Goal: Task Accomplishment & Management: Complete application form

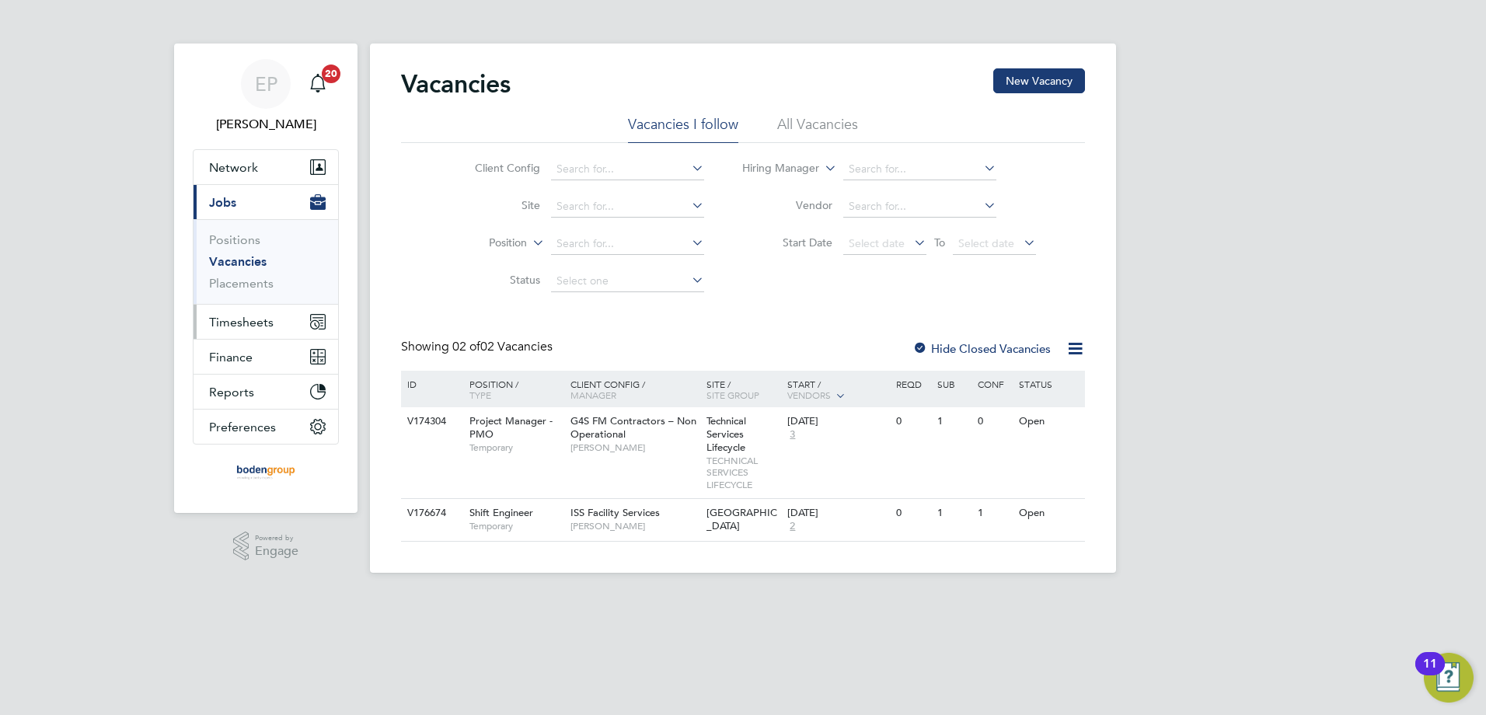
click at [281, 321] on button "Timesheets" at bounding box center [266, 322] width 145 height 34
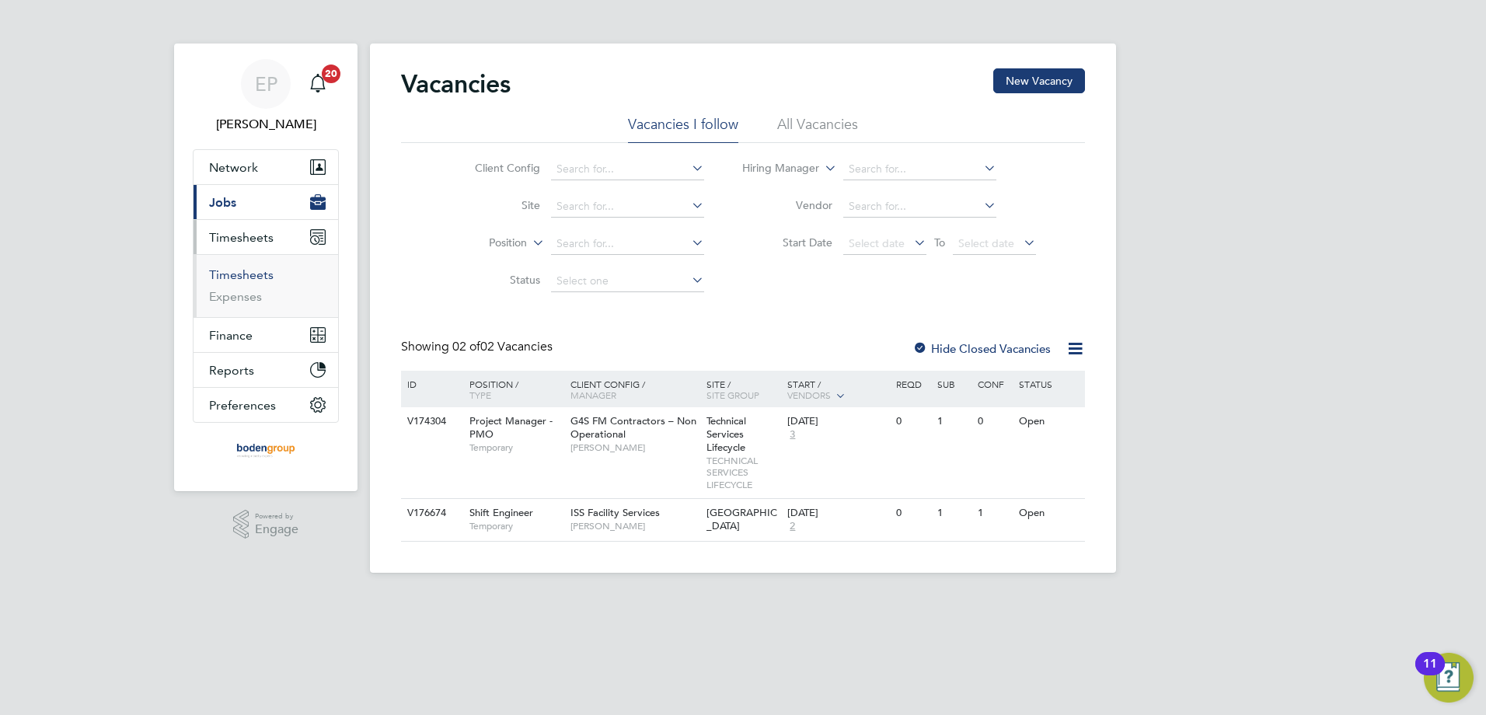
click at [253, 279] on link "Timesheets" at bounding box center [241, 274] width 65 height 15
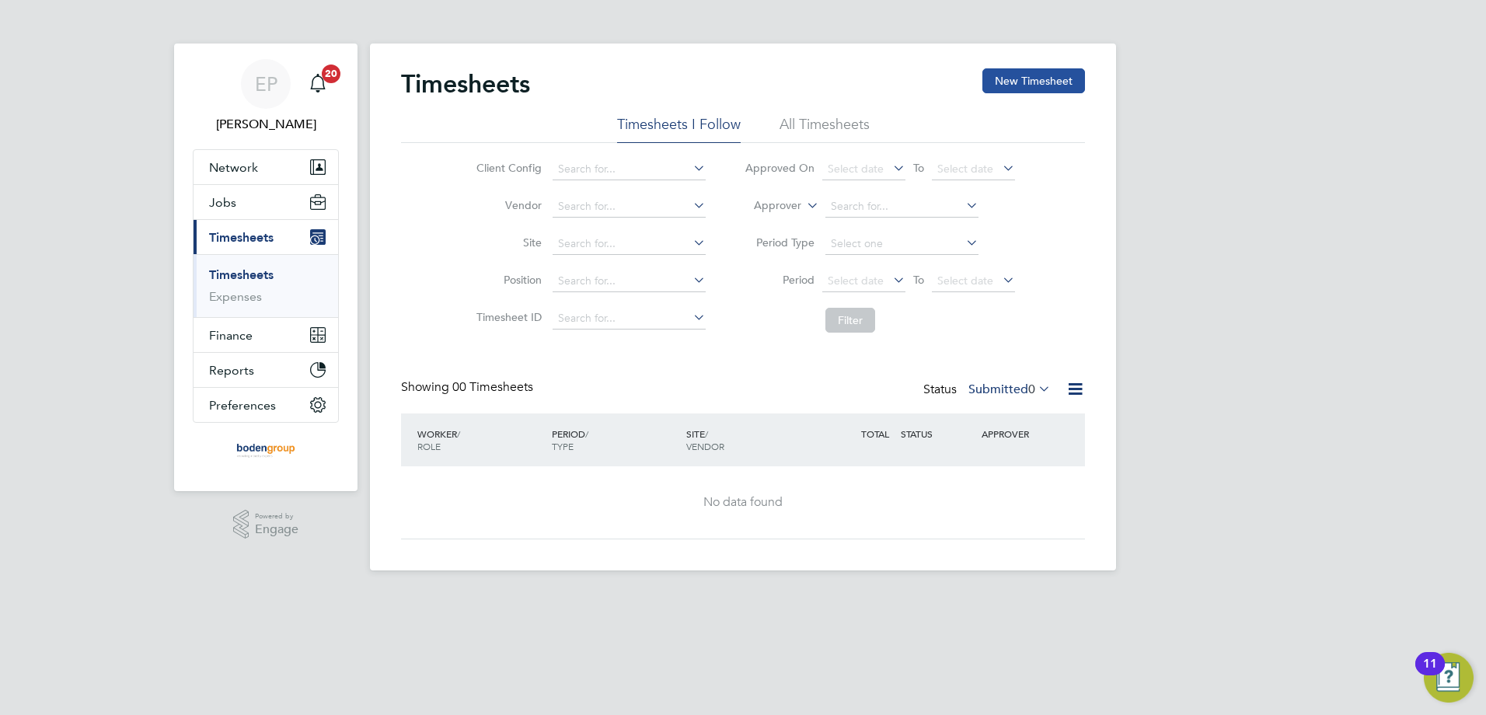
click at [1003, 85] on button "New Timesheet" at bounding box center [1033, 80] width 103 height 25
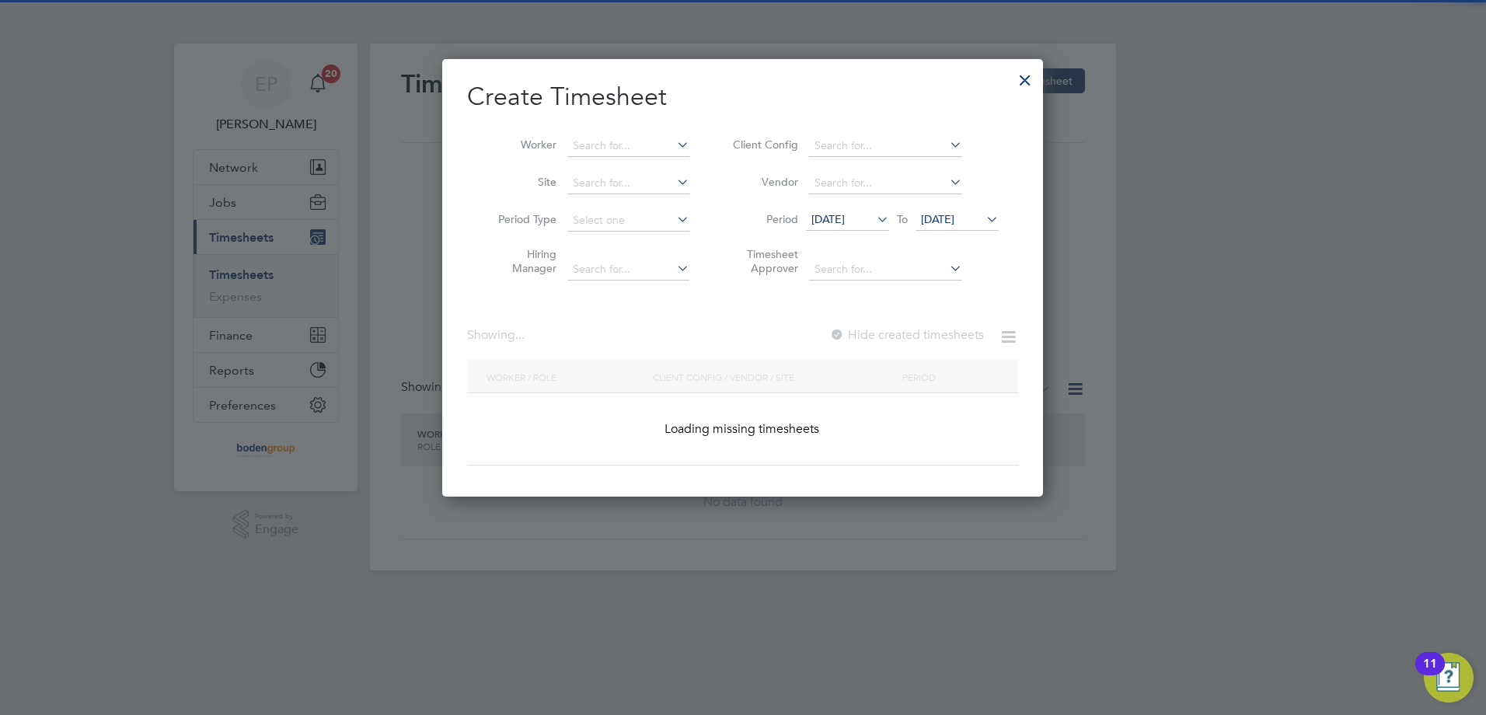
scroll to position [1066, 602]
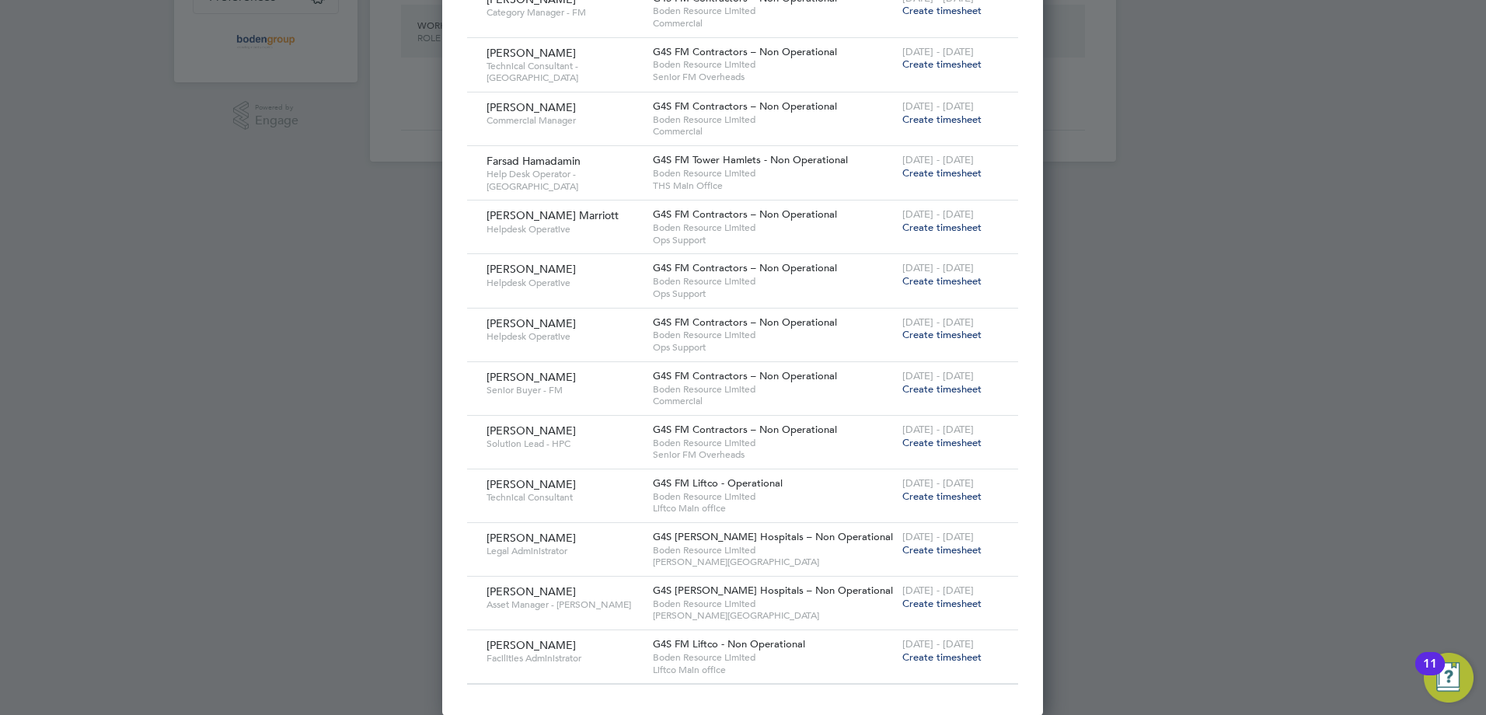
click at [939, 601] on span "Create timesheet" at bounding box center [941, 603] width 79 height 13
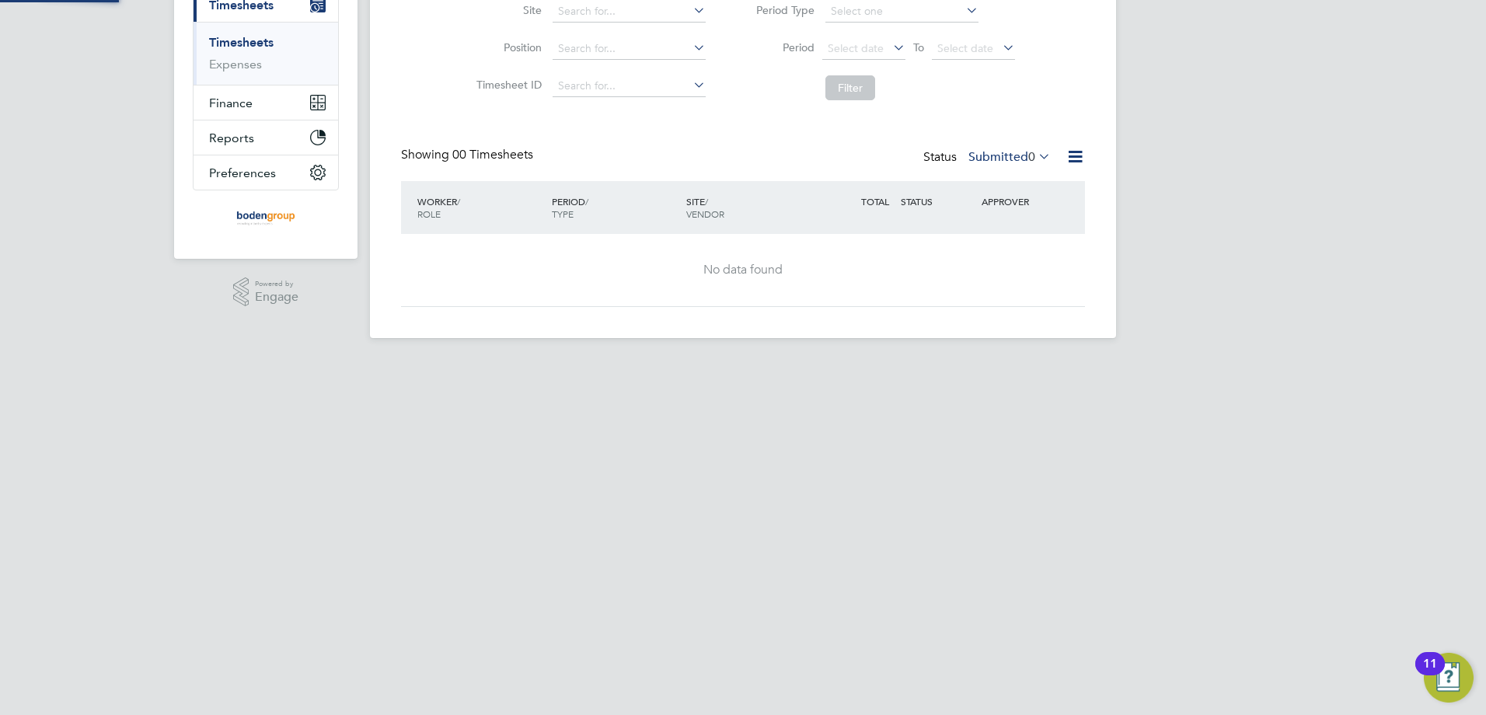
scroll to position [0, 0]
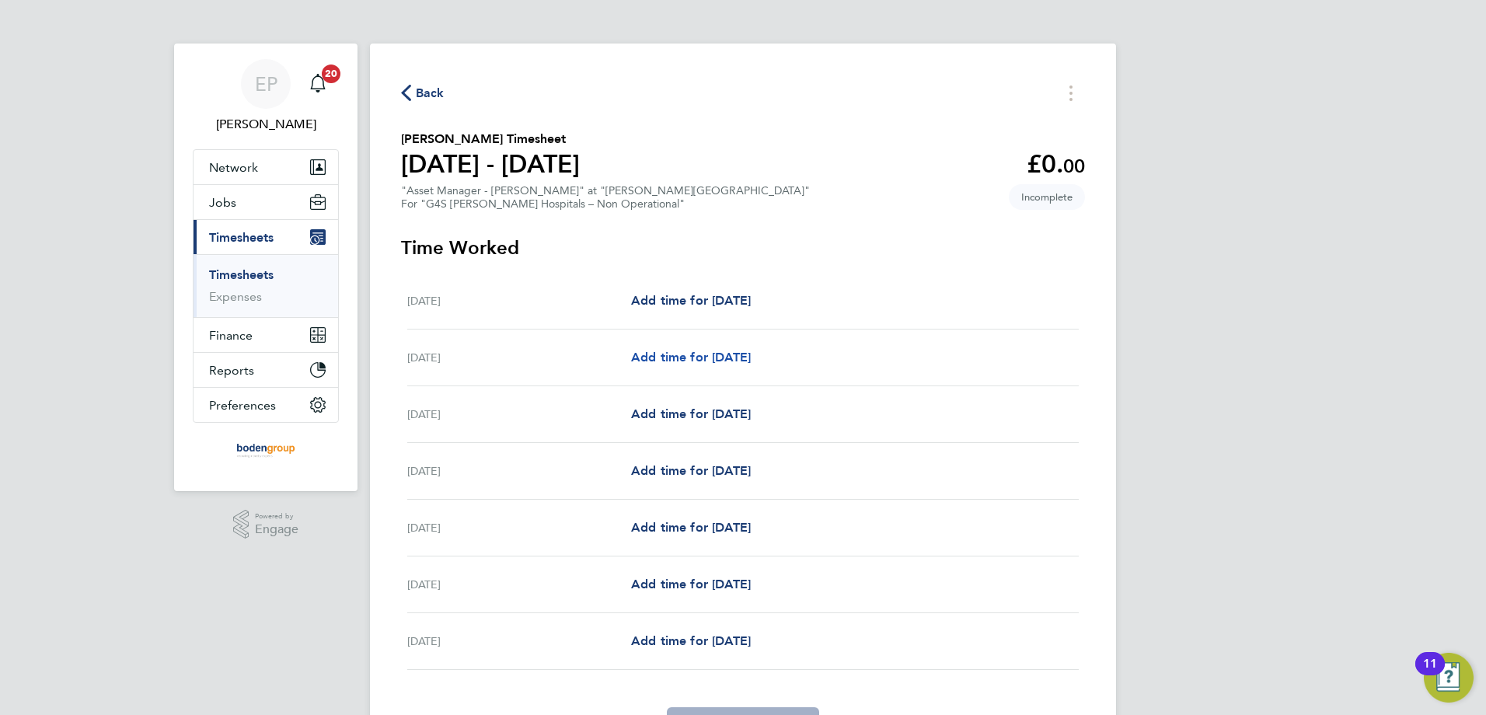
drag, startPoint x: 760, startPoint y: 354, endPoint x: 832, endPoint y: 355, distance: 71.5
click at [751, 354] on span "Add time for [DATE]" at bounding box center [691, 357] width 120 height 15
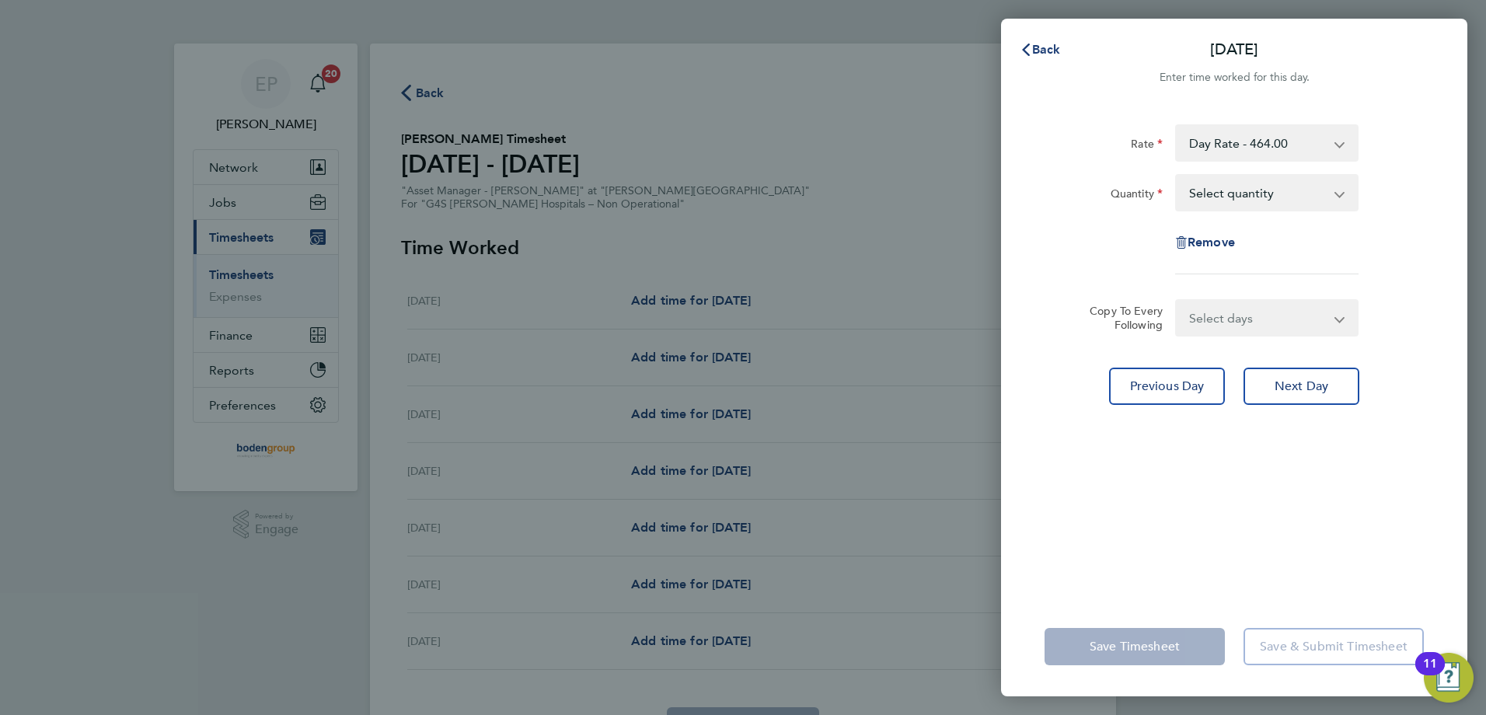
click at [1217, 194] on select "Select quantity 0.5 1" at bounding box center [1258, 193] width 162 height 34
select select "1"
click at [1177, 176] on select "Select quantity 0.5 1" at bounding box center [1258, 193] width 162 height 34
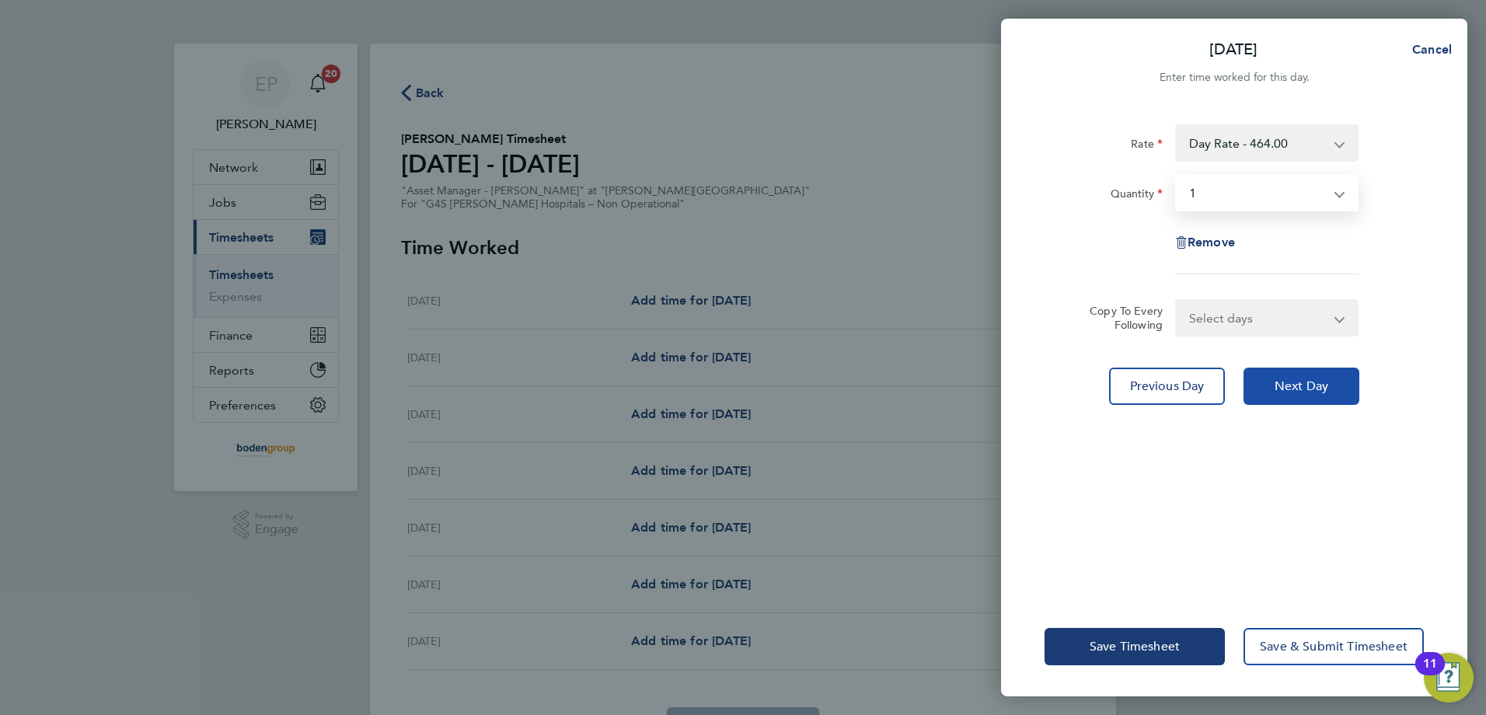
click at [1272, 392] on button "Next Day" at bounding box center [1302, 386] width 116 height 37
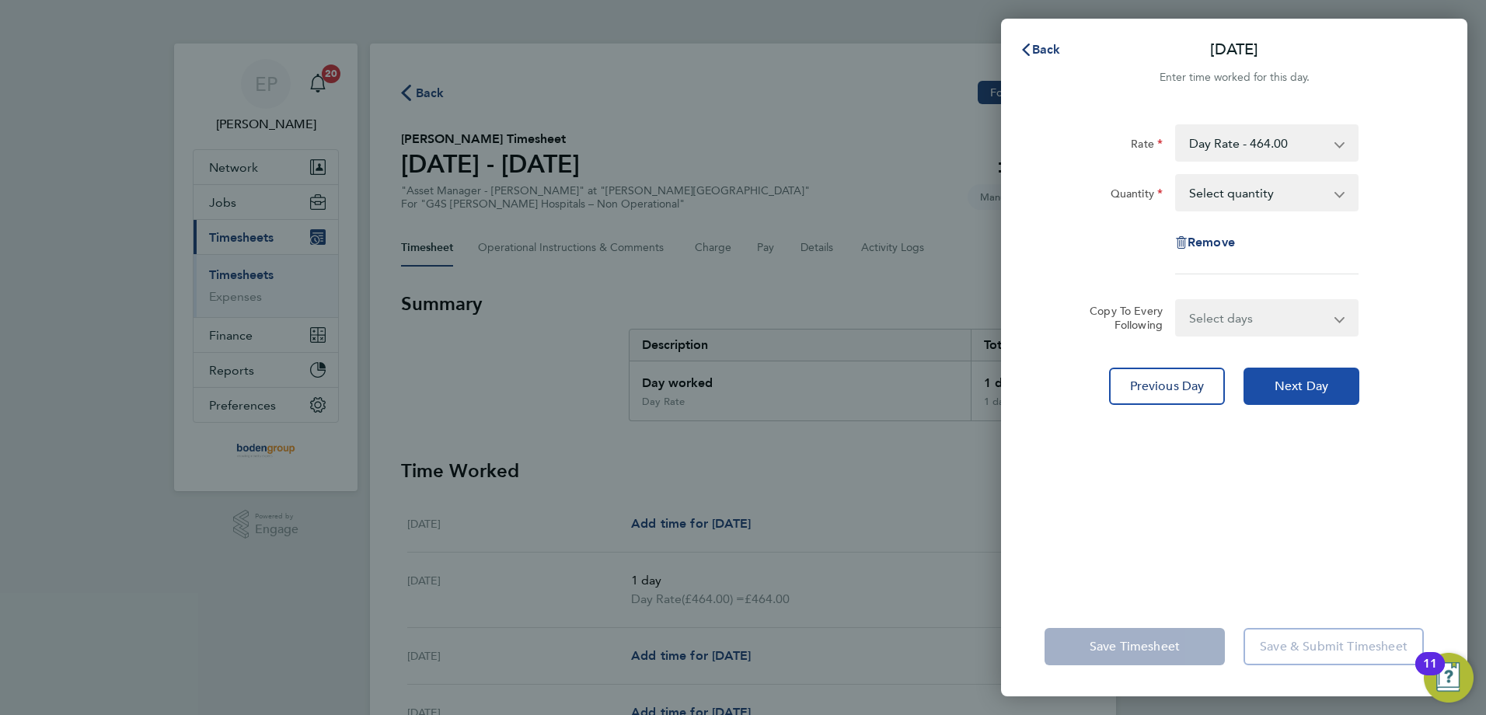
click at [1303, 394] on button "Next Day" at bounding box center [1302, 386] width 116 height 37
drag, startPoint x: 1291, startPoint y: 191, endPoint x: 1290, endPoint y: 200, distance: 8.6
click at [1291, 191] on select "Select quantity 0.5 1" at bounding box center [1258, 193] width 162 height 34
select select "1"
click at [1177, 176] on select "Select quantity 0.5 1" at bounding box center [1258, 193] width 162 height 34
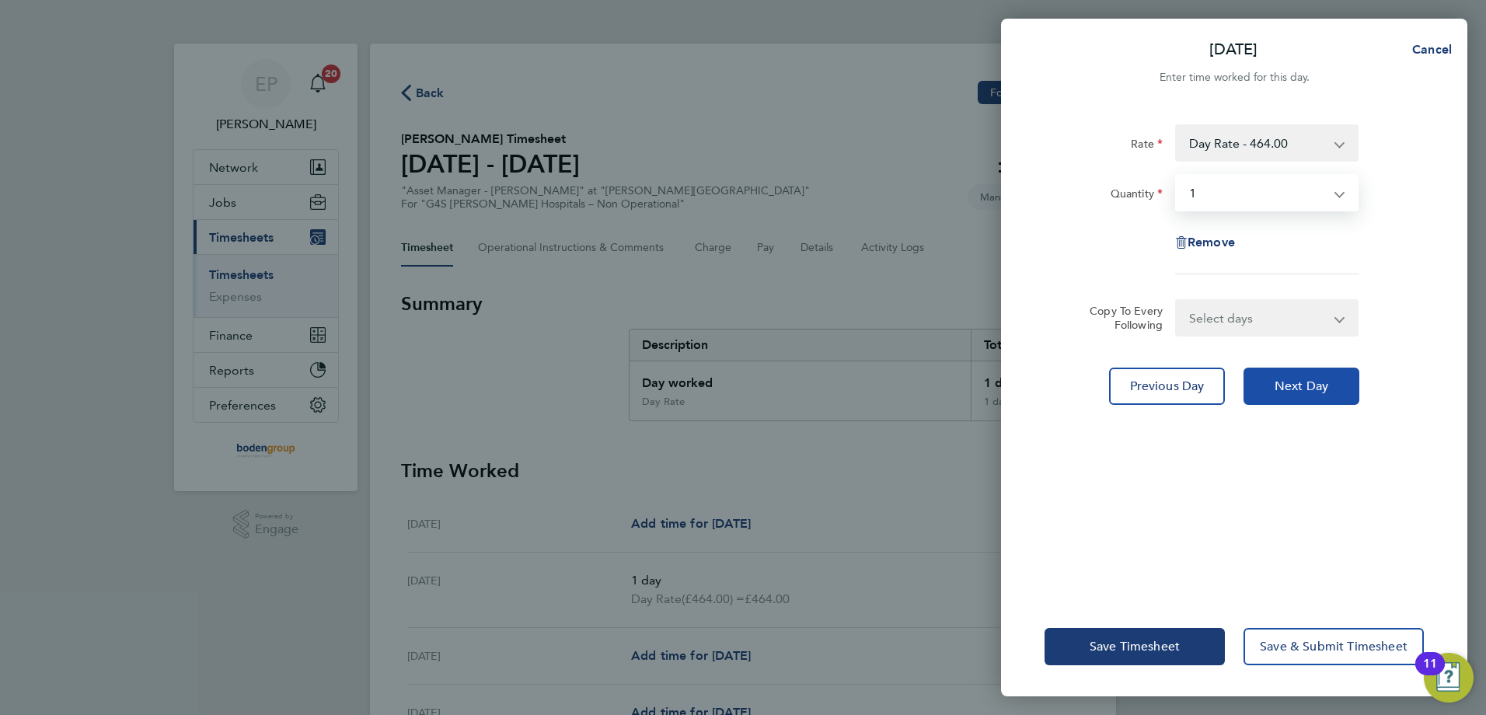
click at [1316, 373] on button "Next Day" at bounding box center [1302, 386] width 116 height 37
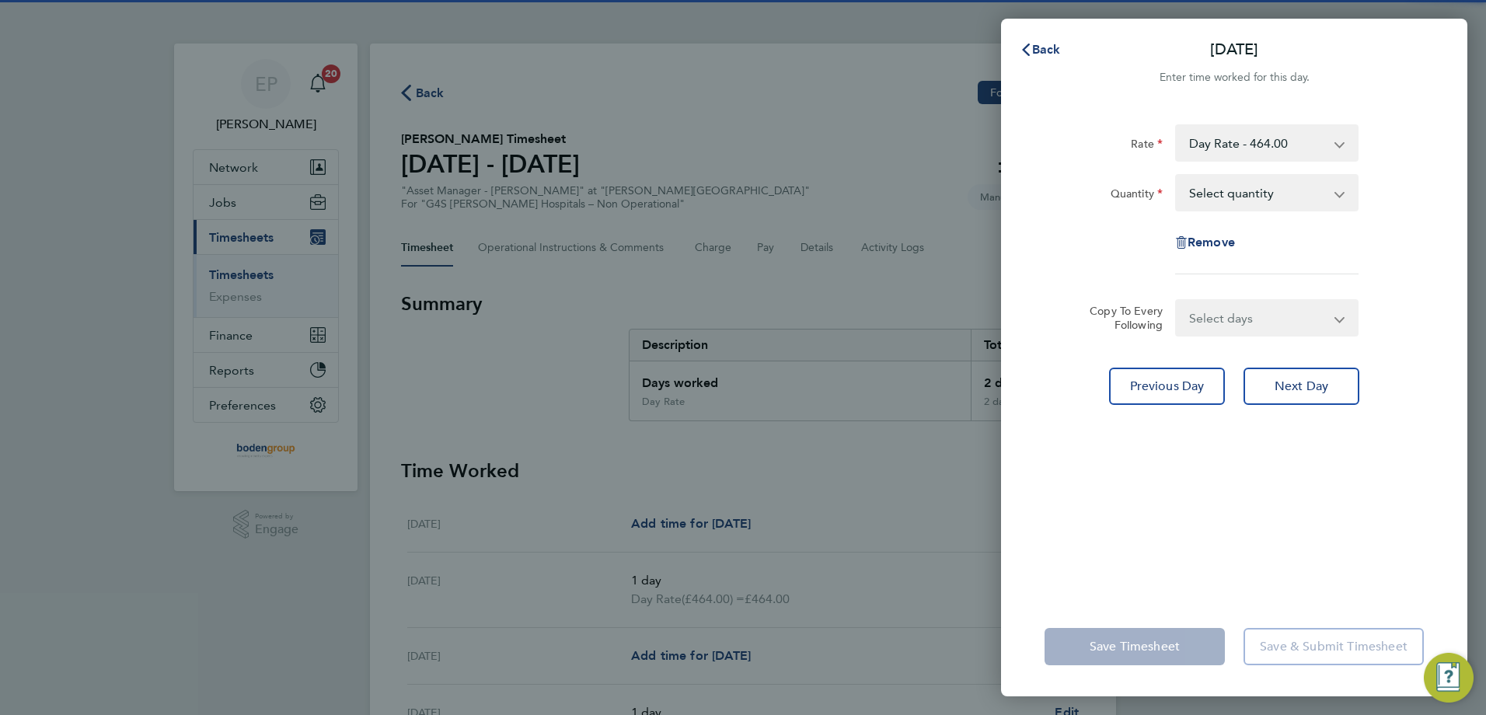
drag, startPoint x: 1250, startPoint y: 190, endPoint x: 1247, endPoint y: 197, distance: 8.4
click at [1247, 197] on select "Select quantity 0.5 1" at bounding box center [1258, 193] width 162 height 34
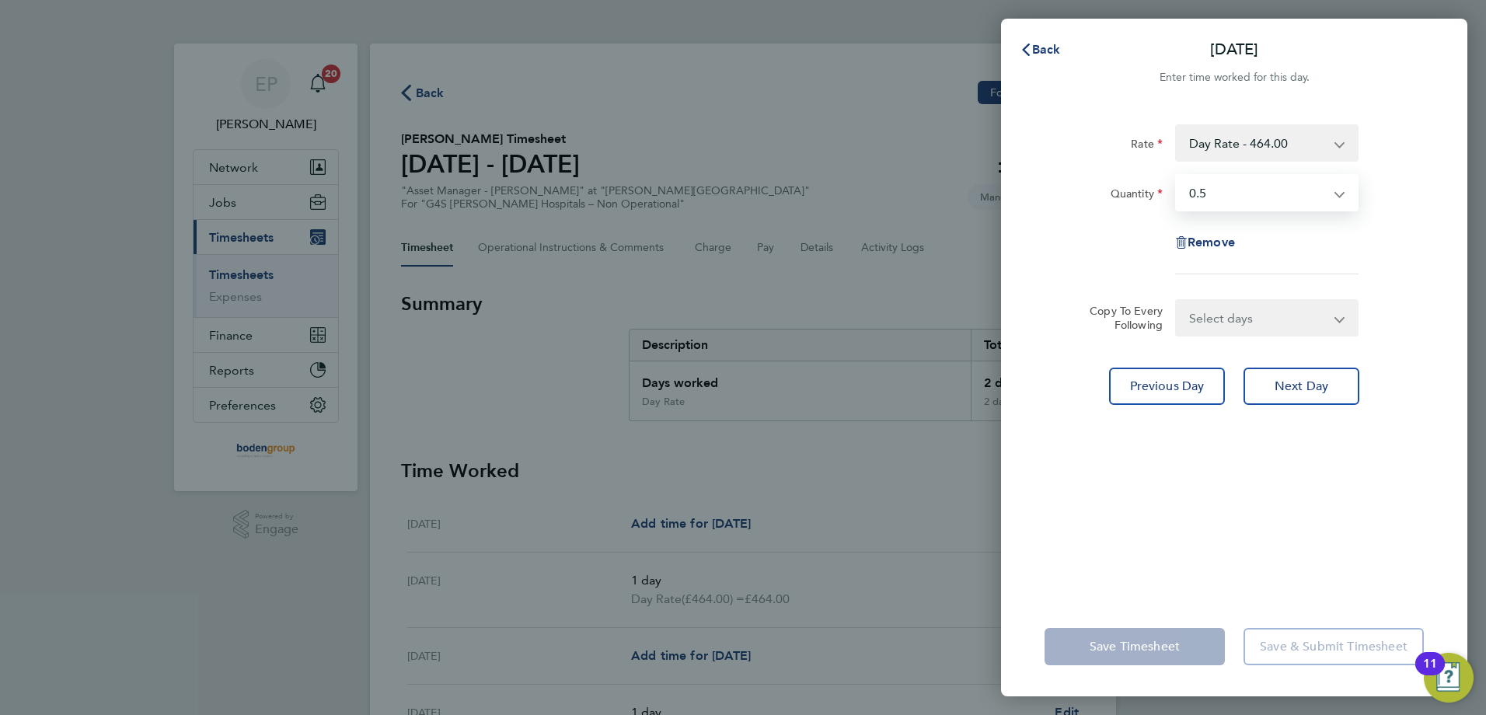
click at [1177, 176] on select "Select quantity 0.5 1" at bounding box center [1258, 193] width 162 height 34
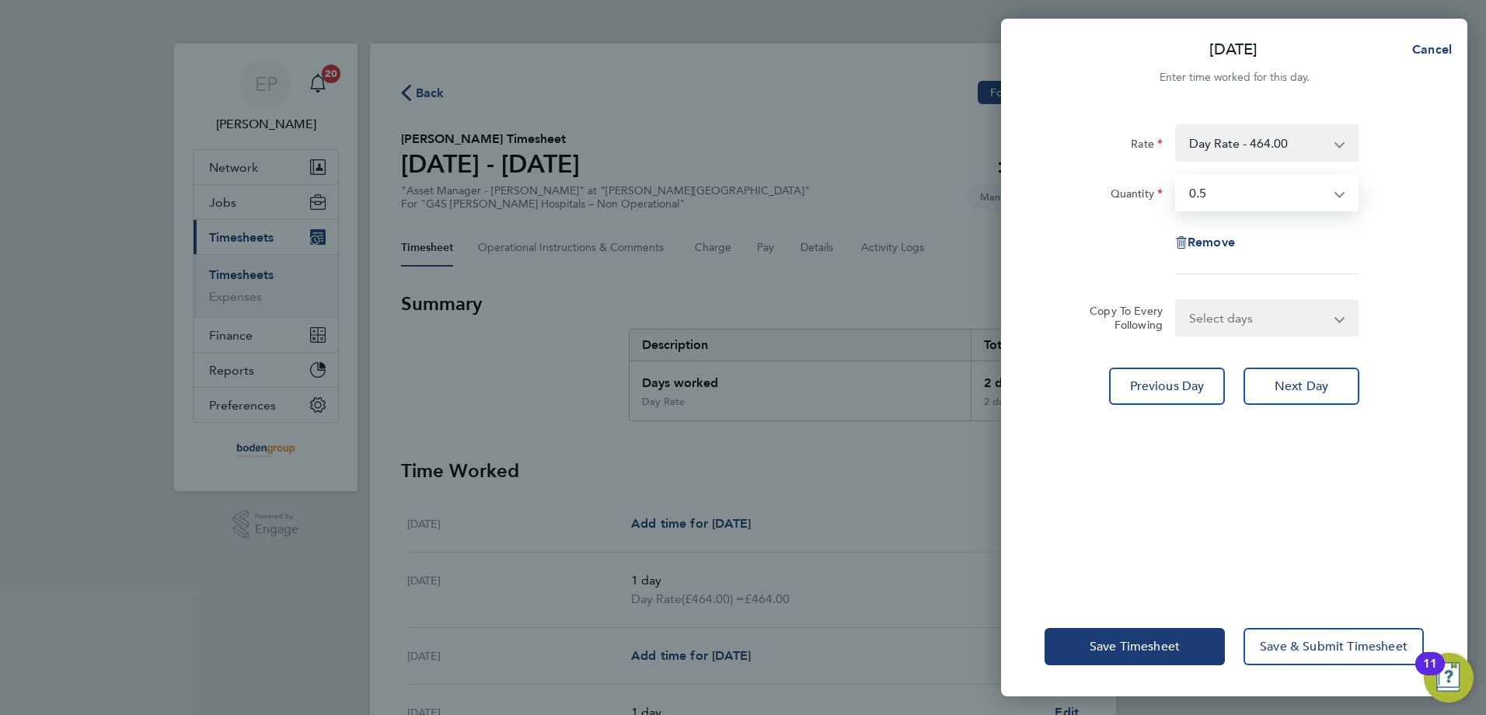
drag, startPoint x: 1250, startPoint y: 203, endPoint x: 1247, endPoint y: 211, distance: 8.1
click at [1250, 204] on select "Select quantity 0.5 1" at bounding box center [1258, 193] width 162 height 34
select select "1"
click at [1177, 176] on select "Select quantity 0.5 1" at bounding box center [1258, 193] width 162 height 34
click at [1141, 651] on span "Save Timesheet" at bounding box center [1135, 647] width 90 height 16
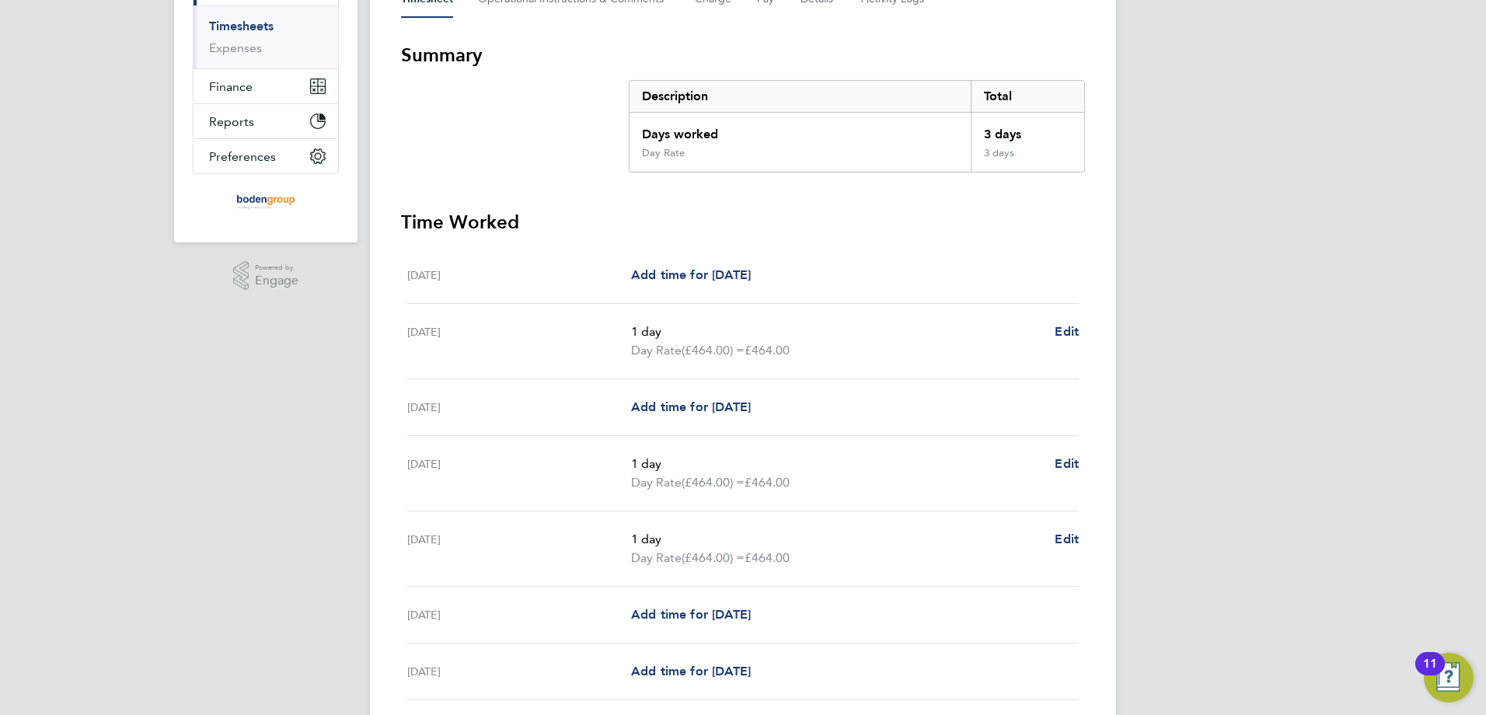
scroll to position [371, 0]
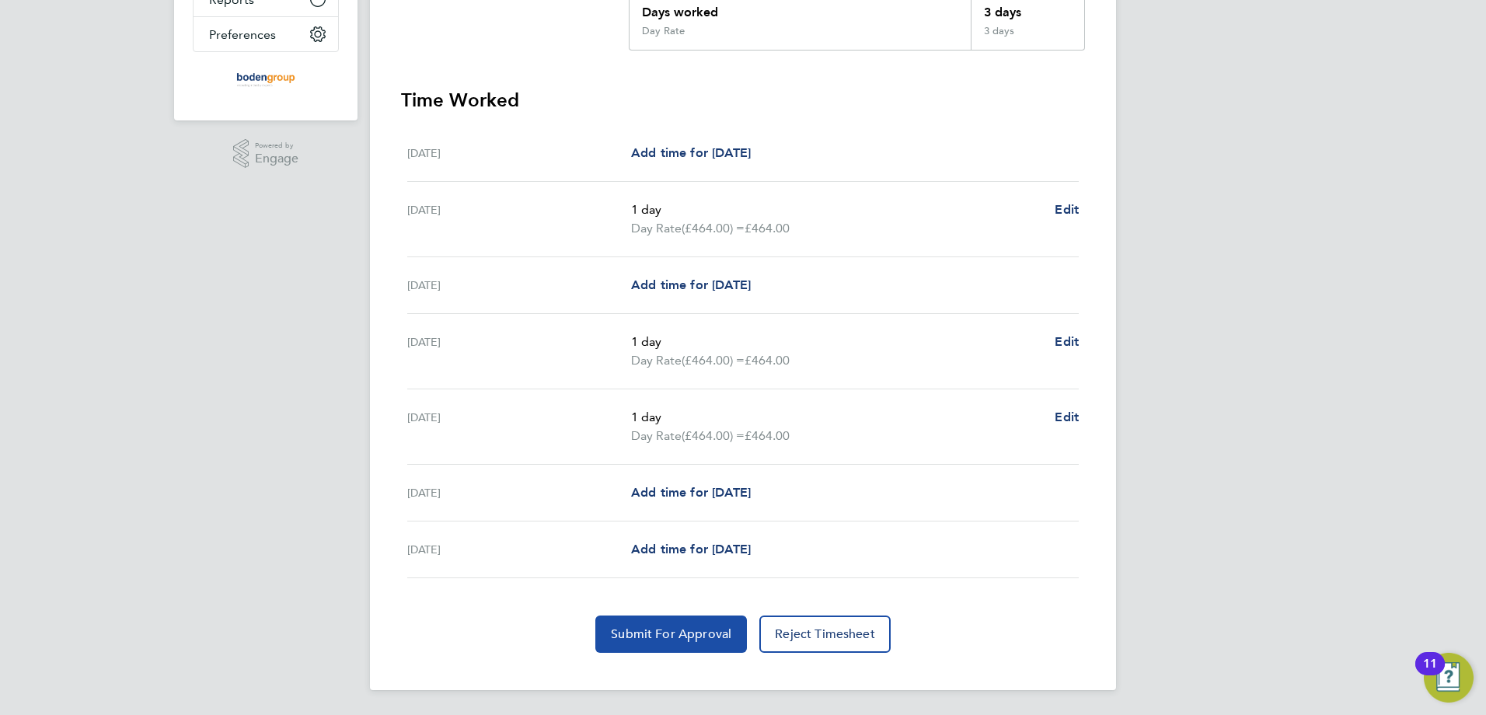
click at [685, 631] on span "Submit For Approval" at bounding box center [671, 634] width 120 height 16
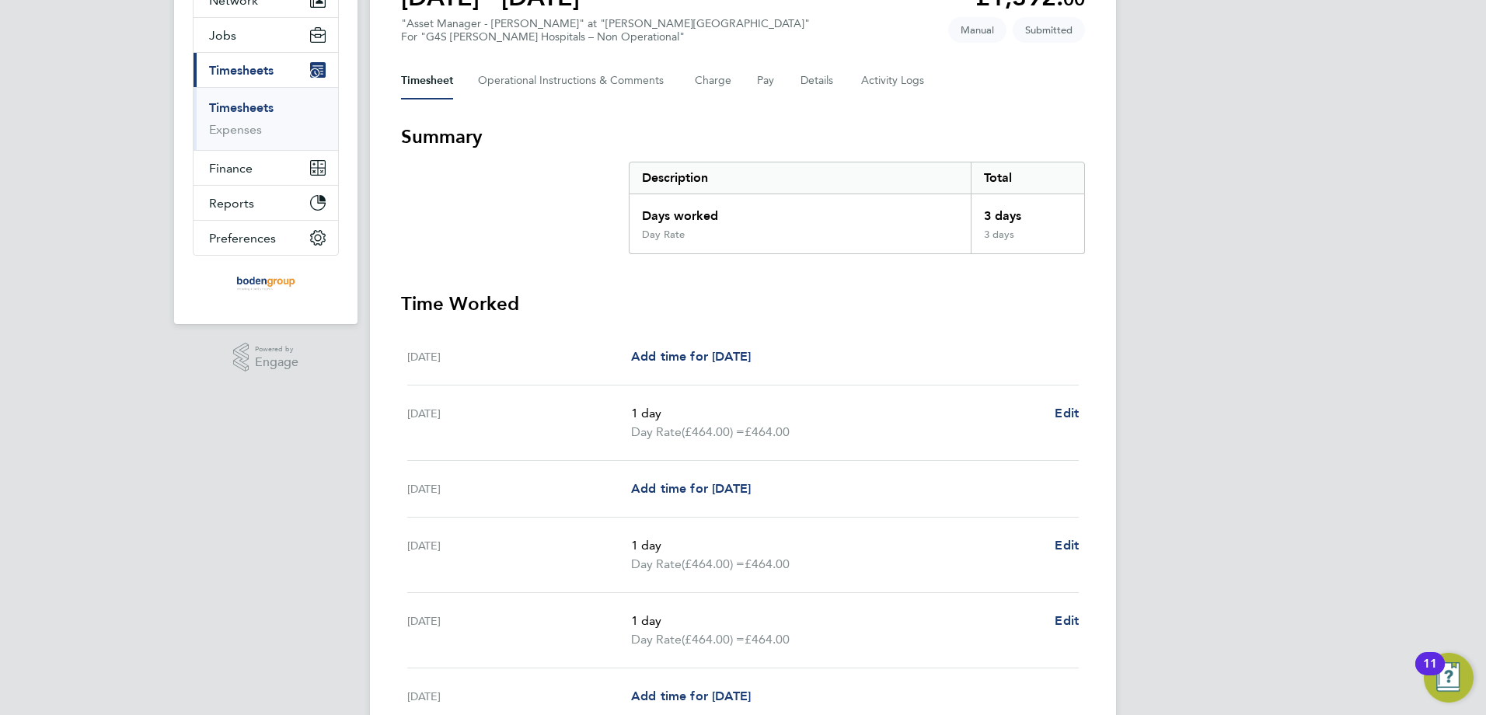
scroll to position [0, 0]
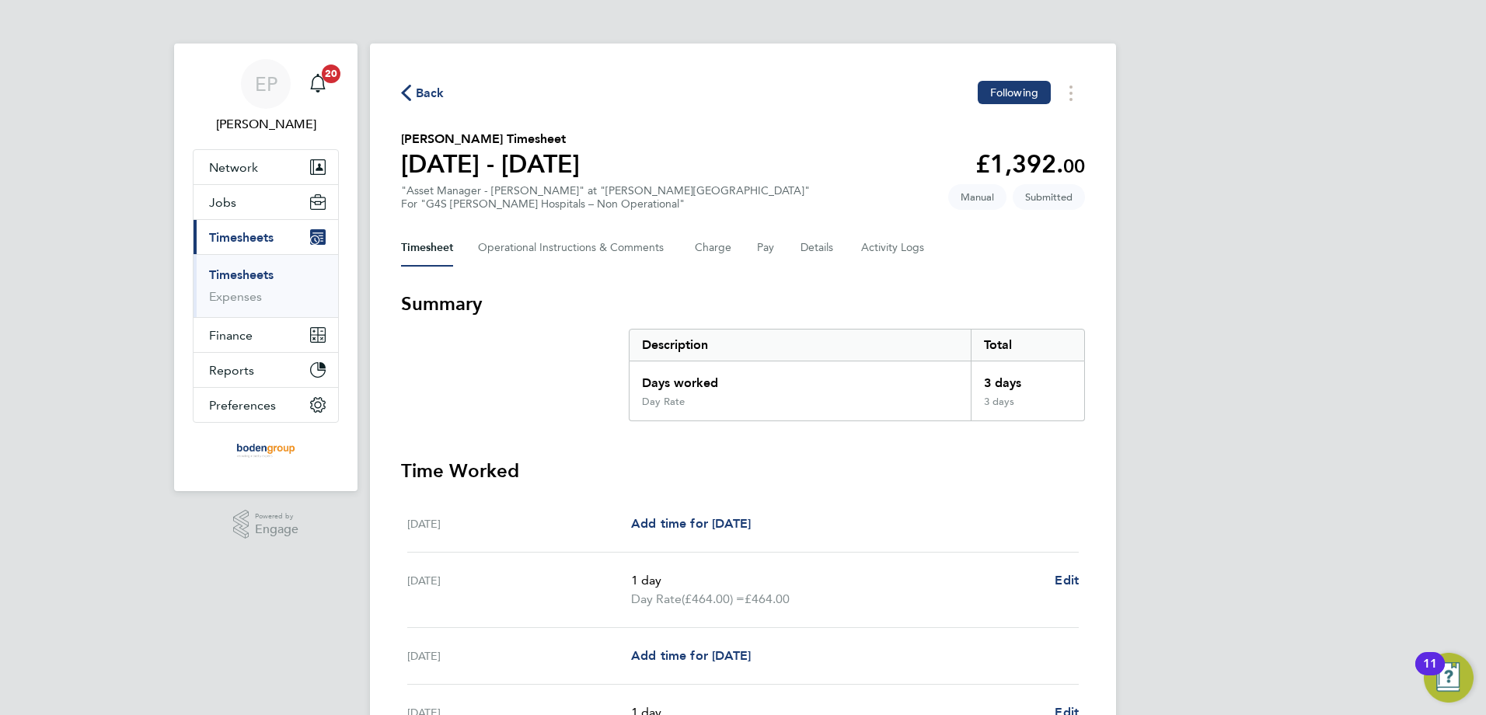
click at [425, 88] on span "Back" at bounding box center [430, 93] width 29 height 19
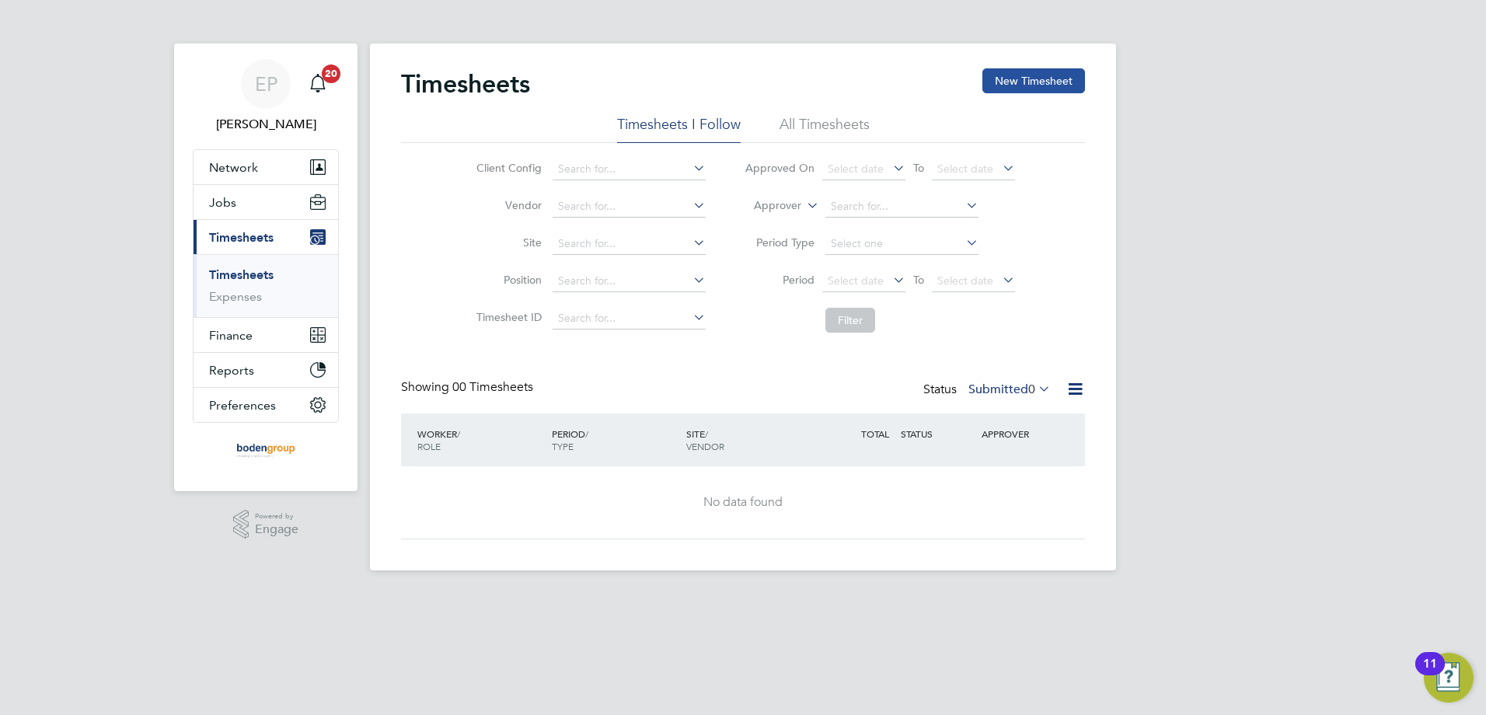
click at [1058, 84] on button "New Timesheet" at bounding box center [1033, 80] width 103 height 25
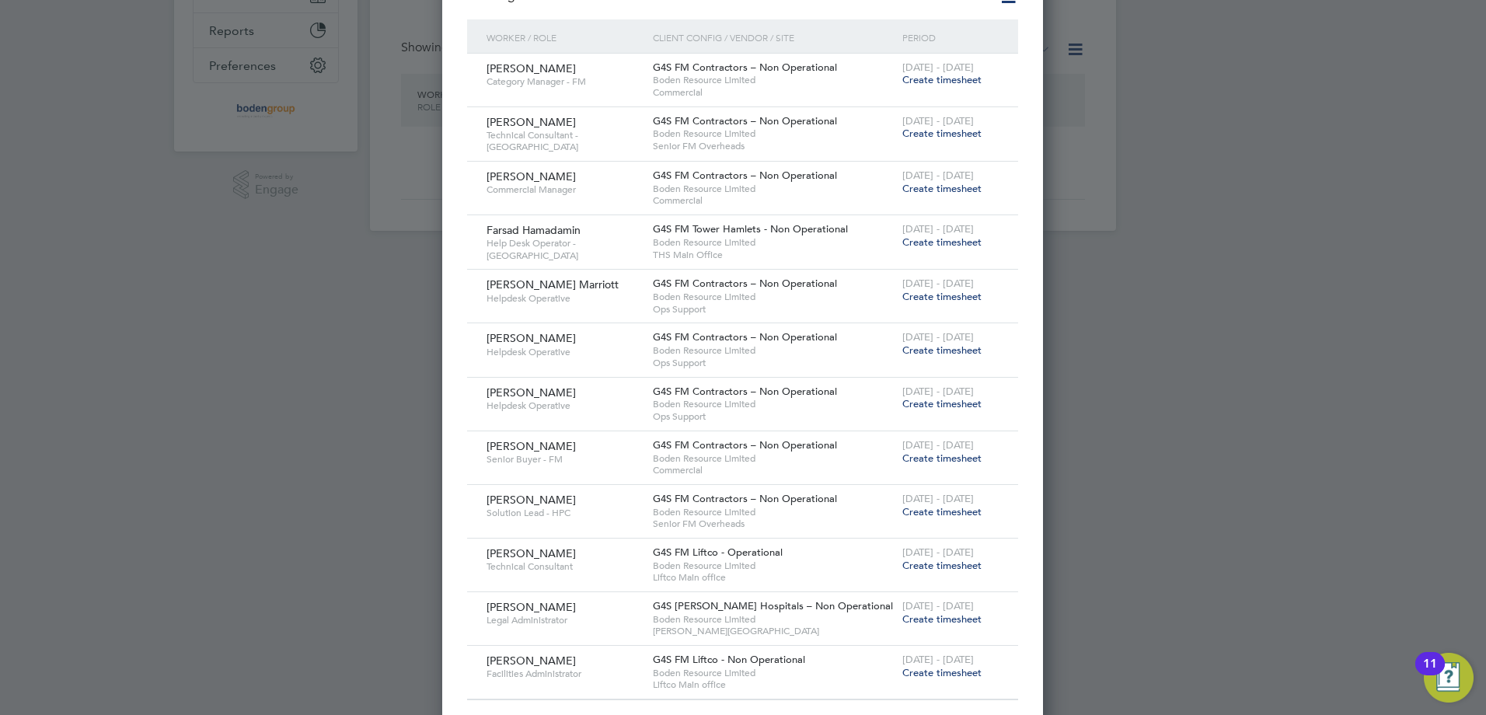
scroll to position [355, 0]
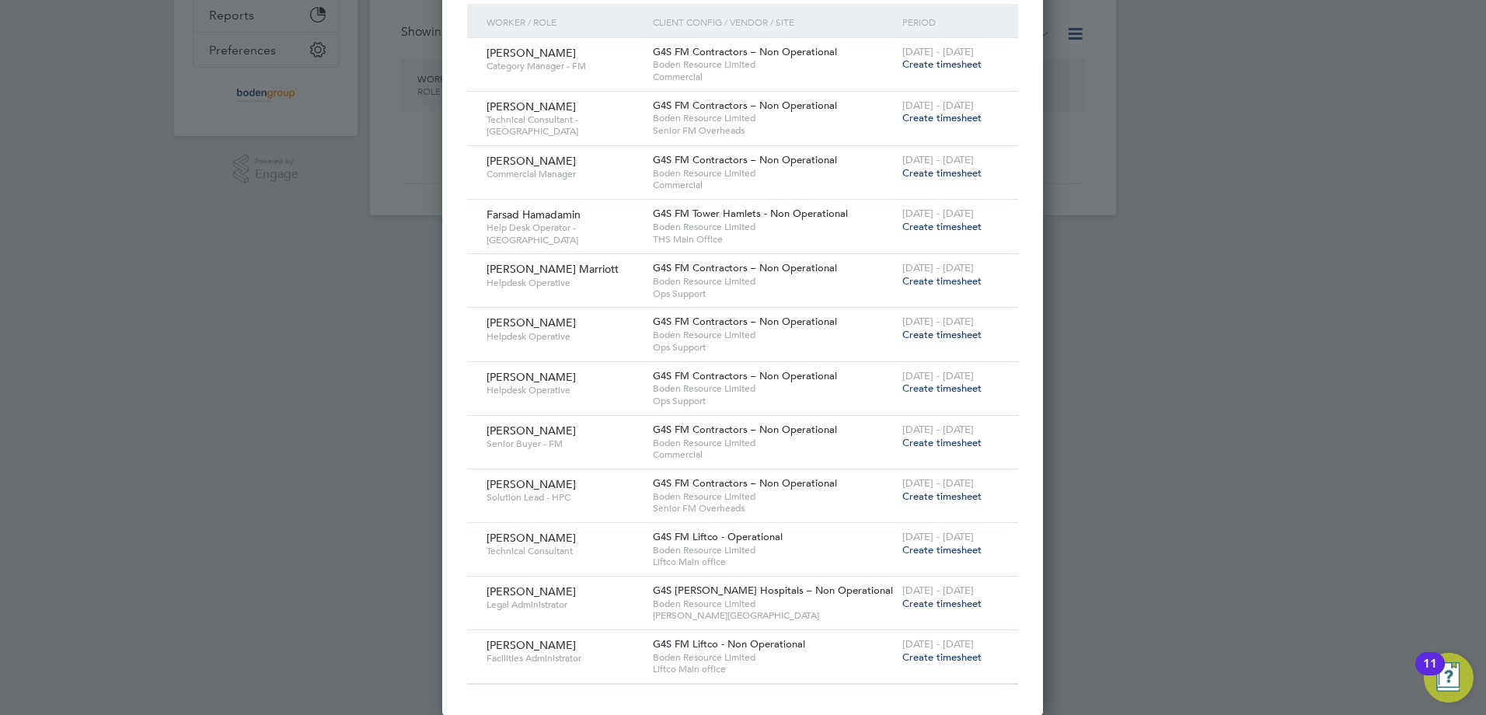
click at [915, 113] on span "Create timesheet" at bounding box center [941, 117] width 79 height 13
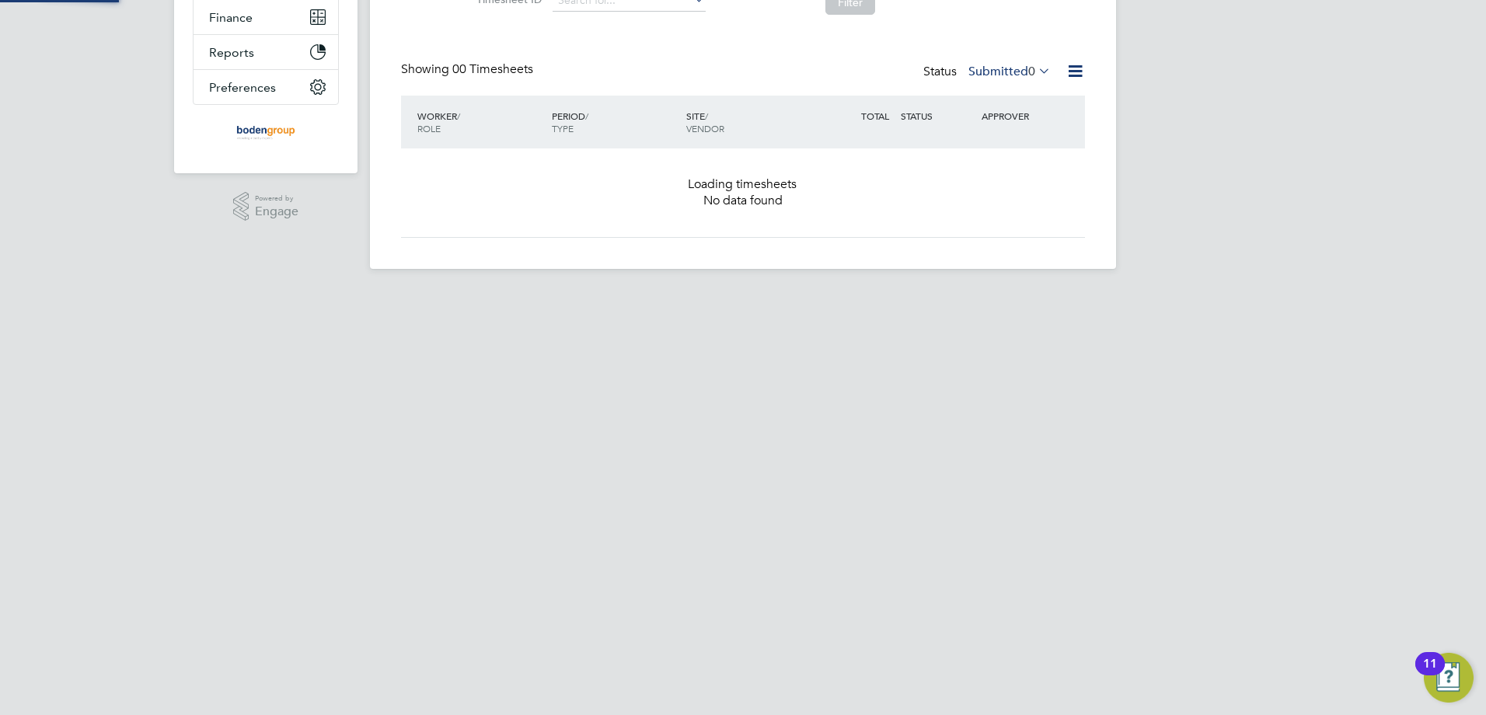
scroll to position [0, 0]
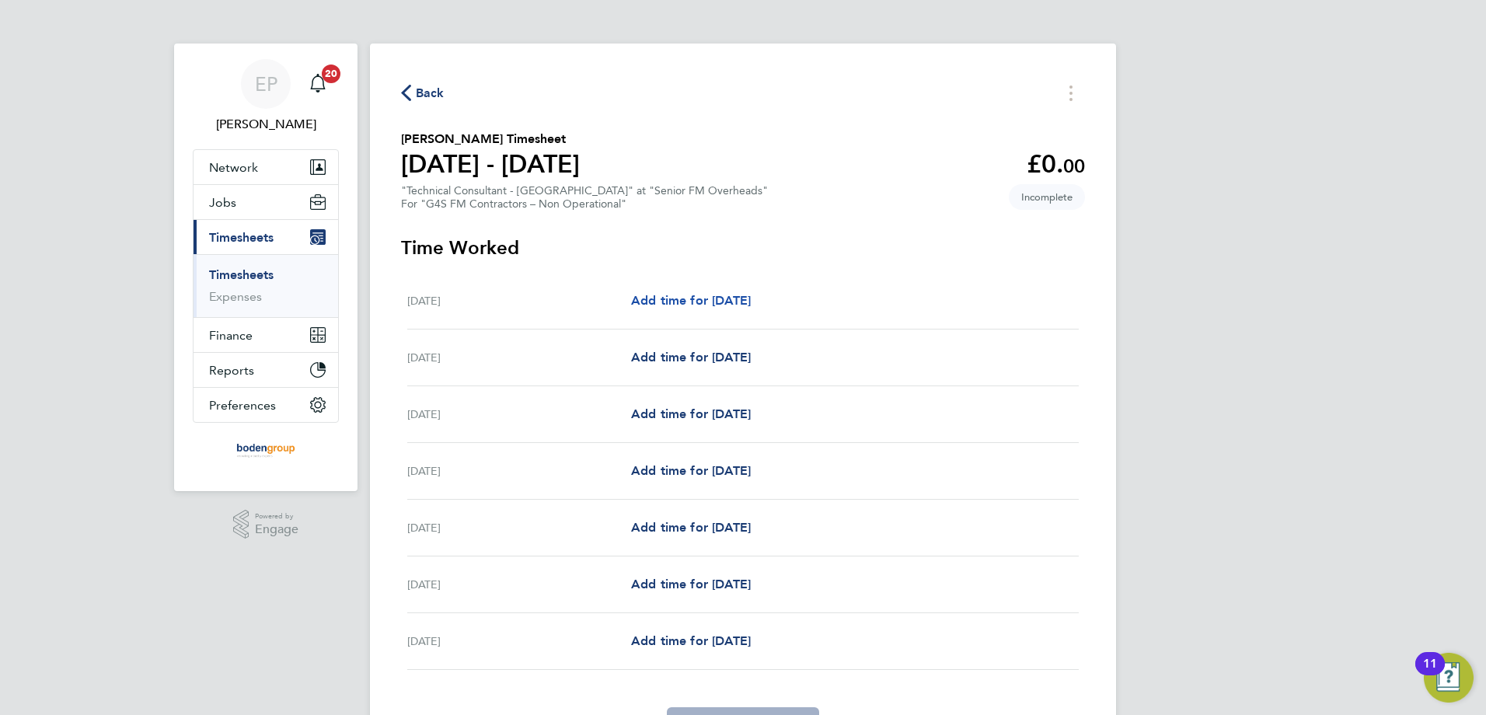
click at [751, 309] on link "Add time for [DATE]" at bounding box center [691, 300] width 120 height 19
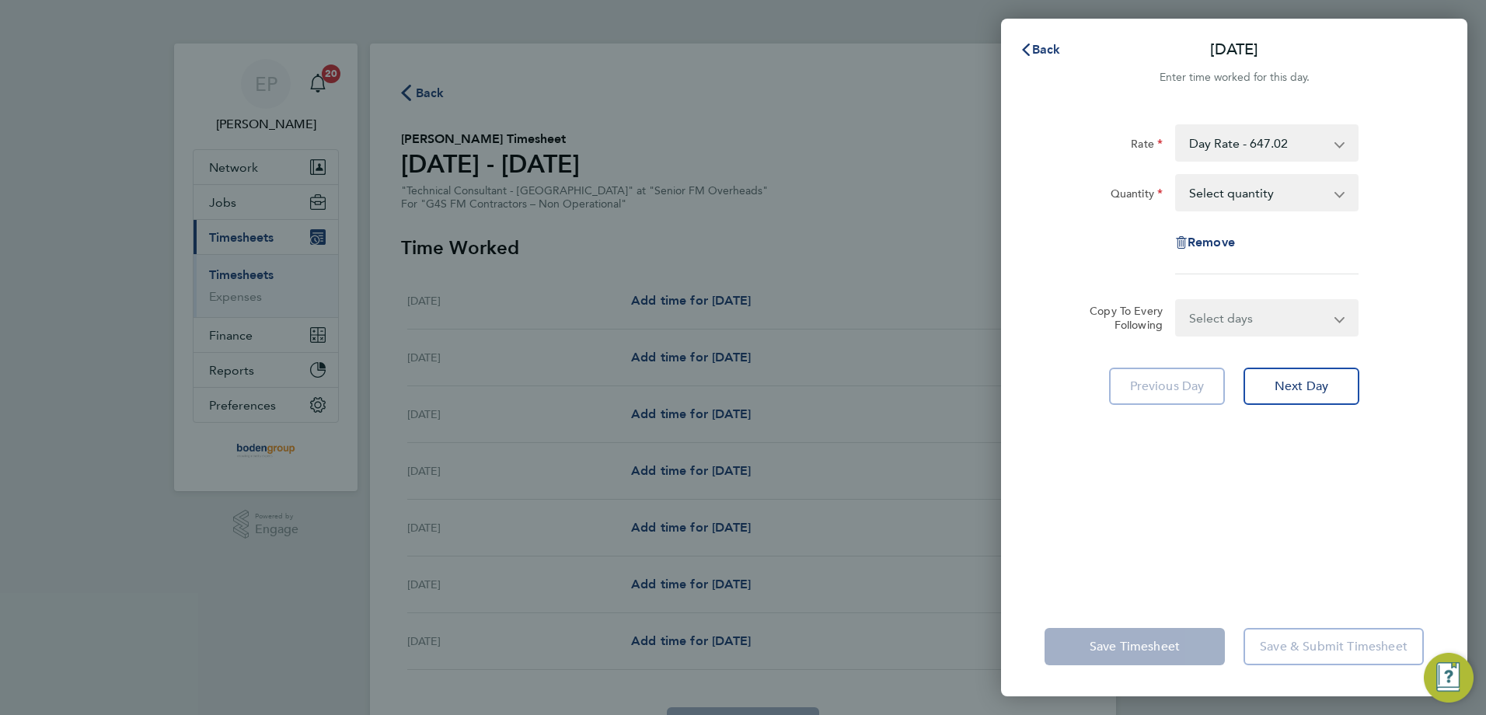
click at [1214, 189] on select "Select quantity 0.5 1" at bounding box center [1258, 193] width 162 height 34
select select "1"
click at [1177, 176] on select "Select quantity 0.5 1" at bounding box center [1258, 193] width 162 height 34
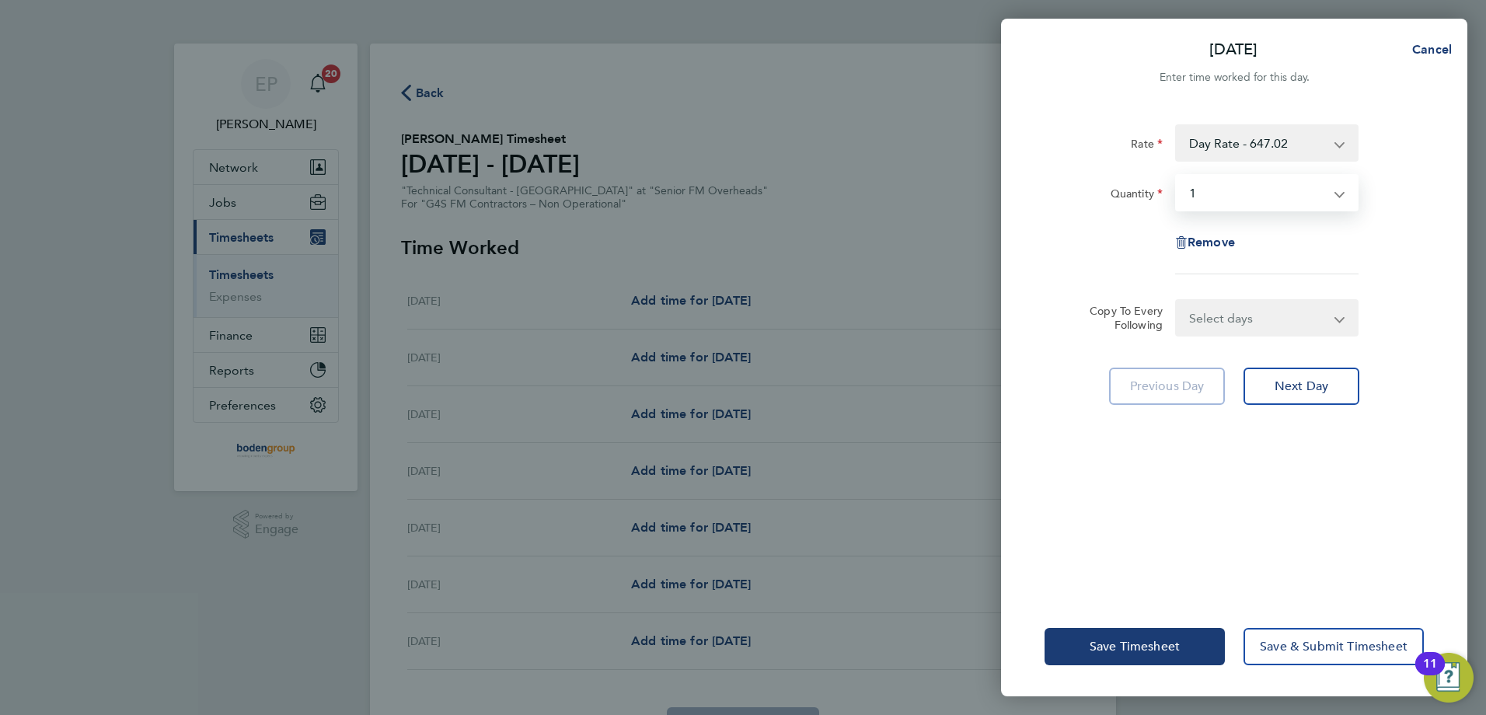
click at [1240, 331] on select "Select days Day Weekday (Mon-Fri) Weekend (Sat-Sun) [DATE] [DATE] [DATE] [DATE]…" at bounding box center [1258, 318] width 163 height 34
select select "WEEKDAY"
click at [1177, 301] on select "Select days Day Weekday (Mon-Fri) Weekend (Sat-Sun) [DATE] [DATE] [DATE] [DATE]…" at bounding box center [1258, 318] width 163 height 34
select select "[DATE]"
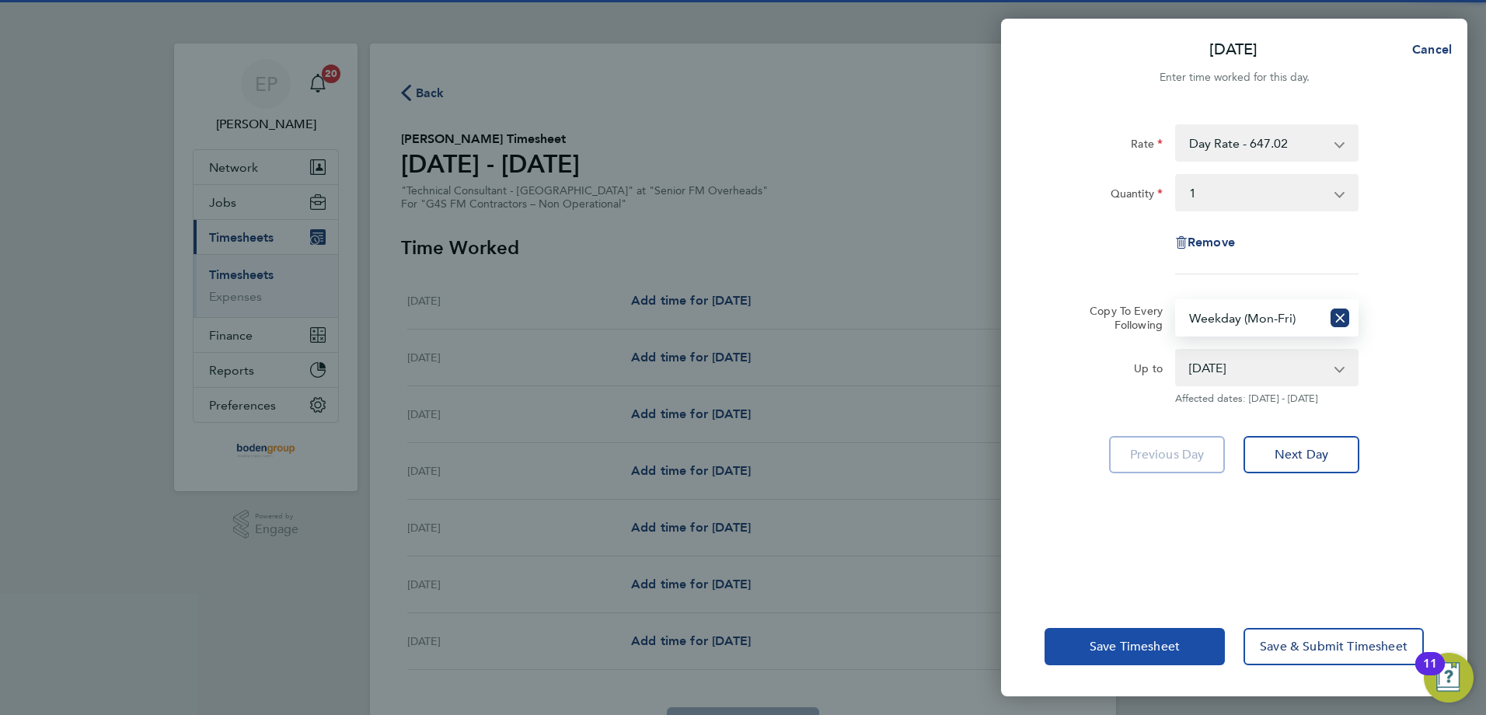
drag, startPoint x: 1107, startPoint y: 640, endPoint x: 996, endPoint y: 590, distance: 122.1
click at [1106, 640] on span "Save Timesheet" at bounding box center [1135, 647] width 90 height 16
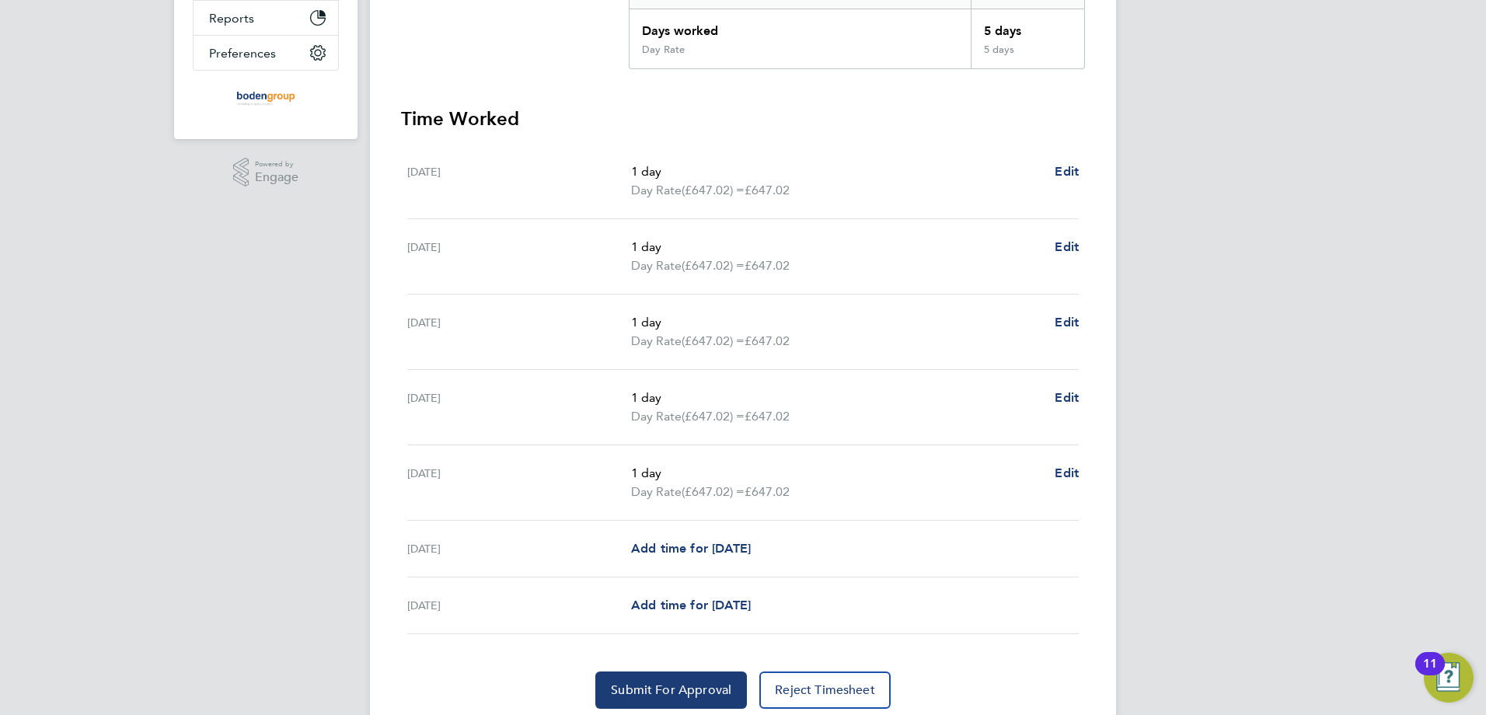
scroll to position [408, 0]
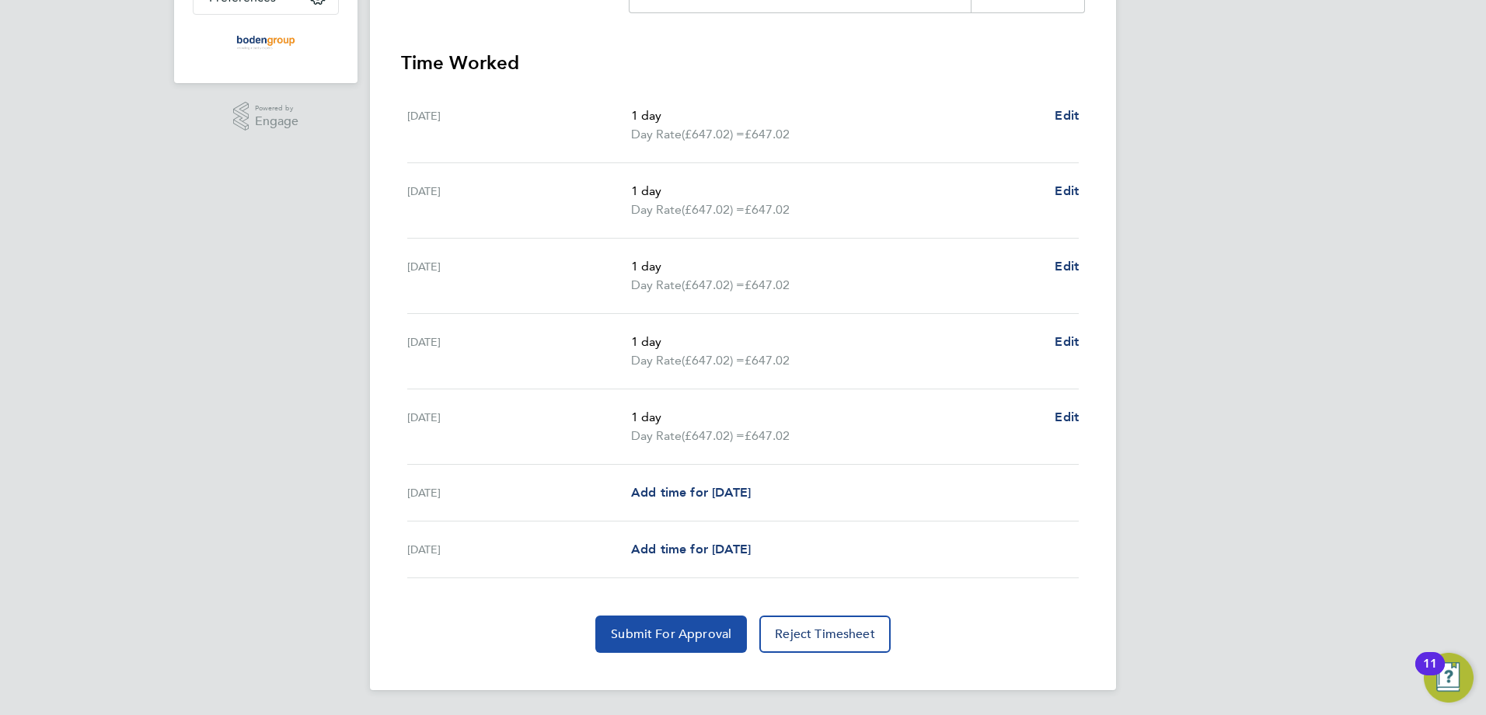
drag, startPoint x: 658, startPoint y: 635, endPoint x: 706, endPoint y: 640, distance: 47.6
click at [660, 635] on span "Submit For Approval" at bounding box center [671, 634] width 120 height 16
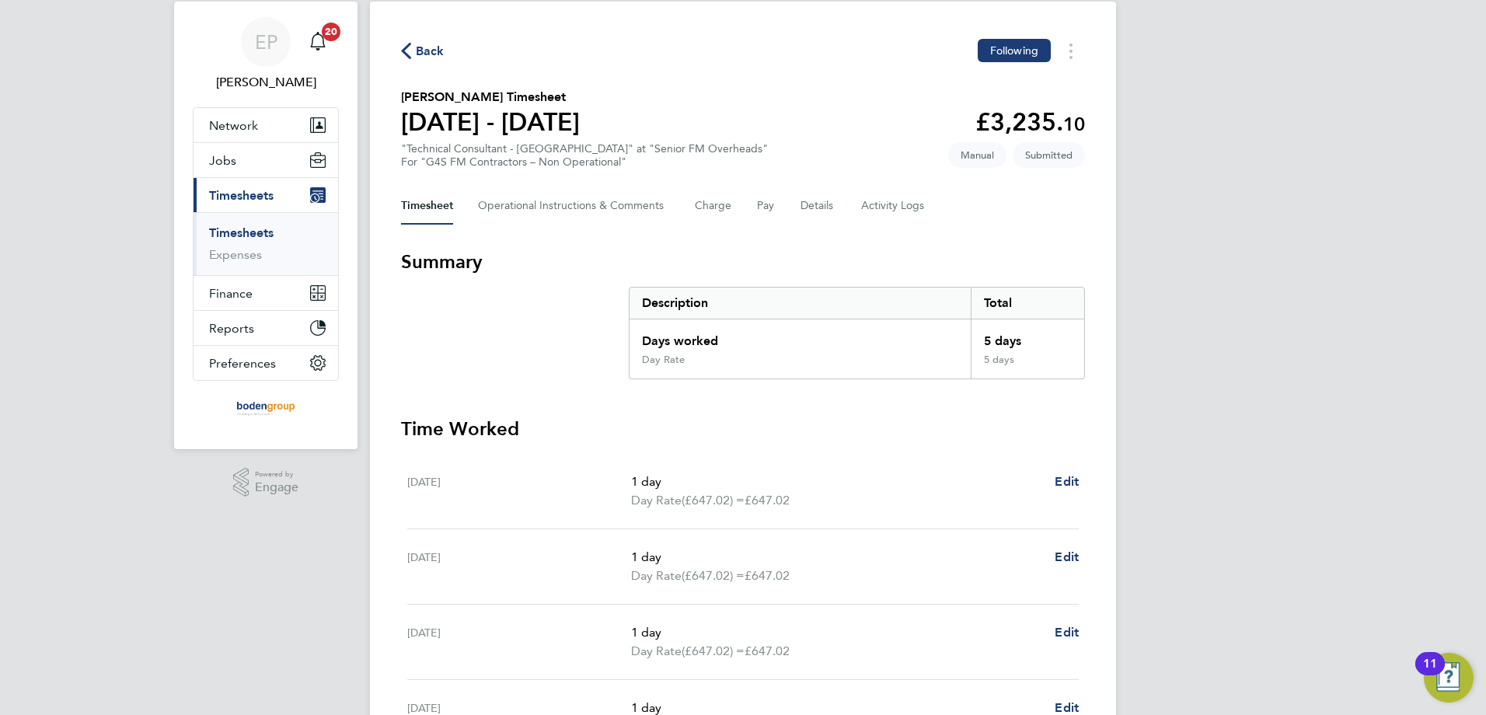
scroll to position [0, 0]
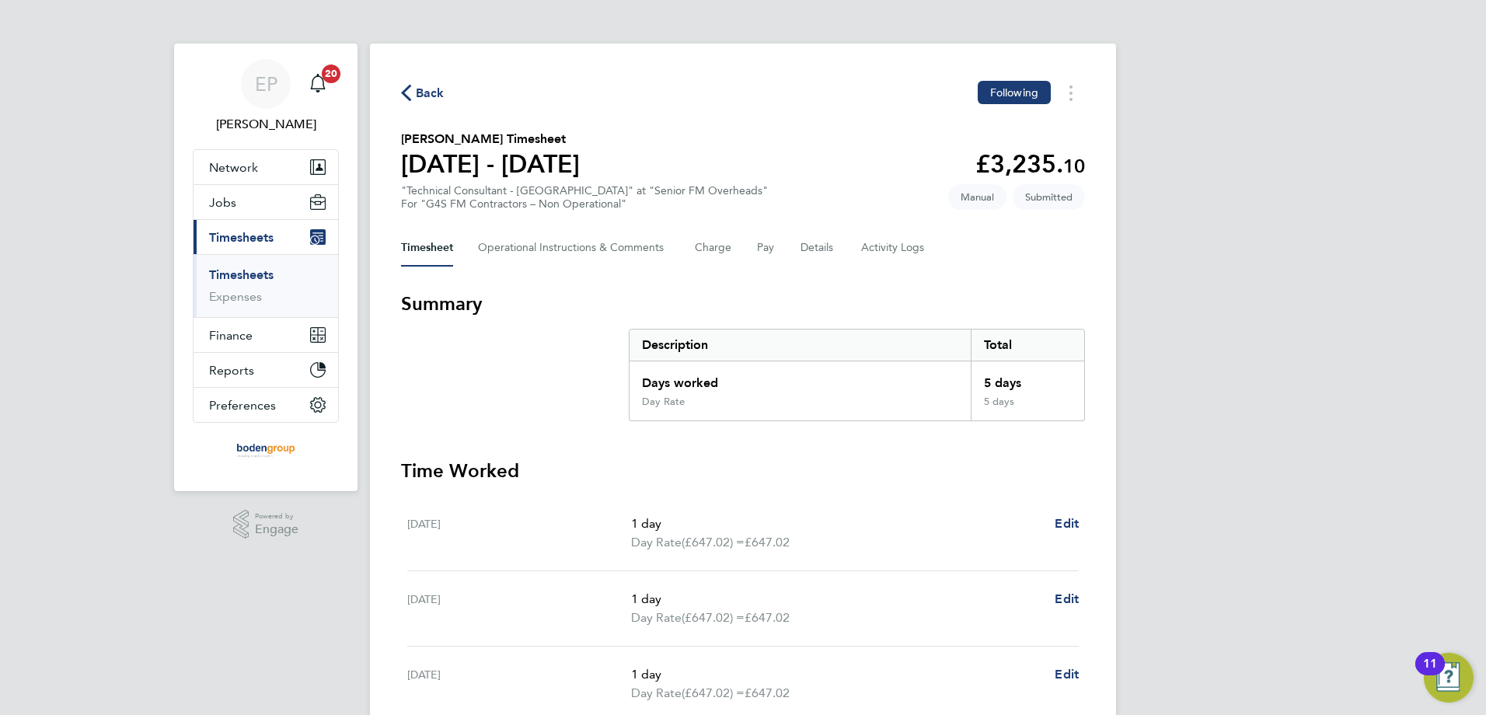
click at [422, 88] on span "Back" at bounding box center [430, 93] width 29 height 19
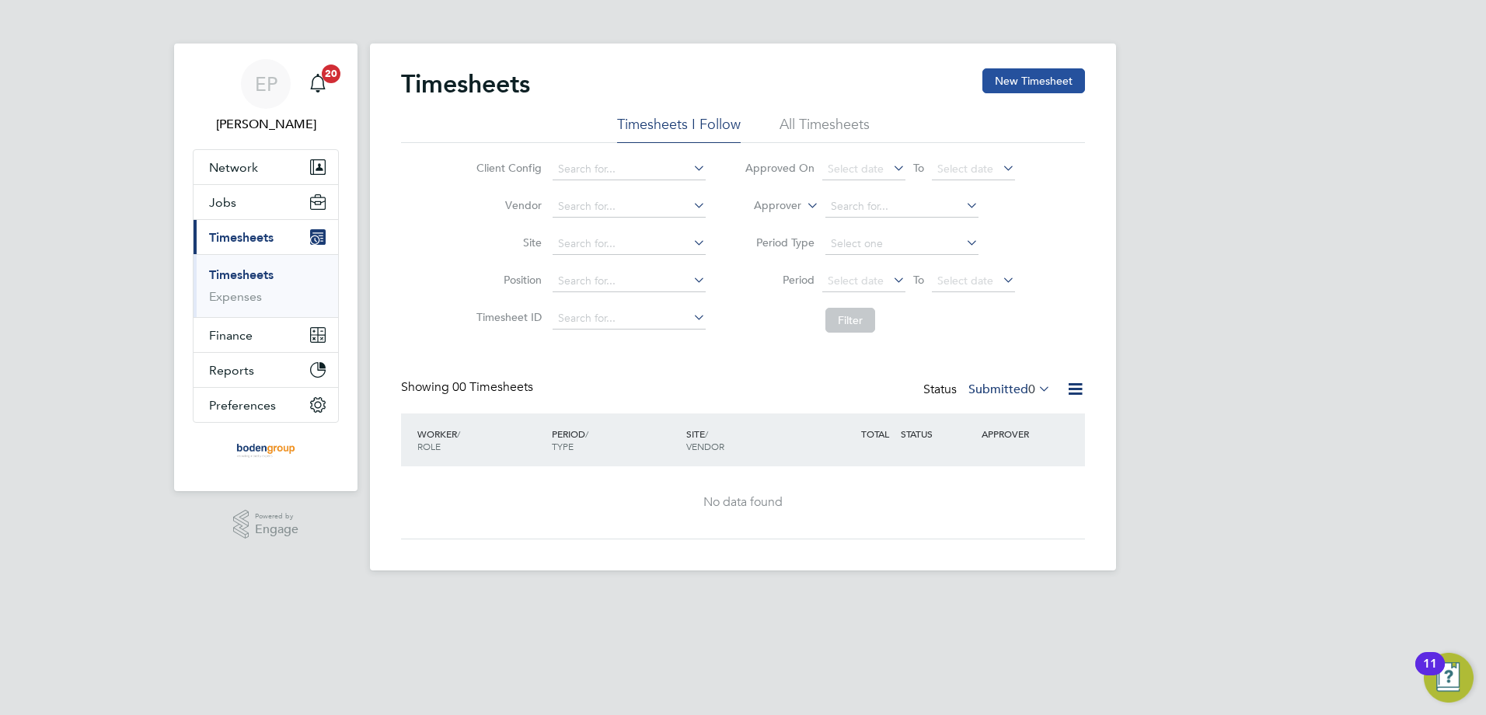
click at [1031, 82] on button "New Timesheet" at bounding box center [1033, 80] width 103 height 25
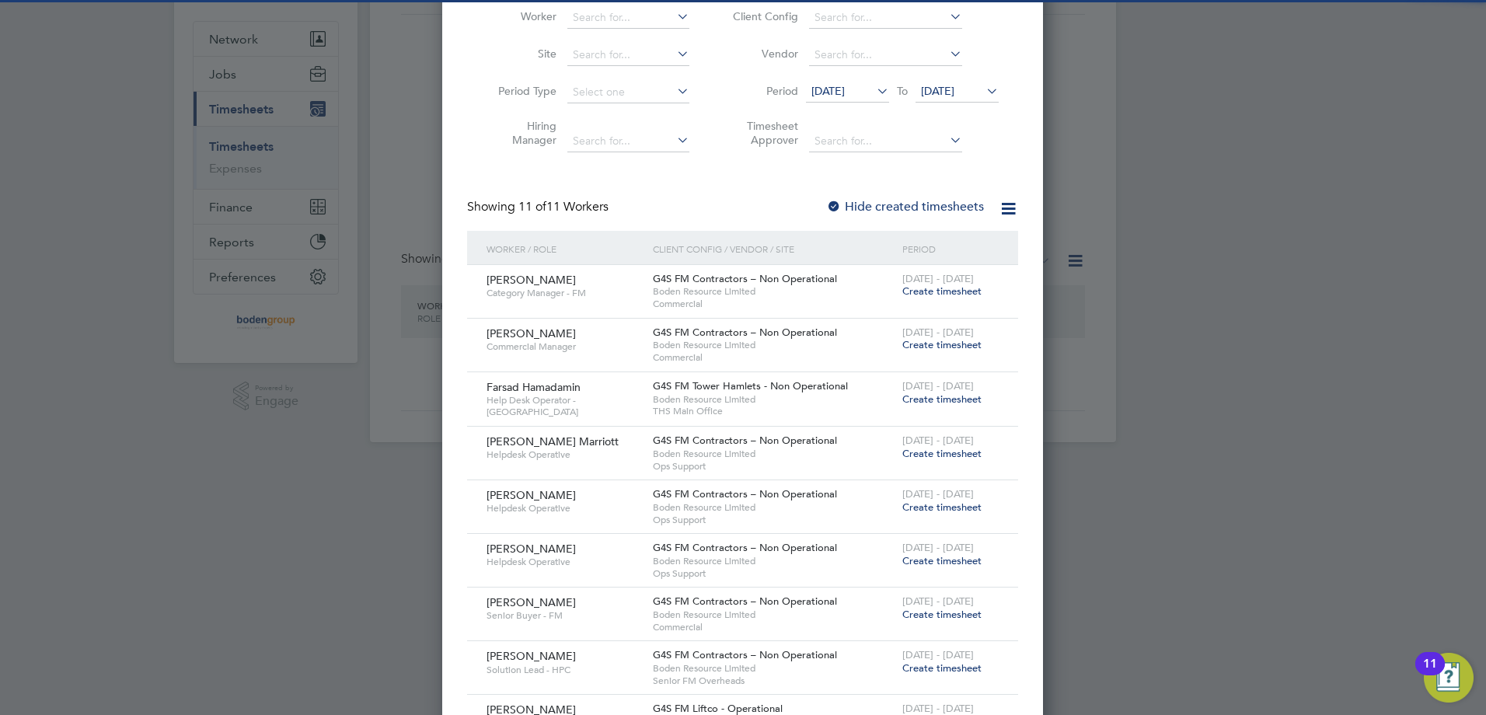
scroll to position [301, 0]
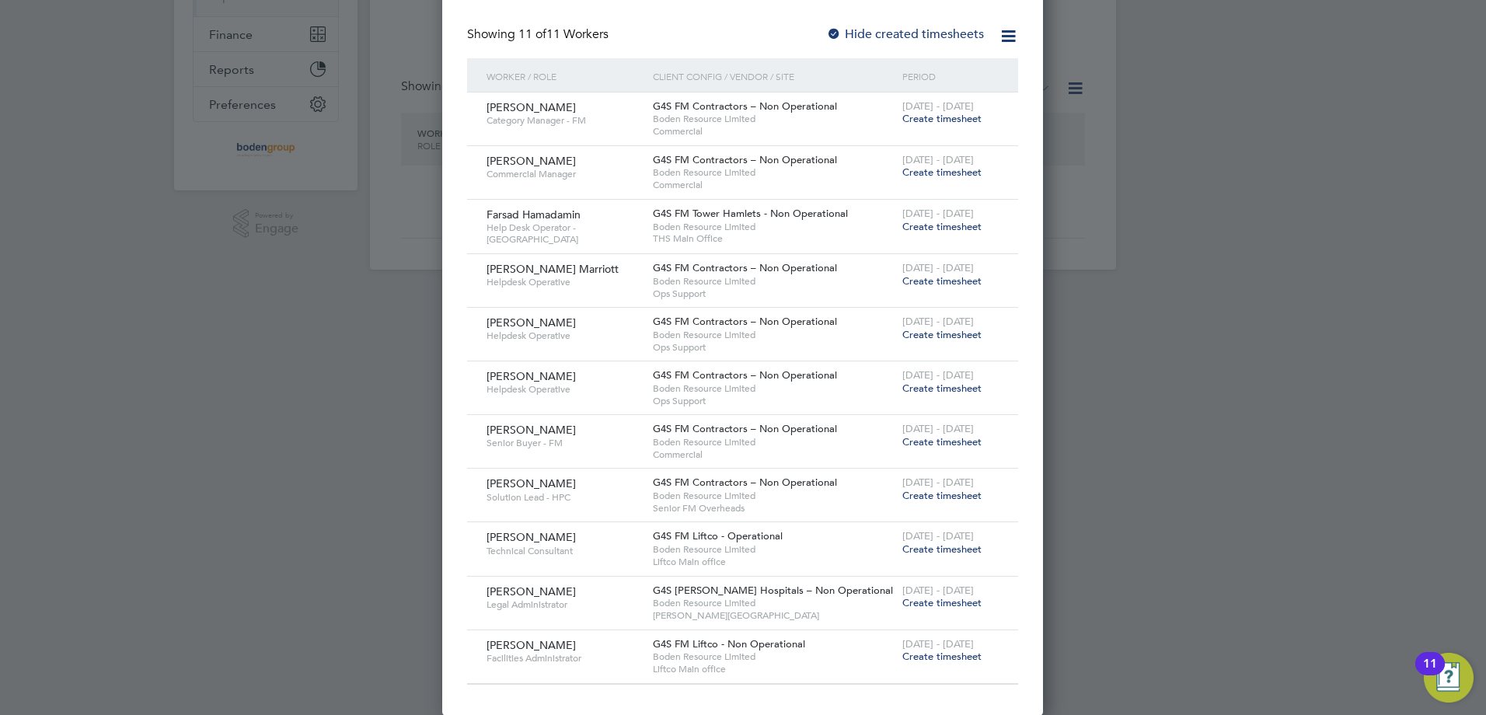
click at [926, 553] on span "Create timesheet" at bounding box center [941, 549] width 79 height 13
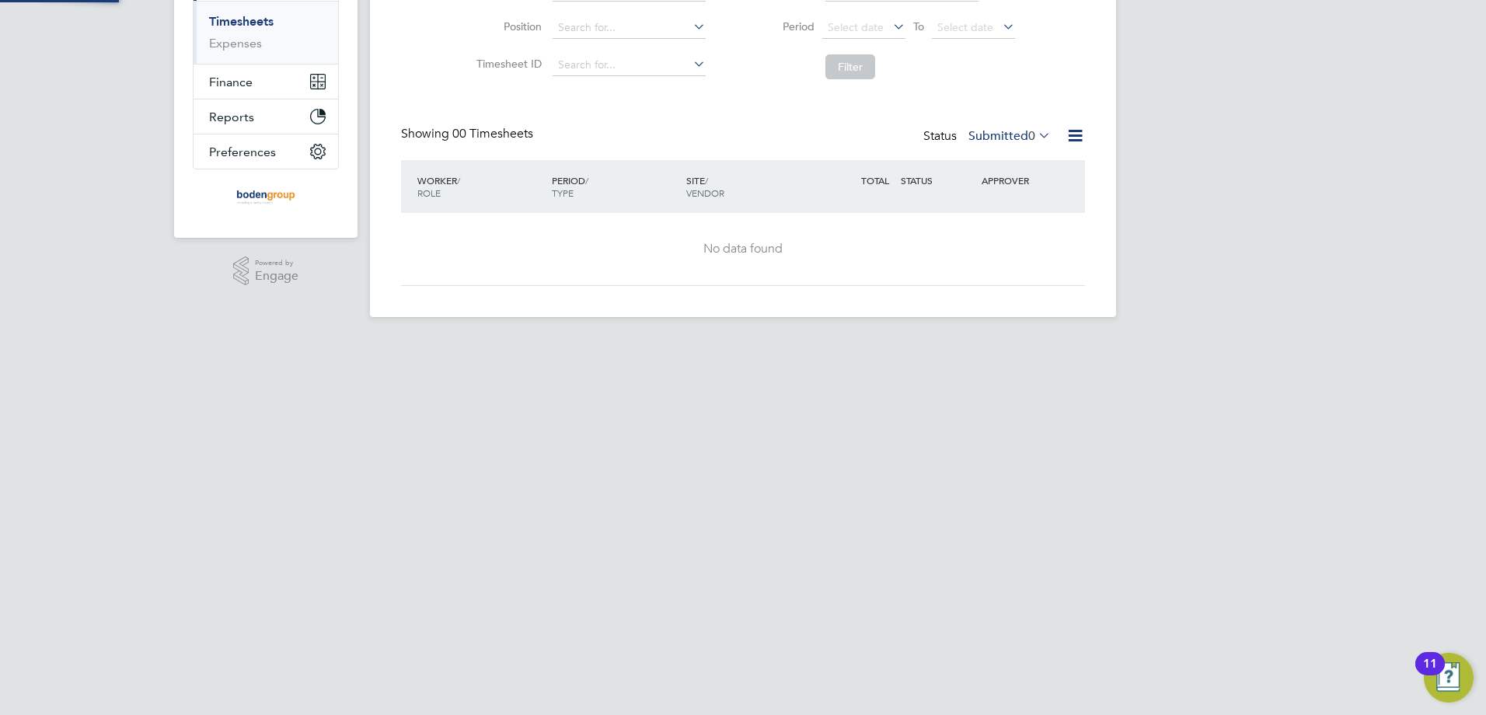
scroll to position [0, 0]
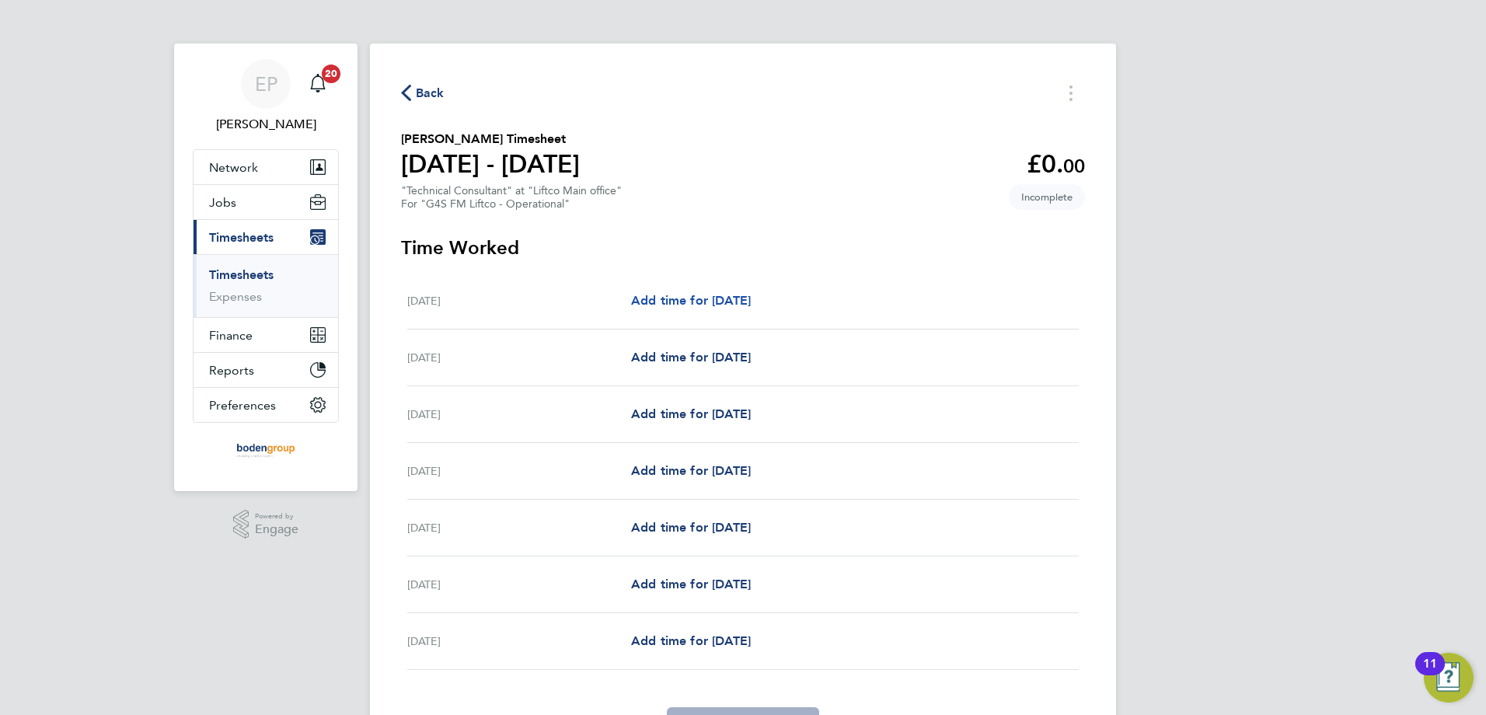
click at [751, 307] on span "Add time for [DATE]" at bounding box center [691, 300] width 120 height 15
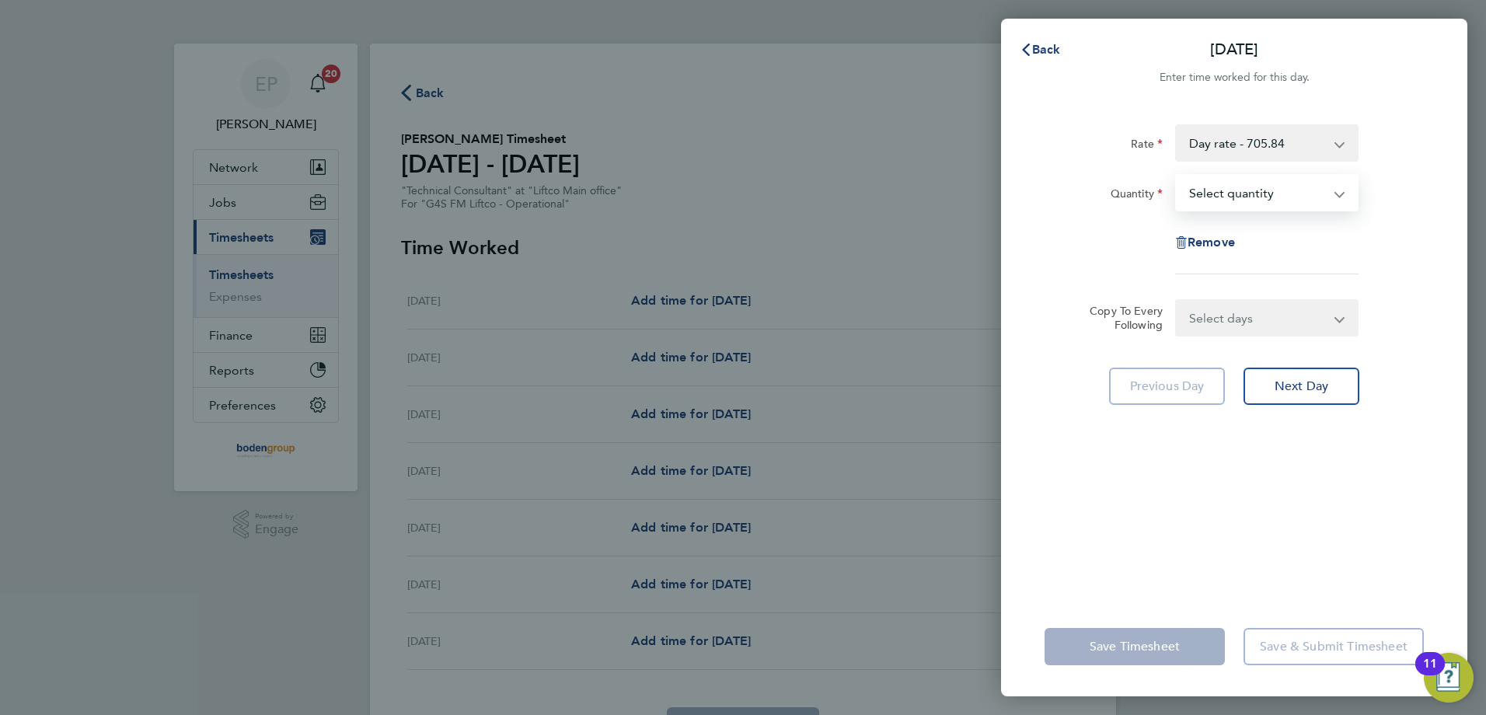
click at [1251, 187] on select "Select quantity 0.5 1" at bounding box center [1258, 193] width 162 height 34
click at [1289, 144] on select "Day rate - 705.84 Qtr Day - 176.46 3/4 day - 529.38" at bounding box center [1258, 143] width 162 height 34
drag, startPoint x: 1260, startPoint y: 199, endPoint x: 1256, endPoint y: 212, distance: 13.8
click at [1260, 199] on select "Select quantity 0.5 1" at bounding box center [1258, 193] width 162 height 34
select select "1"
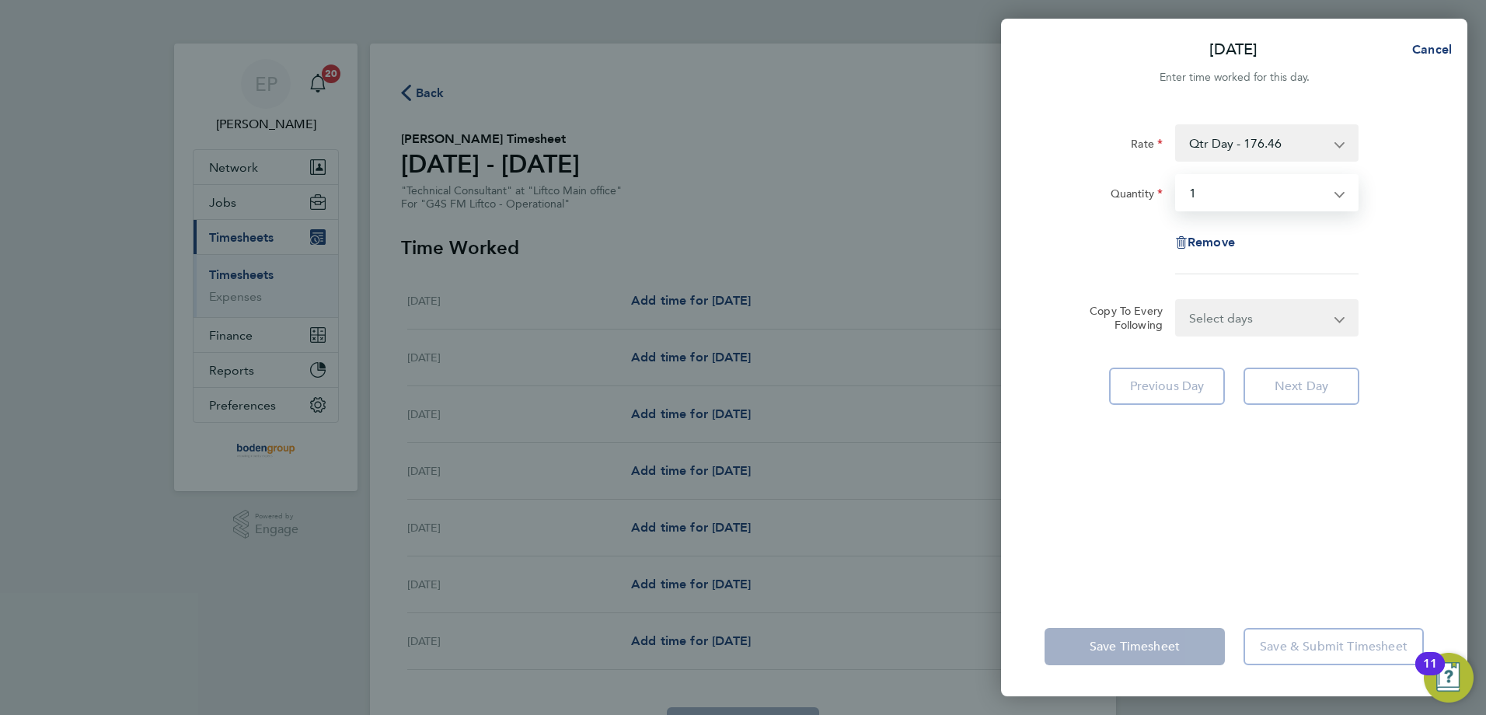
click at [1177, 176] on select "Select quantity 0.5 1" at bounding box center [1258, 193] width 162 height 34
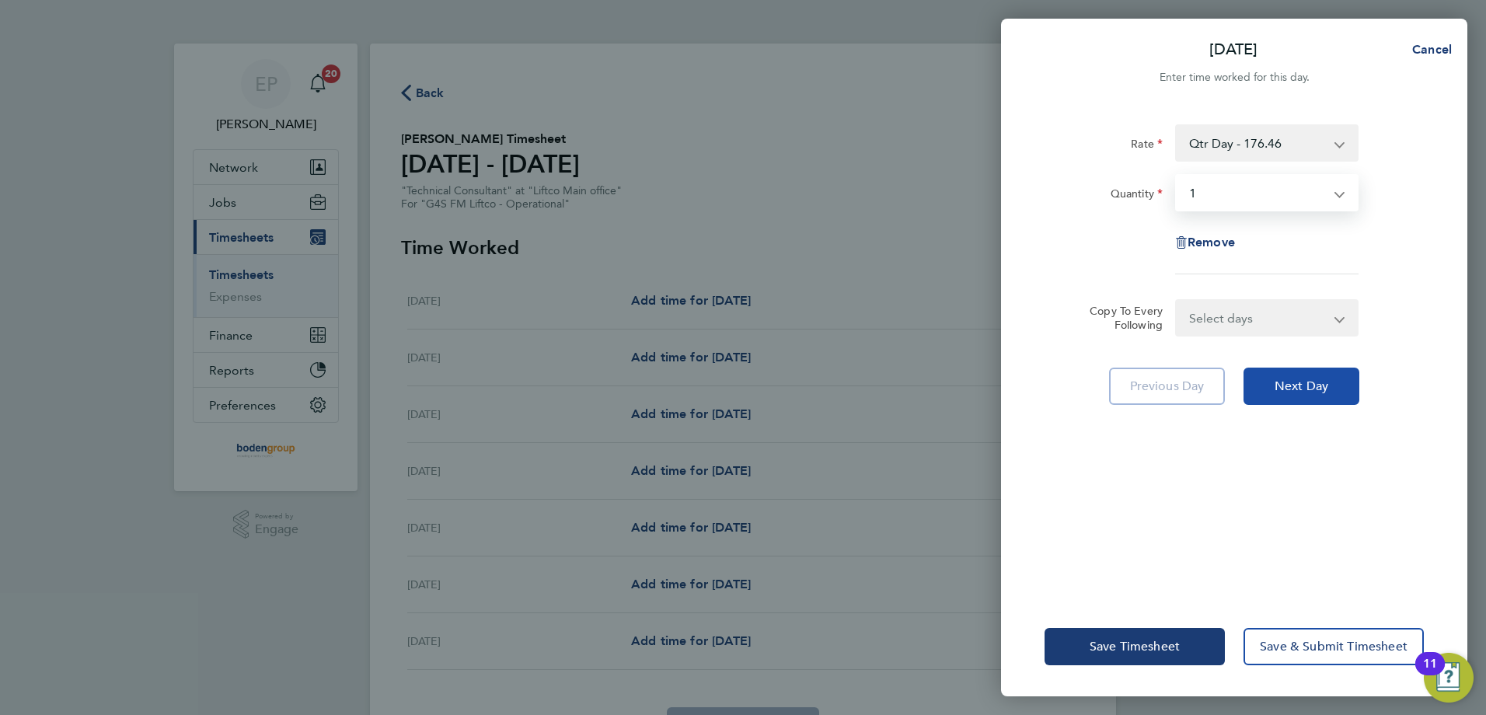
click at [1307, 389] on span "Next Day" at bounding box center [1302, 387] width 54 height 16
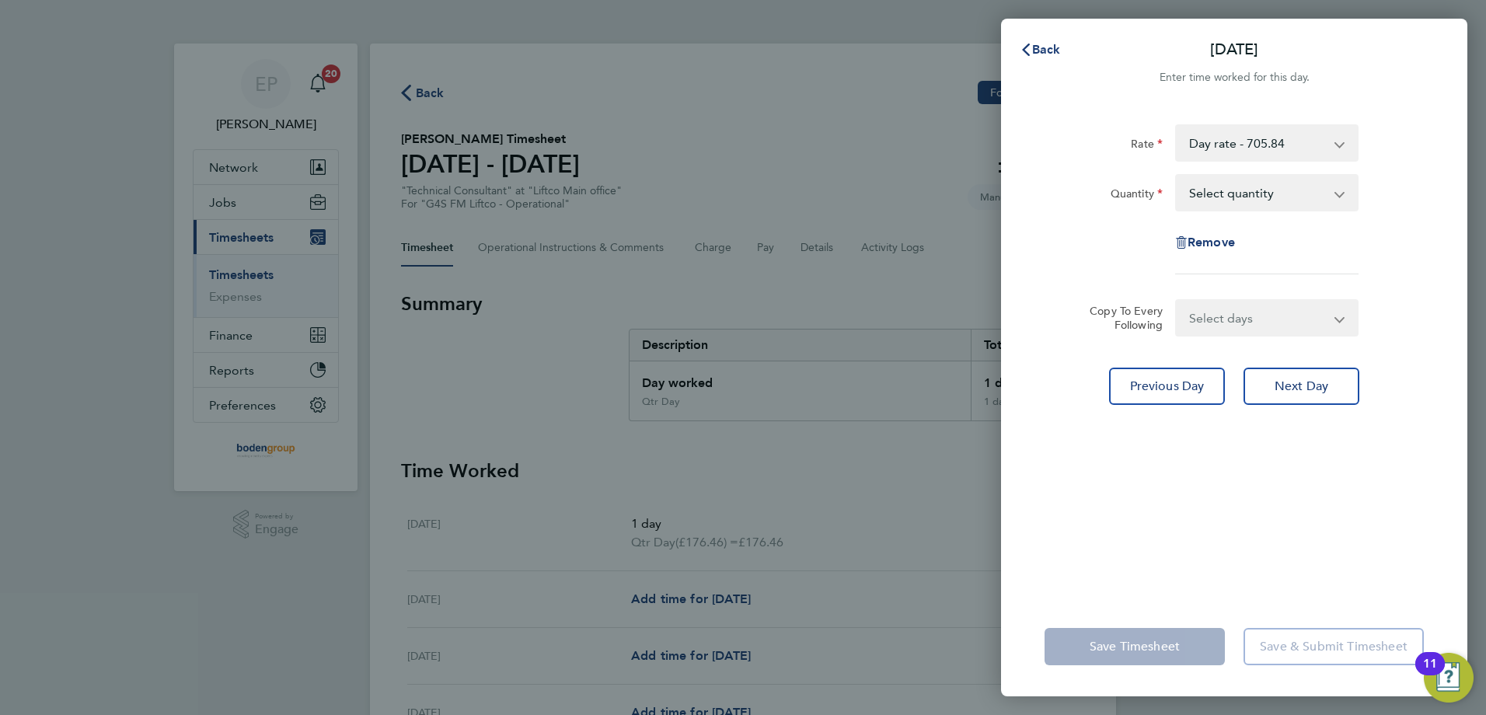
click at [1225, 197] on select "Select quantity 0.5 1" at bounding box center [1258, 193] width 162 height 34
select select "0.5"
click at [1177, 176] on select "Select quantity 0.5 1" at bounding box center [1258, 193] width 162 height 34
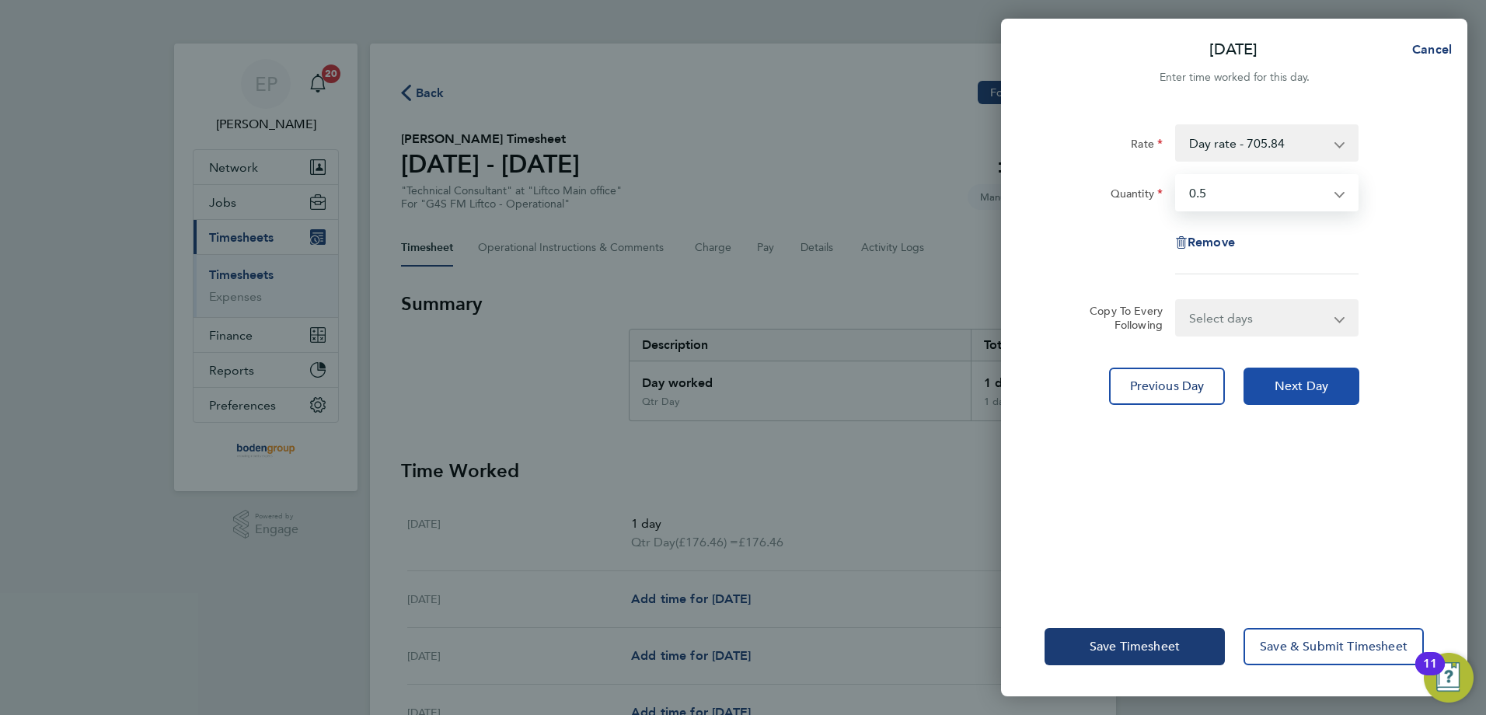
click at [1303, 377] on button "Next Day" at bounding box center [1302, 386] width 116 height 37
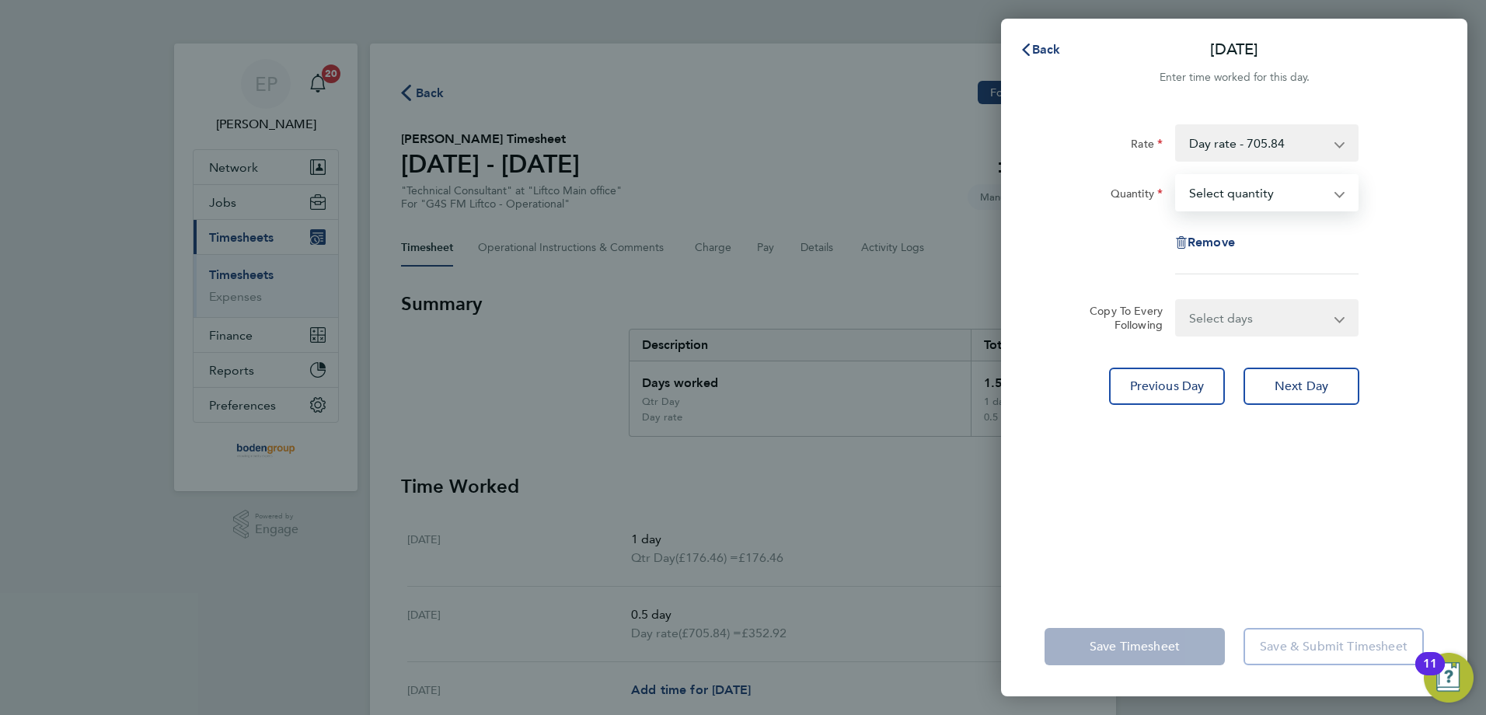
click at [1257, 202] on select "Select quantity 0.5 1" at bounding box center [1258, 193] width 162 height 34
select select "1"
click at [1177, 176] on select "Select quantity 0.5 1" at bounding box center [1258, 193] width 162 height 34
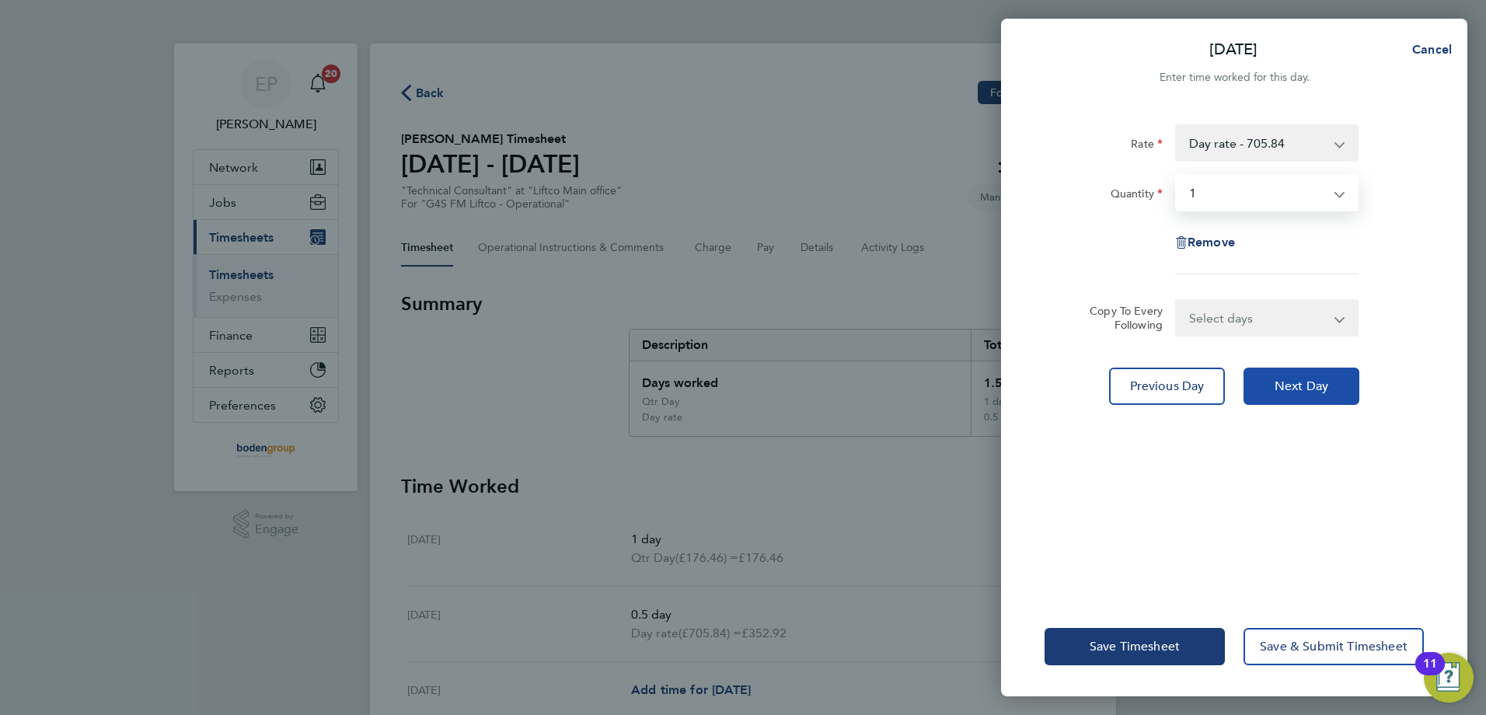
click at [1269, 379] on button "Next Day" at bounding box center [1302, 386] width 116 height 37
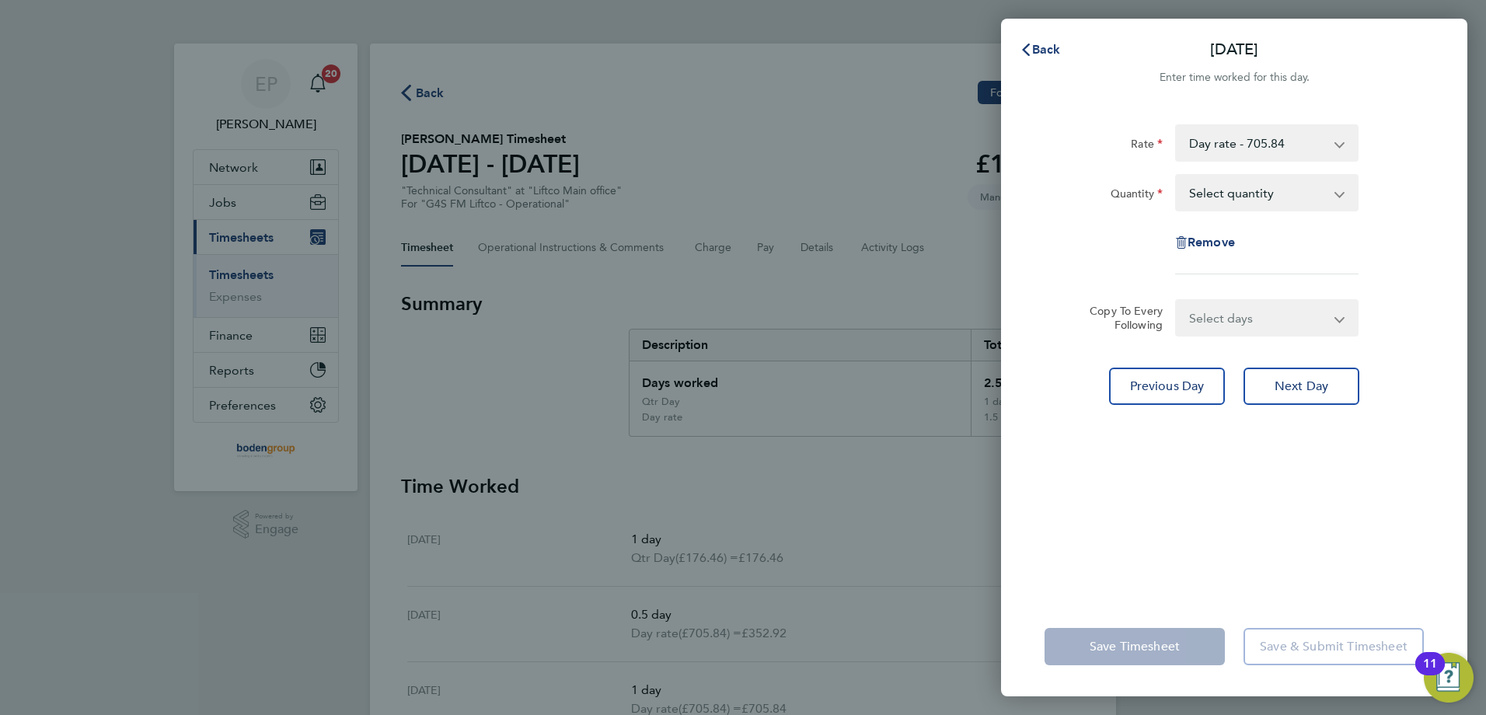
click at [1303, 144] on select "Day rate - 705.84 Qtr Day - 176.46 3/4 day - 529.38" at bounding box center [1258, 143] width 162 height 34
drag, startPoint x: 1263, startPoint y: 197, endPoint x: 1258, endPoint y: 211, distance: 14.0
click at [1263, 197] on select "Select quantity 0.5 1" at bounding box center [1258, 193] width 162 height 34
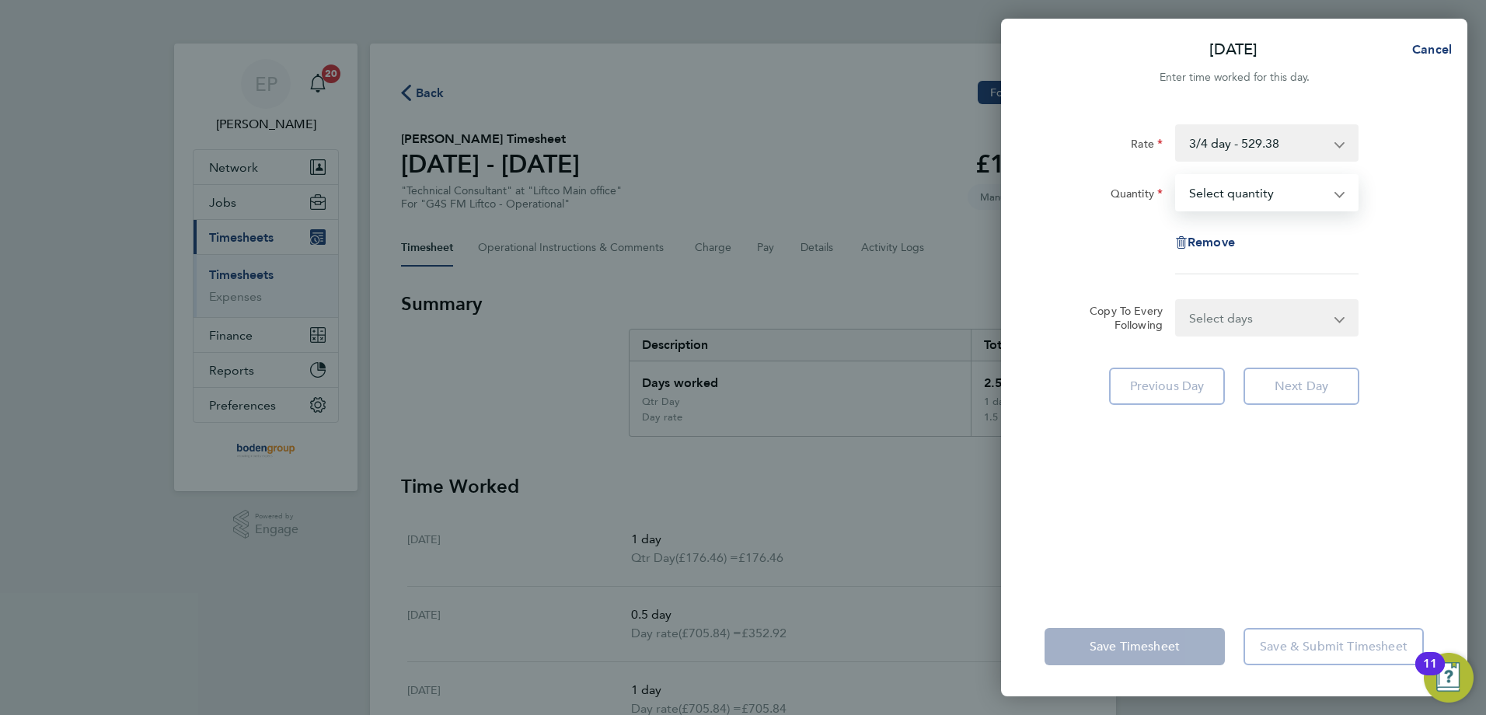
select select "1"
click at [1177, 176] on select "Select quantity 0.5 1" at bounding box center [1258, 193] width 162 height 34
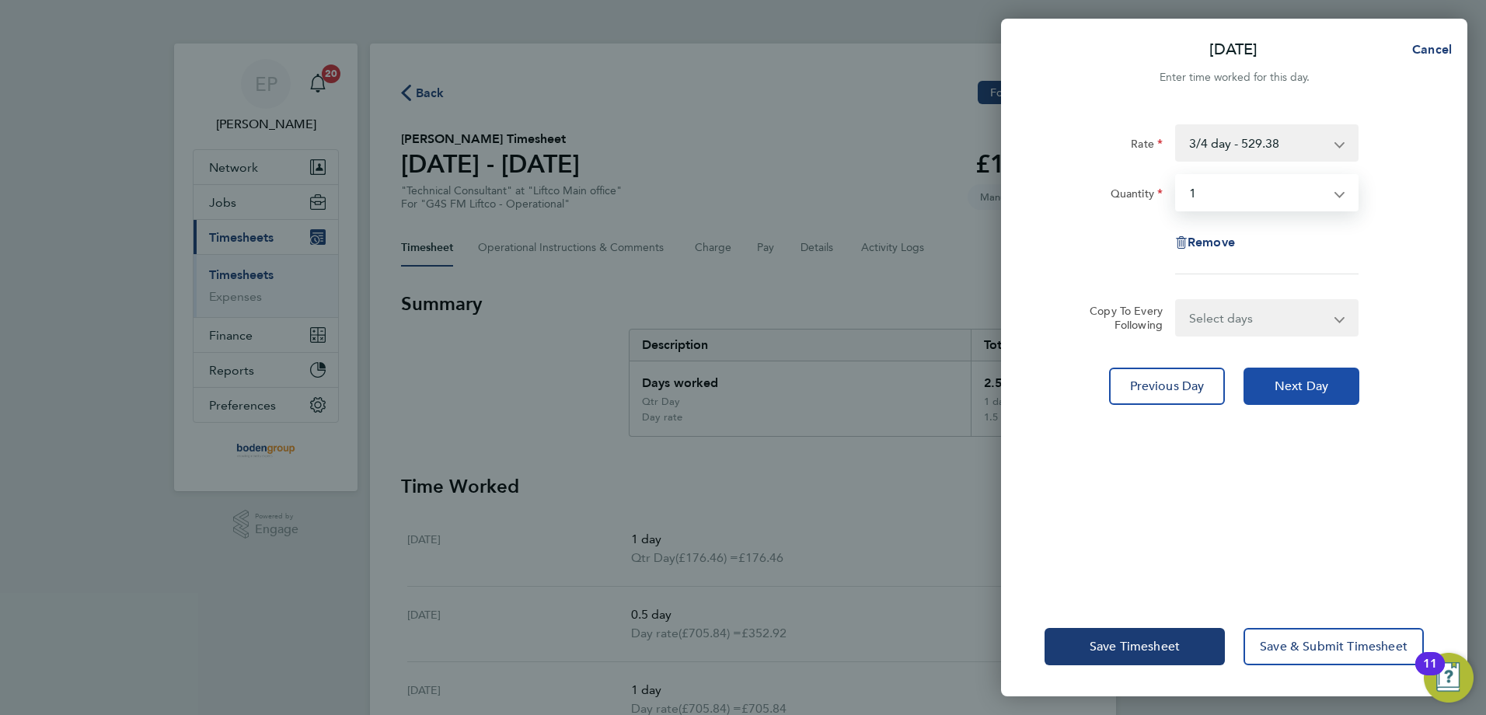
click at [1302, 389] on span "Next Day" at bounding box center [1302, 387] width 54 height 16
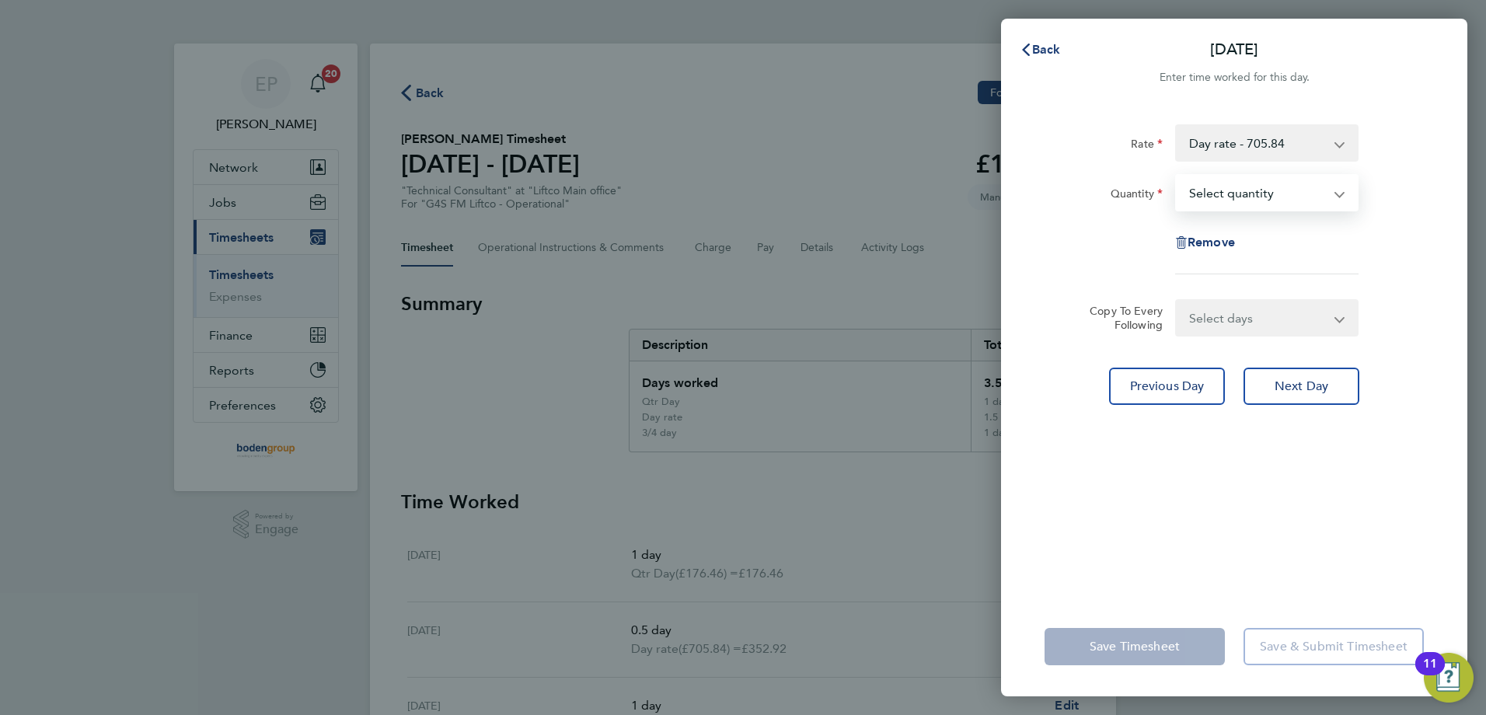
drag, startPoint x: 1261, startPoint y: 192, endPoint x: 1260, endPoint y: 210, distance: 17.9
click at [1261, 192] on select "Select quantity 0.5 1" at bounding box center [1258, 193] width 162 height 34
click at [1274, 148] on select "Day rate - 705.84 Qtr Day - 176.46 3/4 day - 529.38" at bounding box center [1258, 143] width 162 height 34
drag, startPoint x: 1277, startPoint y: 197, endPoint x: 1265, endPoint y: 212, distance: 19.9
click at [1277, 197] on select "Select quantity 0.5 1" at bounding box center [1258, 193] width 162 height 34
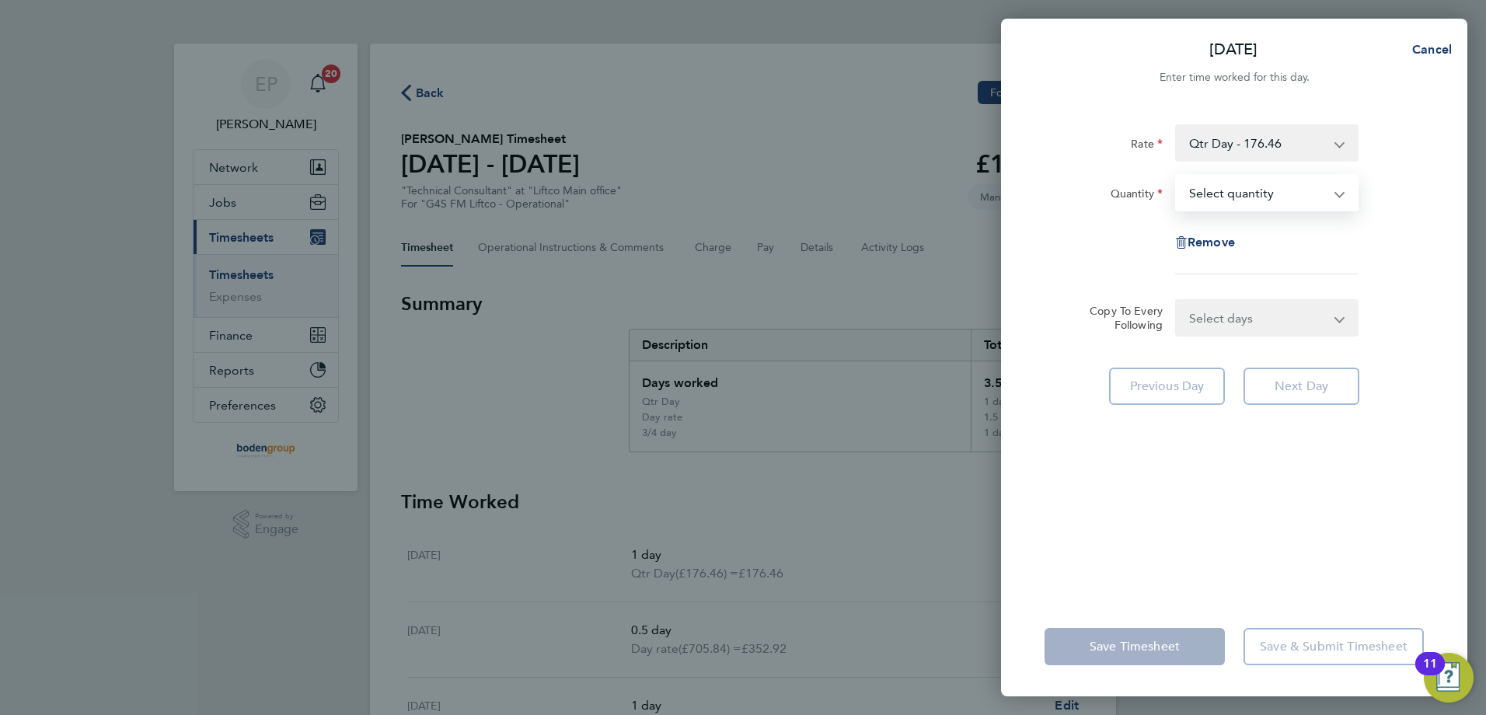
select select "1"
click at [1177, 176] on select "Select quantity 0.5 1" at bounding box center [1258, 193] width 162 height 34
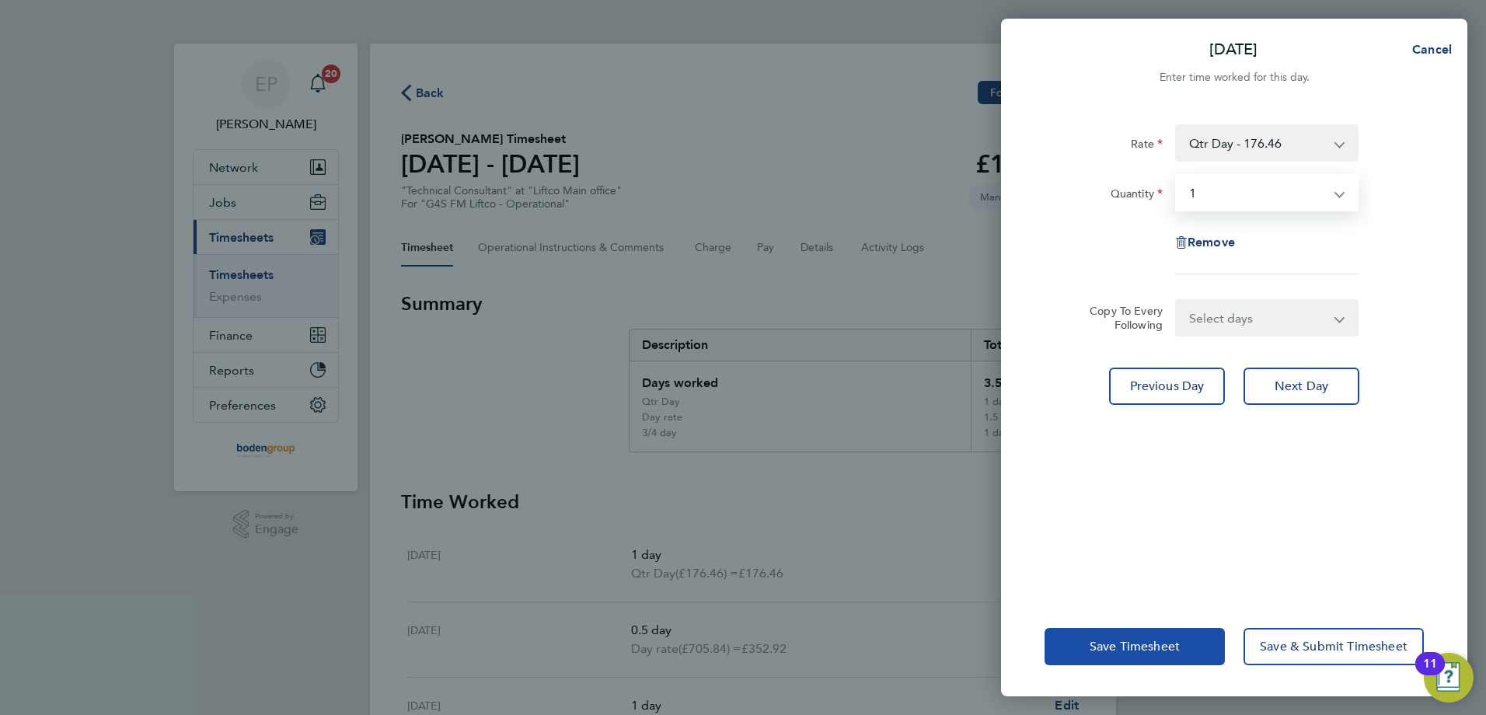
click at [1121, 642] on span "Save Timesheet" at bounding box center [1135, 647] width 90 height 16
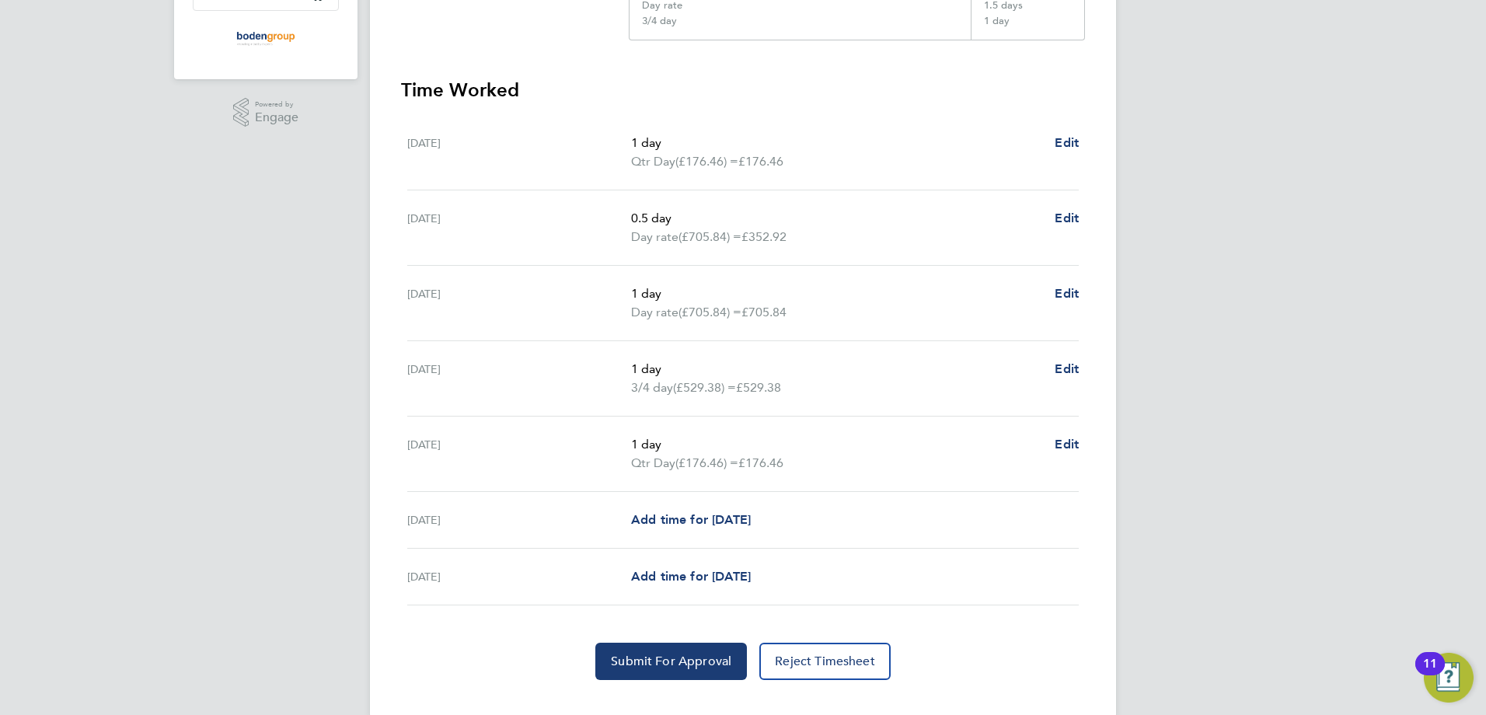
scroll to position [439, 0]
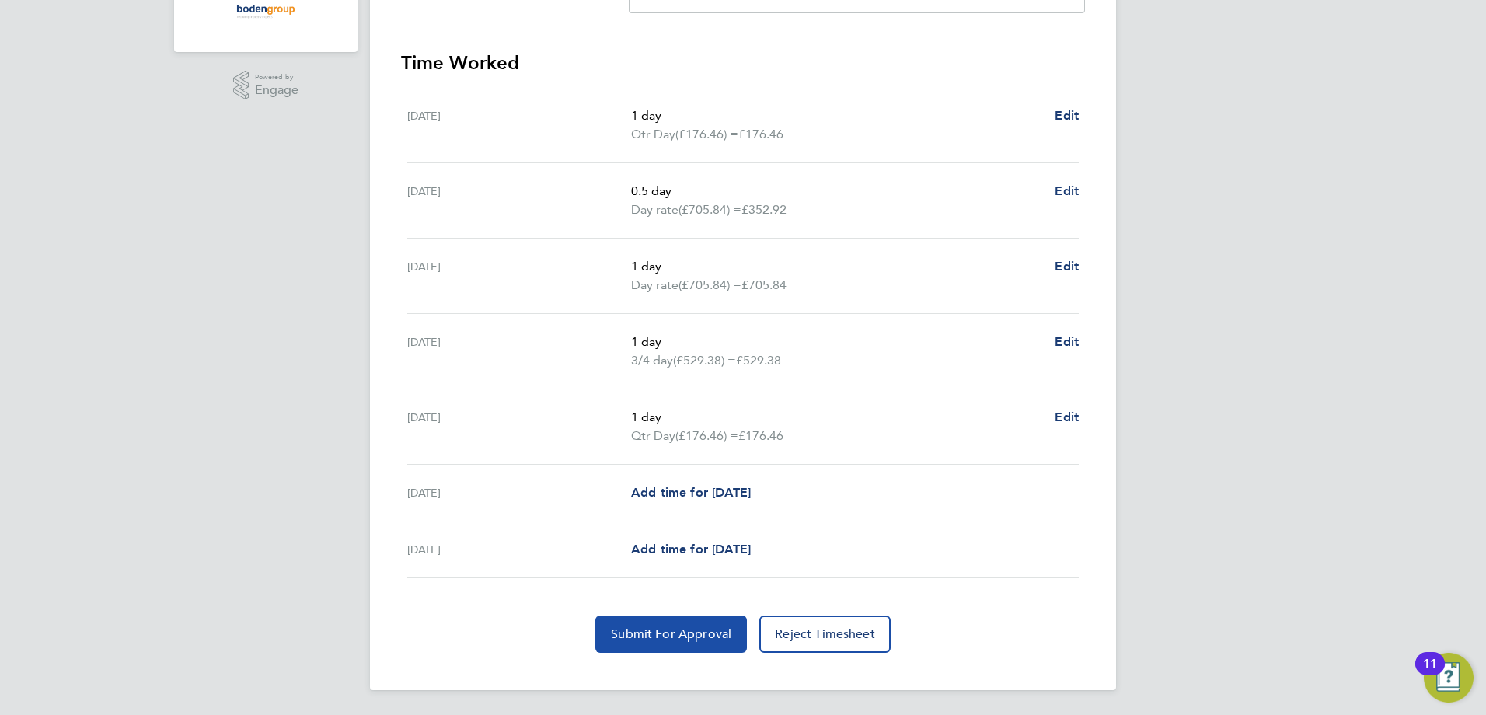
click at [690, 633] on span "Submit For Approval" at bounding box center [671, 634] width 120 height 16
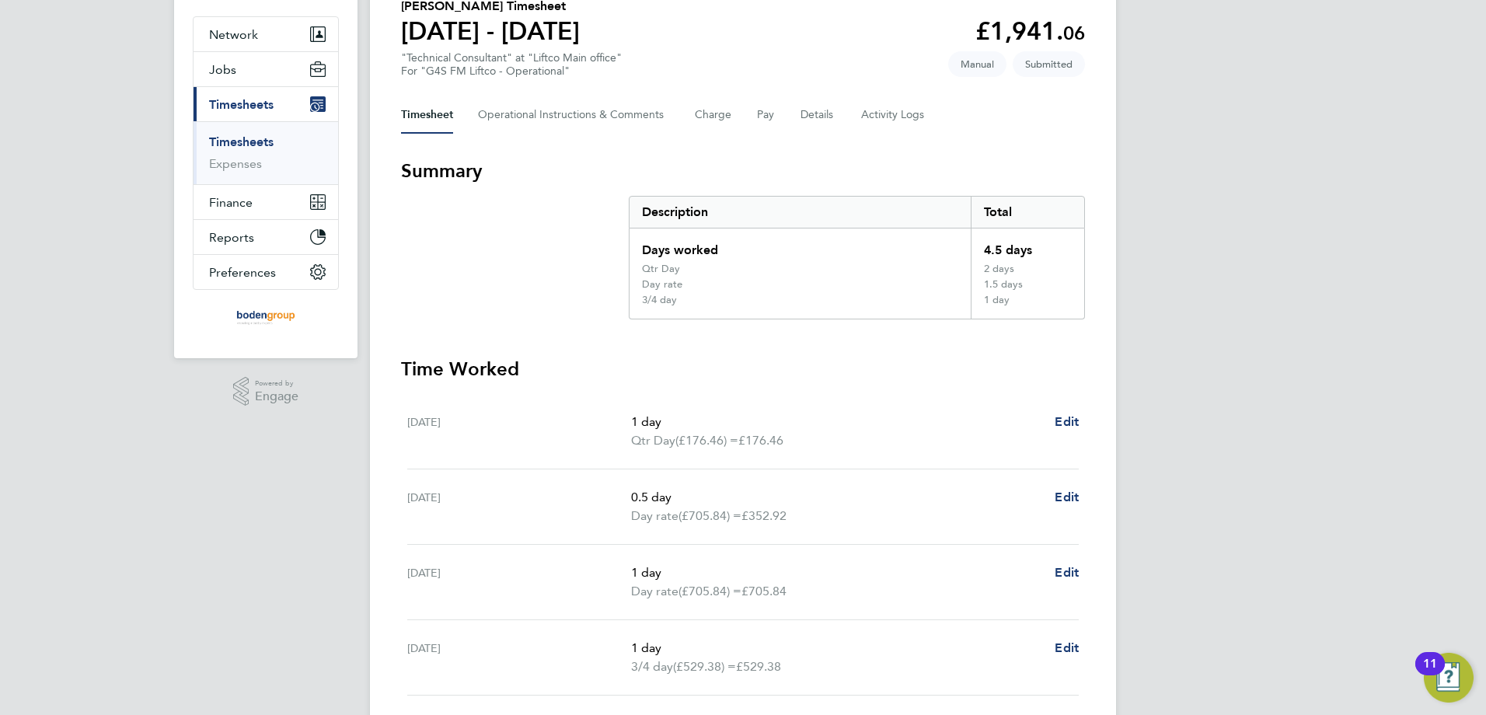
scroll to position [0, 0]
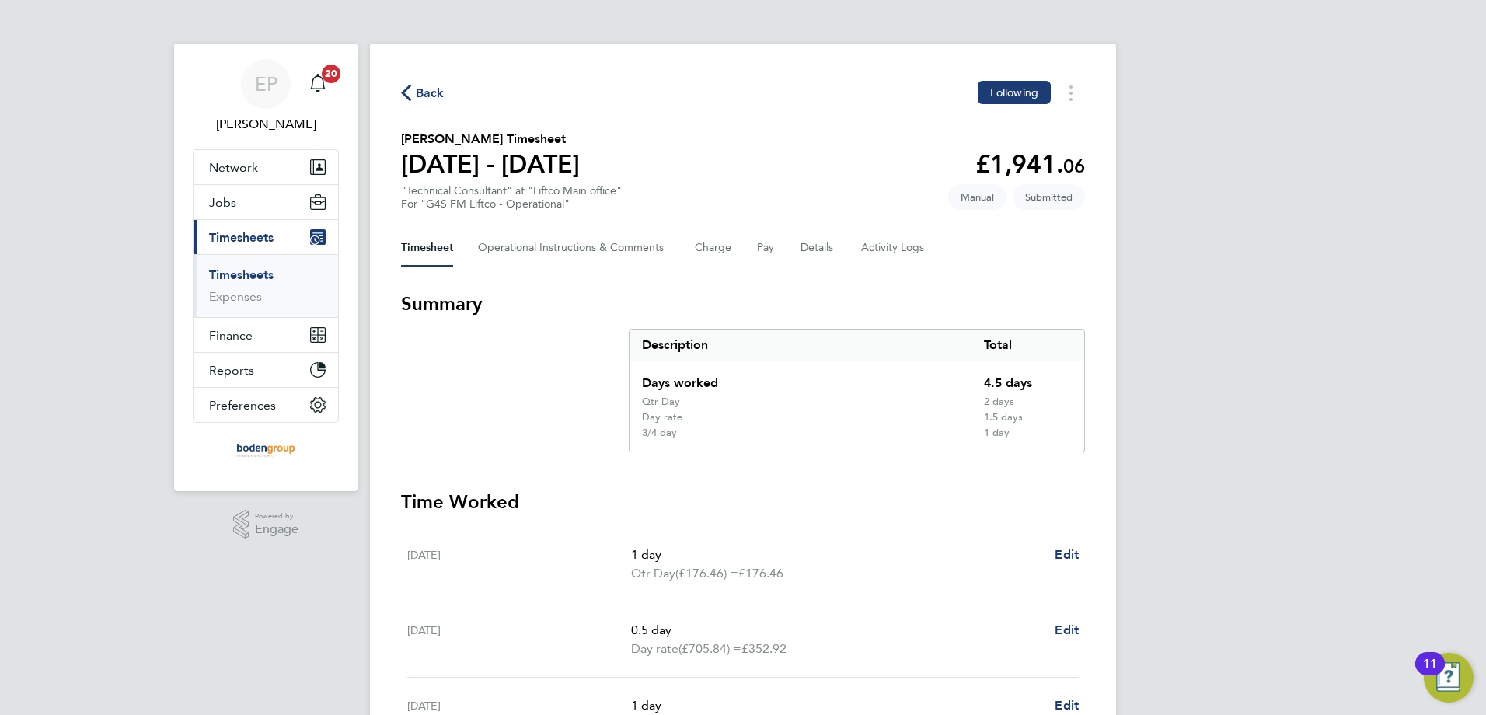
click at [424, 88] on span "Back" at bounding box center [430, 93] width 29 height 19
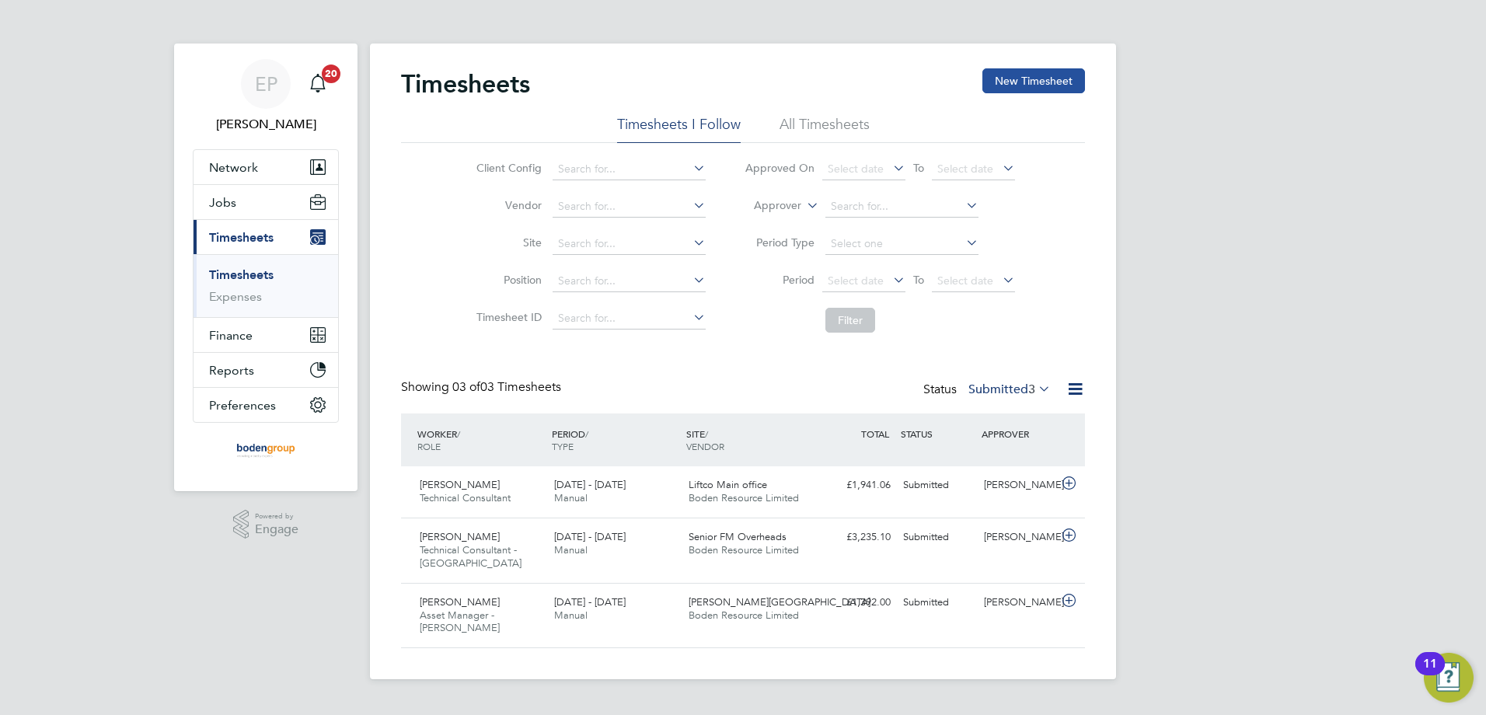
click at [1037, 71] on button "New Timesheet" at bounding box center [1033, 80] width 103 height 25
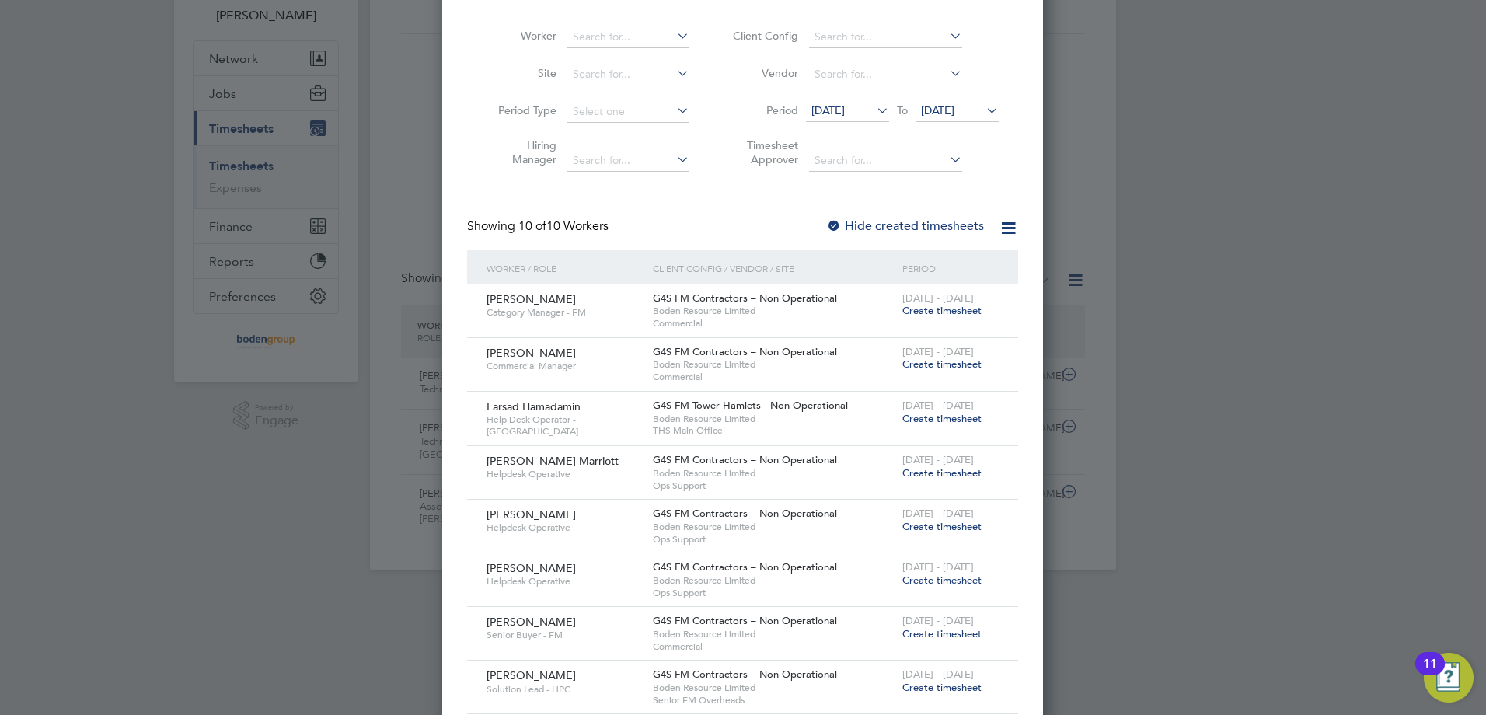
scroll to position [233, 0]
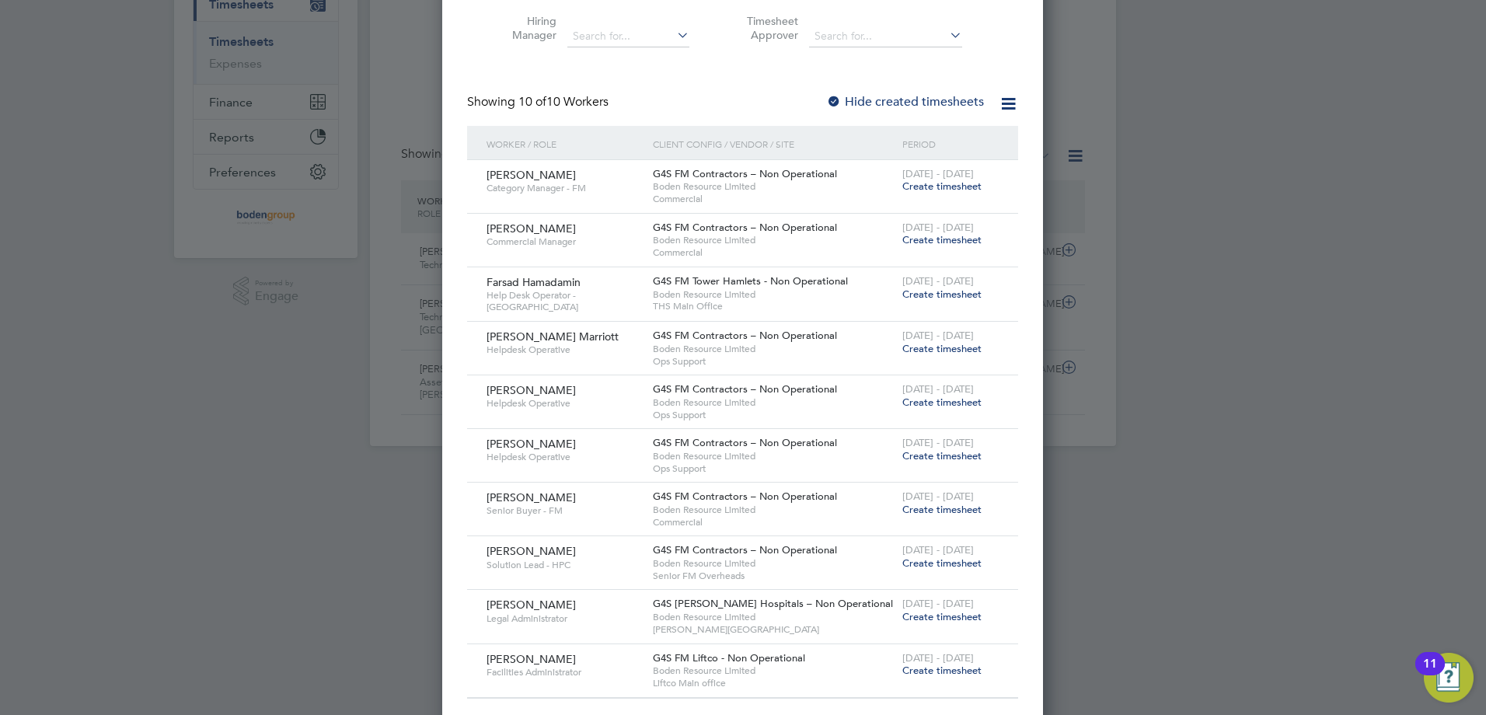
click at [937, 243] on span "Create timesheet" at bounding box center [941, 239] width 79 height 13
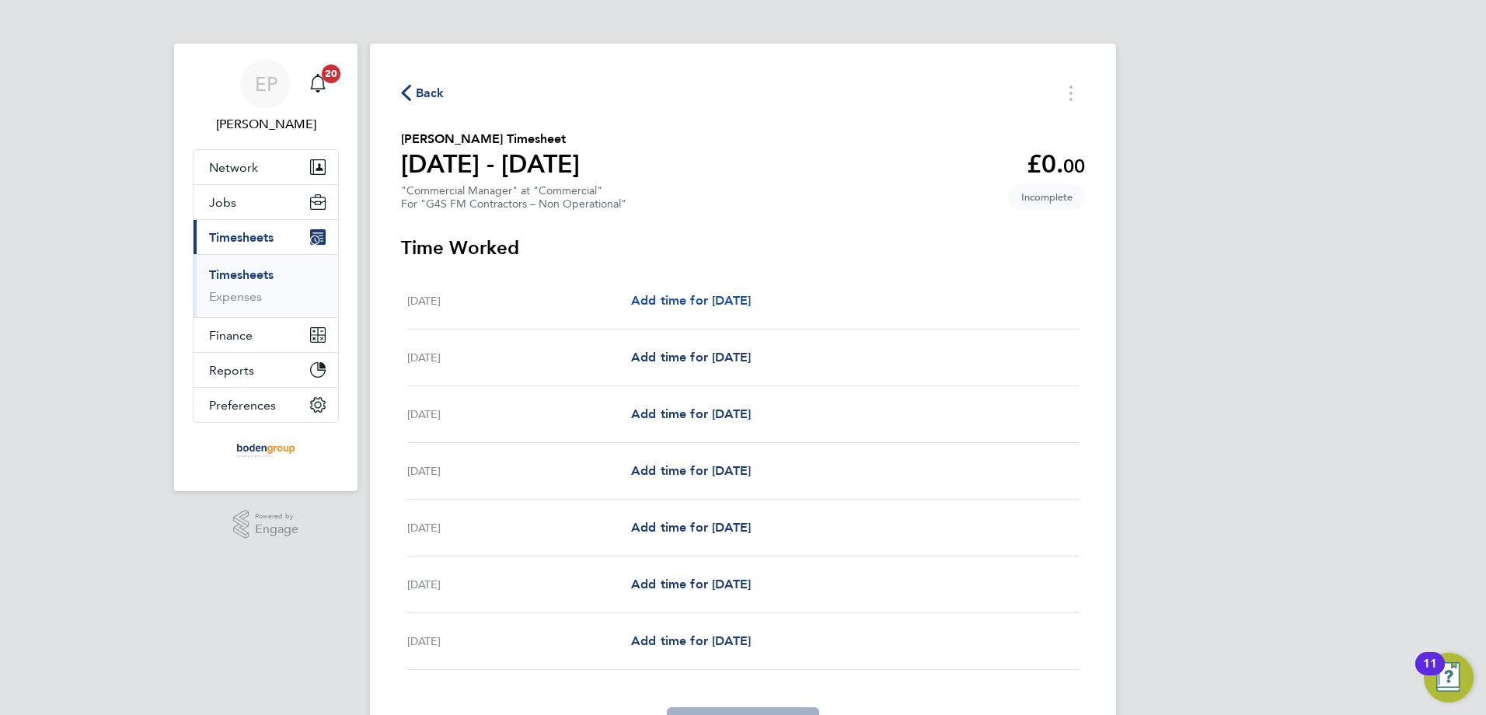
click at [706, 305] on span "Add time for [DATE]" at bounding box center [691, 300] width 120 height 15
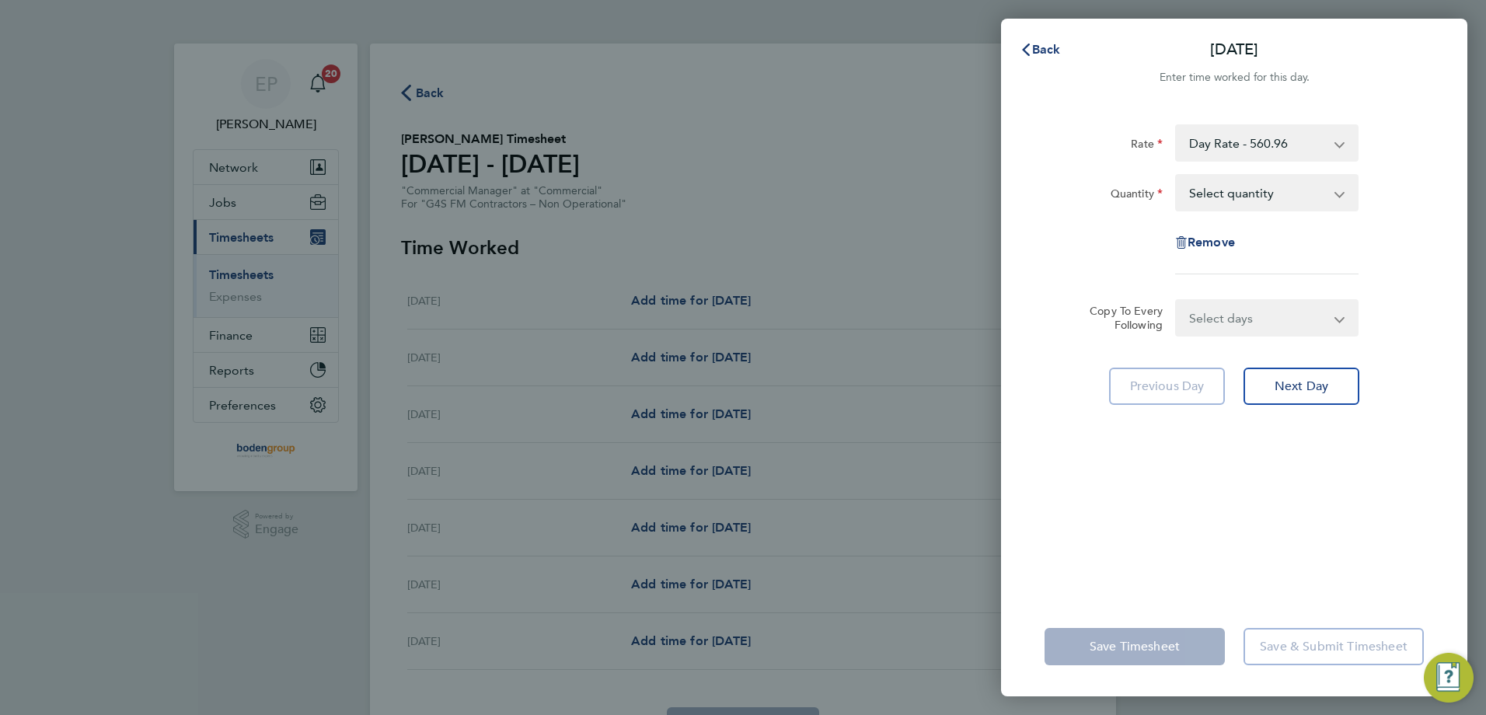
click at [1213, 183] on select "Select quantity 0.5 1" at bounding box center [1258, 193] width 162 height 34
select select "1"
click at [1177, 176] on select "Select quantity 0.5 1" at bounding box center [1258, 193] width 162 height 34
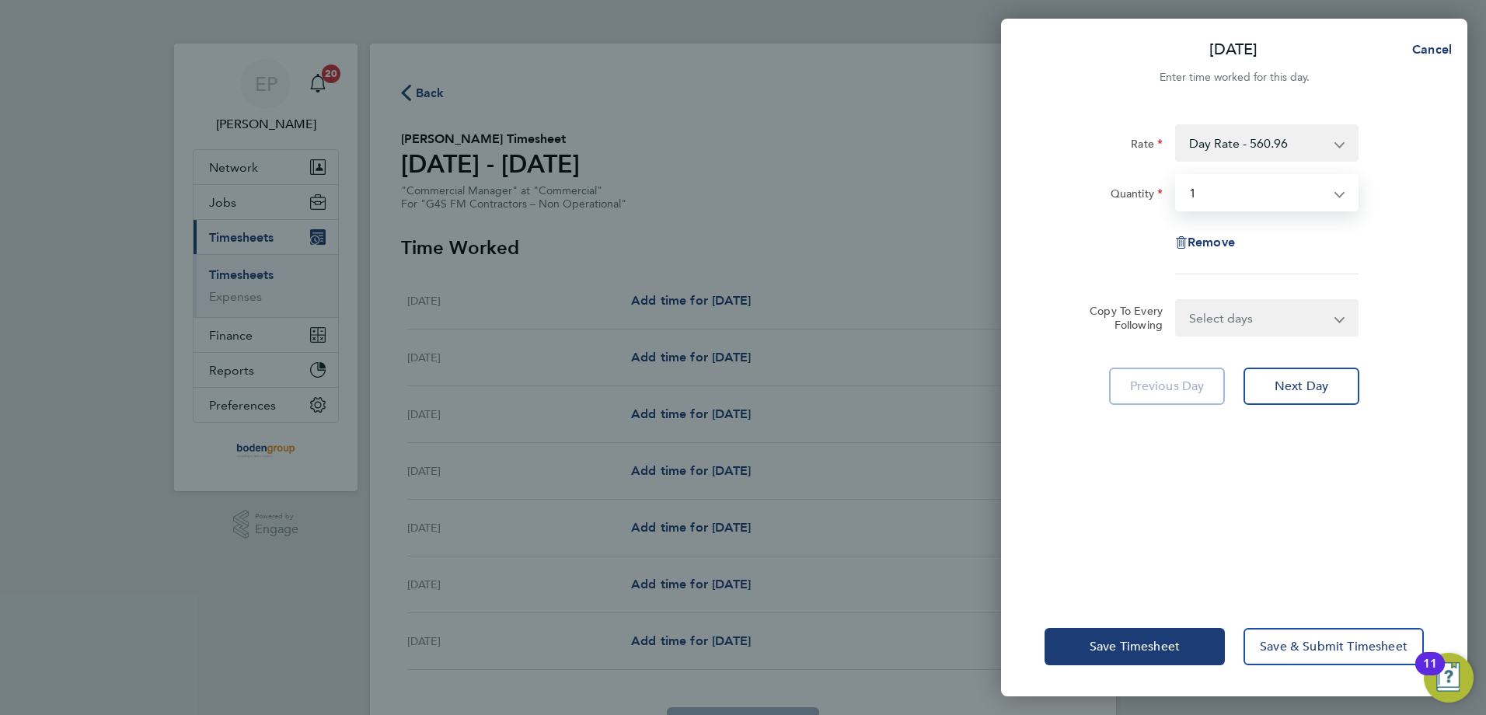
drag, startPoint x: 1237, startPoint y: 327, endPoint x: 1233, endPoint y: 337, distance: 9.8
click at [1234, 334] on select "Select days Day Weekday (Mon-Fri) Weekend (Sat-Sun) [DATE] [DATE] [DATE] [DATE]…" at bounding box center [1258, 318] width 163 height 34
select select "WEEKDAY"
click at [1177, 301] on select "Select days Day Weekday (Mon-Fri) Weekend (Sat-Sun) [DATE] [DATE] [DATE] [DATE]…" at bounding box center [1258, 318] width 163 height 34
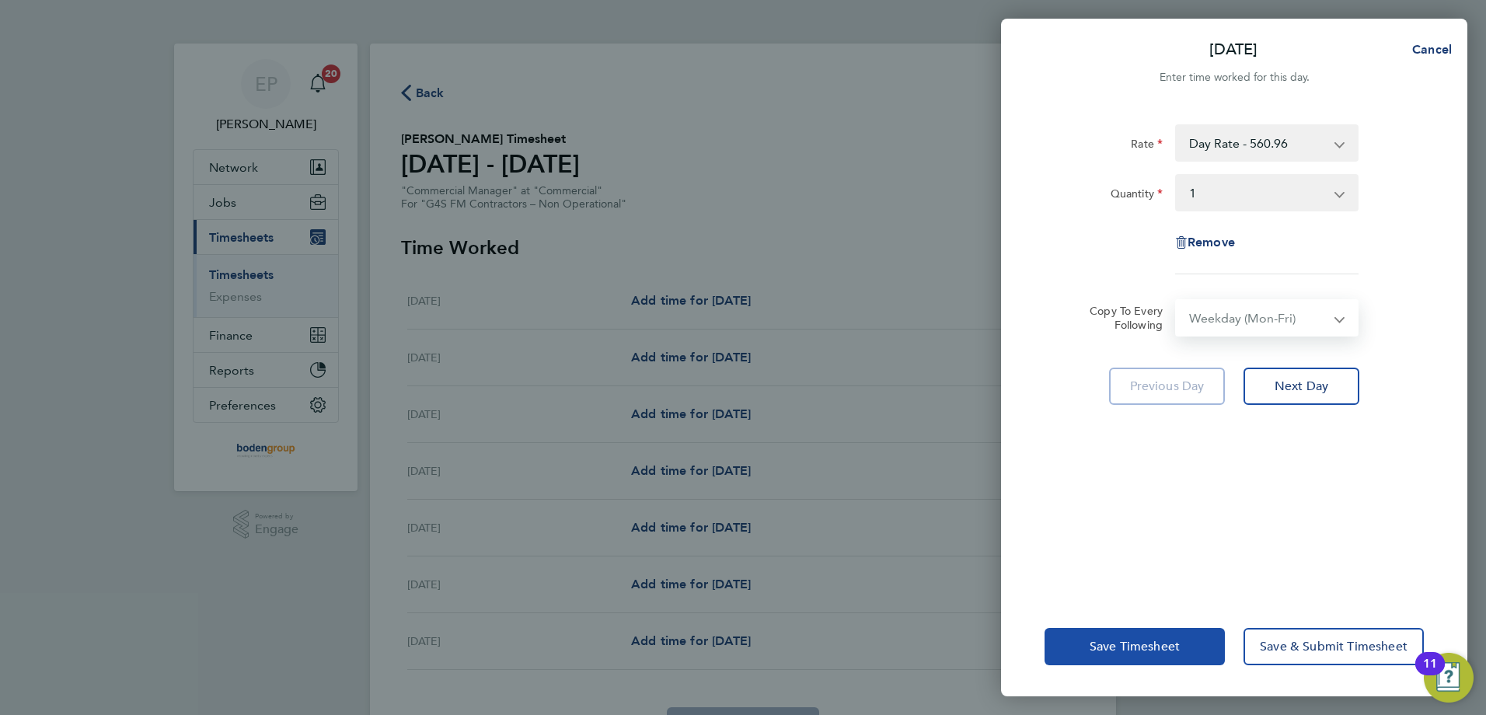
select select "[DATE]"
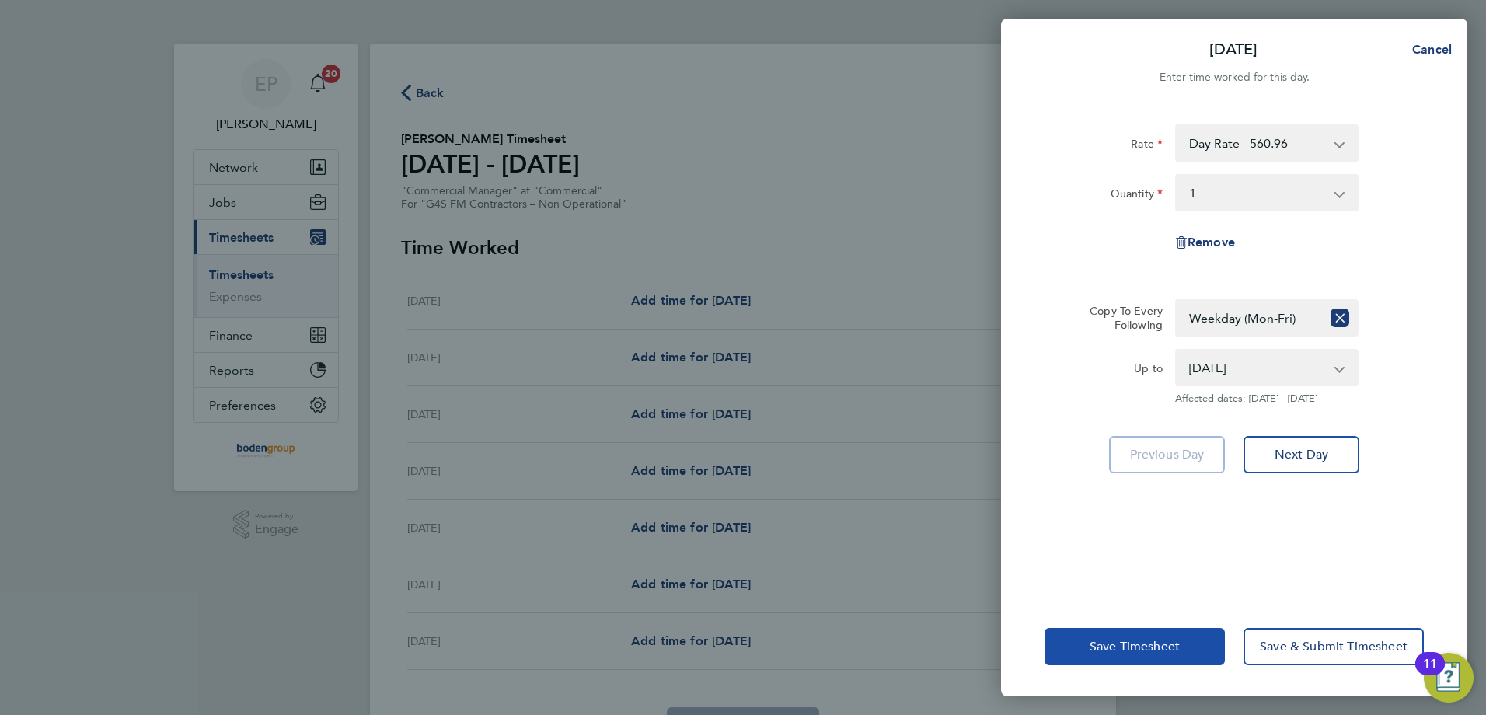
drag, startPoint x: 1088, startPoint y: 637, endPoint x: 1101, endPoint y: 641, distance: 13.3
click at [1094, 640] on button "Save Timesheet" at bounding box center [1135, 646] width 180 height 37
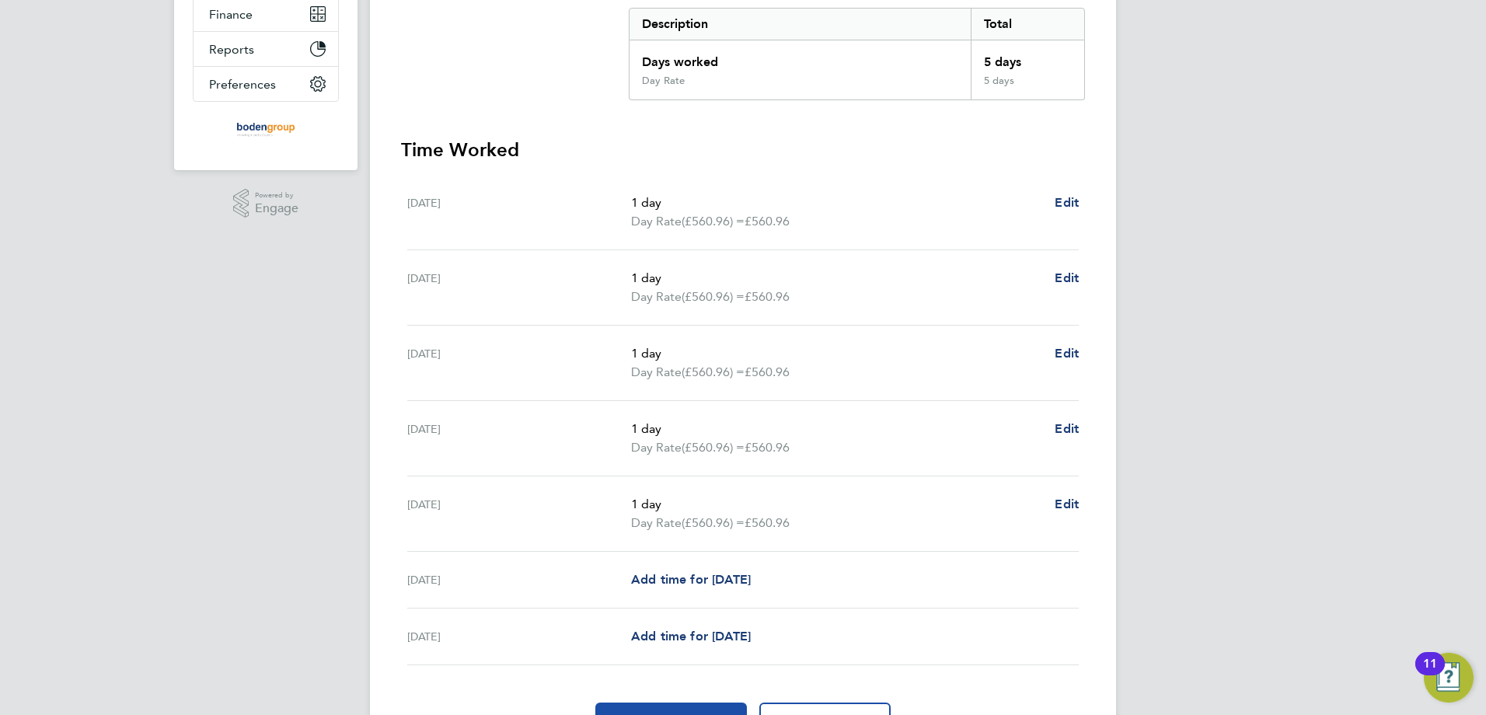
scroll to position [408, 0]
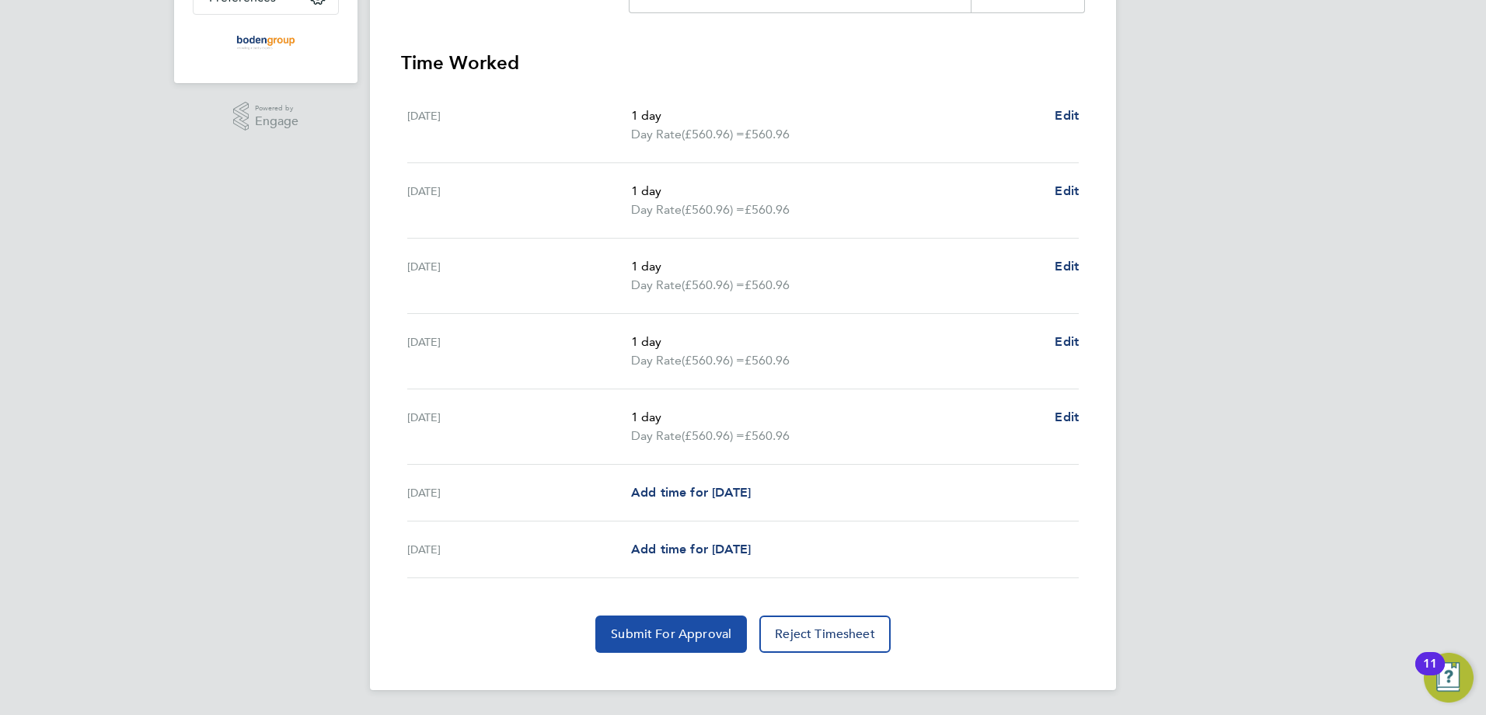
click at [703, 633] on span "Submit For Approval" at bounding box center [671, 634] width 120 height 16
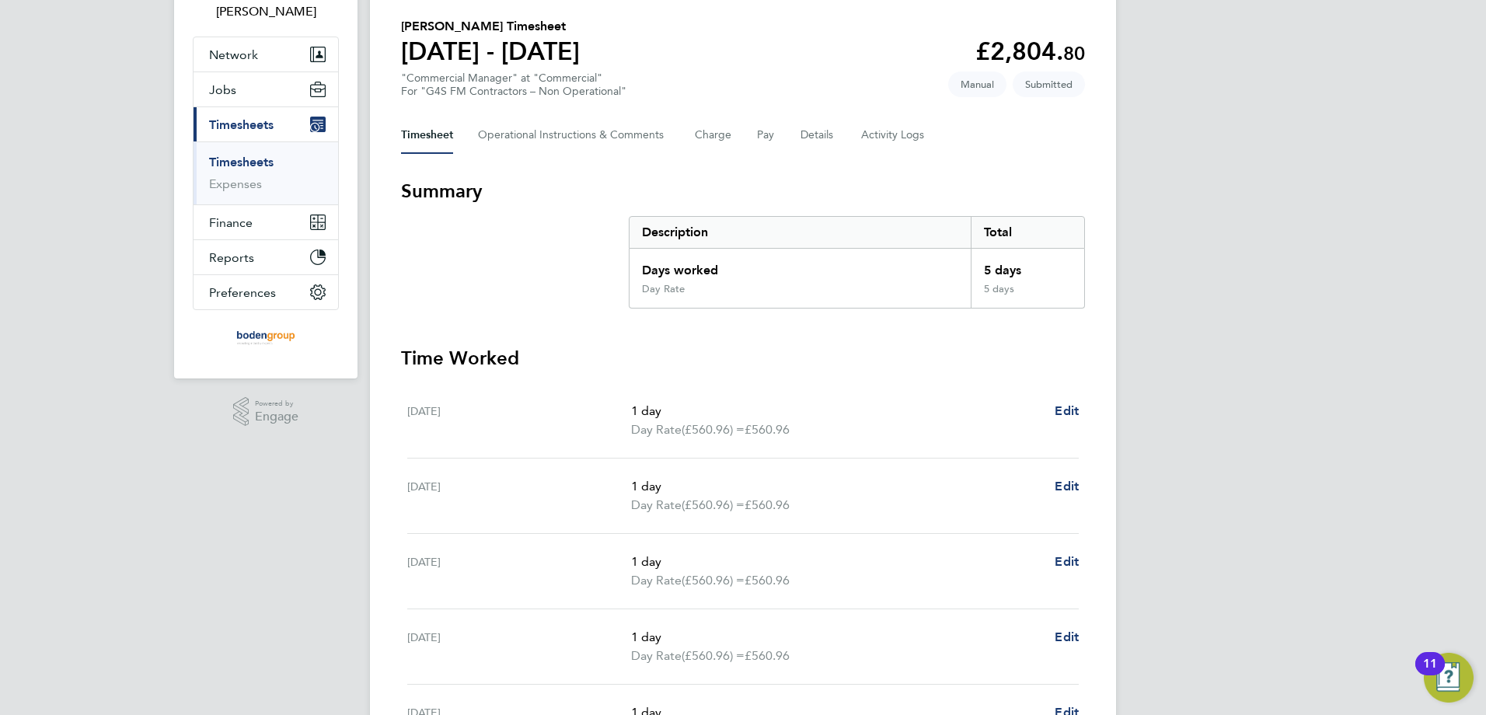
scroll to position [0, 0]
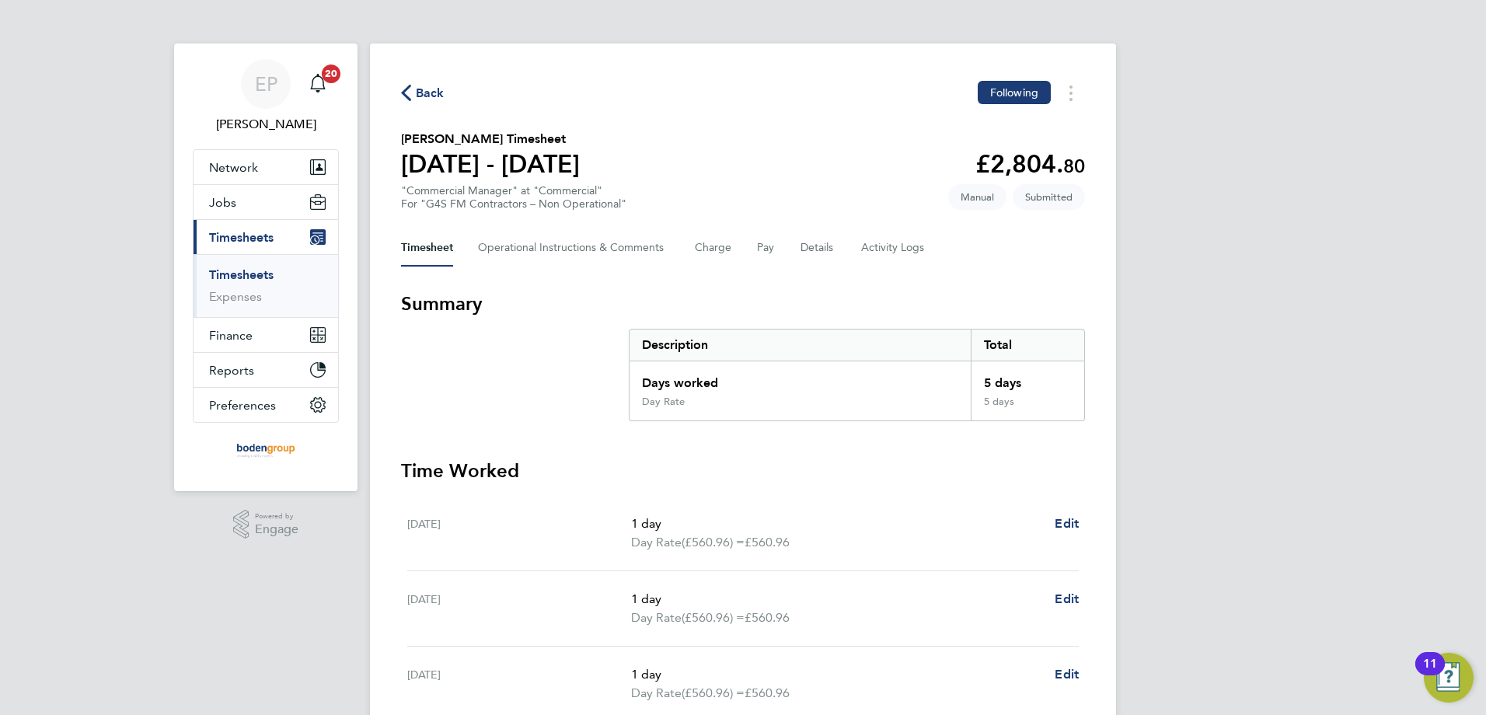
click at [425, 88] on span "Back" at bounding box center [430, 93] width 29 height 19
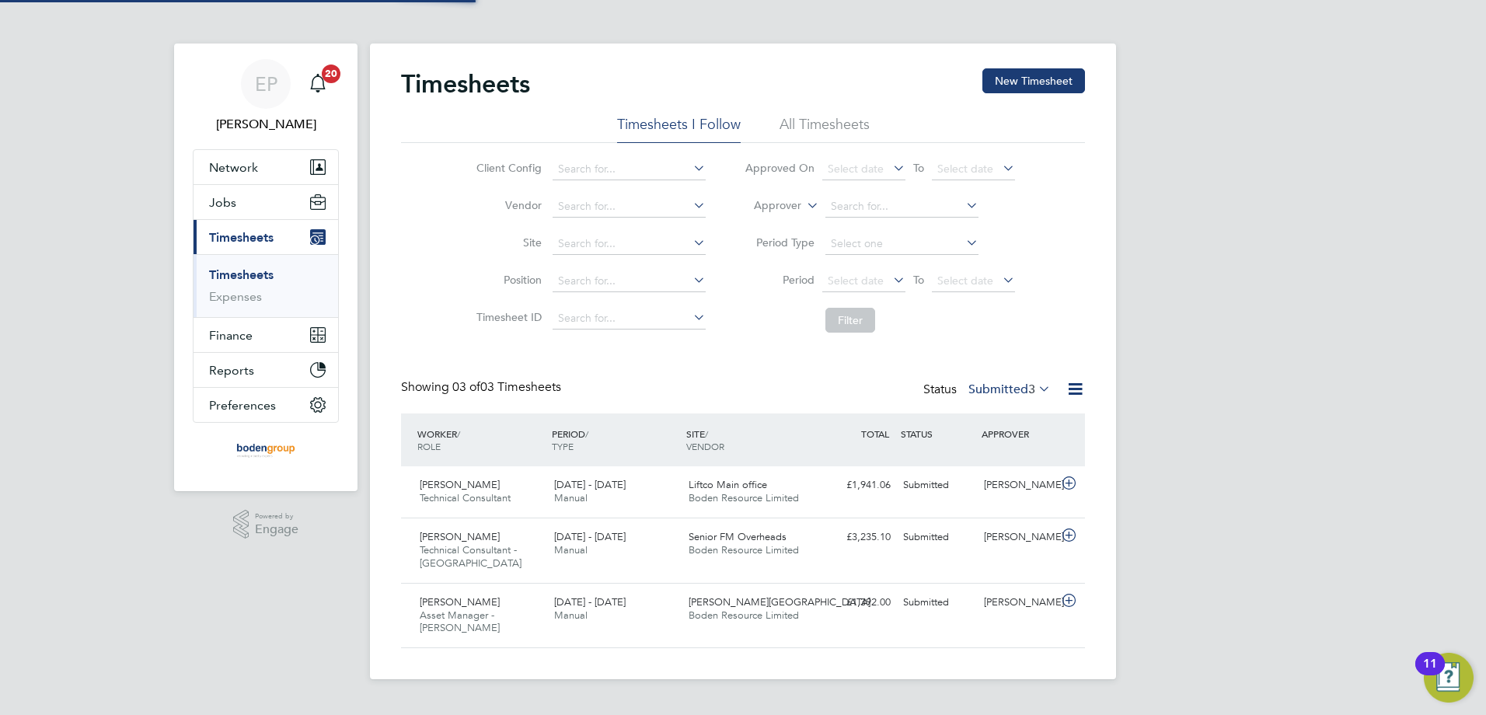
scroll to position [40, 135]
drag, startPoint x: 1048, startPoint y: 82, endPoint x: 1008, endPoint y: 105, distance: 46.0
click at [1048, 84] on button "New Timesheet" at bounding box center [1033, 80] width 103 height 25
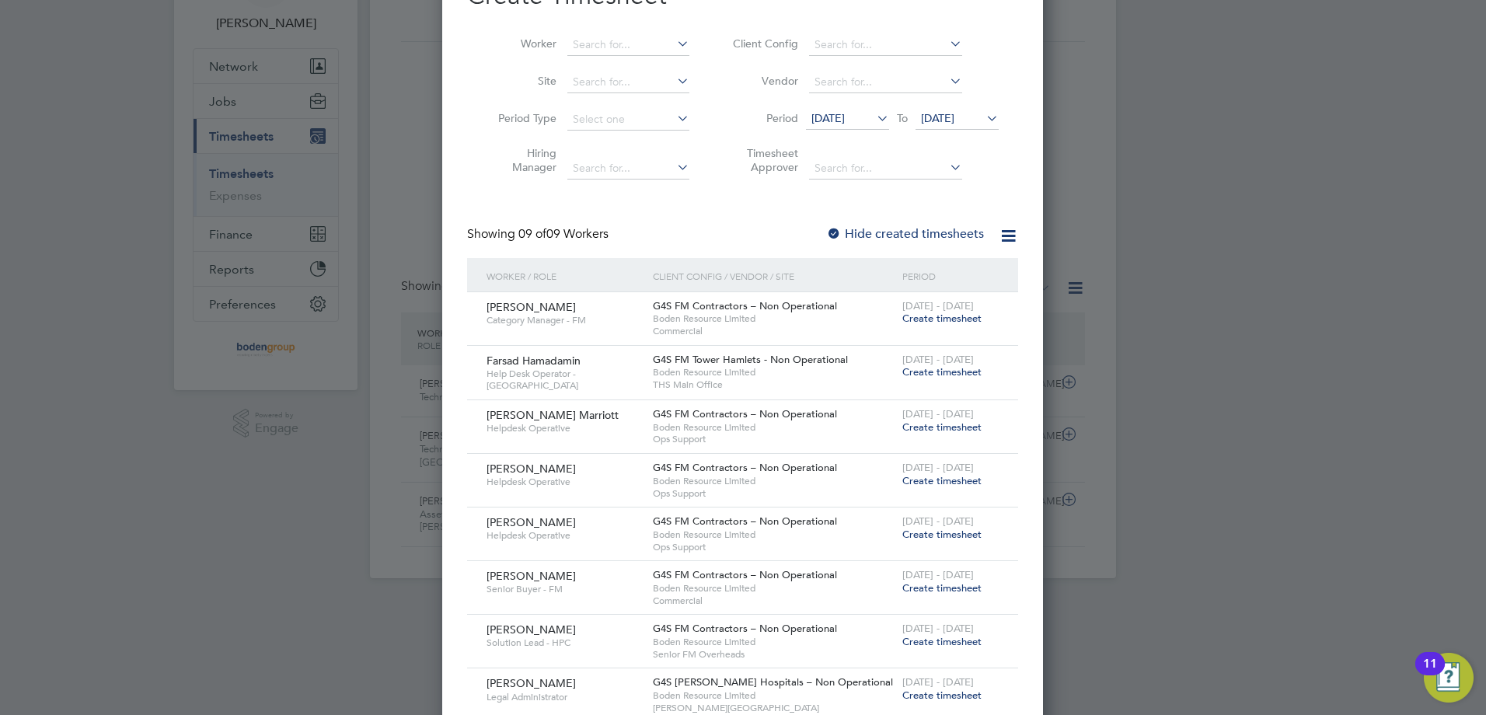
scroll to position [194, 0]
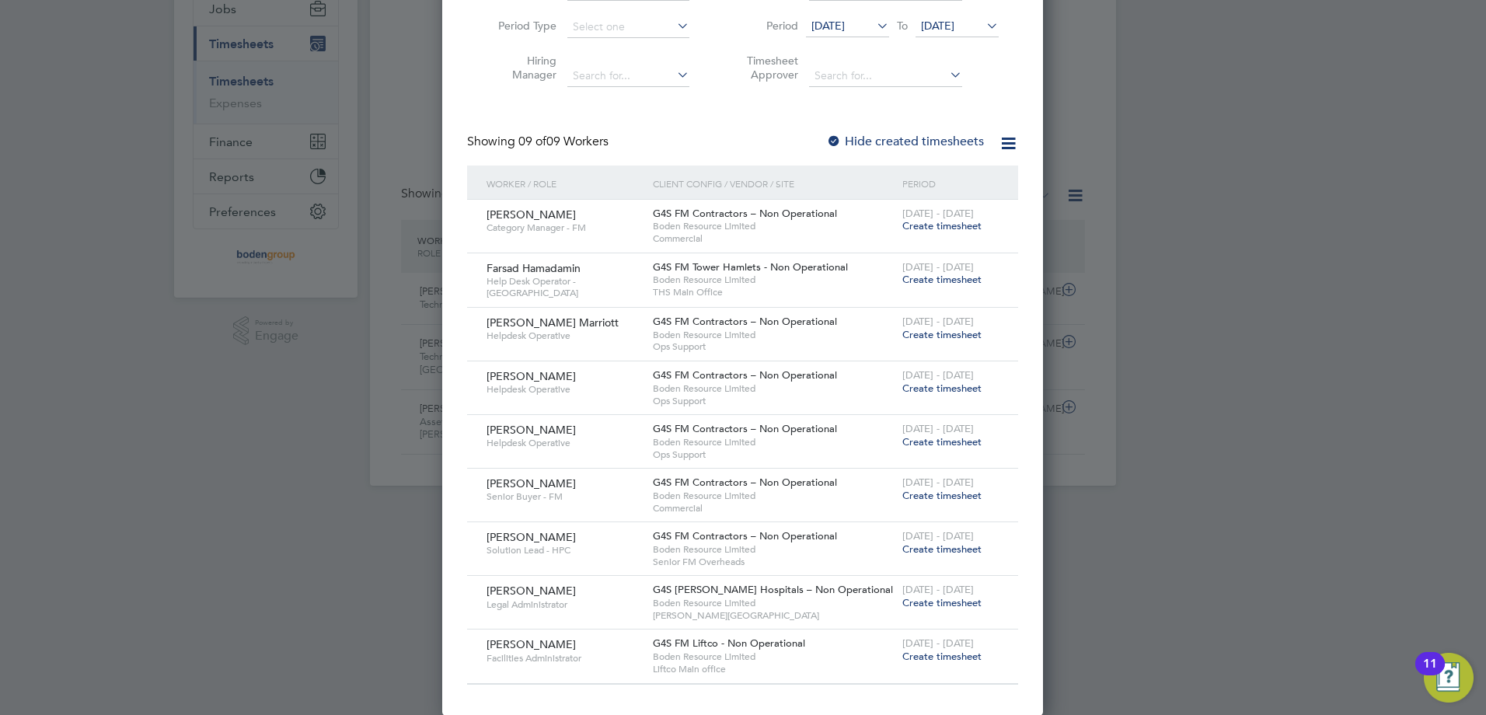
click at [925, 282] on span "Create timesheet" at bounding box center [941, 279] width 79 height 13
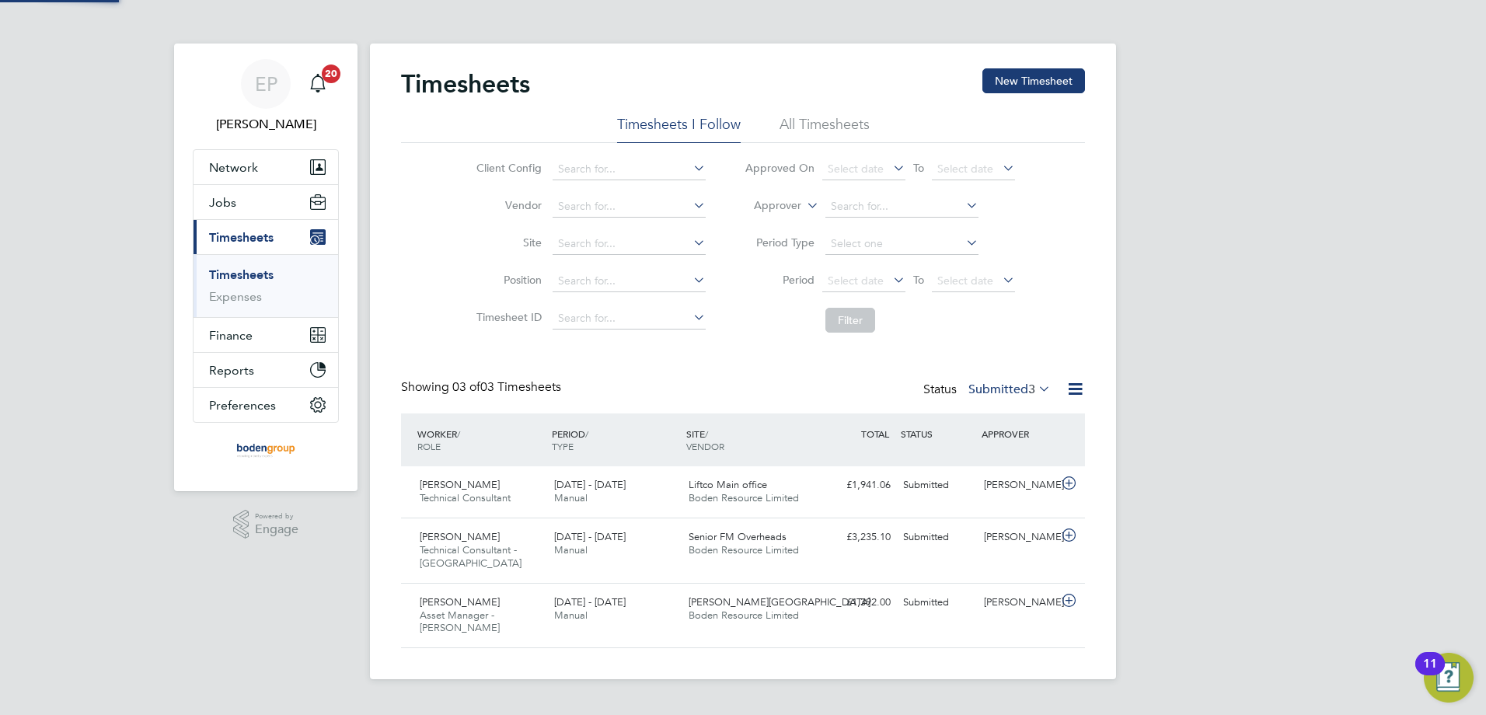
scroll to position [8, 8]
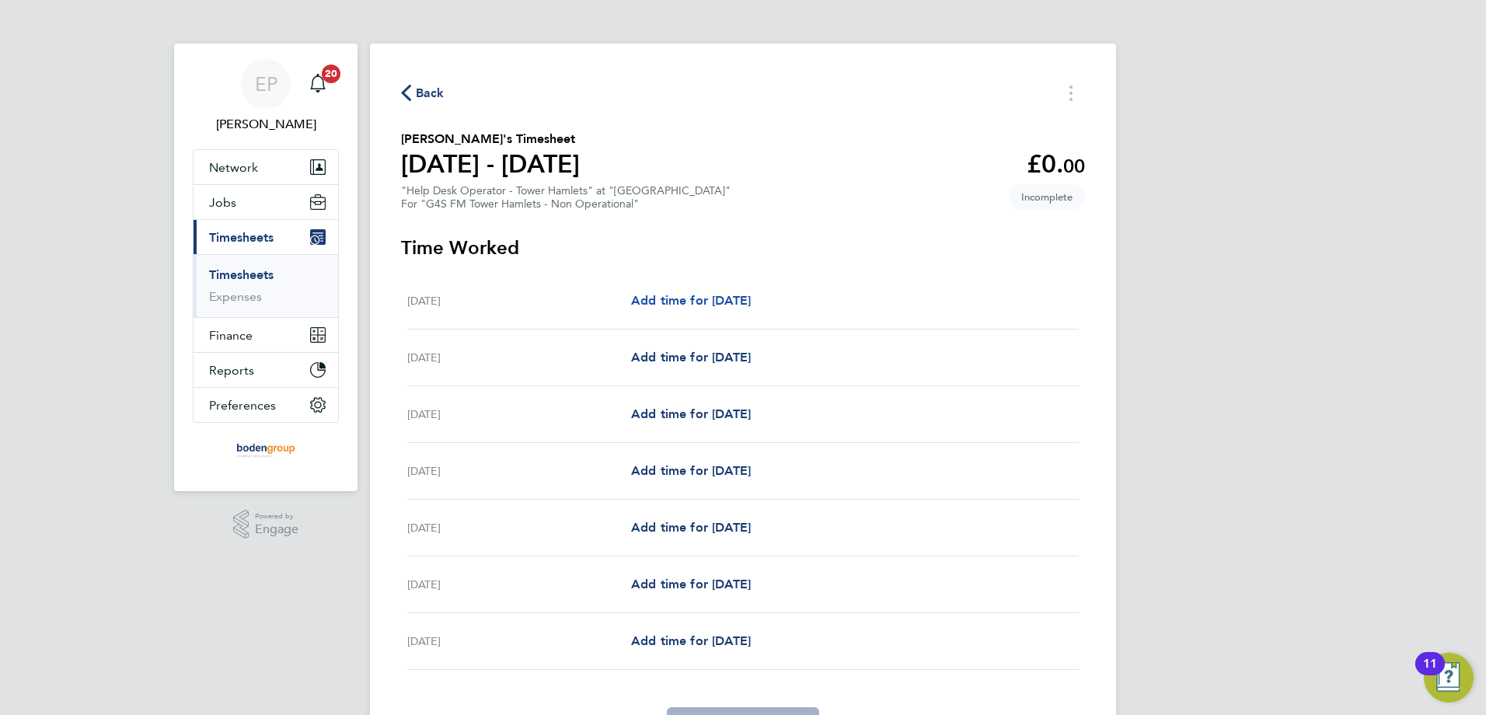
click at [696, 307] on span "Add time for [DATE]" at bounding box center [691, 300] width 120 height 15
select select "60"
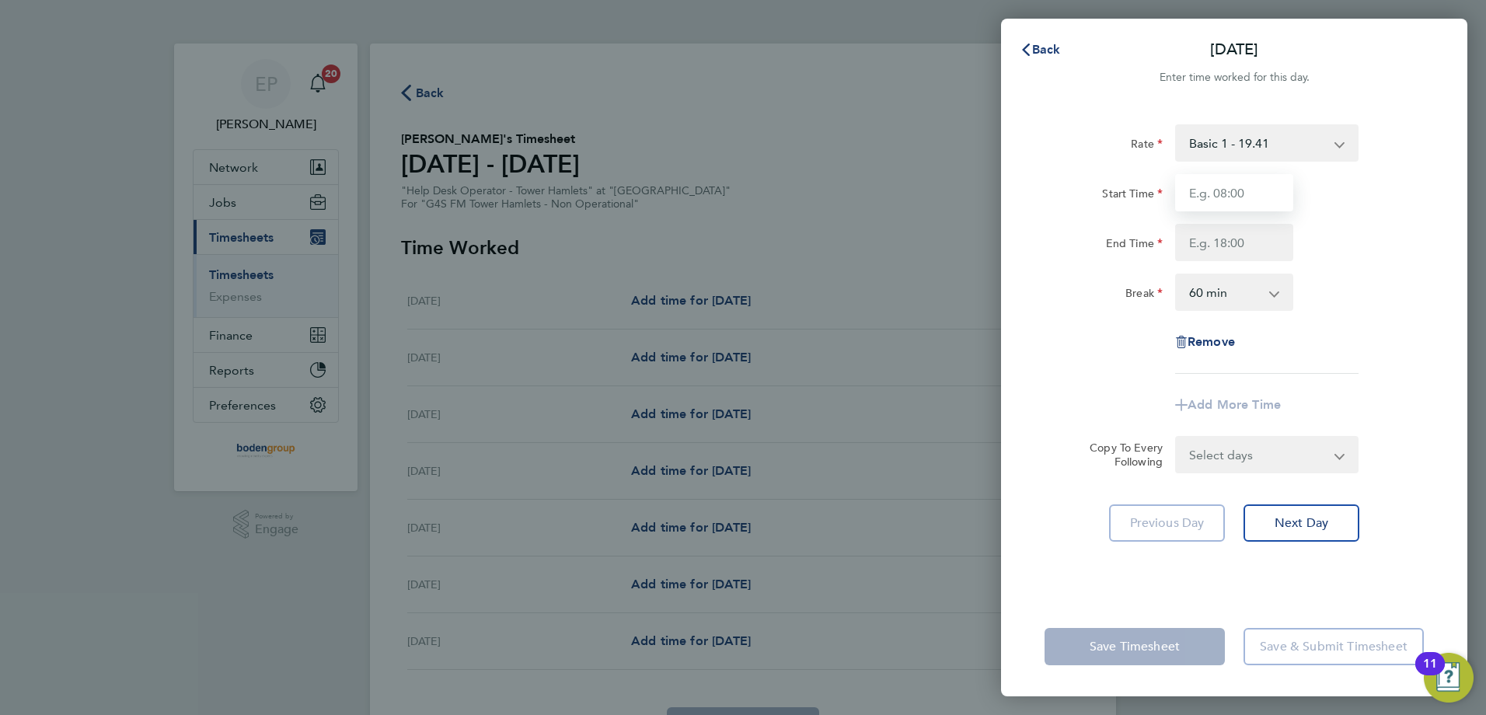
click at [1246, 190] on input "Start Time" at bounding box center [1234, 192] width 118 height 37
type input "09:00"
click at [1203, 247] on input "End Time" at bounding box center [1234, 242] width 118 height 37
type input "18:00"
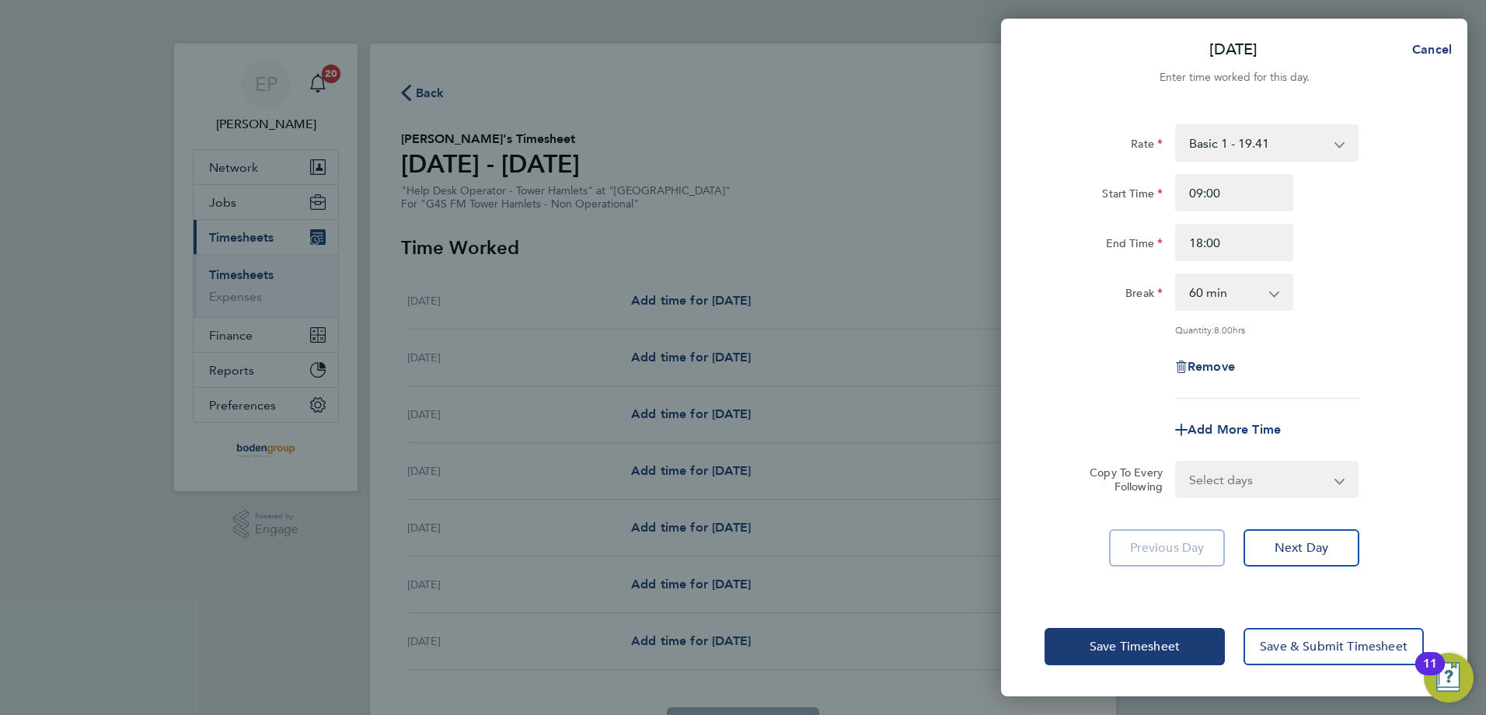
drag, startPoint x: 1071, startPoint y: 358, endPoint x: 1119, endPoint y: 400, distance: 63.9
click at [1072, 358] on div "Remove" at bounding box center [1234, 366] width 392 height 37
click at [1286, 551] on span "Next Day" at bounding box center [1302, 548] width 54 height 16
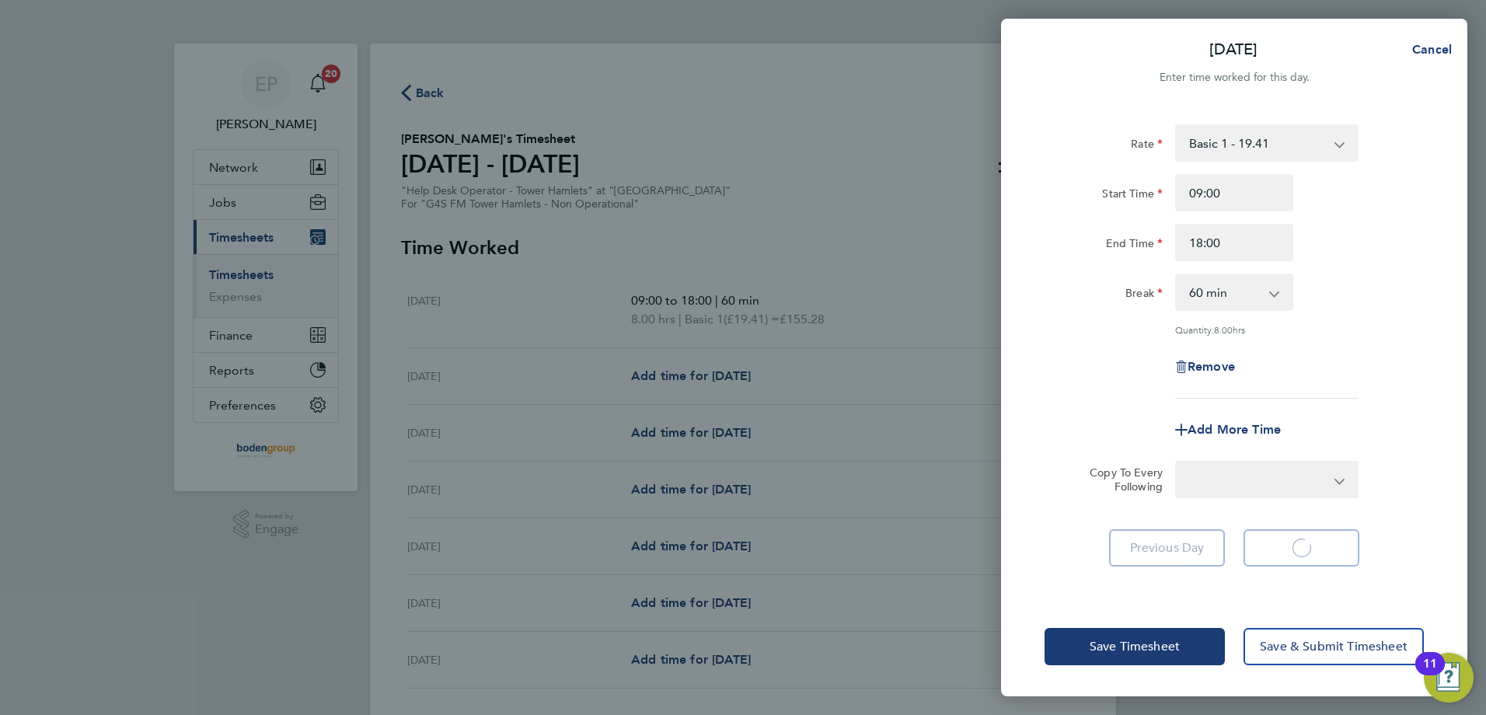
select select "60"
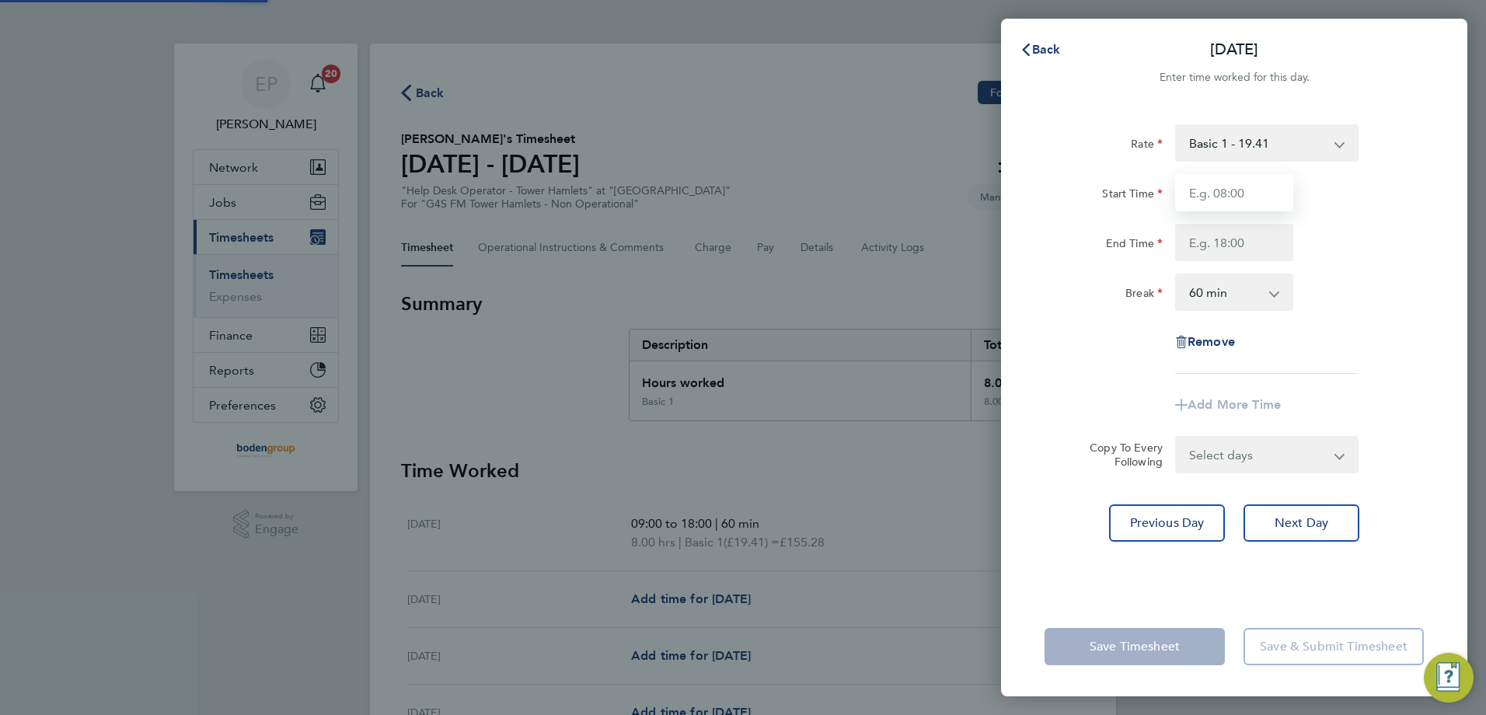
click at [1227, 189] on input "Start Time" at bounding box center [1234, 192] width 118 height 37
type input "09:00"
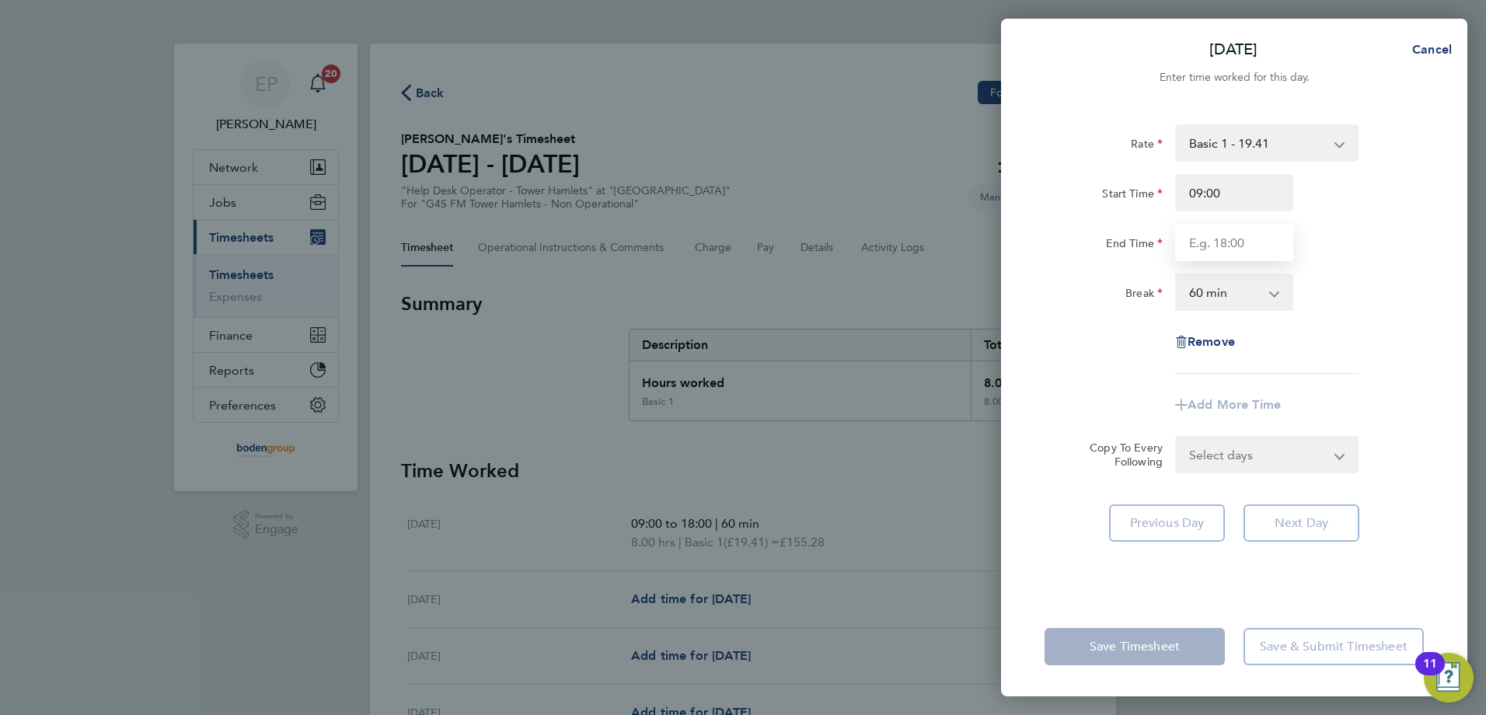
click at [1226, 247] on input "End Time" at bounding box center [1234, 242] width 118 height 37
type input "18:00"
drag, startPoint x: 1061, startPoint y: 312, endPoint x: 1138, endPoint y: 367, distance: 94.7
click at [1088, 340] on div "Rate Basic 1 - 19.41 Start Time 09:00 End Time 18:00 Break 0 min 15 min 30 min …" at bounding box center [1234, 248] width 379 height 249
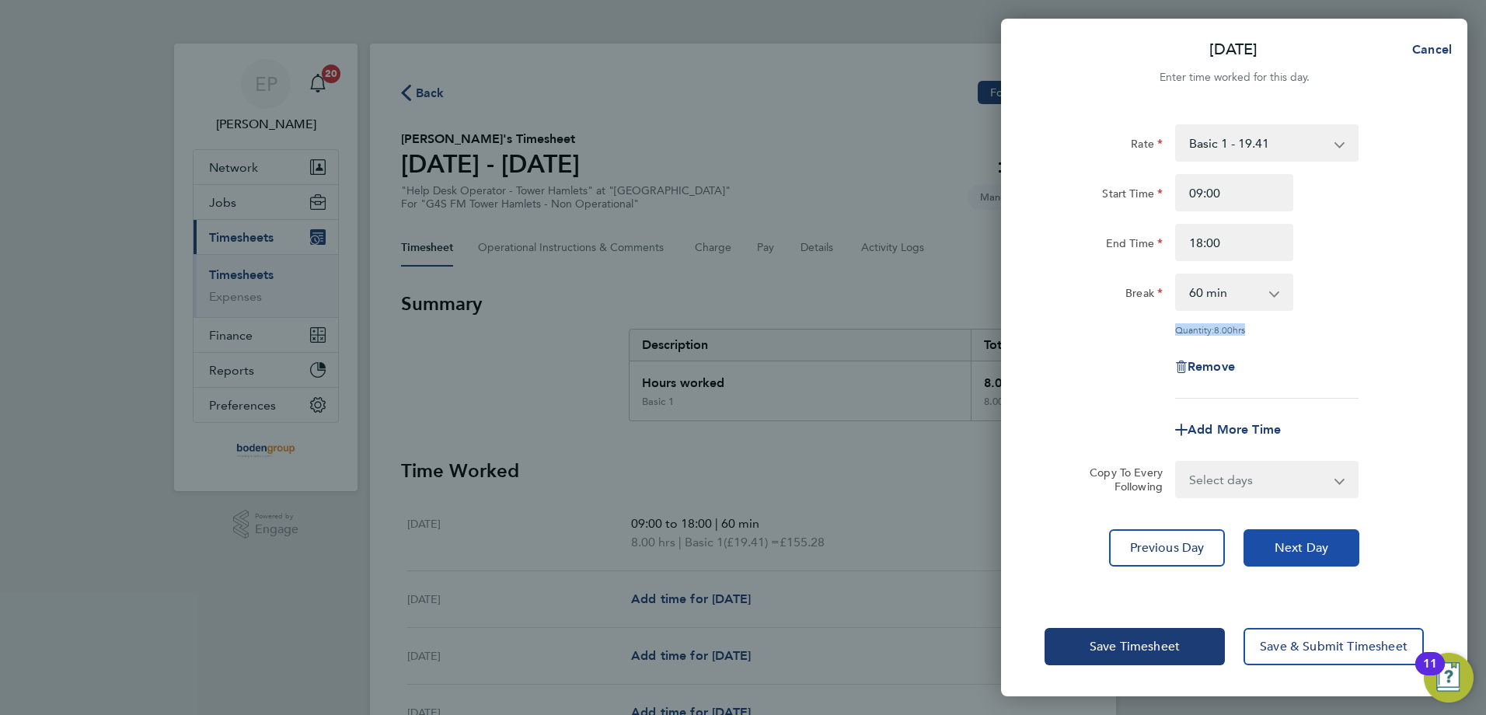
drag, startPoint x: 1328, startPoint y: 543, endPoint x: 1310, endPoint y: 532, distance: 20.9
click at [1327, 543] on span "Next Day" at bounding box center [1302, 548] width 54 height 16
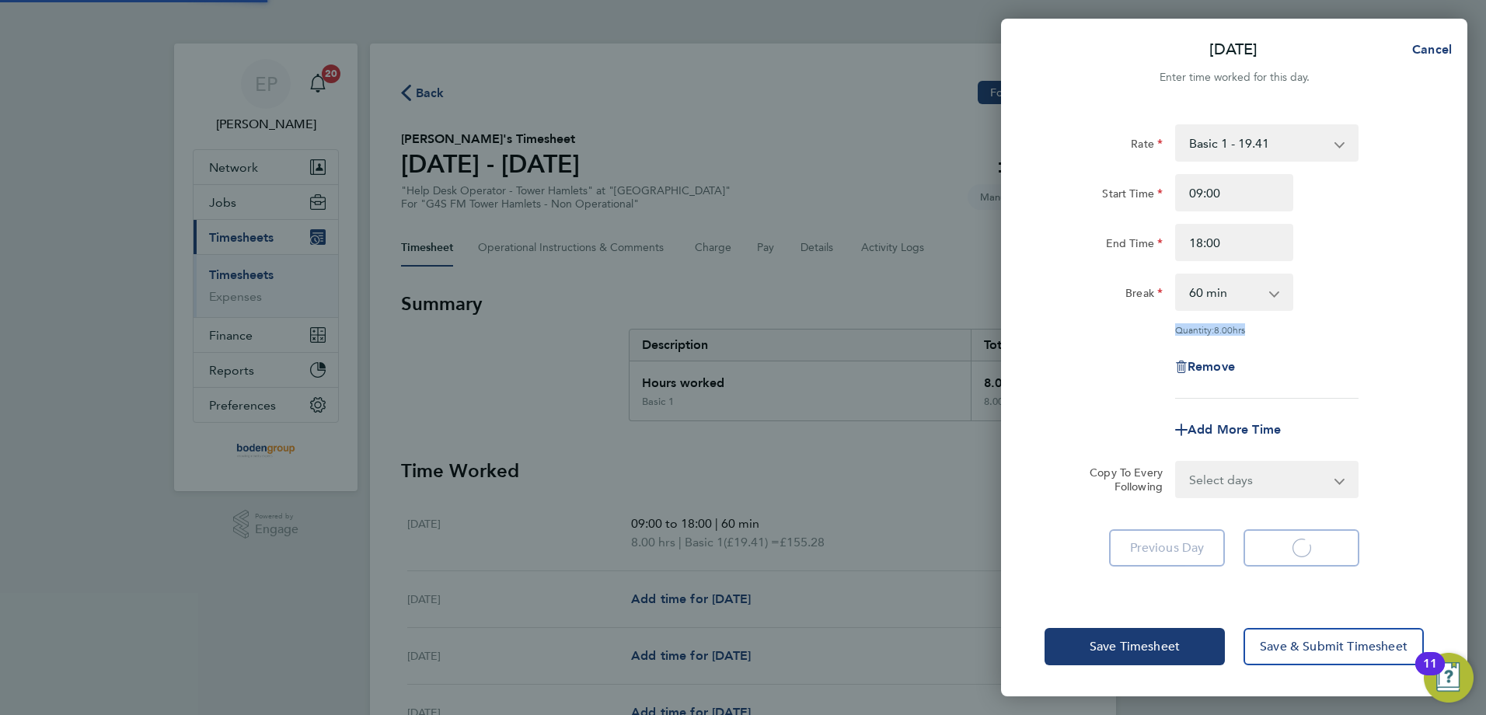
select select "60"
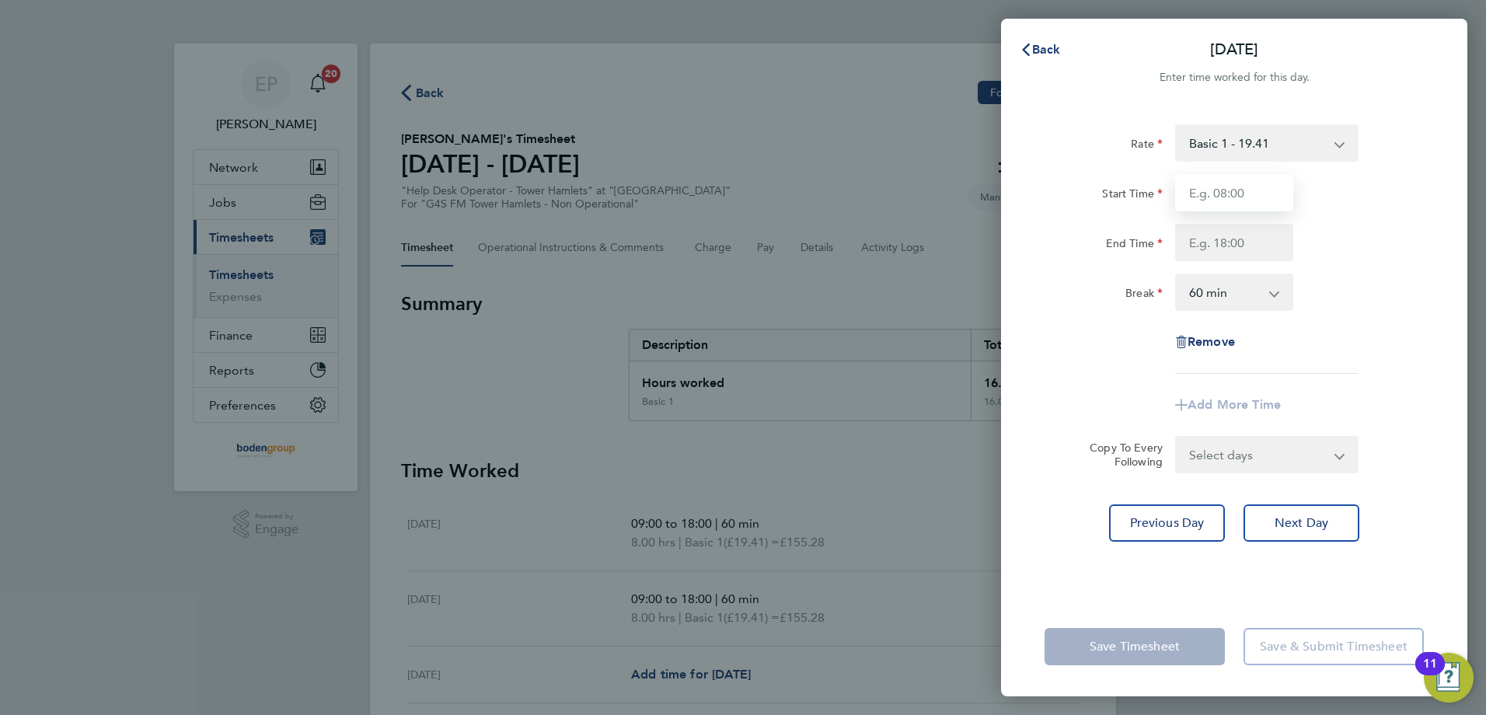
click at [1214, 195] on input "Start Time" at bounding box center [1234, 192] width 118 height 37
type input "08:00"
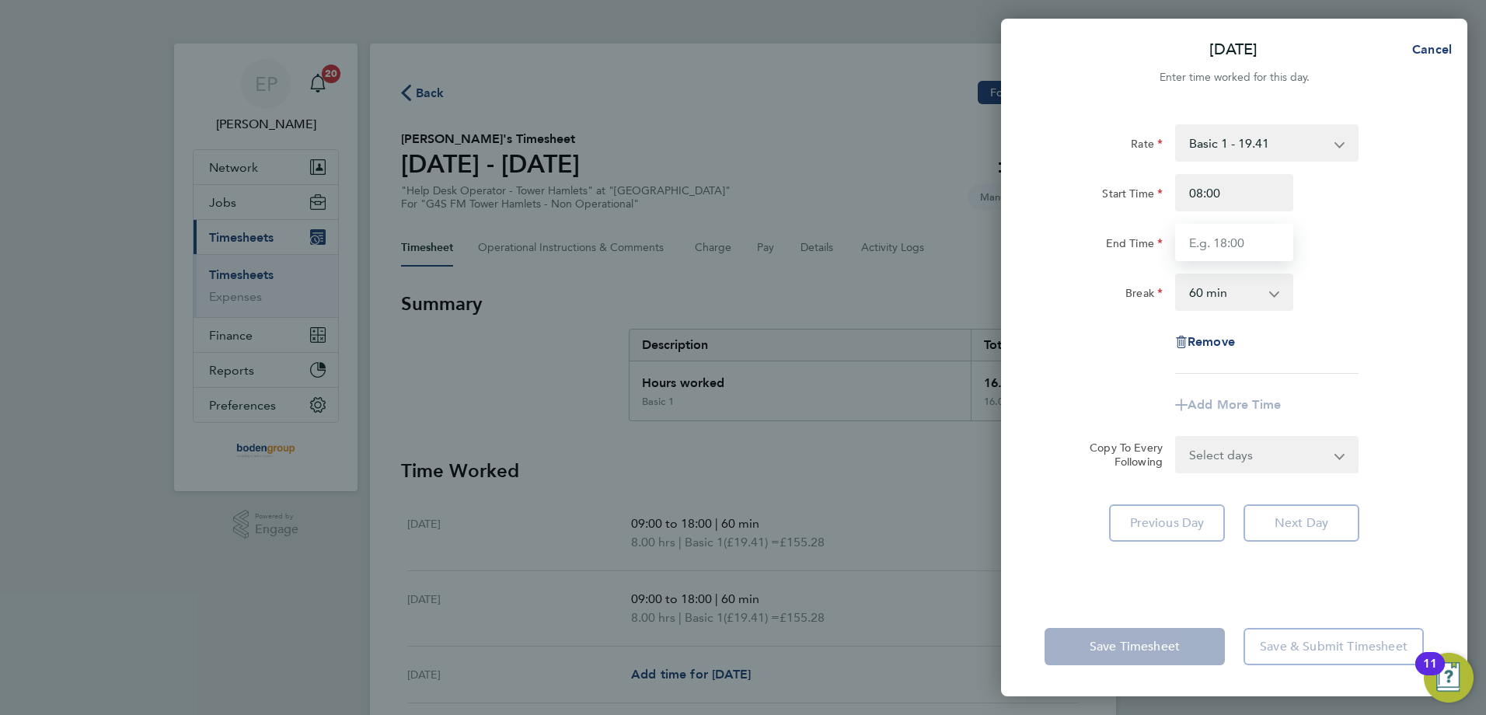
click at [1197, 237] on input "End Time" at bounding box center [1234, 242] width 118 height 37
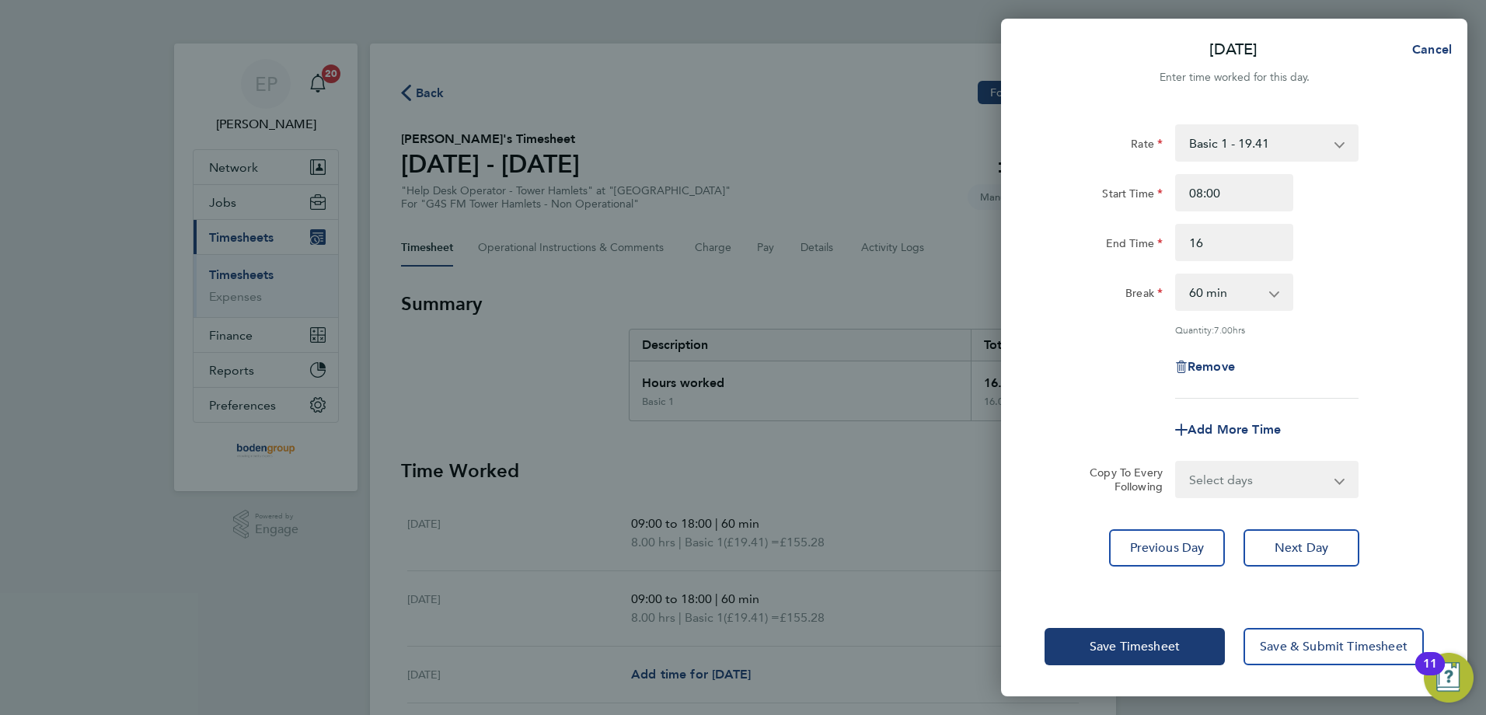
type input "16:00"
click at [1311, 547] on span "Next Day" at bounding box center [1302, 548] width 54 height 16
select select "60"
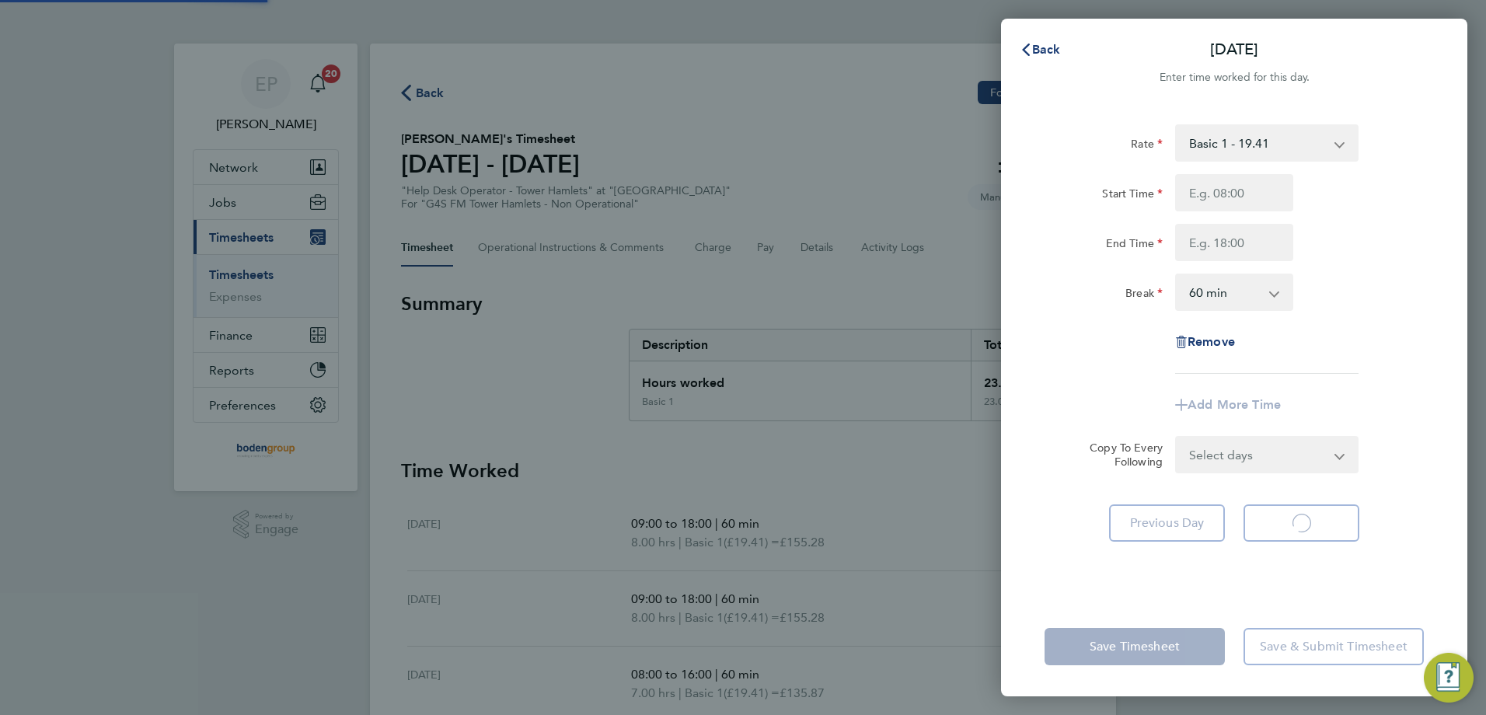
select select "60"
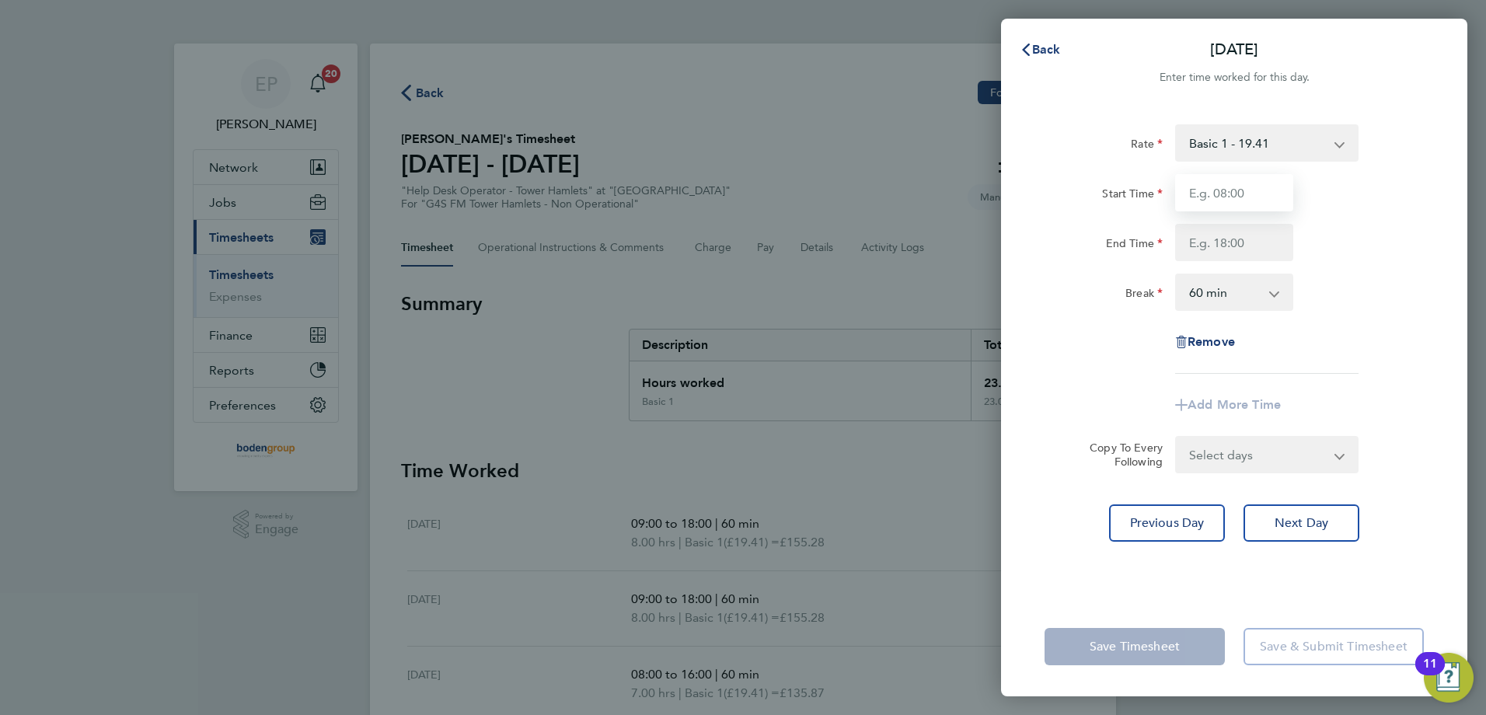
click at [1241, 202] on input "Start Time" at bounding box center [1234, 192] width 118 height 37
type input "08:00"
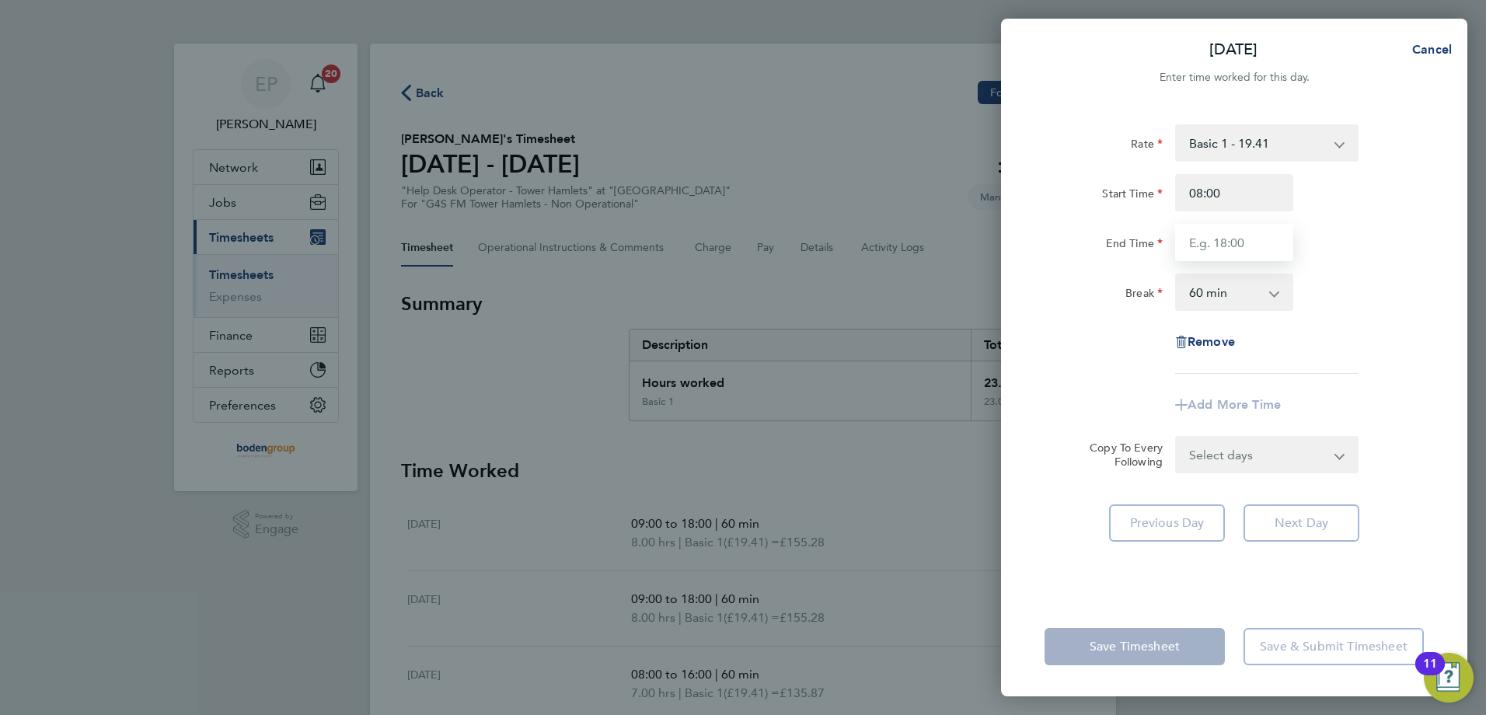
click at [1189, 246] on input "End Time" at bounding box center [1234, 242] width 118 height 37
type input "17:00"
click at [1114, 411] on div "Add More Time" at bounding box center [1234, 404] width 392 height 37
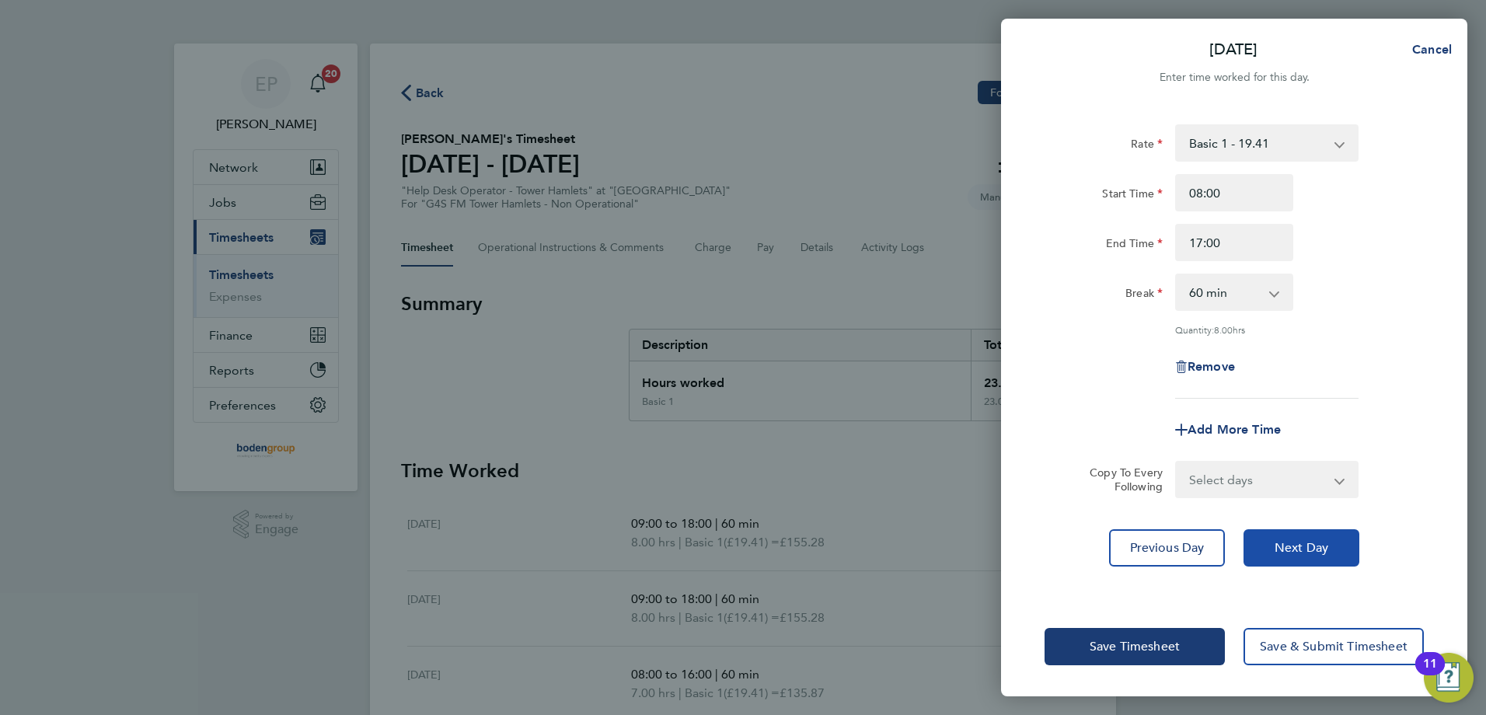
click at [1280, 536] on button "Next Day" at bounding box center [1302, 547] width 116 height 37
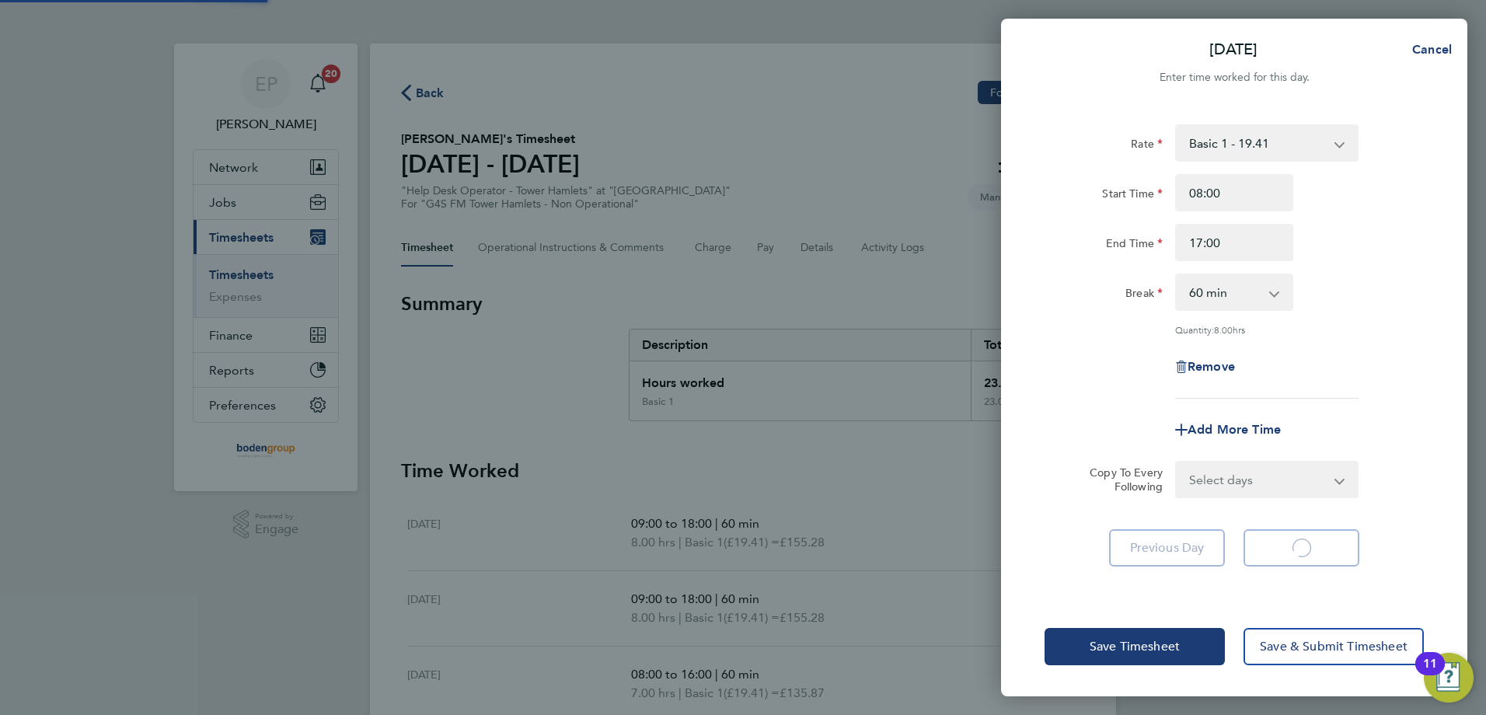
select select "60"
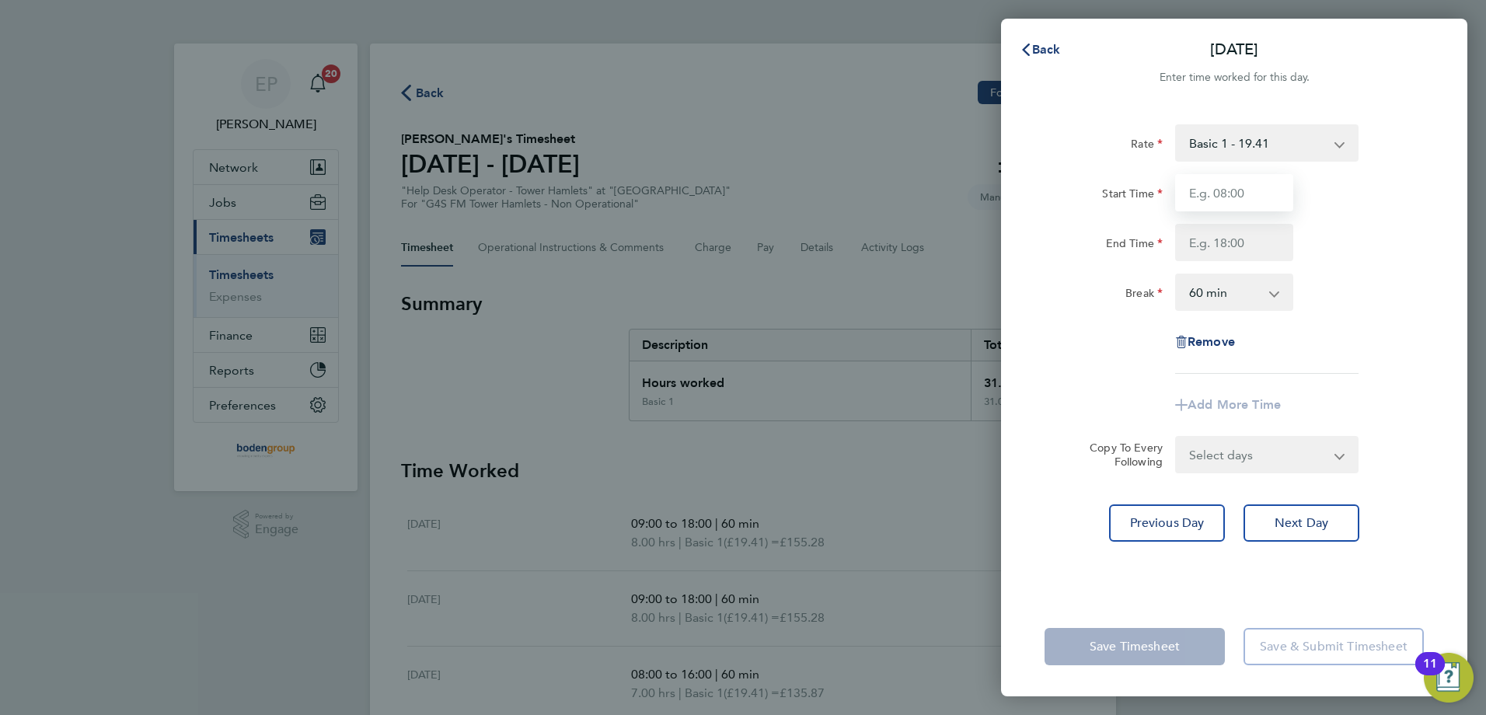
click at [1228, 187] on input "Start Time" at bounding box center [1234, 192] width 118 height 37
type input "08:00"
click at [1190, 244] on input "End Time" at bounding box center [1234, 242] width 118 height 37
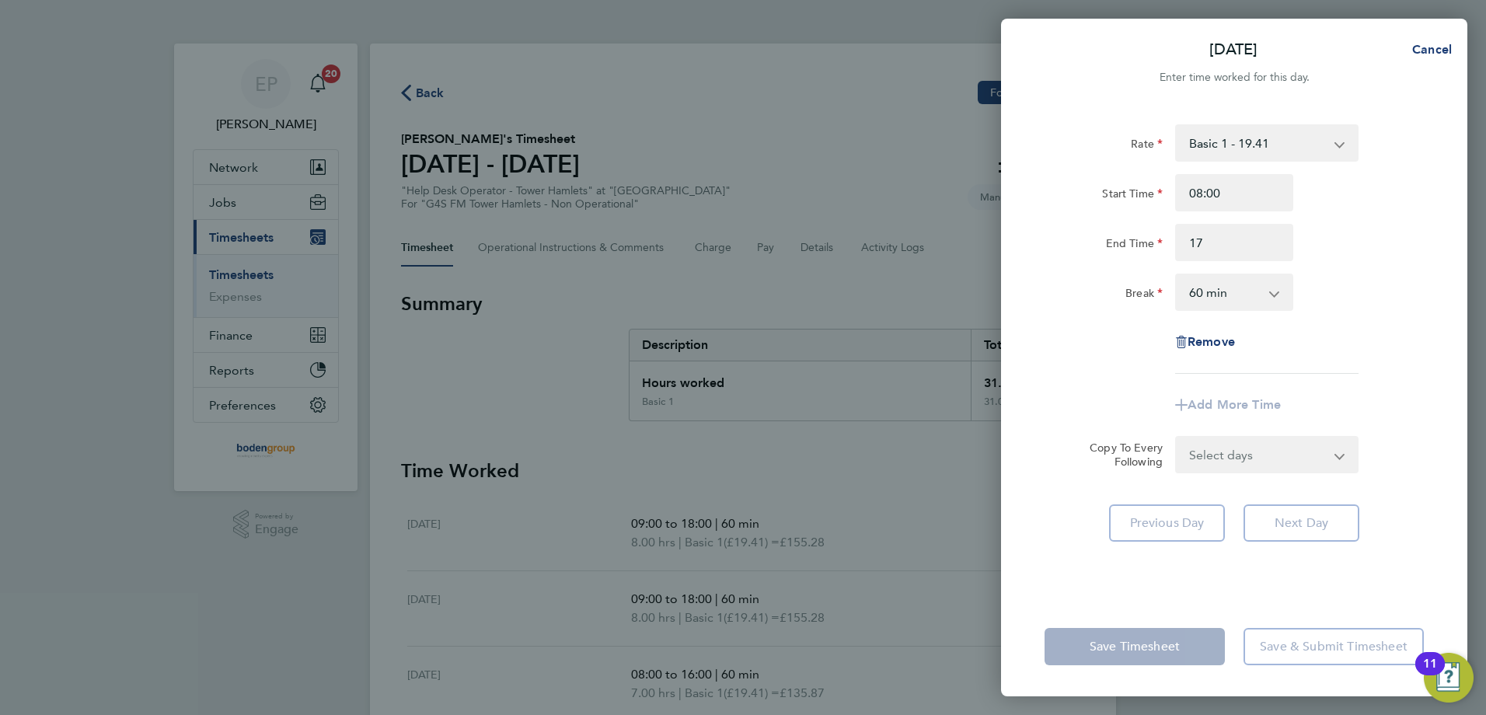
type input "17:00"
drag, startPoint x: 1077, startPoint y: 340, endPoint x: 930, endPoint y: 272, distance: 162.4
click at [1078, 338] on div "Rate Basic 1 - 19.41 Start Time 08:00 End Time 17:00 Break 0 min 15 min 30 min …" at bounding box center [1234, 248] width 379 height 249
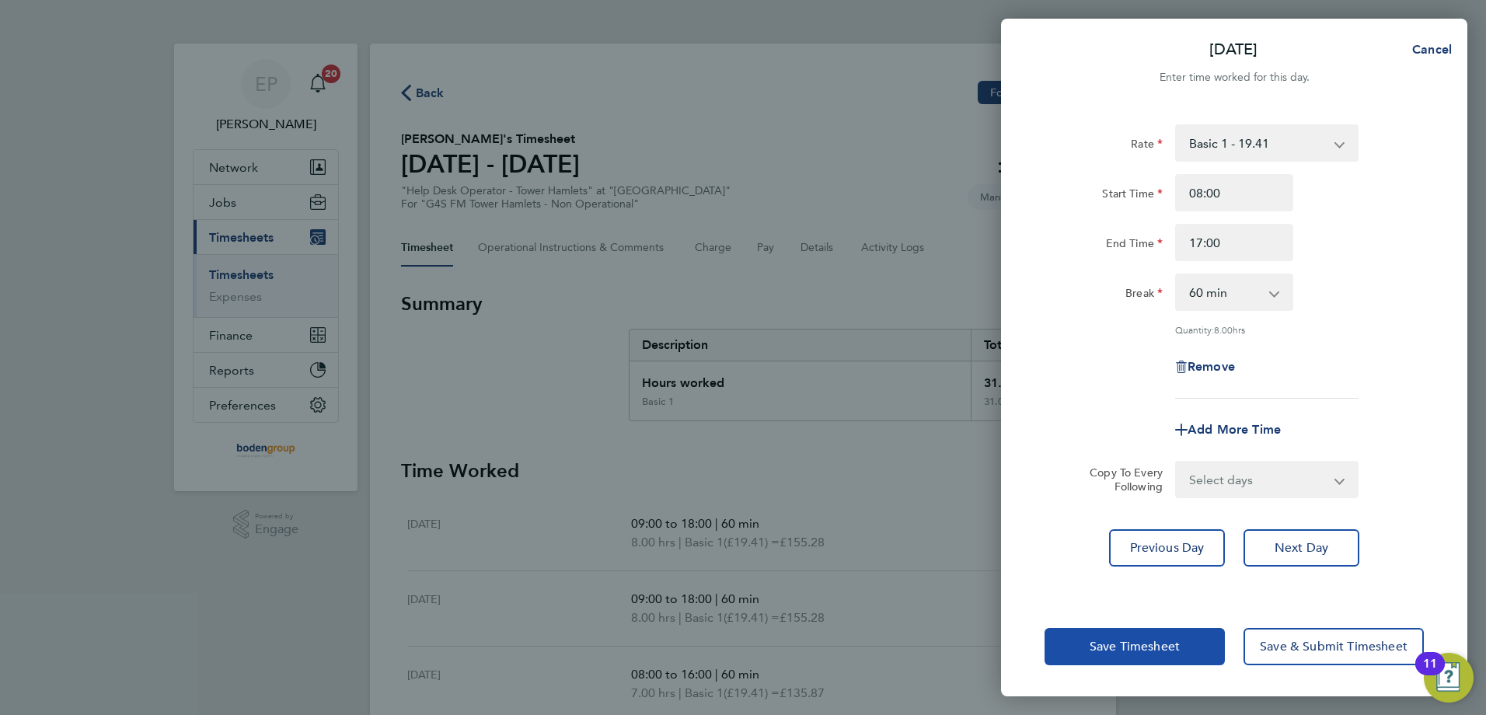
click at [1166, 640] on span "Save Timesheet" at bounding box center [1135, 647] width 90 height 16
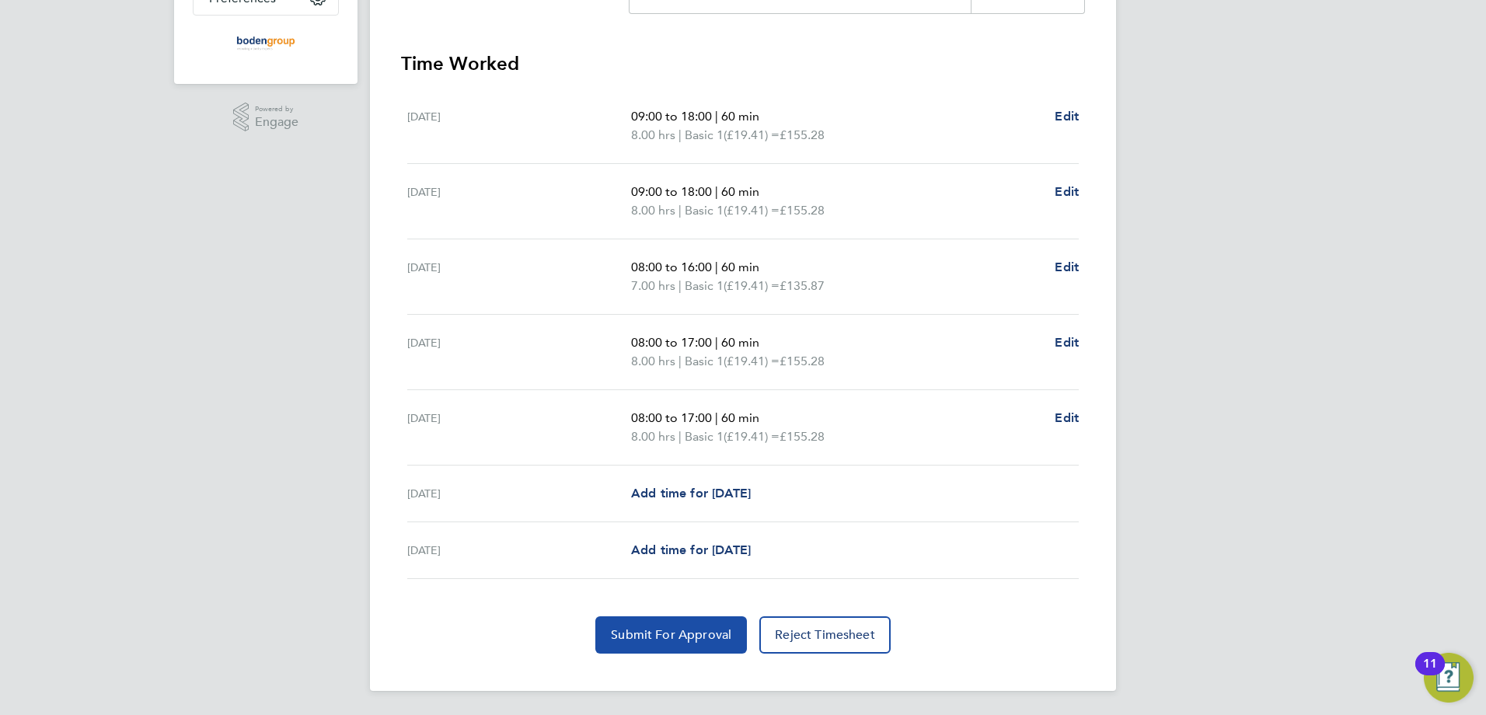
scroll to position [408, 0]
click at [659, 626] on button "Submit For Approval" at bounding box center [671, 634] width 152 height 37
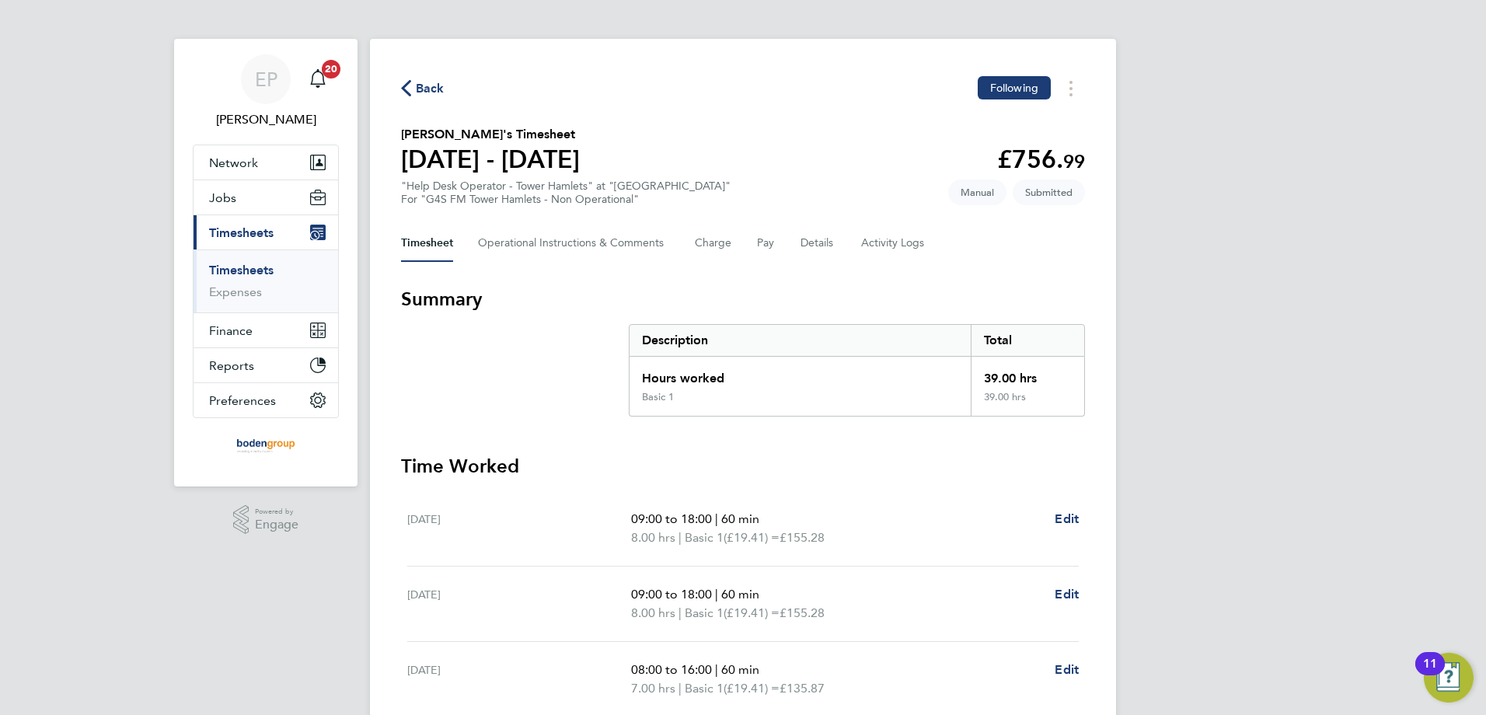
scroll to position [0, 0]
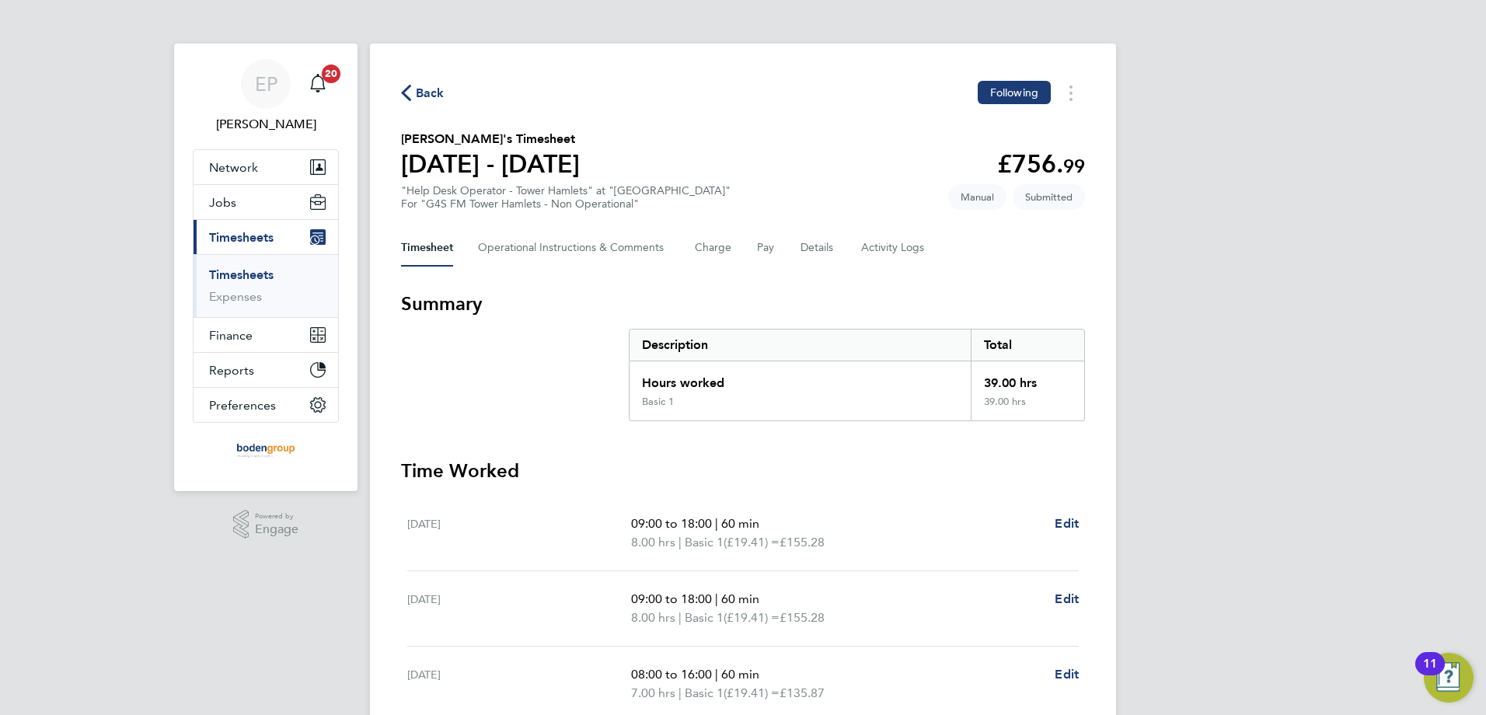
click at [437, 90] on span "Back" at bounding box center [430, 93] width 29 height 19
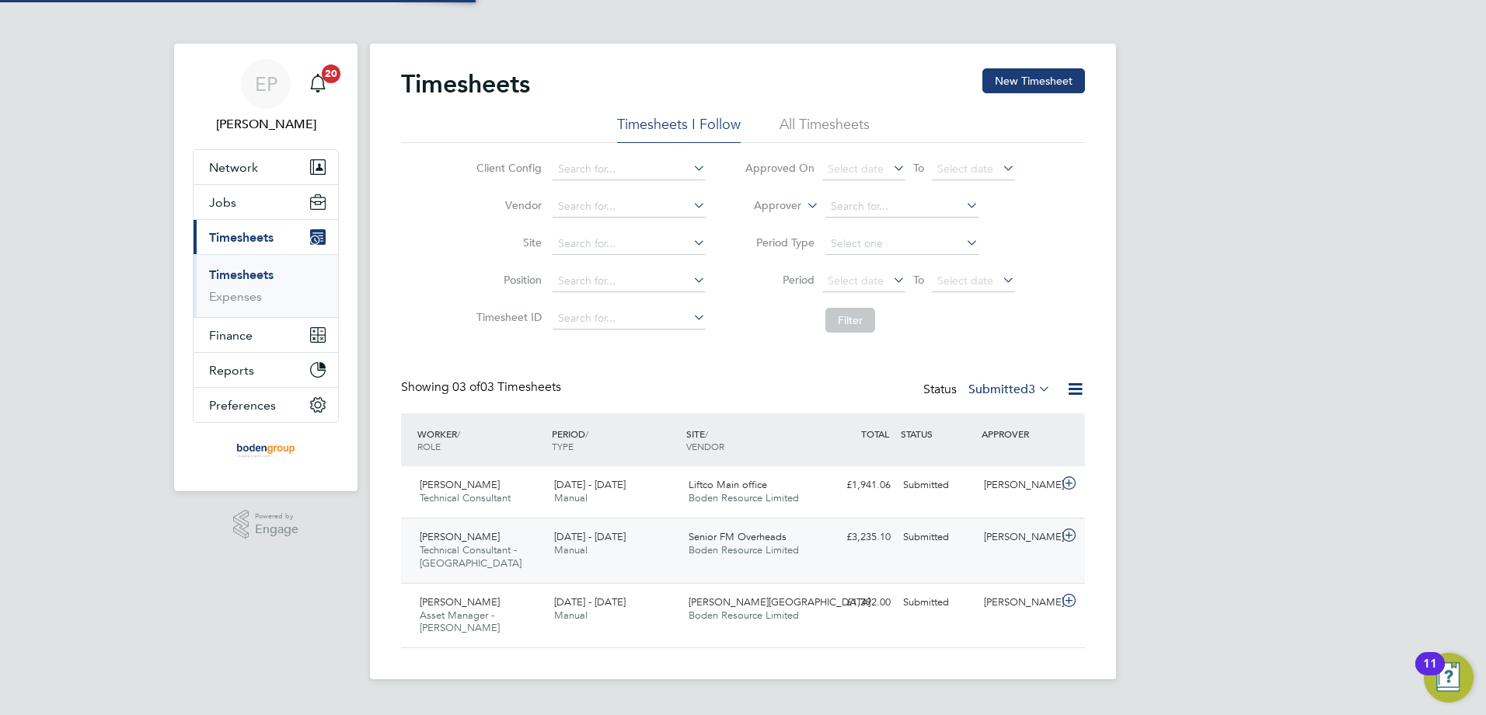
scroll to position [40, 135]
click at [1048, 73] on button "New Timesheet" at bounding box center [1033, 80] width 103 height 25
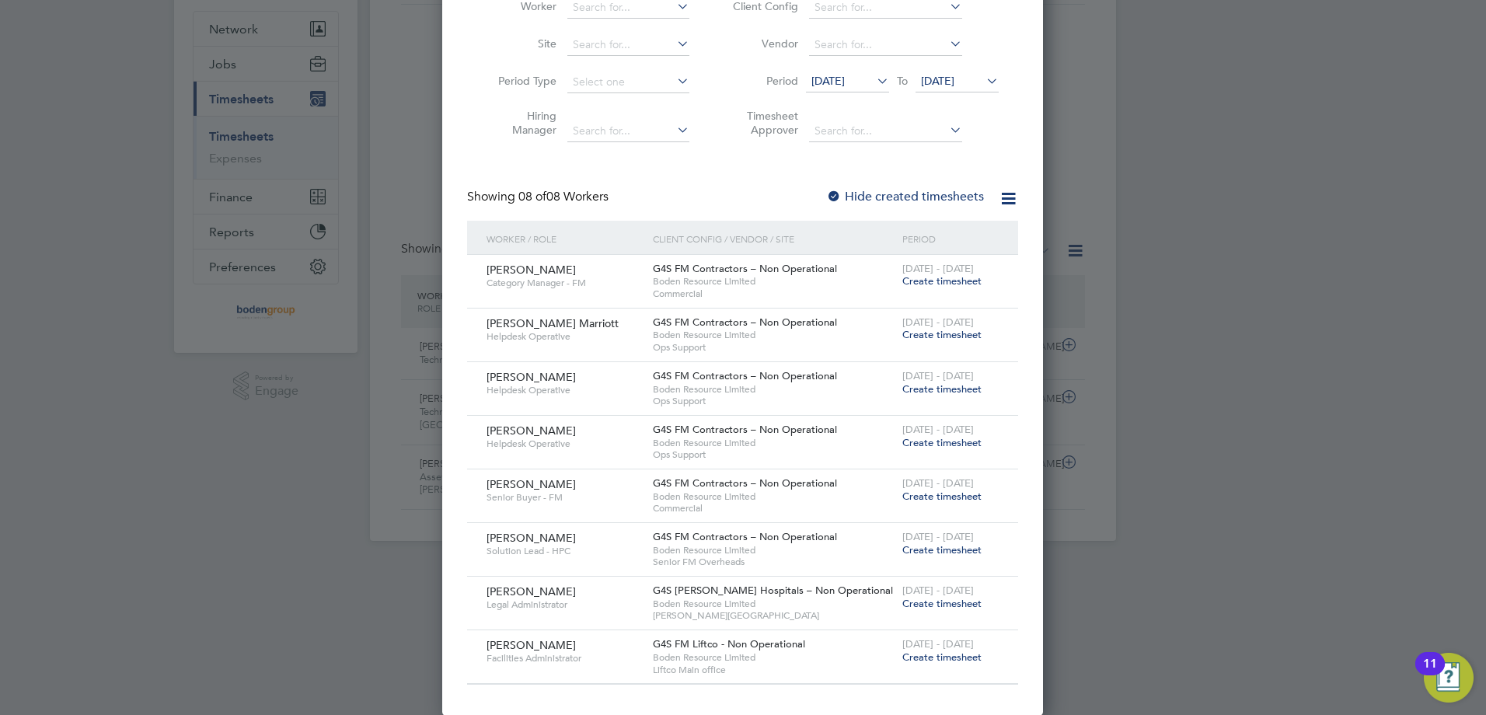
scroll to position [0, 0]
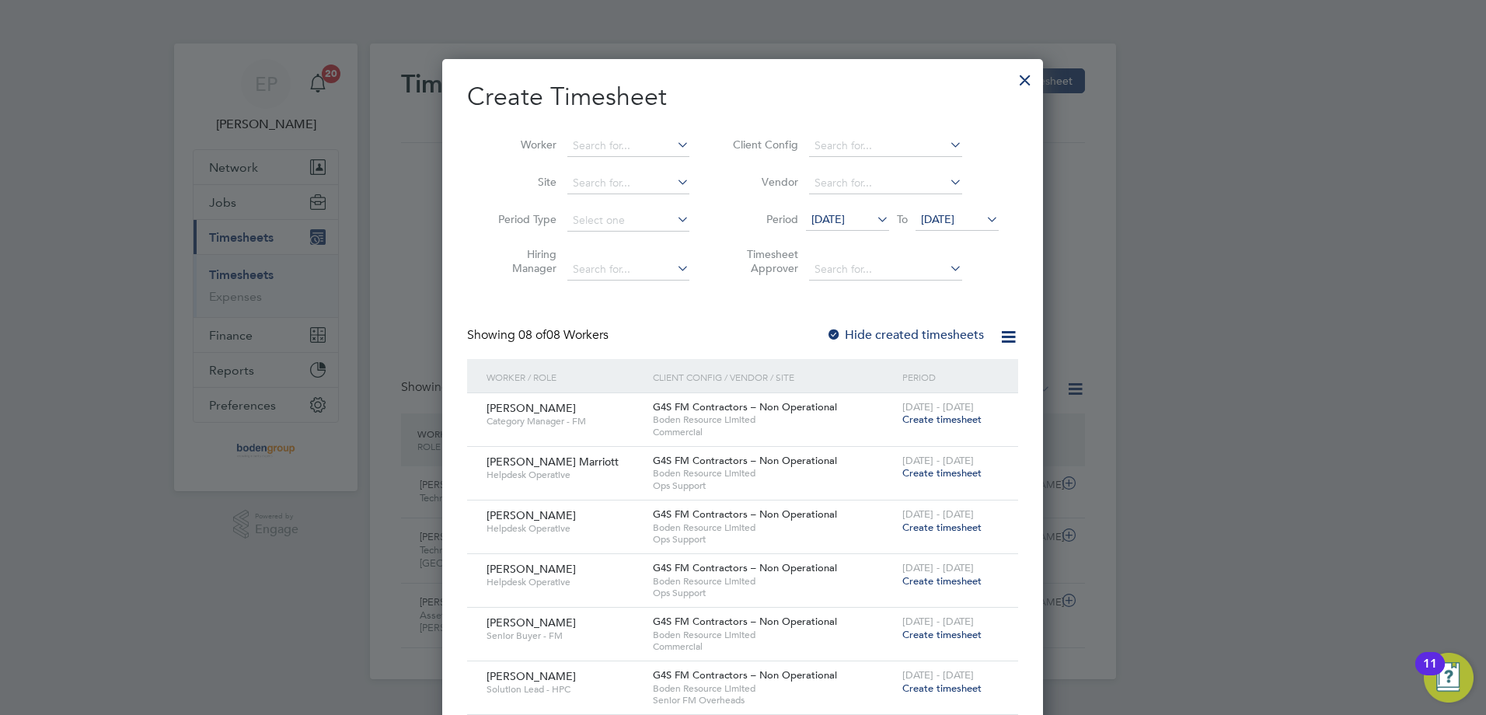
drag, startPoint x: 1024, startPoint y: 75, endPoint x: 995, endPoint y: 81, distance: 30.0
click at [1024, 76] on div at bounding box center [1025, 76] width 28 height 28
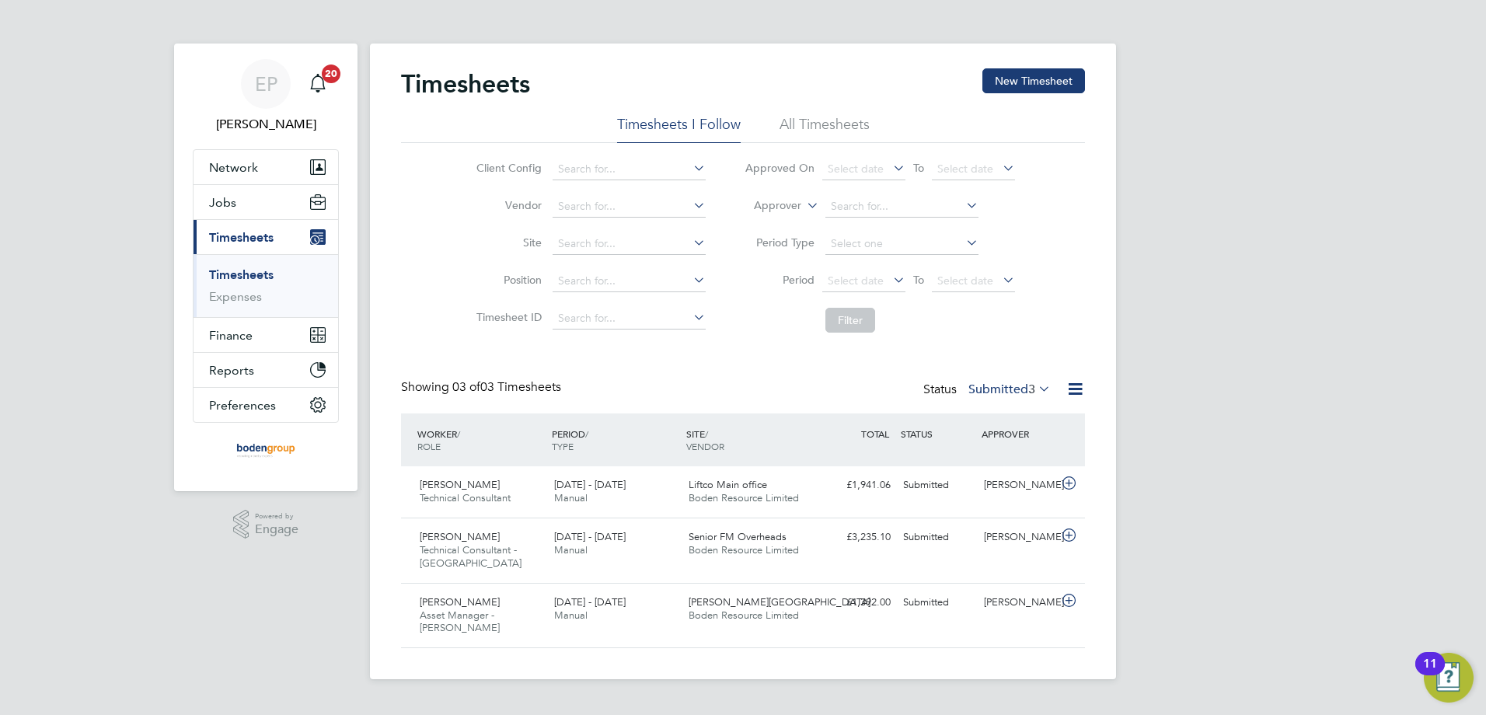
scroll to position [40, 135]
click at [217, 197] on span "Jobs" at bounding box center [222, 202] width 27 height 15
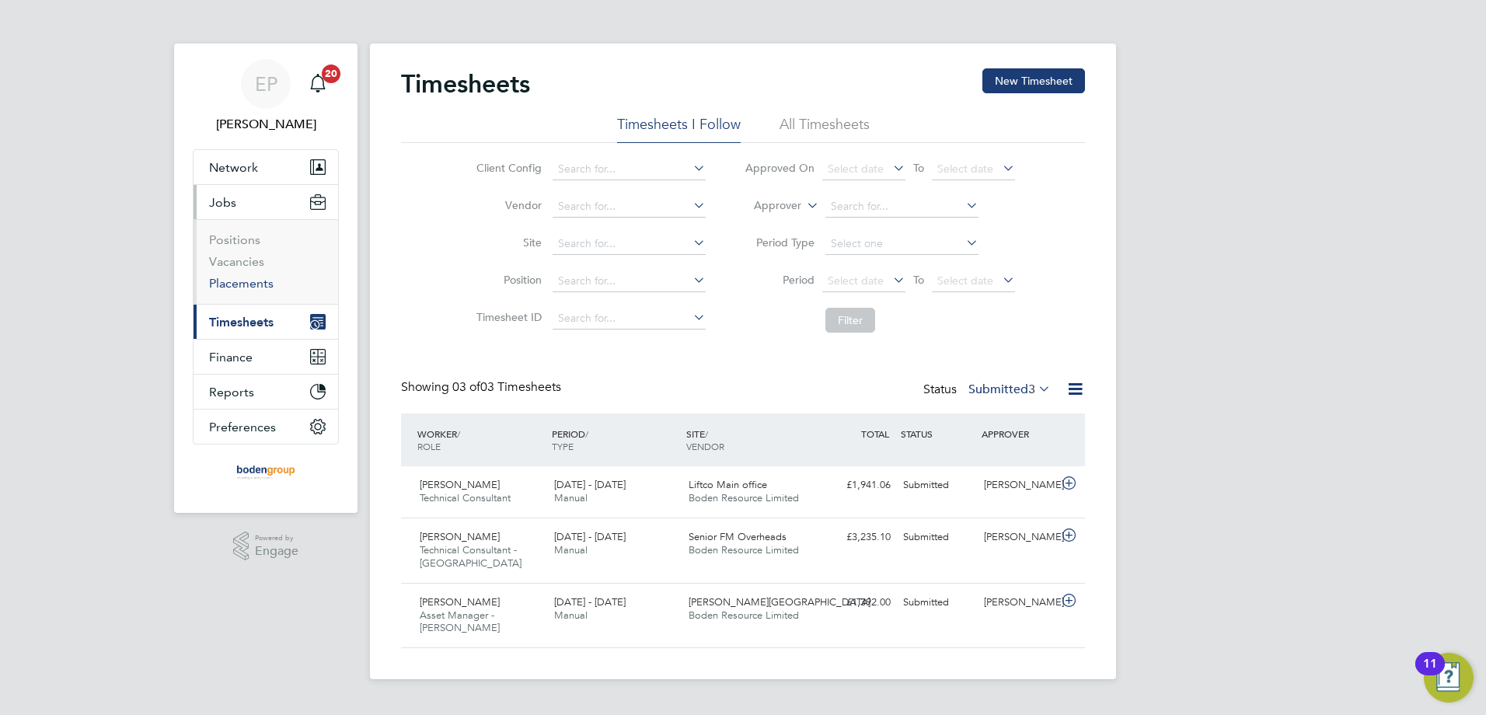
drag, startPoint x: 256, startPoint y: 277, endPoint x: 204, endPoint y: 286, distance: 52.0
click at [256, 277] on link "Placements" at bounding box center [241, 283] width 65 height 15
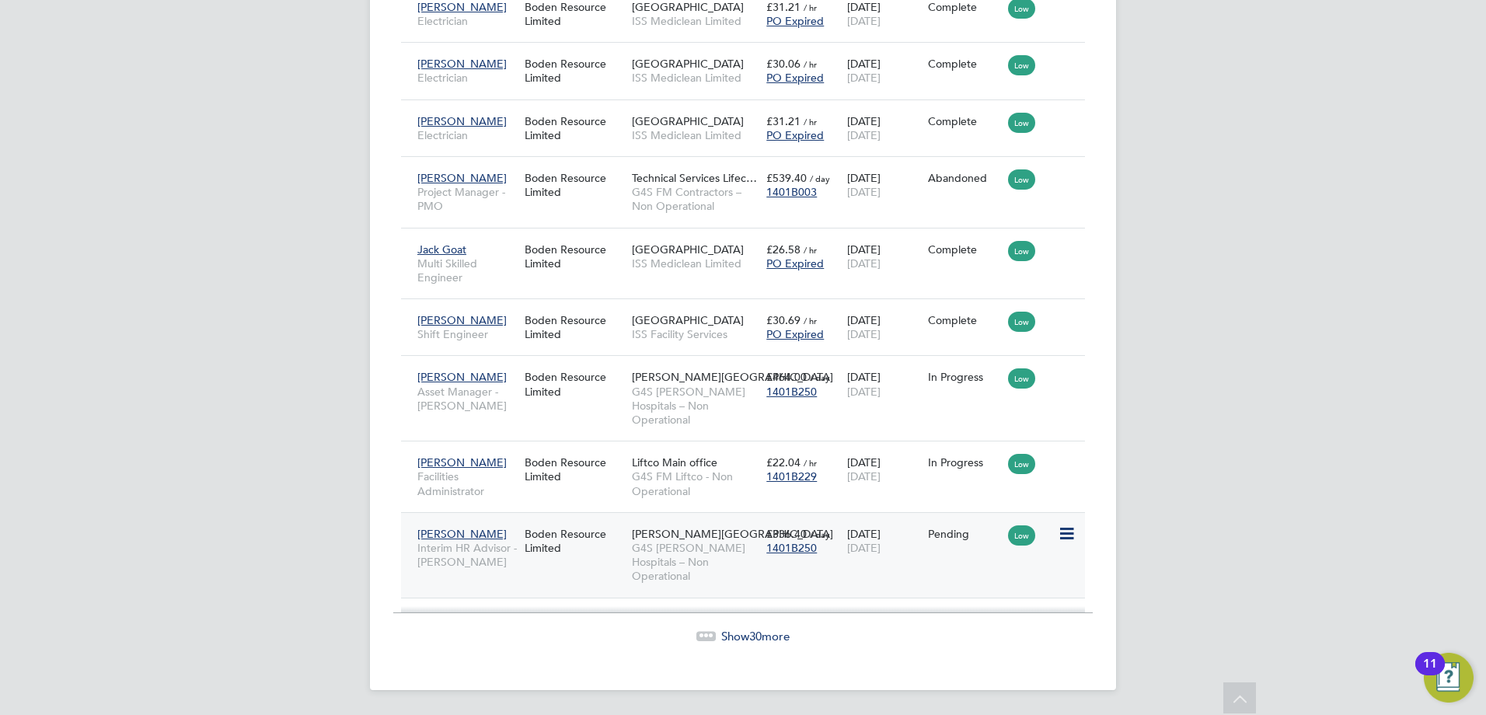
click at [526, 544] on div "Boden Resource Limited" at bounding box center [574, 541] width 107 height 44
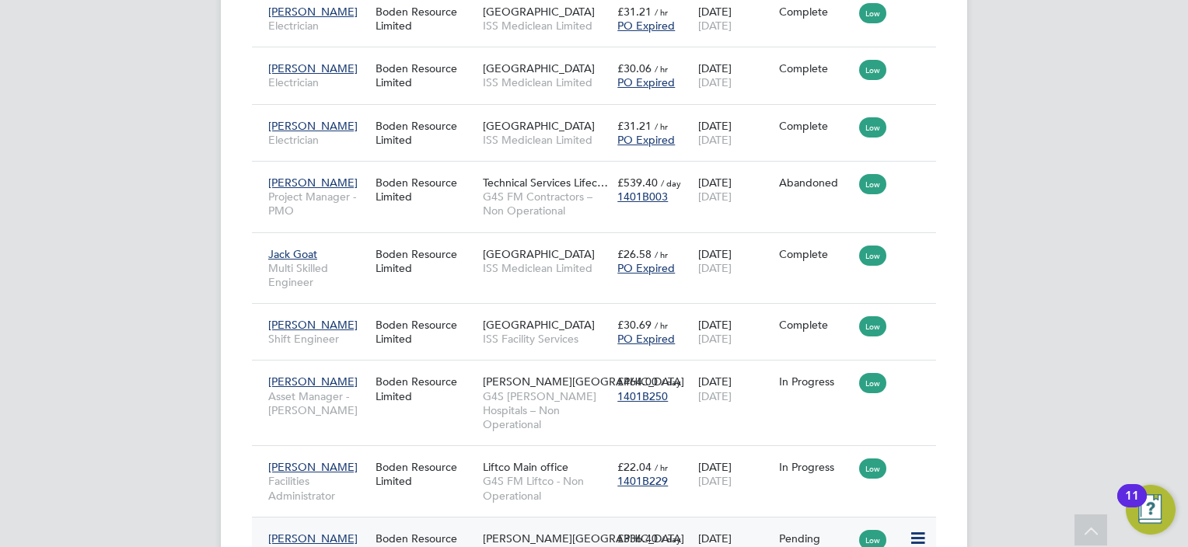
scroll to position [8, 8]
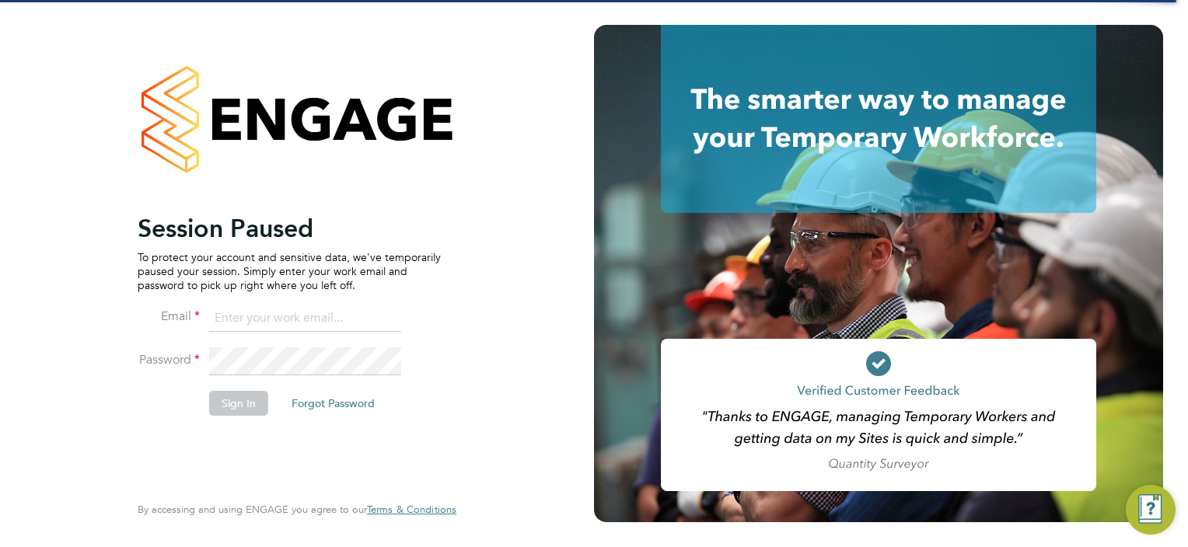
type input "Eleanor@boden-group.co.uk"
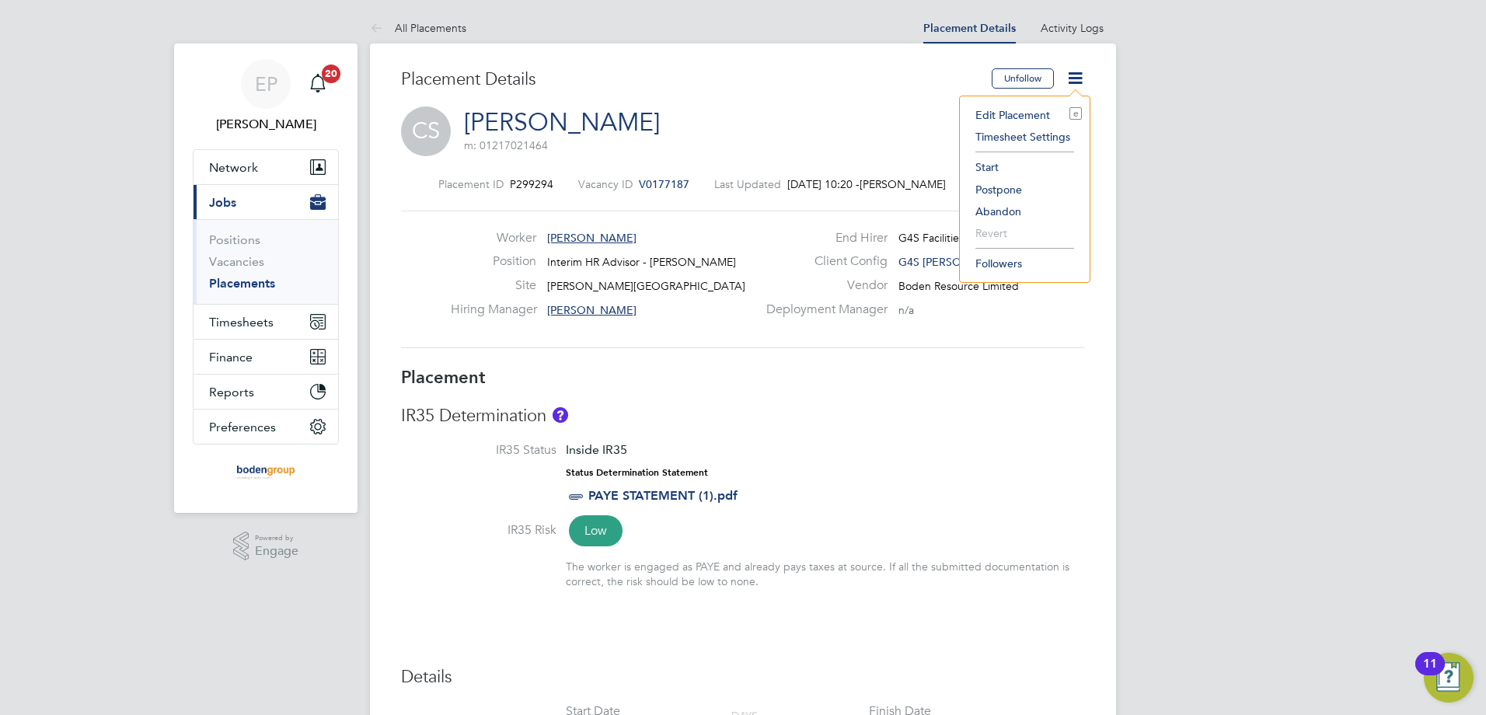
click at [989, 164] on li "Start" at bounding box center [1025, 167] width 114 height 22
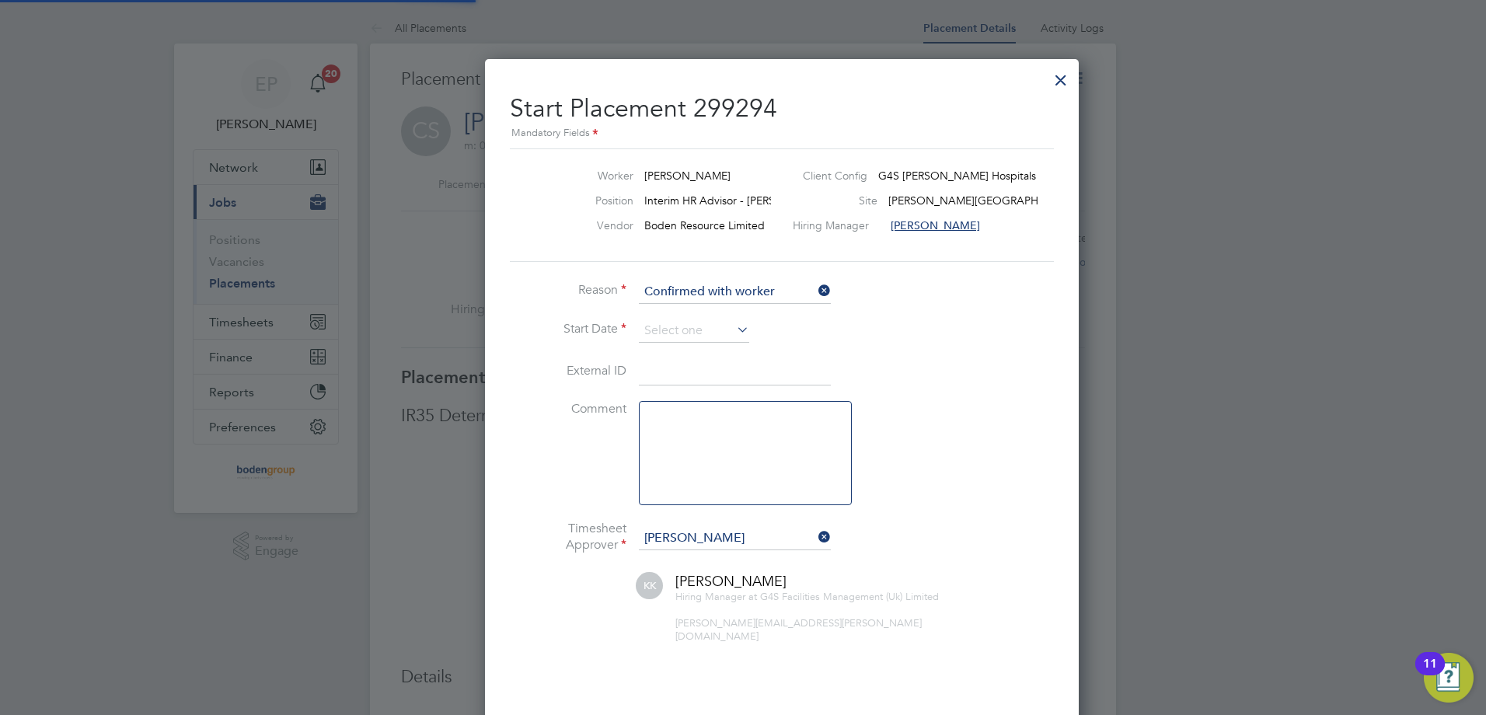
scroll to position [8, 8]
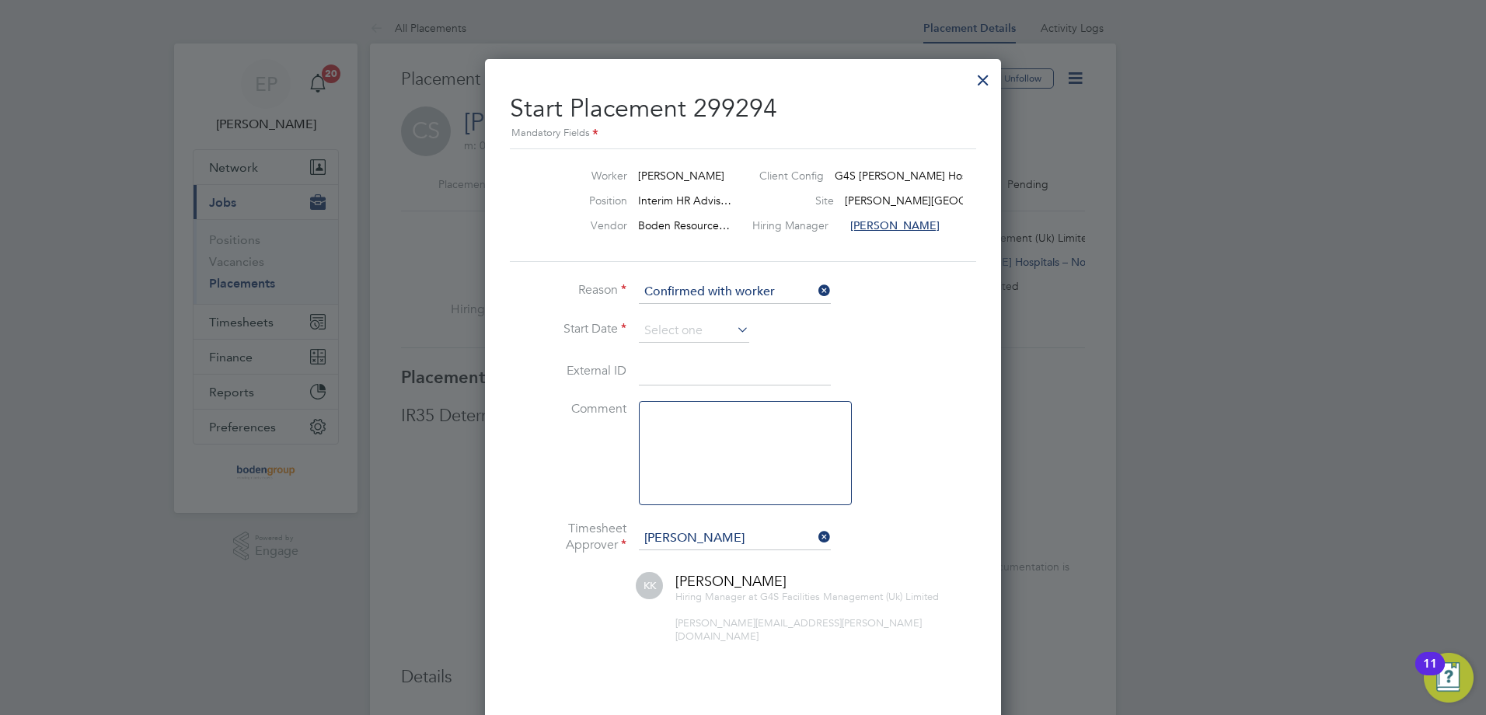
click at [734, 319] on icon at bounding box center [734, 330] width 0 height 22
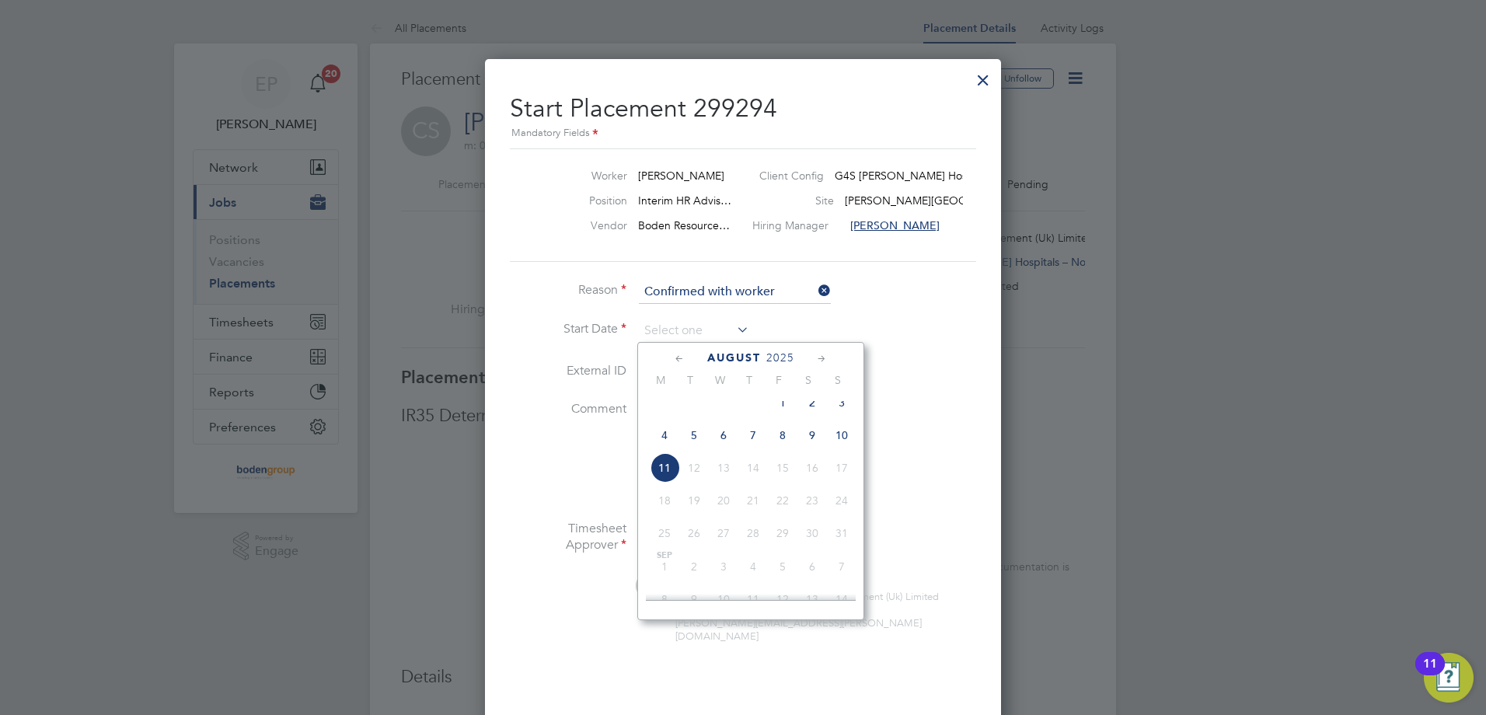
click at [672, 445] on span "4" at bounding box center [665, 435] width 30 height 30
type input "[DATE]"
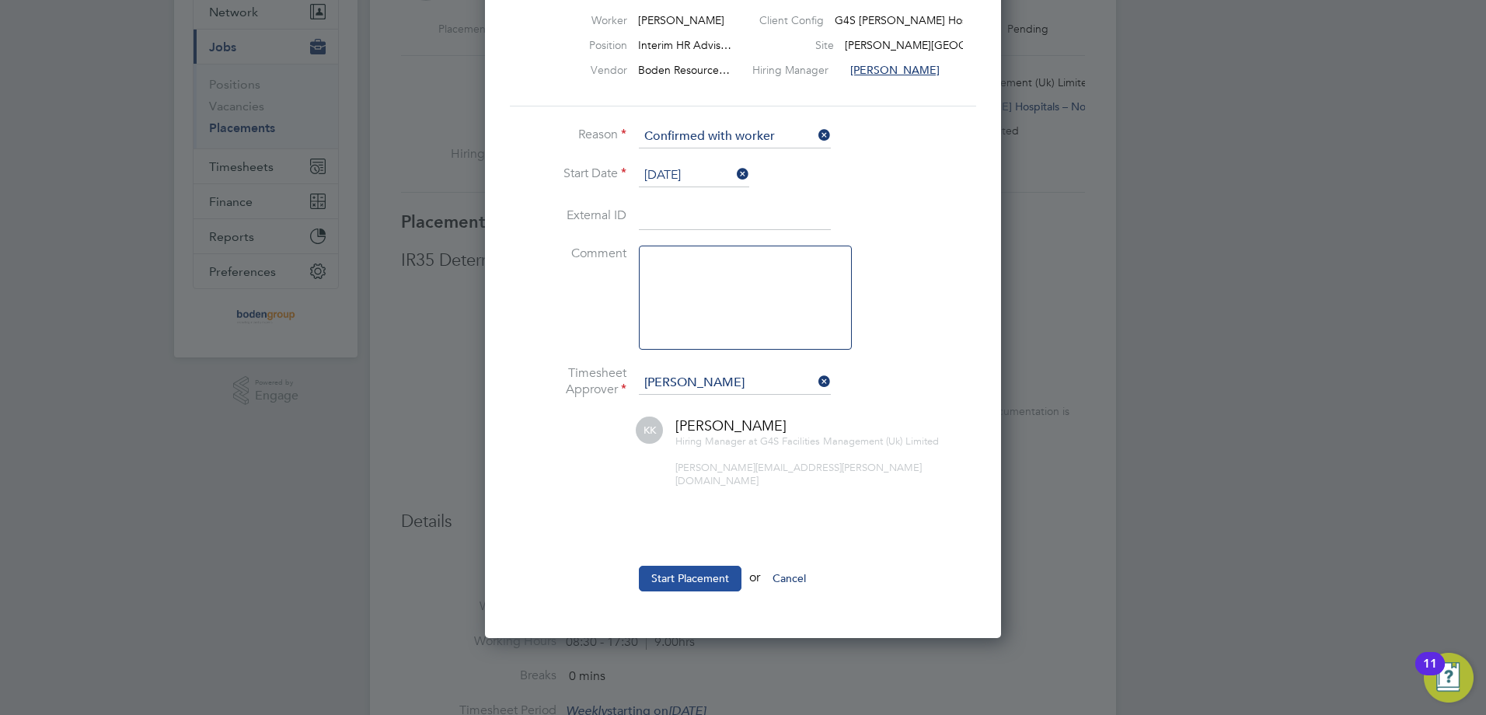
click at [680, 566] on button "Start Placement" at bounding box center [690, 578] width 103 height 25
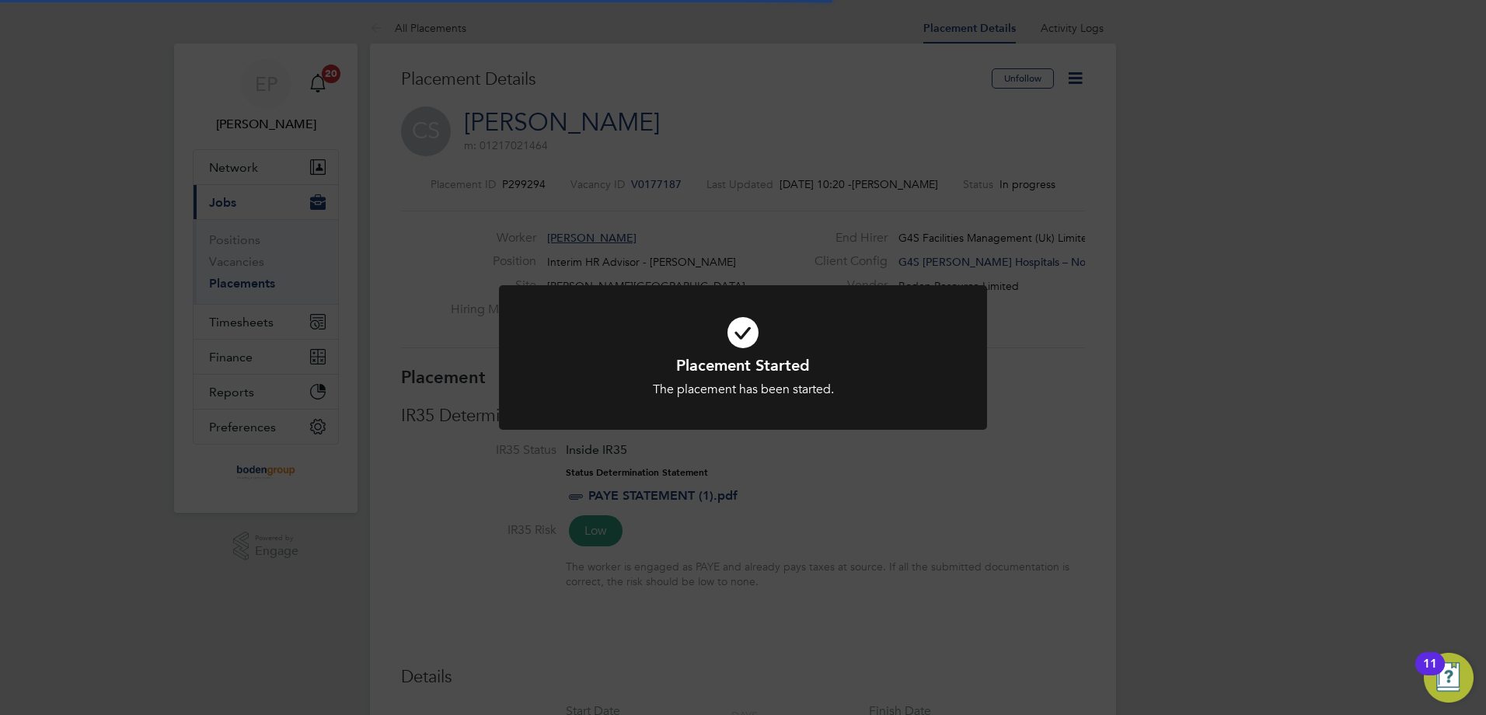
click at [1345, 301] on div "Placement Started The placement has been started. Cancel Okay" at bounding box center [743, 357] width 1486 height 715
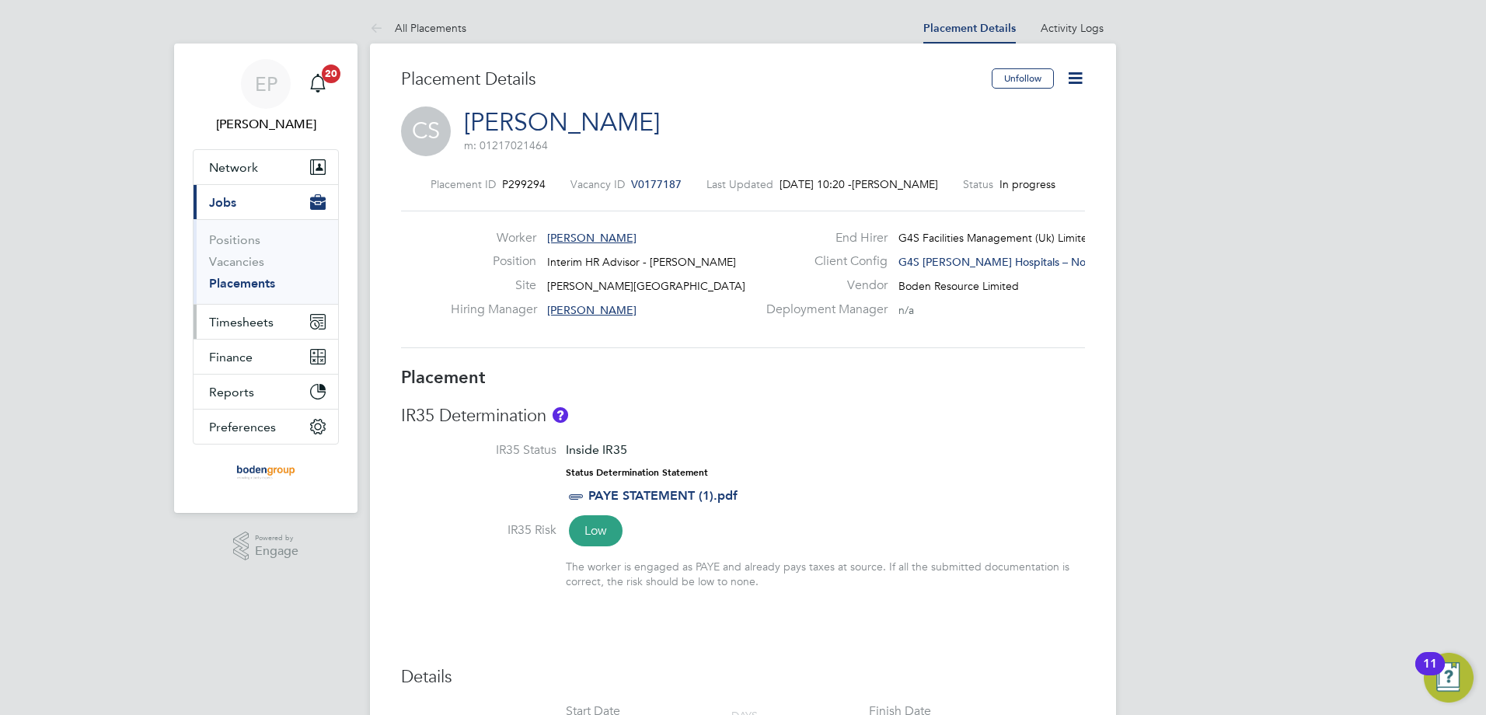
click at [261, 330] on button "Timesheets" at bounding box center [266, 322] width 145 height 34
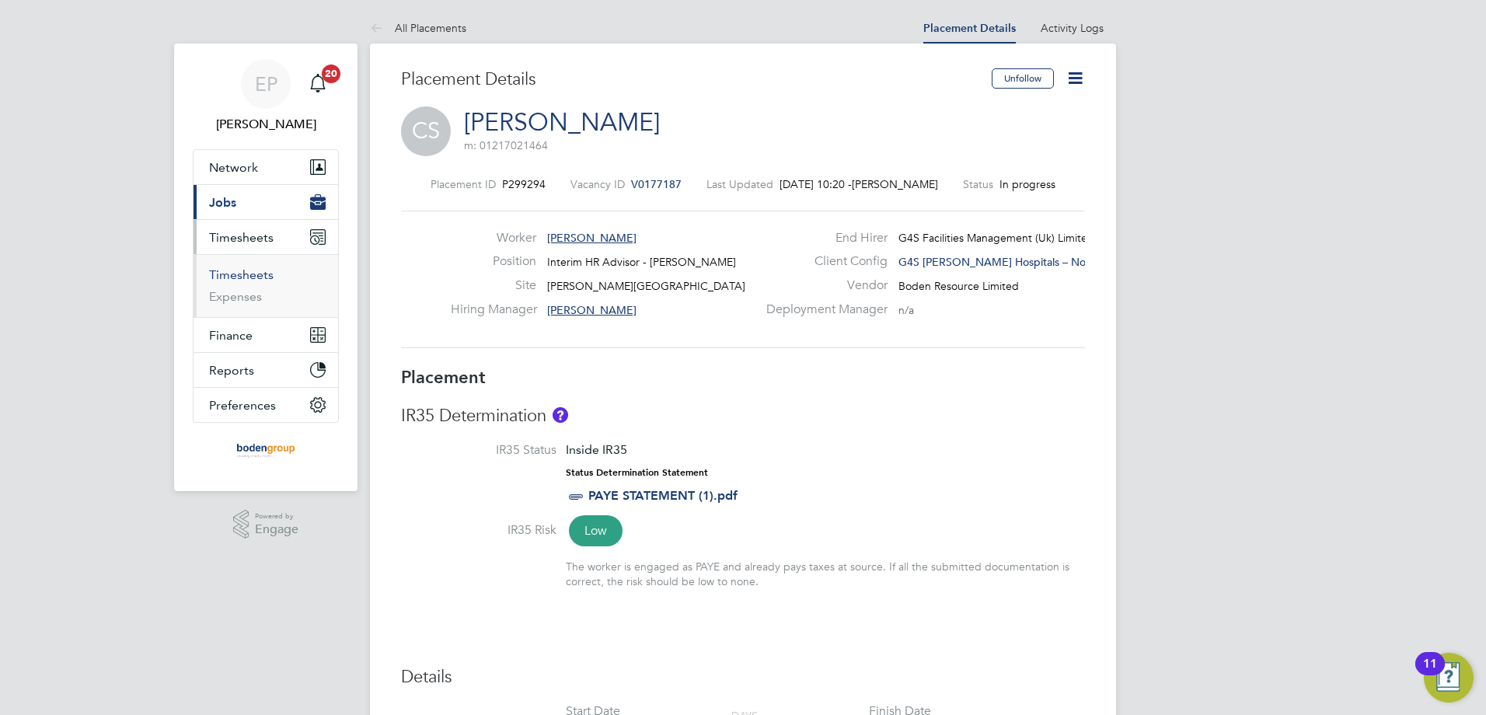
click at [252, 274] on link "Timesheets" at bounding box center [241, 274] width 65 height 15
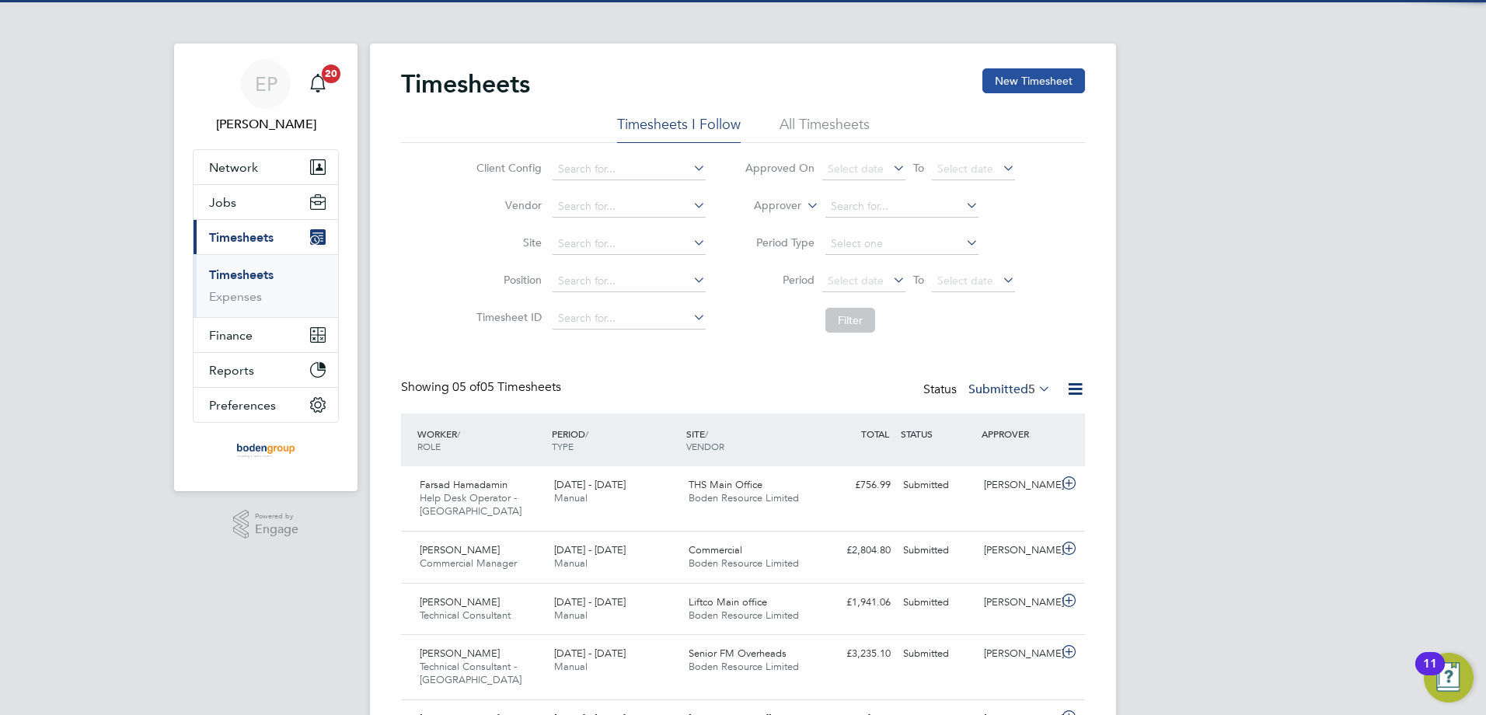
click at [1040, 83] on button "New Timesheet" at bounding box center [1033, 80] width 103 height 25
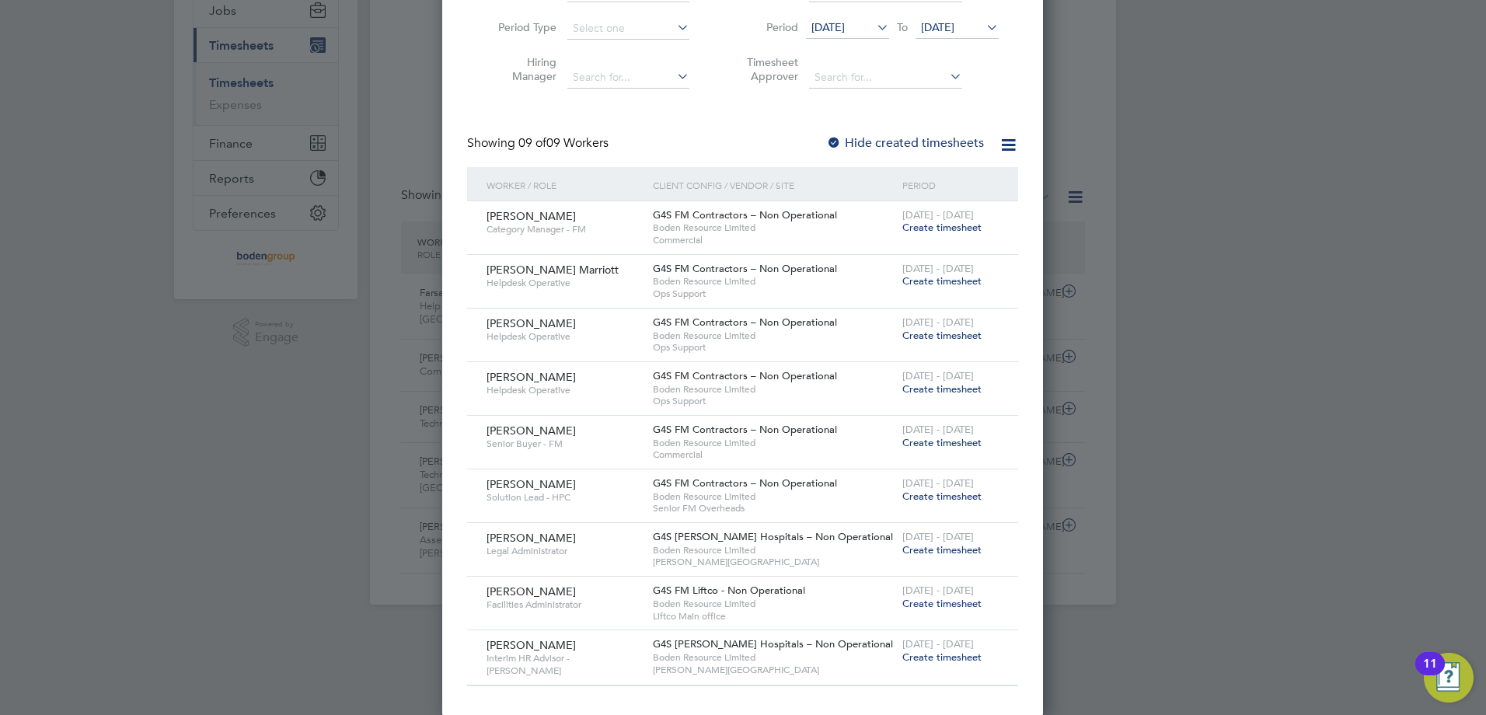
click at [912, 654] on span "Create timesheet" at bounding box center [941, 657] width 79 height 13
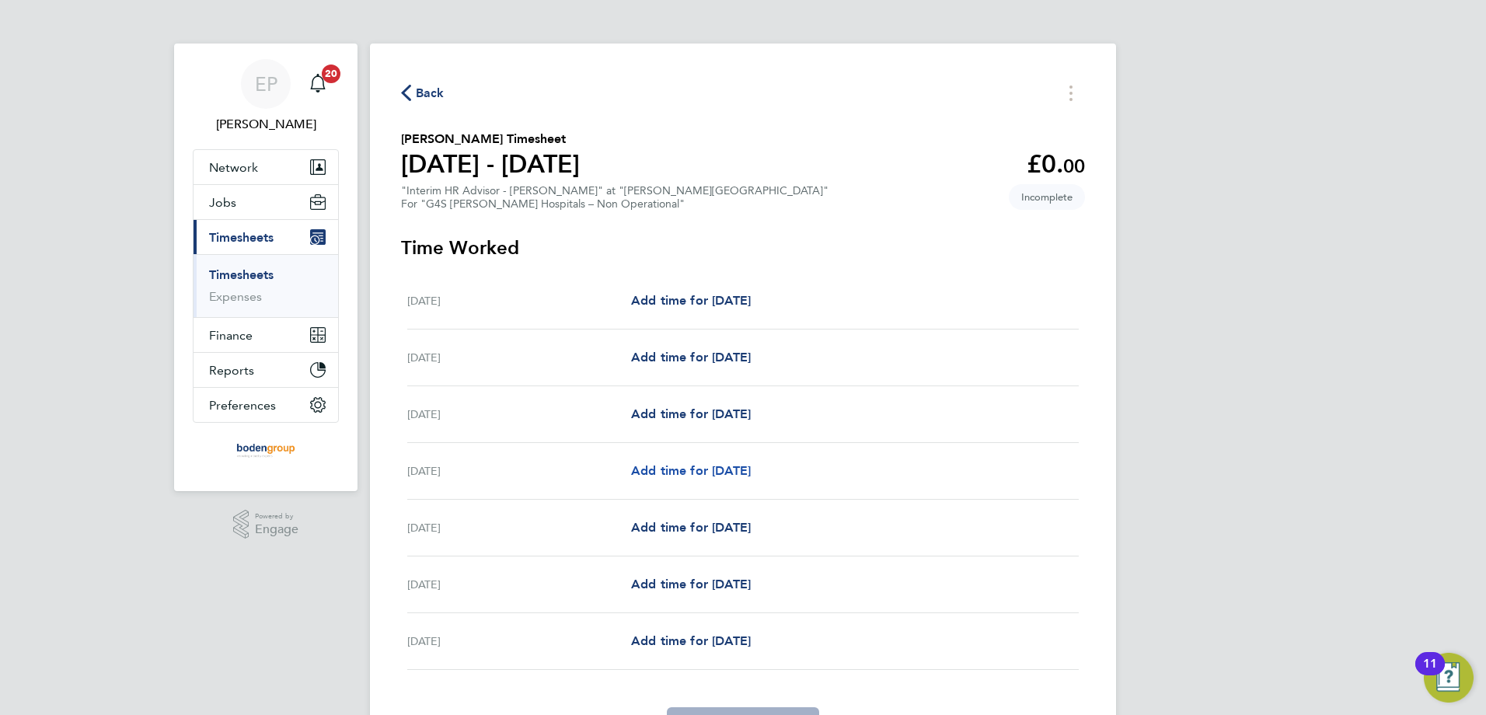
click at [711, 465] on span "Add time for [DATE]" at bounding box center [691, 470] width 120 height 15
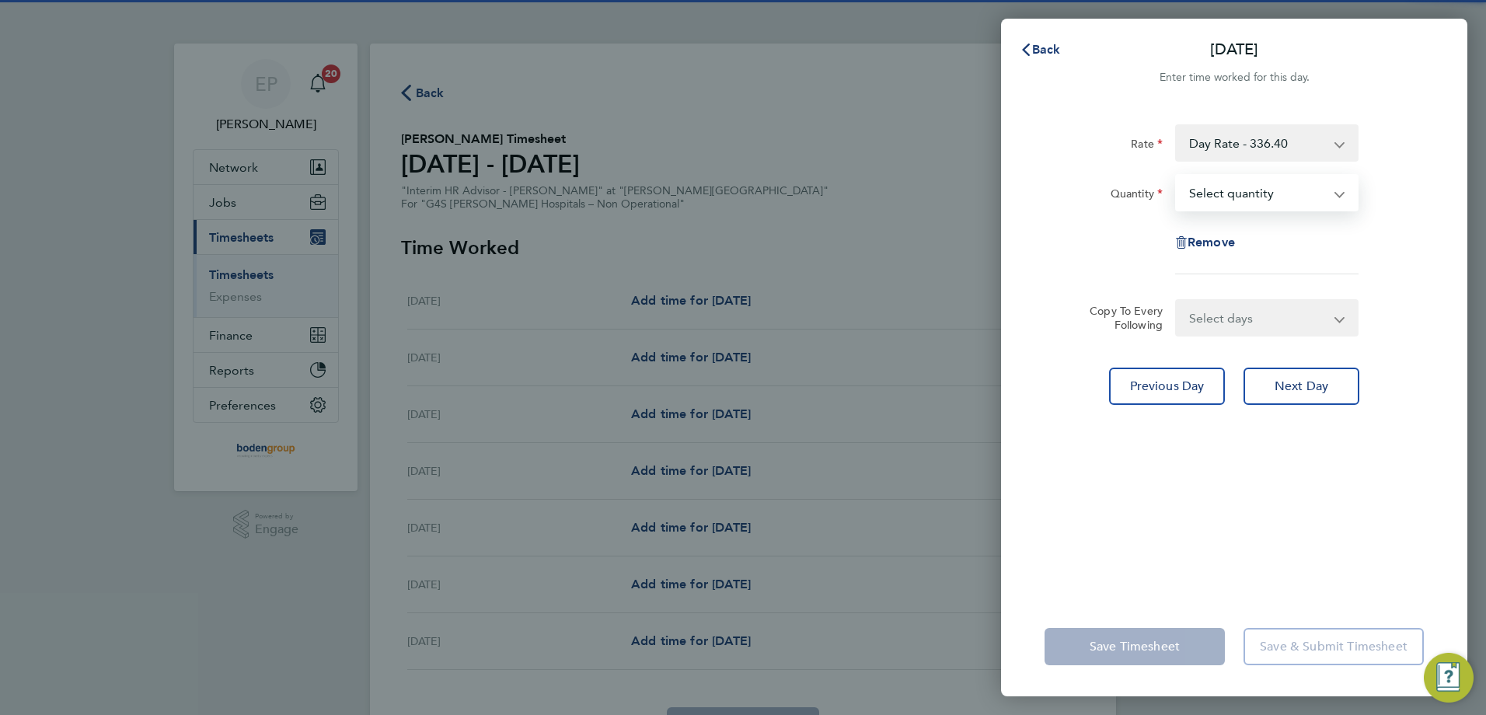
drag, startPoint x: 1212, startPoint y: 183, endPoint x: 1216, endPoint y: 209, distance: 26.6
click at [1212, 183] on select "Select quantity 0.5 1" at bounding box center [1258, 193] width 162 height 34
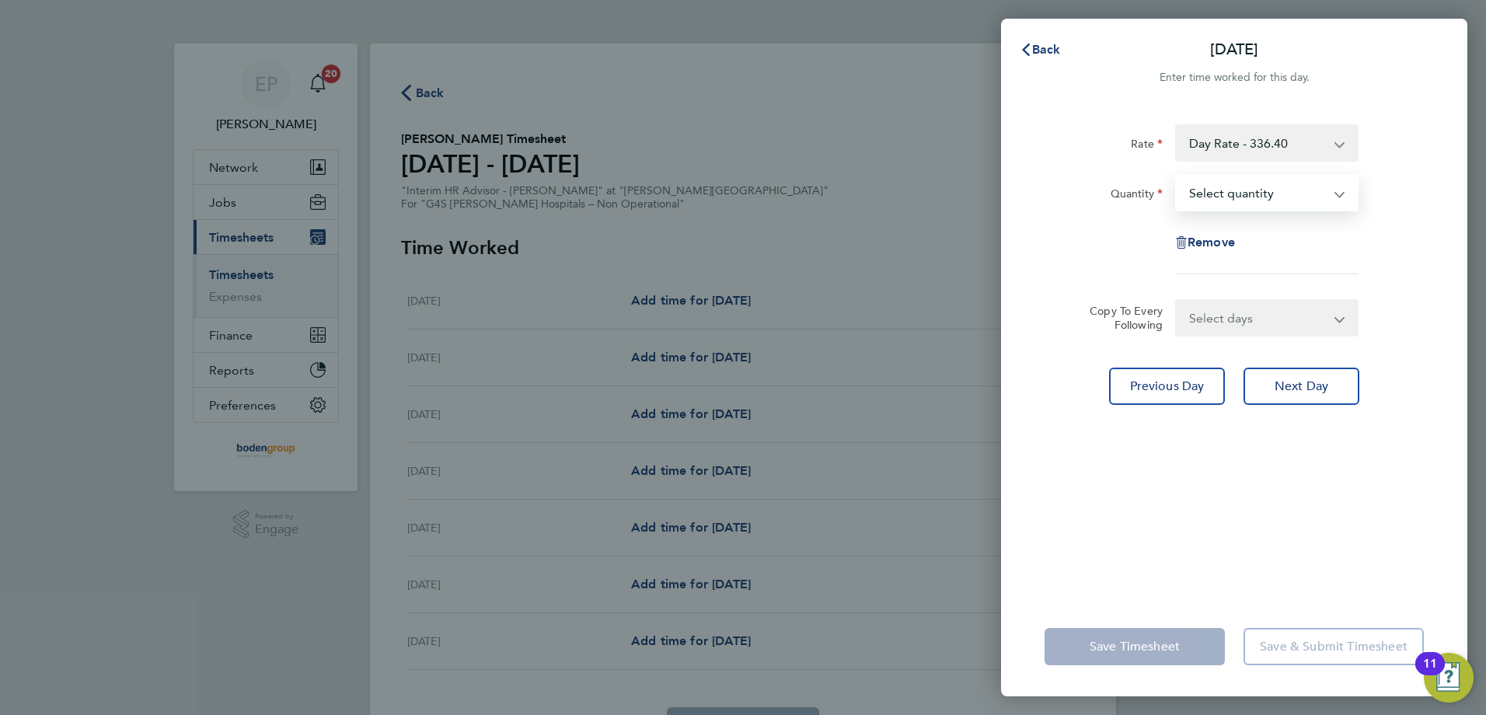
select select "0.5"
click at [1177, 176] on select "Select quantity 0.5 1" at bounding box center [1258, 193] width 162 height 34
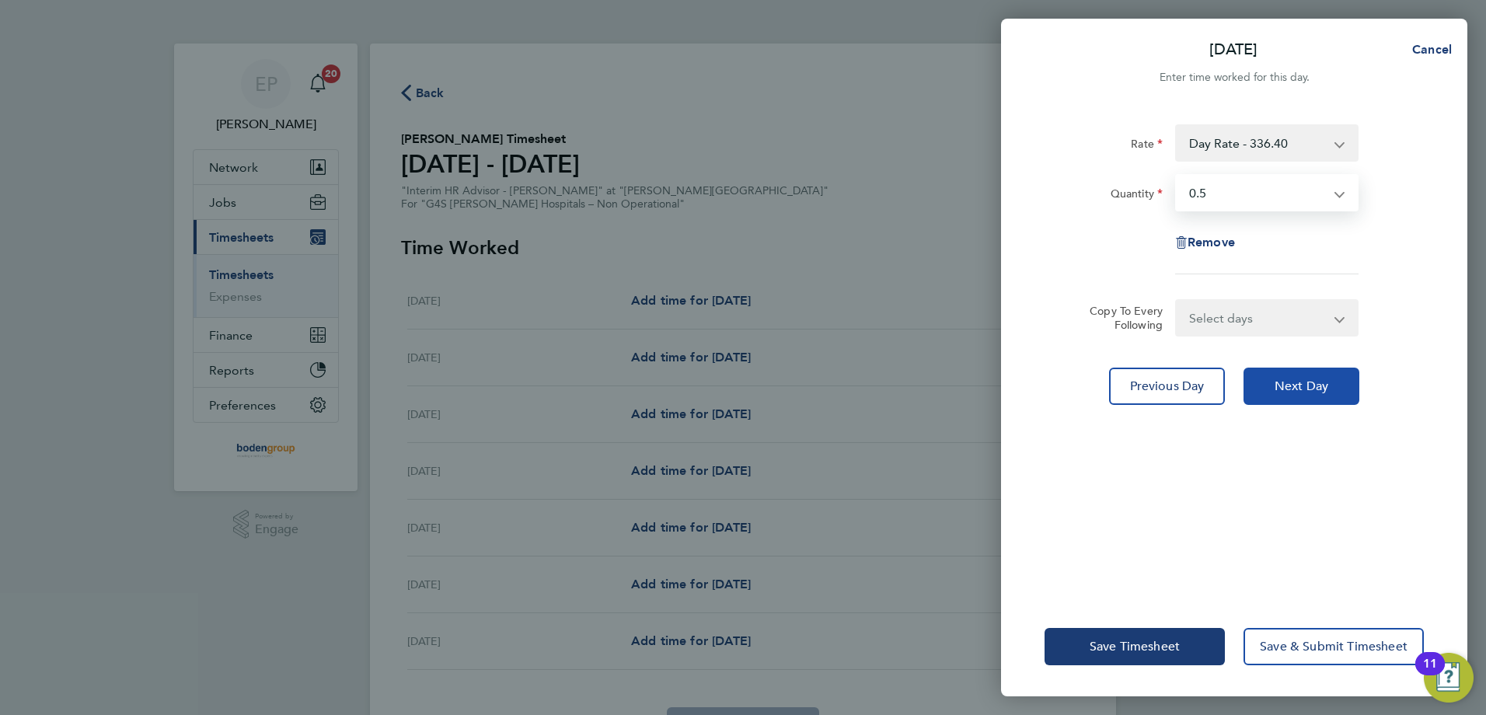
drag, startPoint x: 1265, startPoint y: 396, endPoint x: 1251, endPoint y: 361, distance: 37.7
click at [1262, 393] on button "Next Day" at bounding box center [1302, 386] width 116 height 37
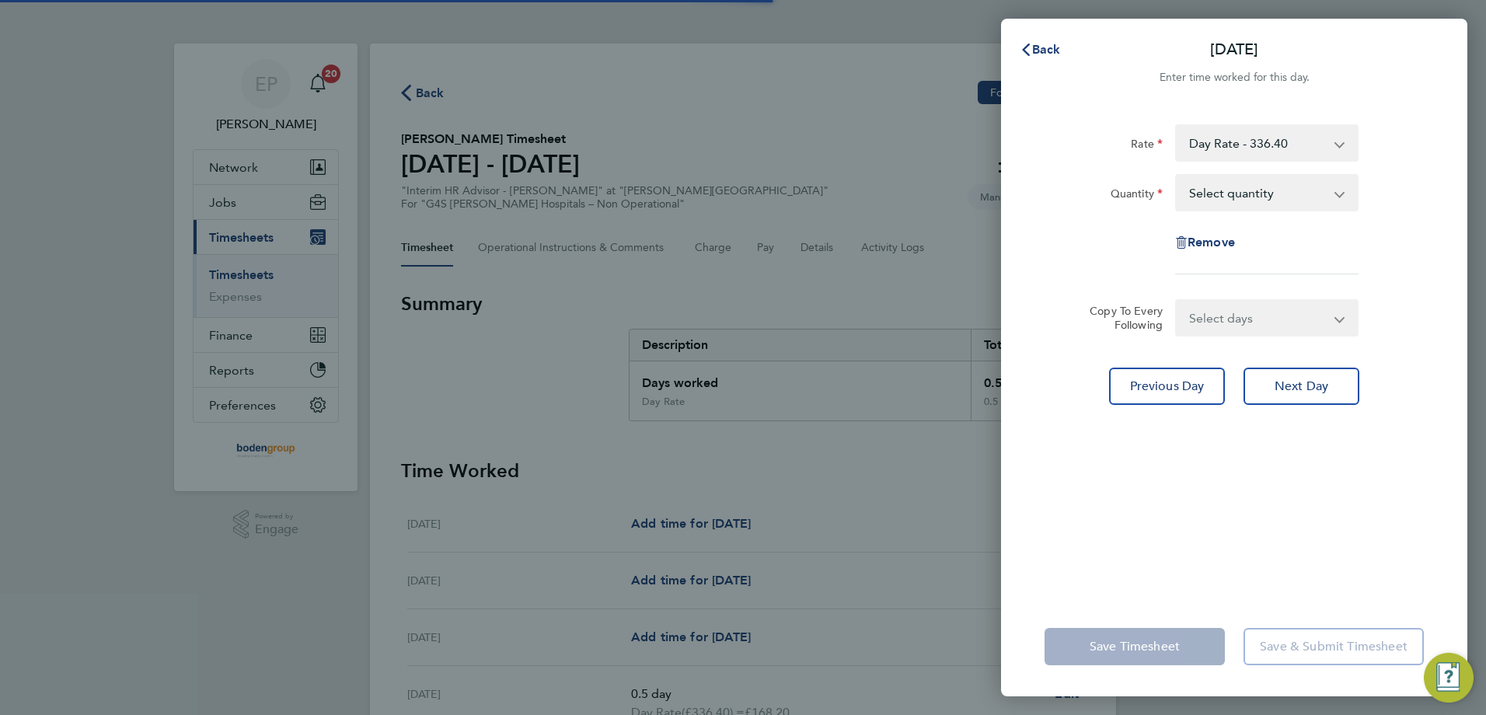
drag, startPoint x: 1232, startPoint y: 191, endPoint x: 1232, endPoint y: 212, distance: 21.0
click at [1233, 190] on select "Select quantity 0.5 1" at bounding box center [1258, 193] width 162 height 34
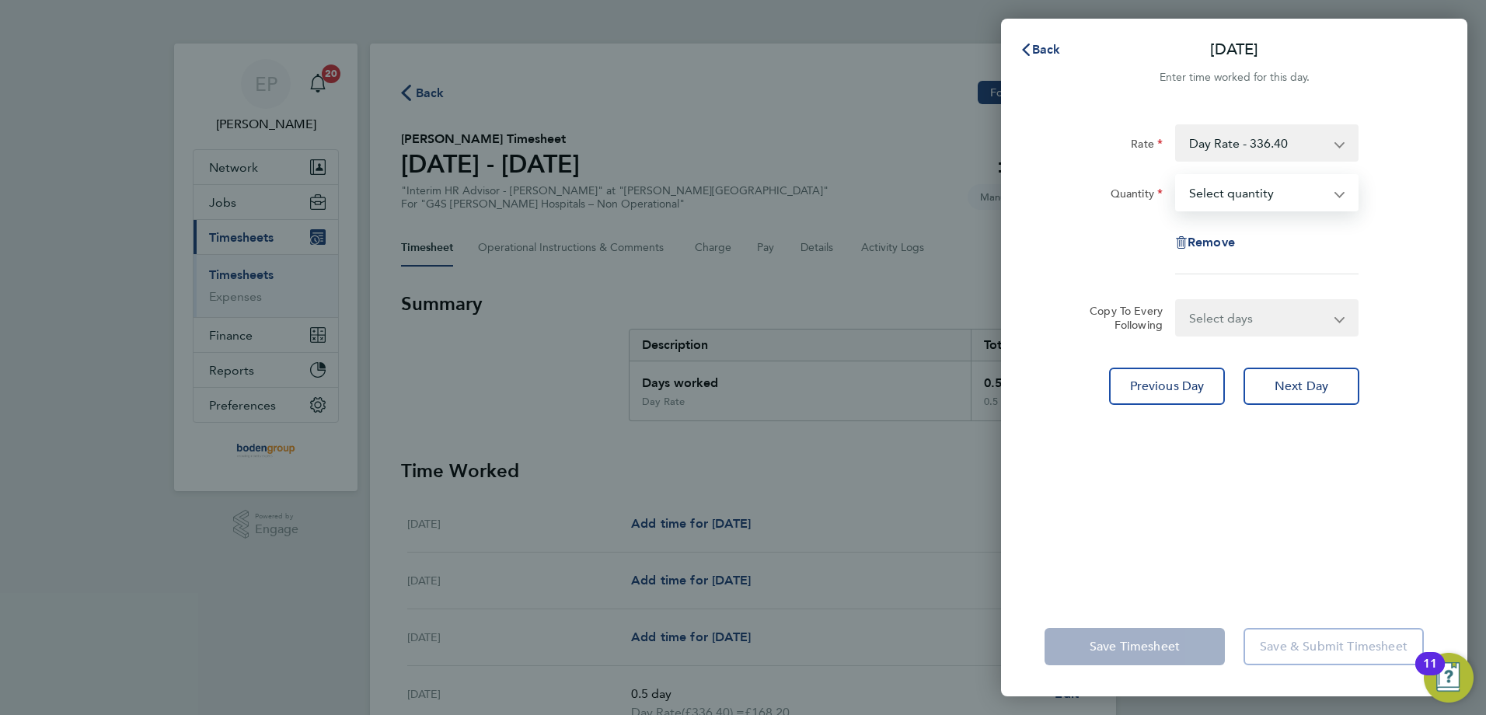
select select "1"
click at [1177, 176] on select "Select quantity 0.5 1" at bounding box center [1258, 193] width 162 height 34
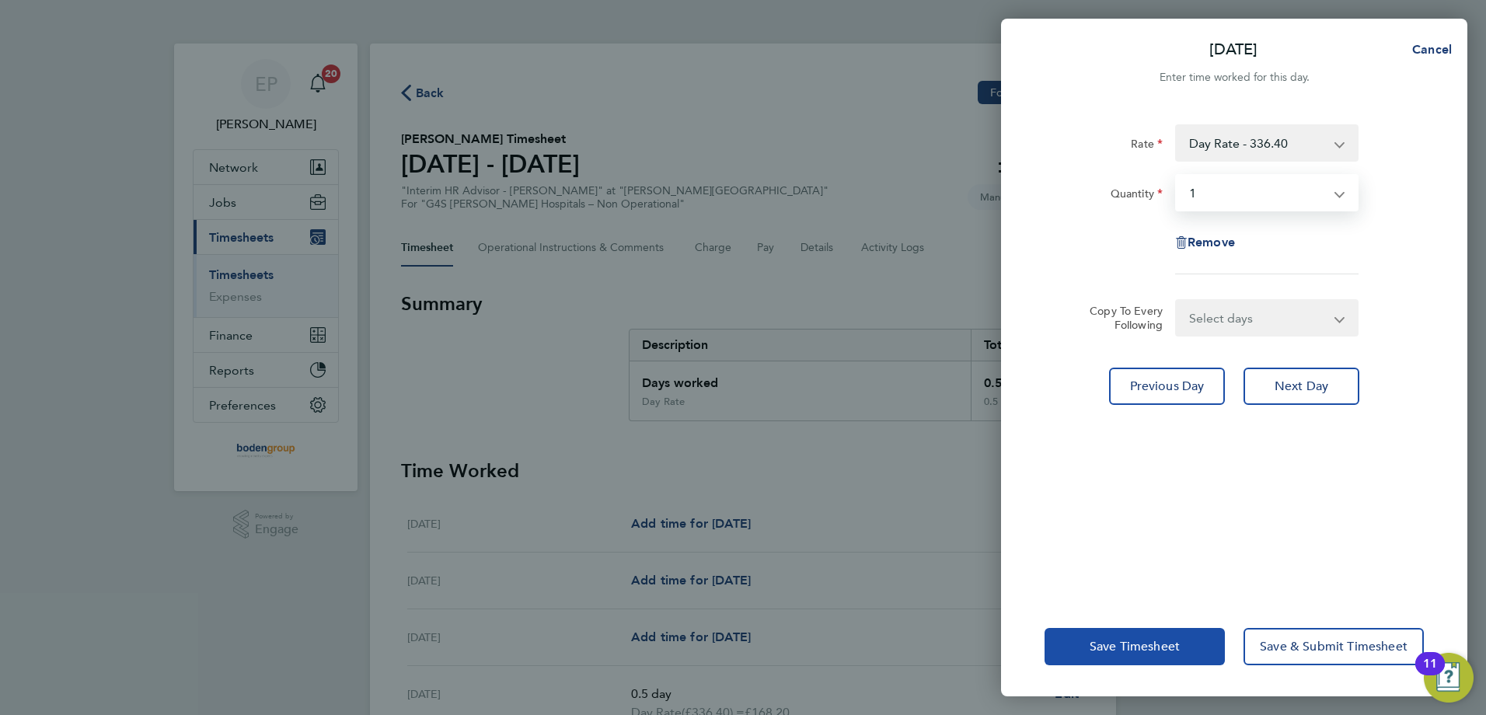
click at [1141, 637] on button "Save Timesheet" at bounding box center [1135, 646] width 180 height 37
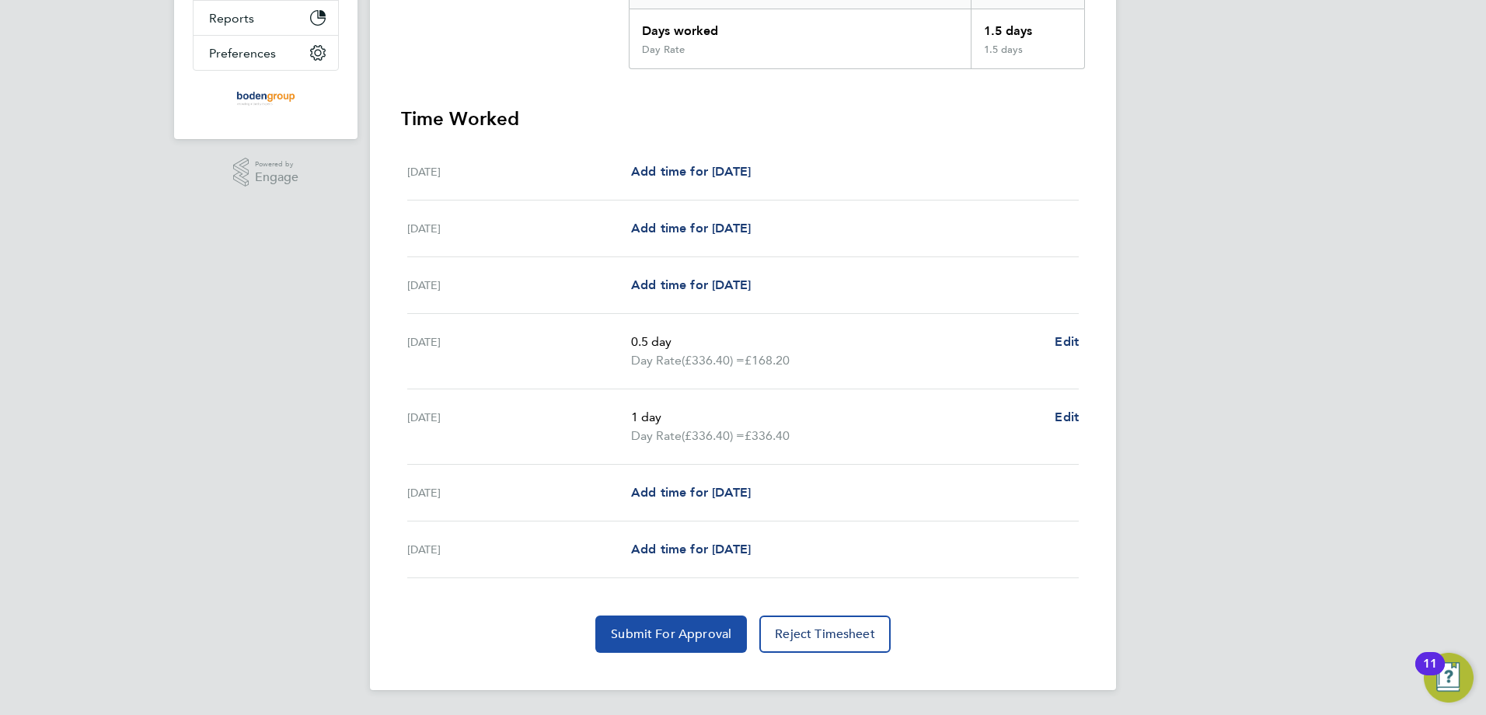
click at [696, 633] on span "Submit For Approval" at bounding box center [671, 634] width 120 height 16
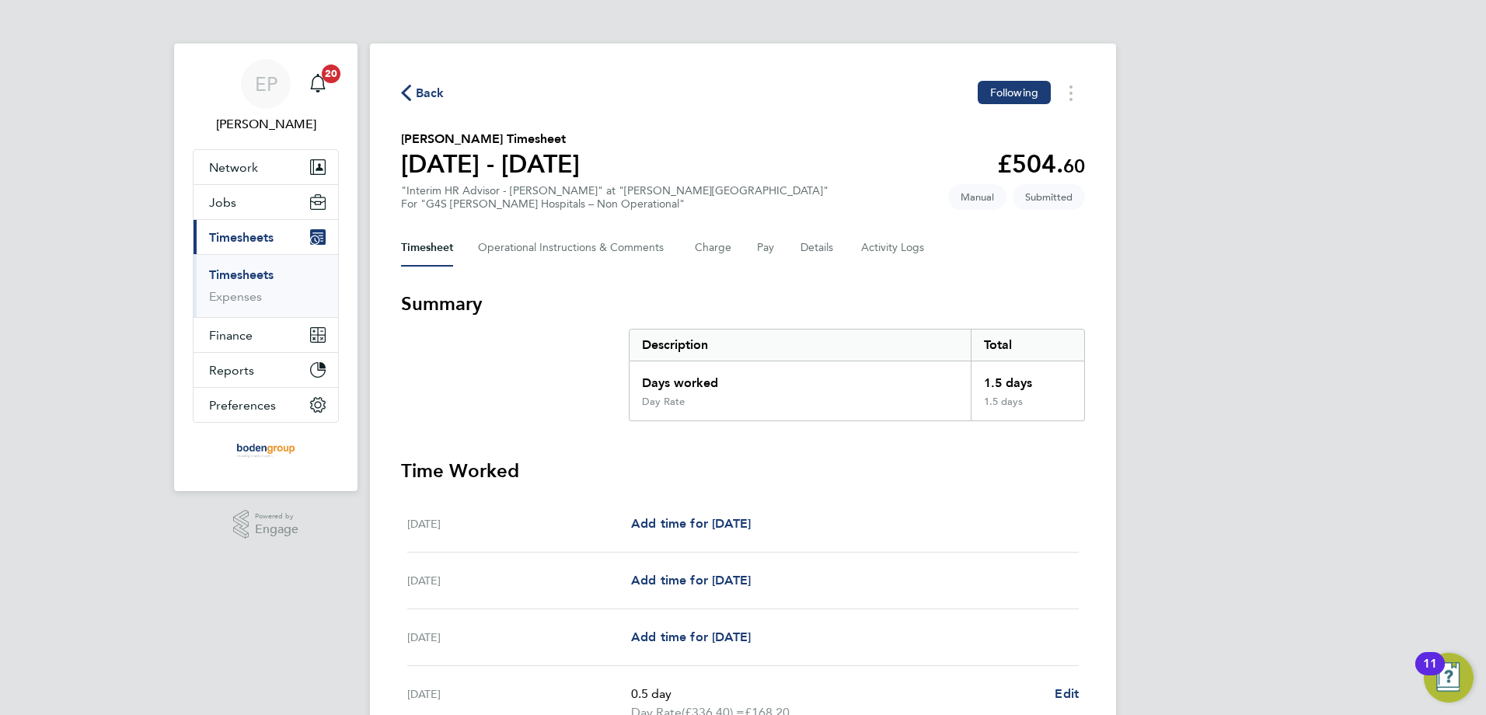
click at [417, 96] on span "Back" at bounding box center [430, 93] width 29 height 19
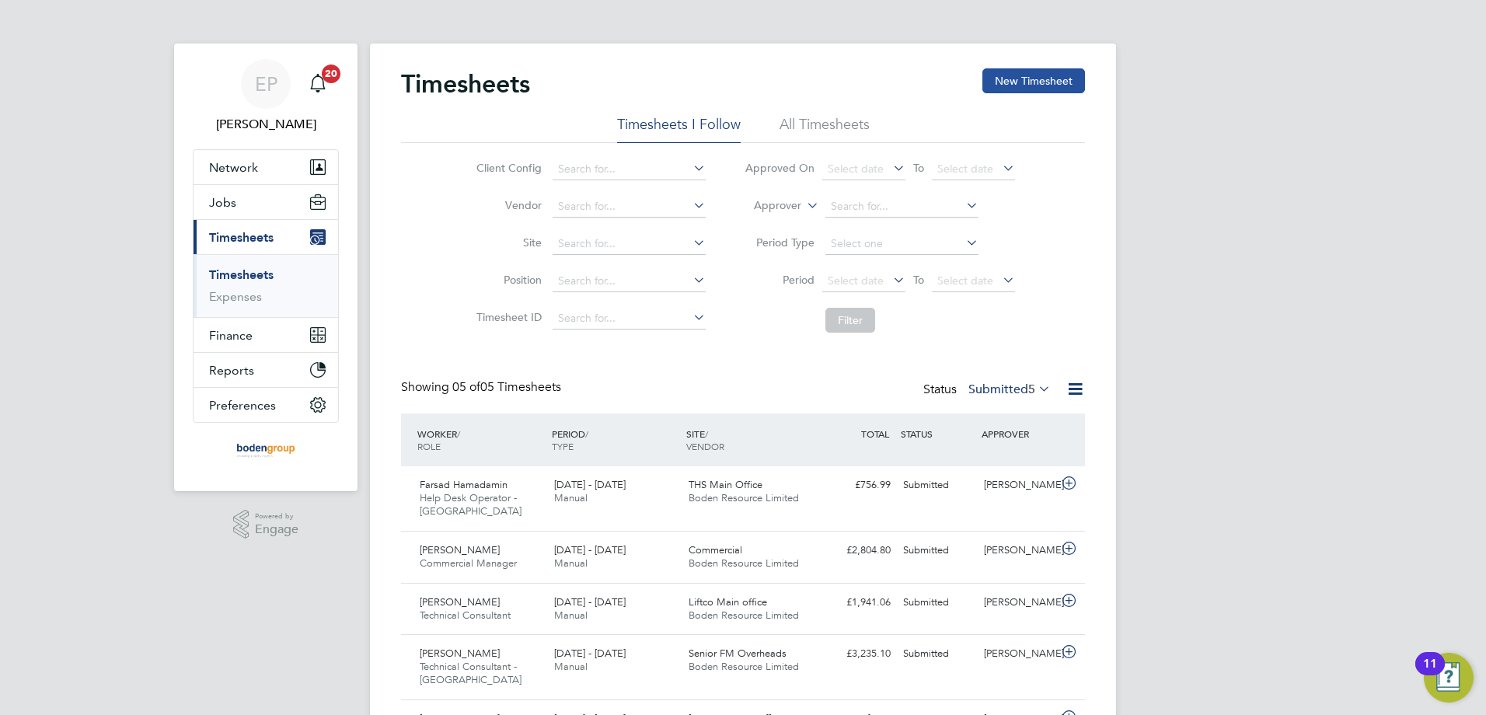
click at [1012, 86] on button "New Timesheet" at bounding box center [1033, 80] width 103 height 25
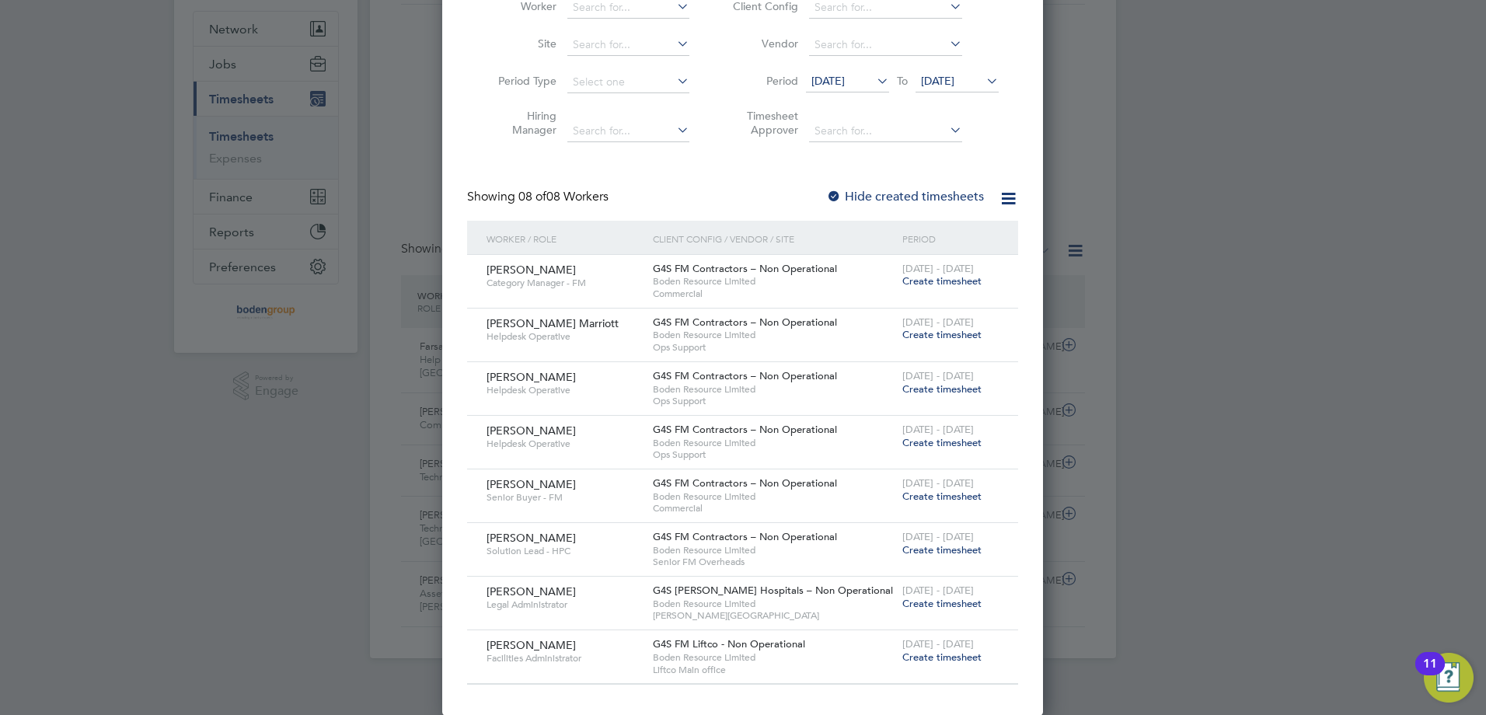
click at [954, 282] on span "Create timesheet" at bounding box center [941, 280] width 79 height 13
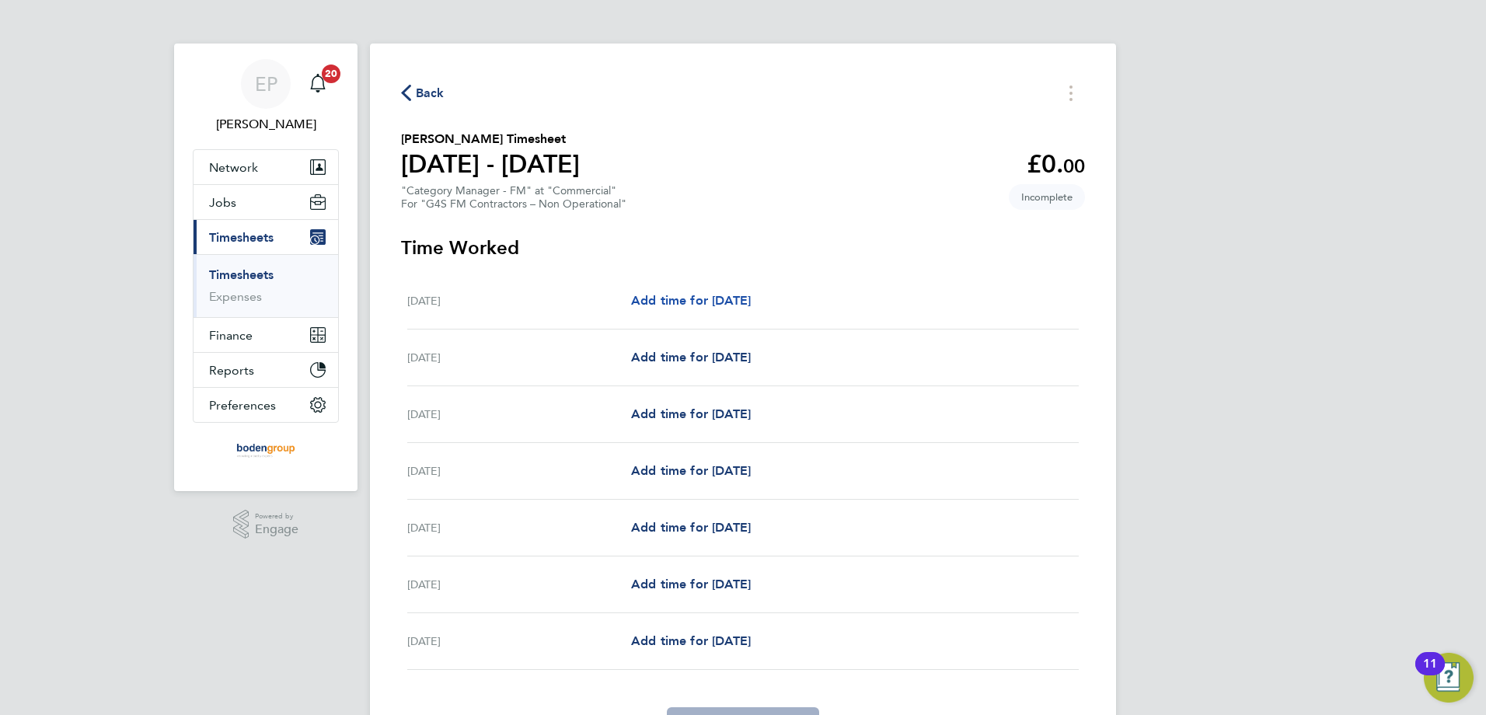
click at [735, 304] on span "Add time for [DATE]" at bounding box center [691, 300] width 120 height 15
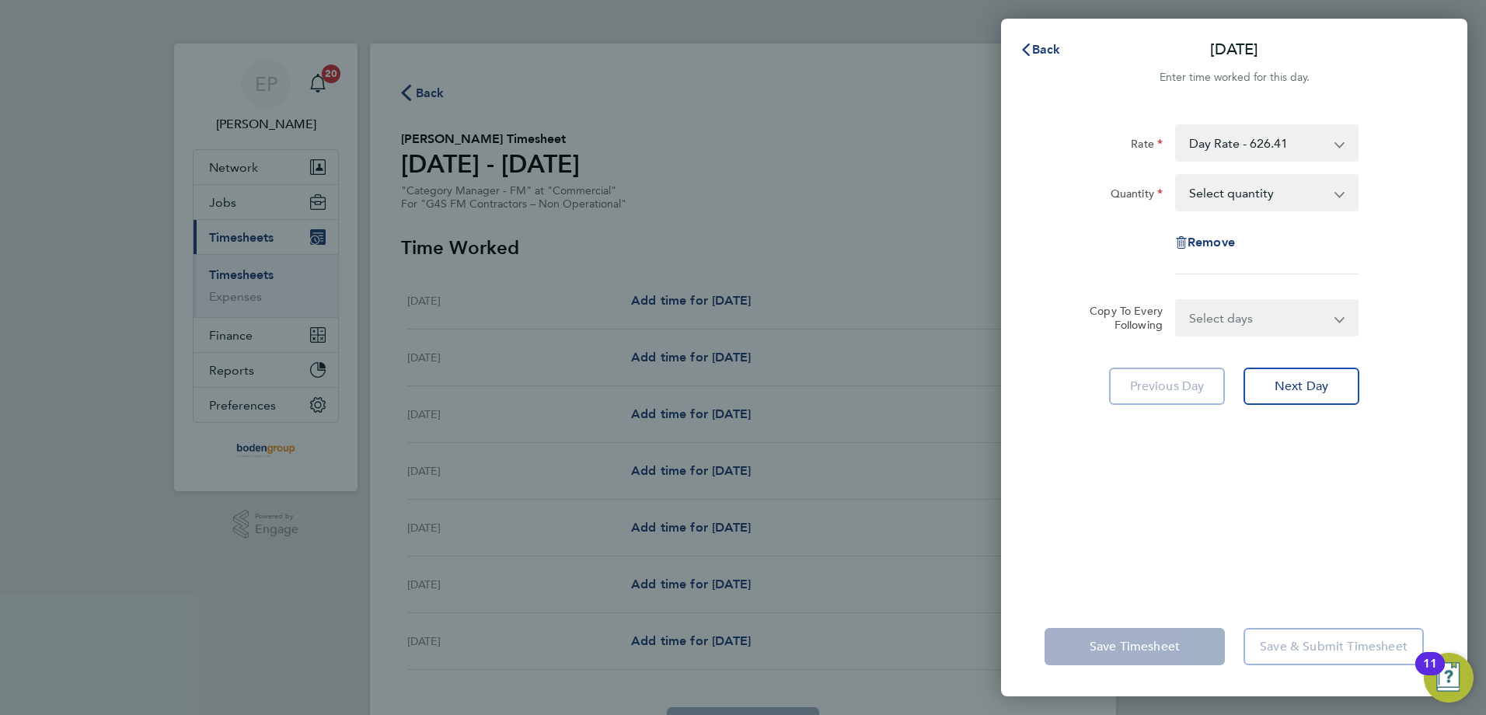
drag, startPoint x: 1265, startPoint y: 201, endPoint x: 1258, endPoint y: 211, distance: 12.5
click at [1265, 201] on select "Select quantity 0.5 1" at bounding box center [1258, 193] width 162 height 34
select select "1"
click at [1177, 176] on select "Select quantity 0.5 1" at bounding box center [1258, 193] width 162 height 34
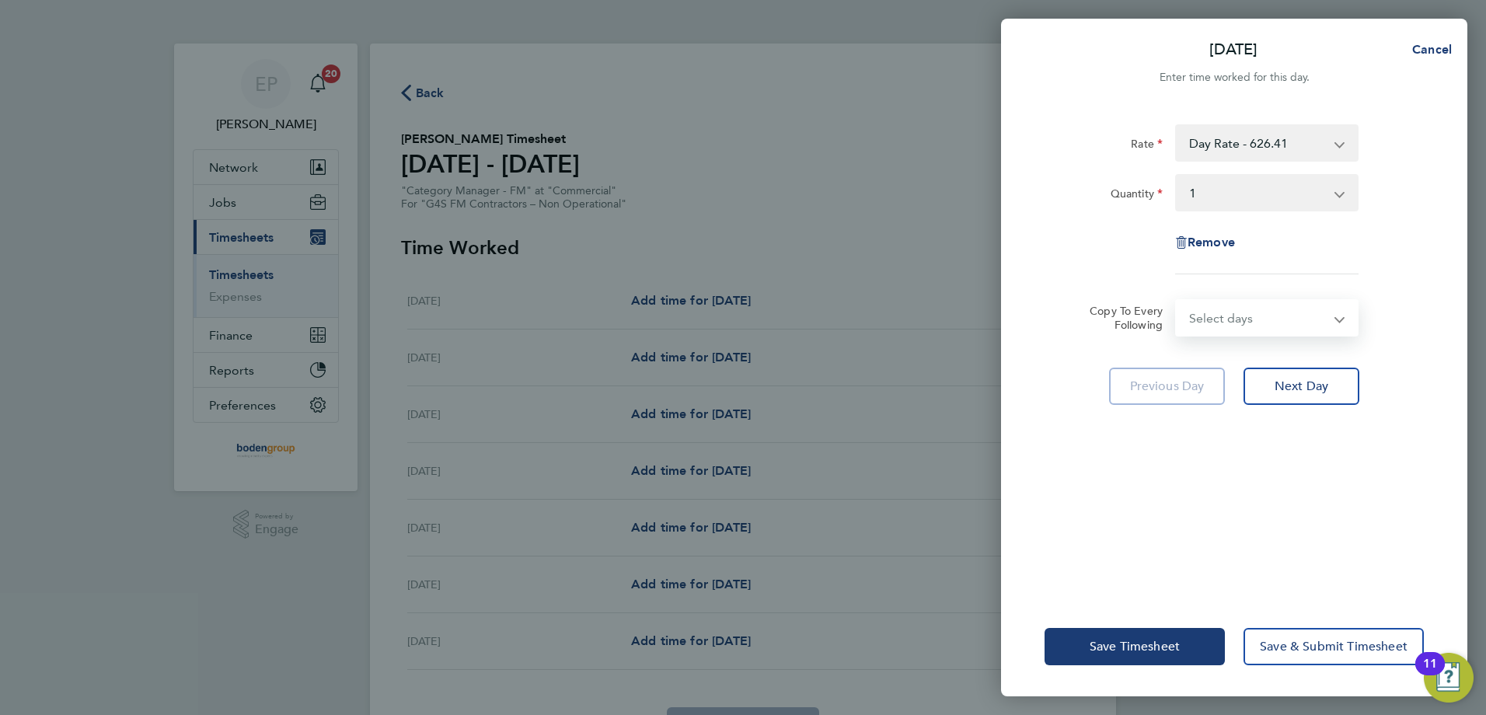
click at [1240, 318] on select "Select days Day Weekday (Mon-Fri) Weekend (Sat-Sun) [DATE] [DATE] [DATE] [DATE]…" at bounding box center [1258, 318] width 163 height 34
select select "WEEKDAY"
click at [1177, 301] on select "Select days Day Weekday (Mon-Fri) Weekend (Sat-Sun) [DATE] [DATE] [DATE] [DATE]…" at bounding box center [1258, 318] width 163 height 34
select select "[DATE]"
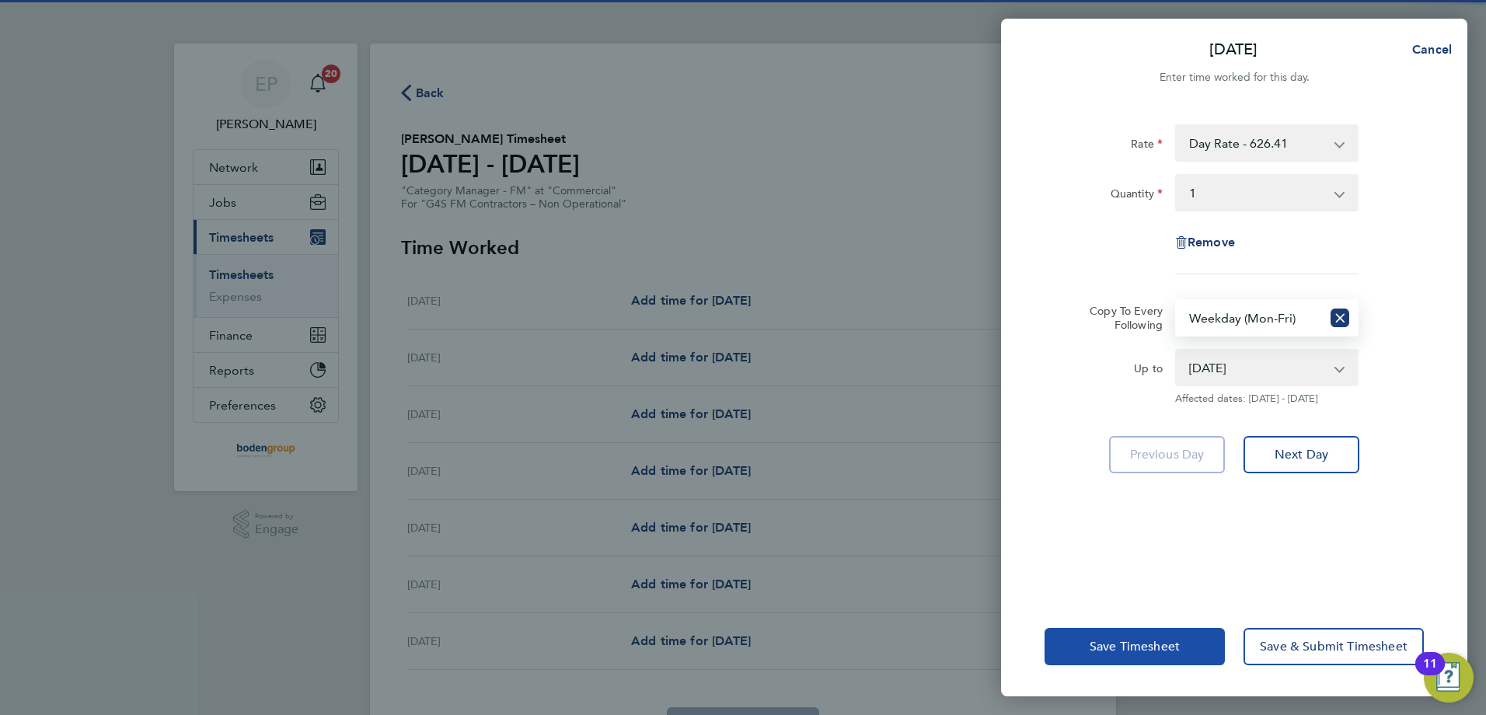
click at [1087, 647] on button "Save Timesheet" at bounding box center [1135, 646] width 180 height 37
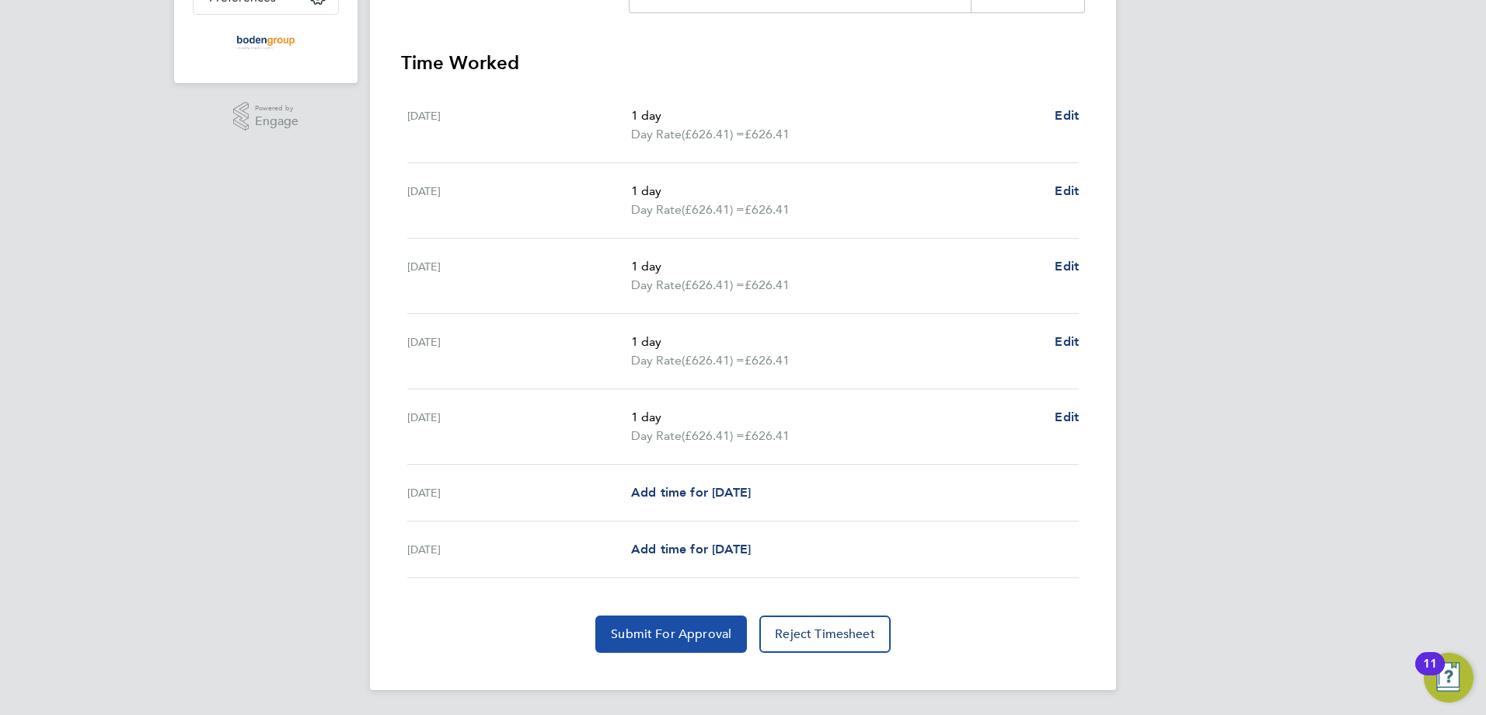
drag, startPoint x: 638, startPoint y: 630, endPoint x: 507, endPoint y: 323, distance: 333.9
click at [638, 628] on span "Submit For Approval" at bounding box center [671, 634] width 120 height 16
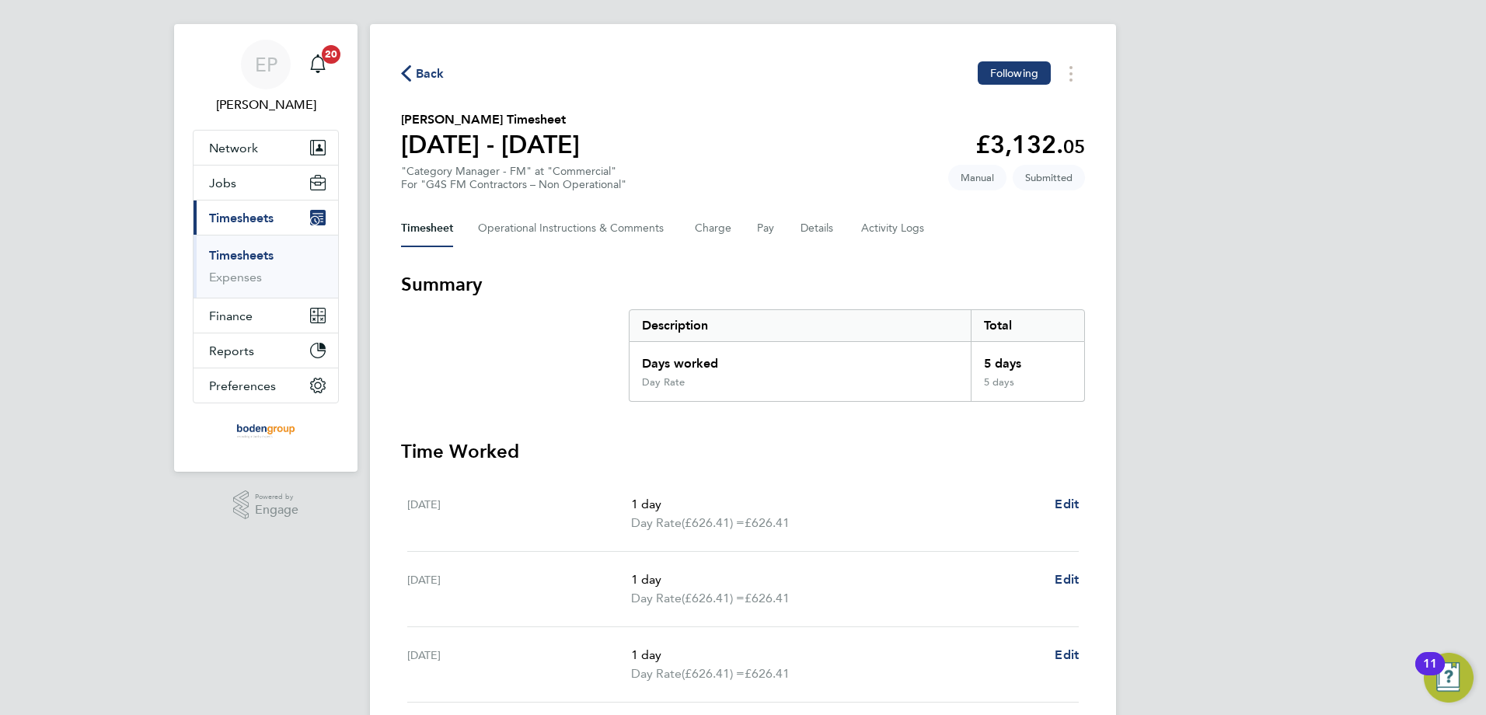
click at [424, 72] on span "Back" at bounding box center [430, 74] width 29 height 19
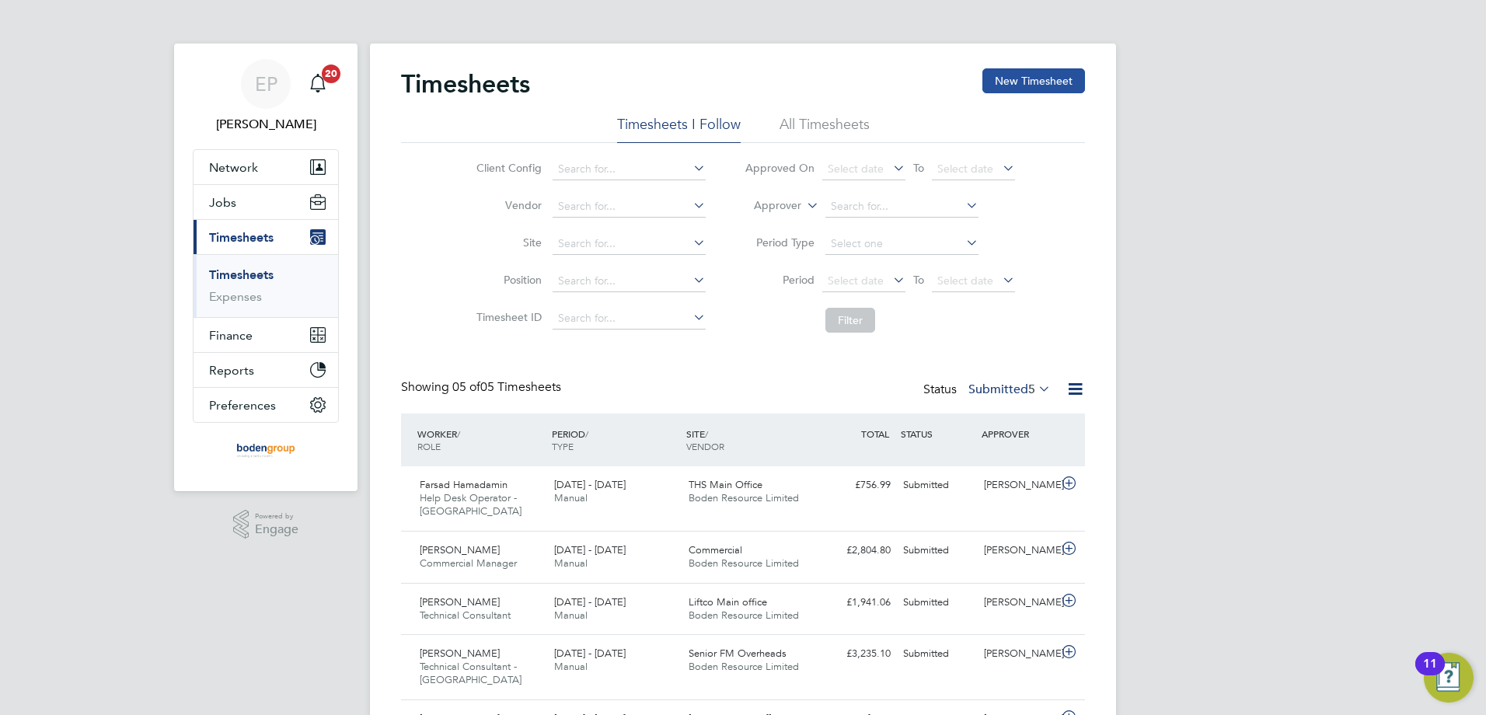
click at [1022, 84] on button "New Timesheet" at bounding box center [1033, 80] width 103 height 25
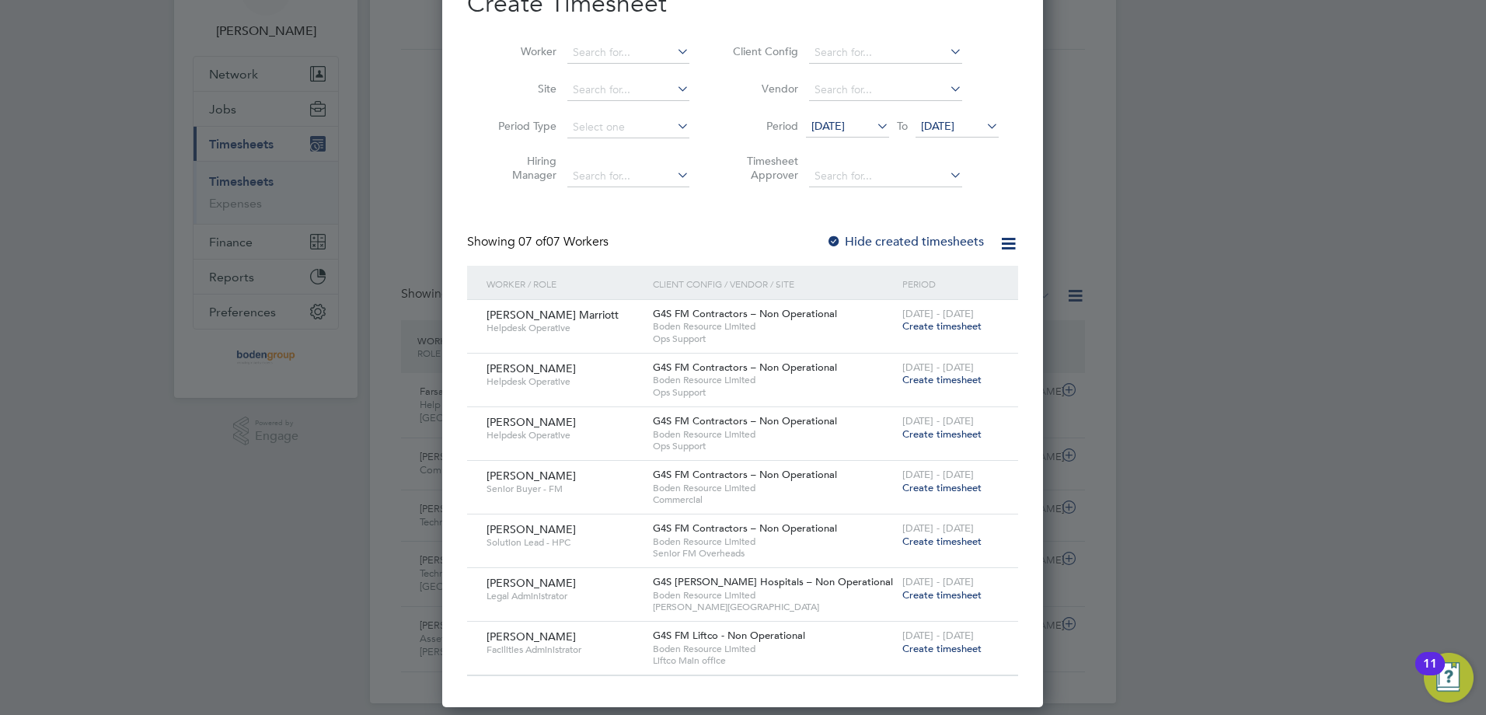
click at [916, 649] on span "Create timesheet" at bounding box center [941, 648] width 79 height 13
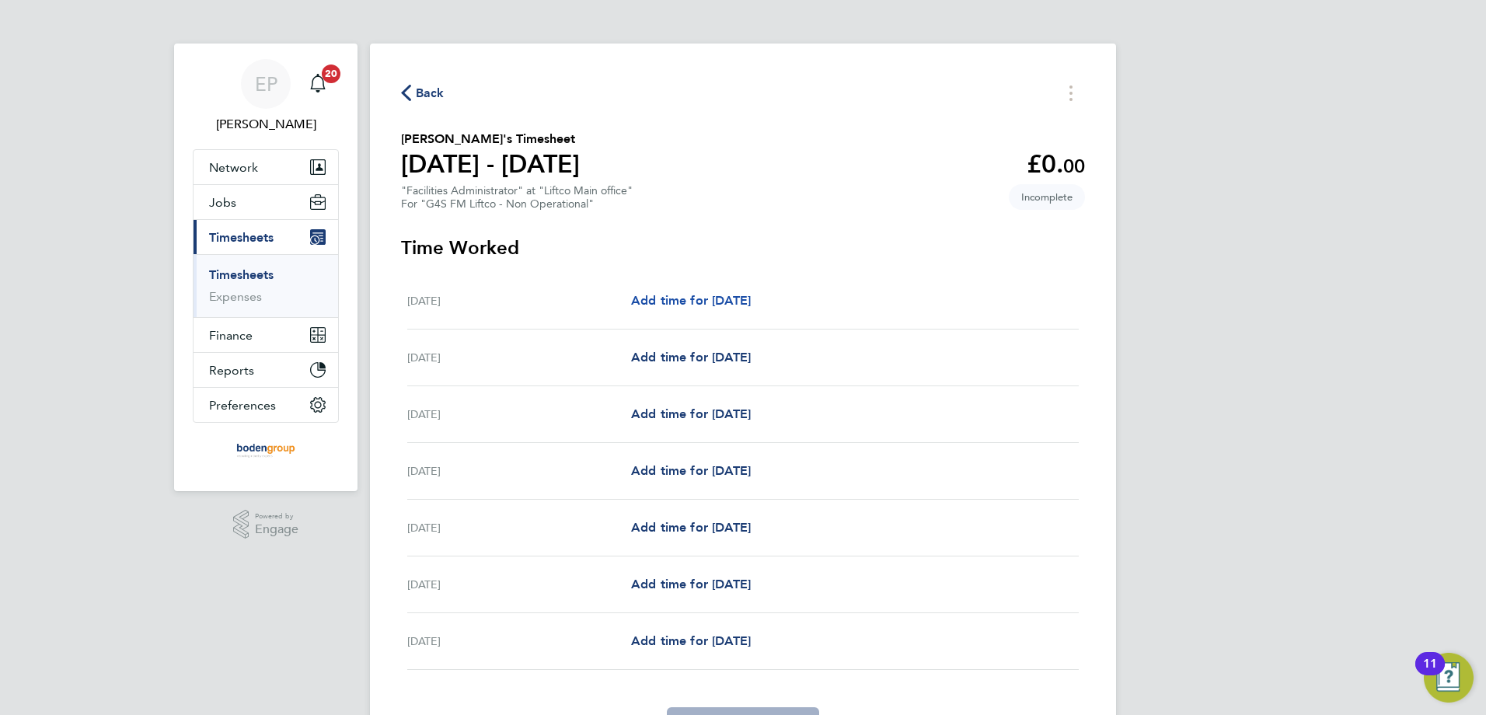
click at [727, 302] on span "Add time for [DATE]" at bounding box center [691, 300] width 120 height 15
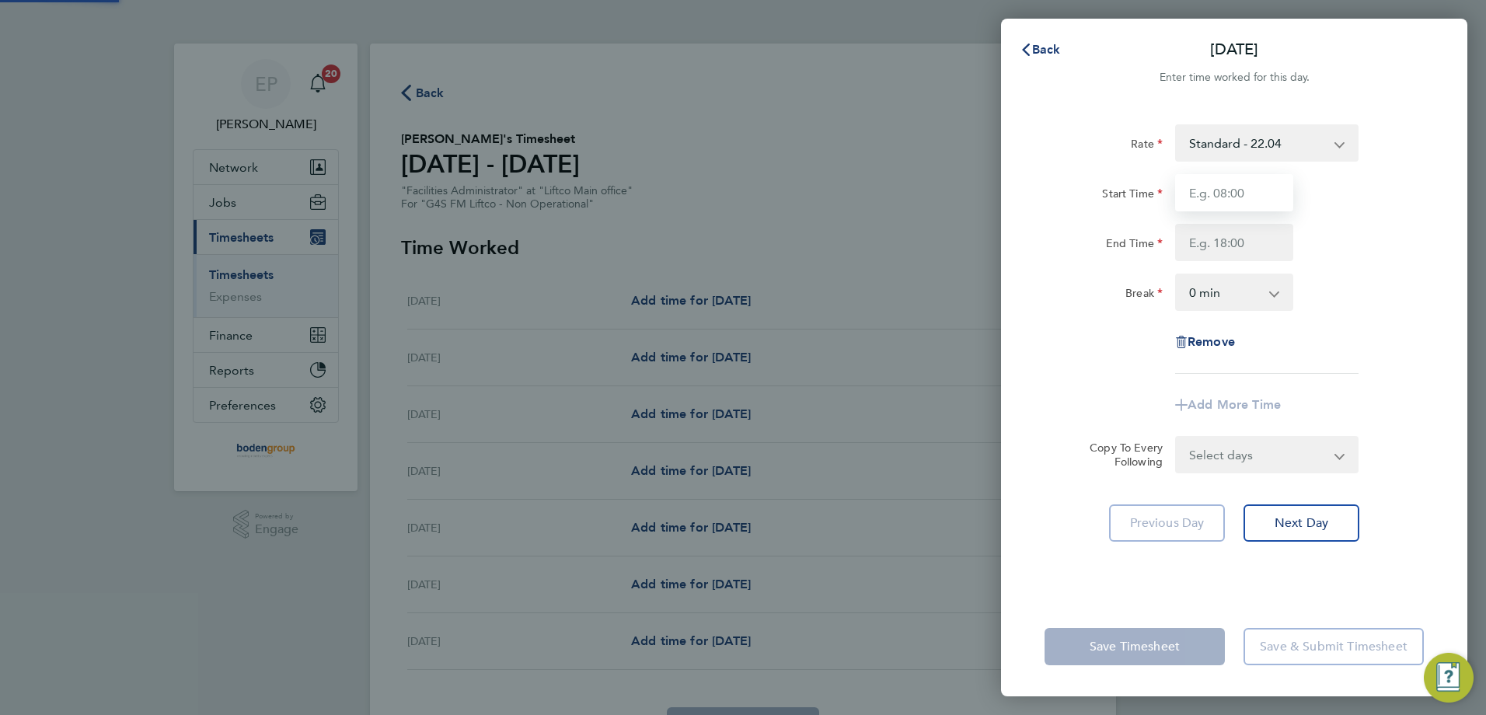
click at [1247, 198] on input "Start Time" at bounding box center [1234, 192] width 118 height 37
type input "08:00"
click at [1181, 246] on input "End Time" at bounding box center [1234, 242] width 118 height 37
type input "17:00"
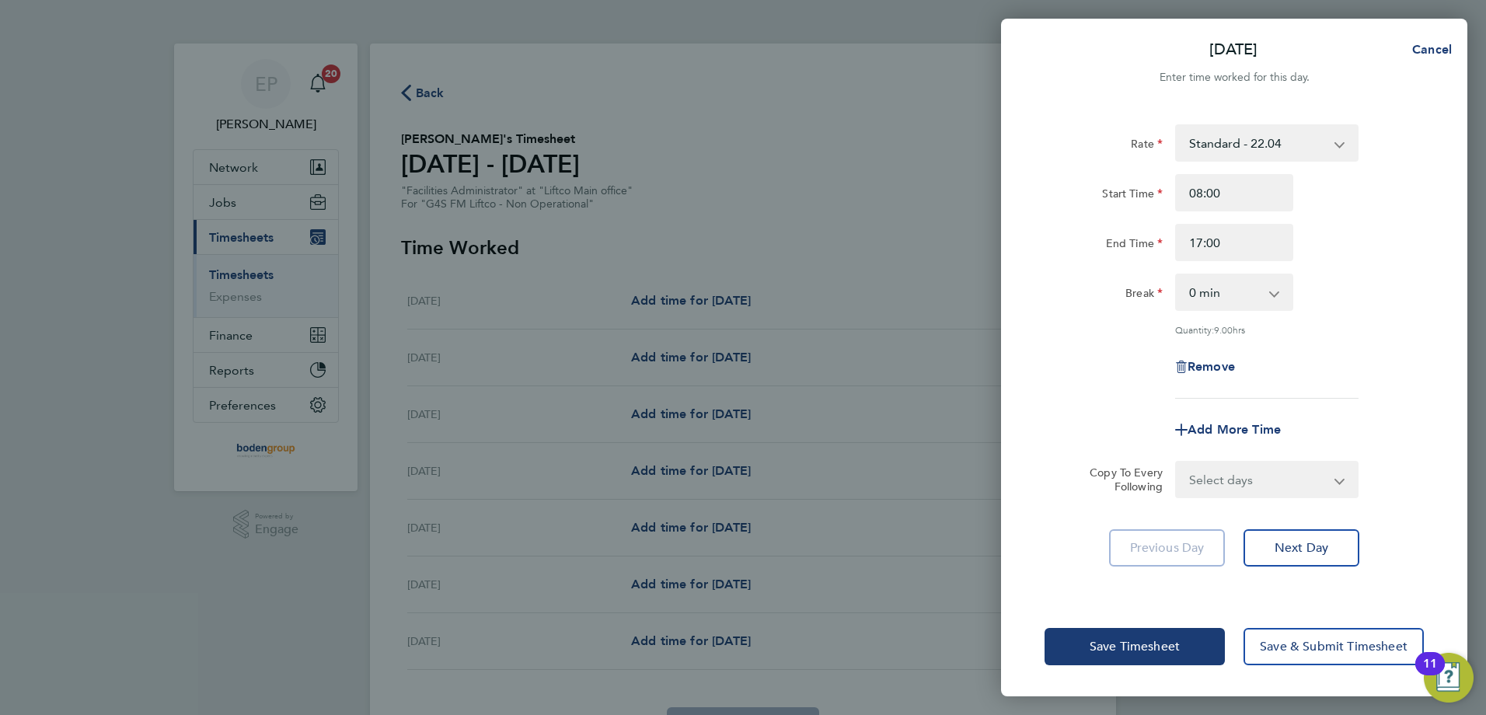
click at [1135, 404] on app-timesheet-line-form-group "Rate Standard - 22.04 Start Time 08:00 End Time 17:00 Break 0 min 15 min 30 min…" at bounding box center [1234, 286] width 379 height 324
drag, startPoint x: 1232, startPoint y: 476, endPoint x: 1245, endPoint y: 497, distance: 25.5
click at [1233, 477] on select "Select days Day Weekday (Mon-Fri) Weekend (Sat-Sun) [DATE] [DATE] [DATE] [DATE]…" at bounding box center [1258, 479] width 163 height 34
select select "WEEKDAY"
click at [1177, 462] on select "Select days Day Weekday (Mon-Fri) Weekend (Sat-Sun) [DATE] [DATE] [DATE] [DATE]…" at bounding box center [1258, 479] width 163 height 34
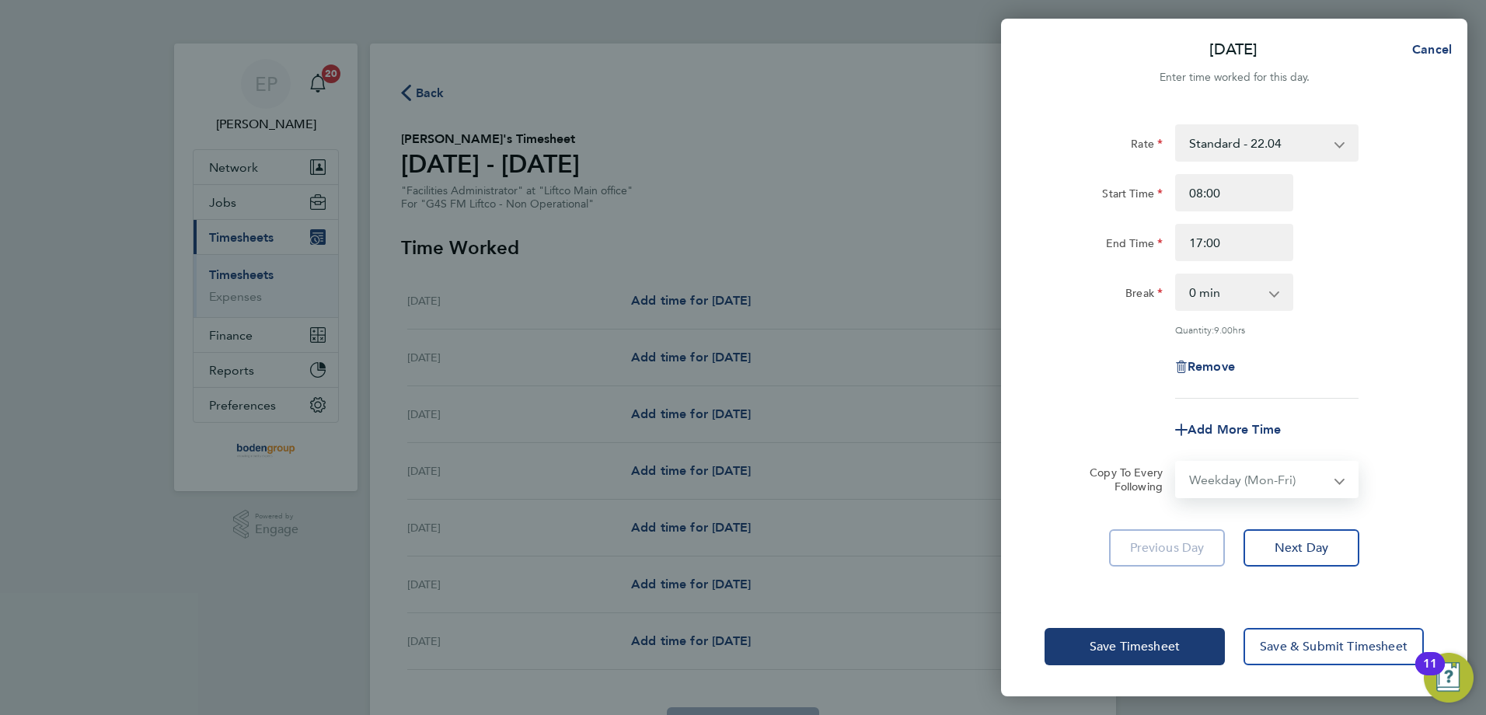
select select "[DATE]"
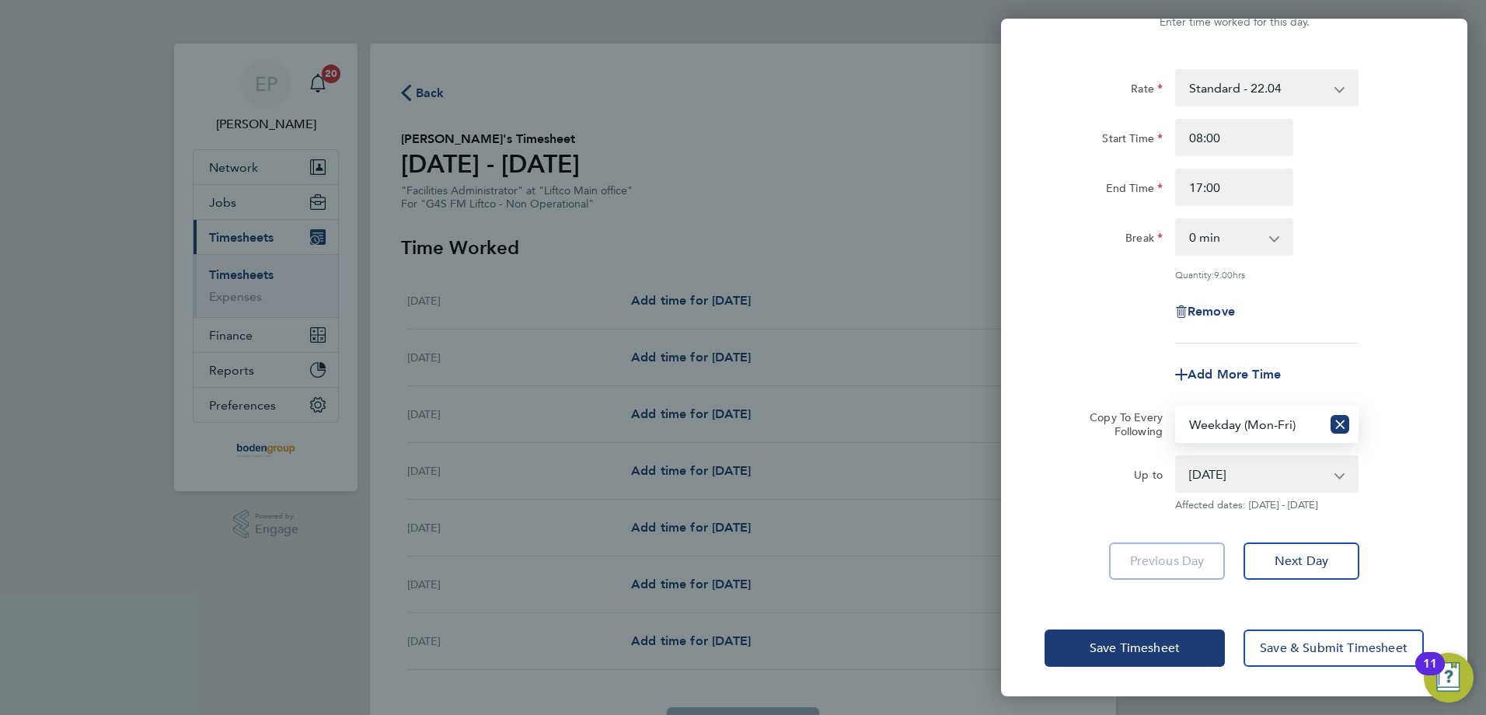
click at [1122, 626] on div "Save Timesheet Save & Submit Timesheet" at bounding box center [1234, 647] width 466 height 99
click at [1123, 649] on span "Save Timesheet" at bounding box center [1135, 648] width 90 height 16
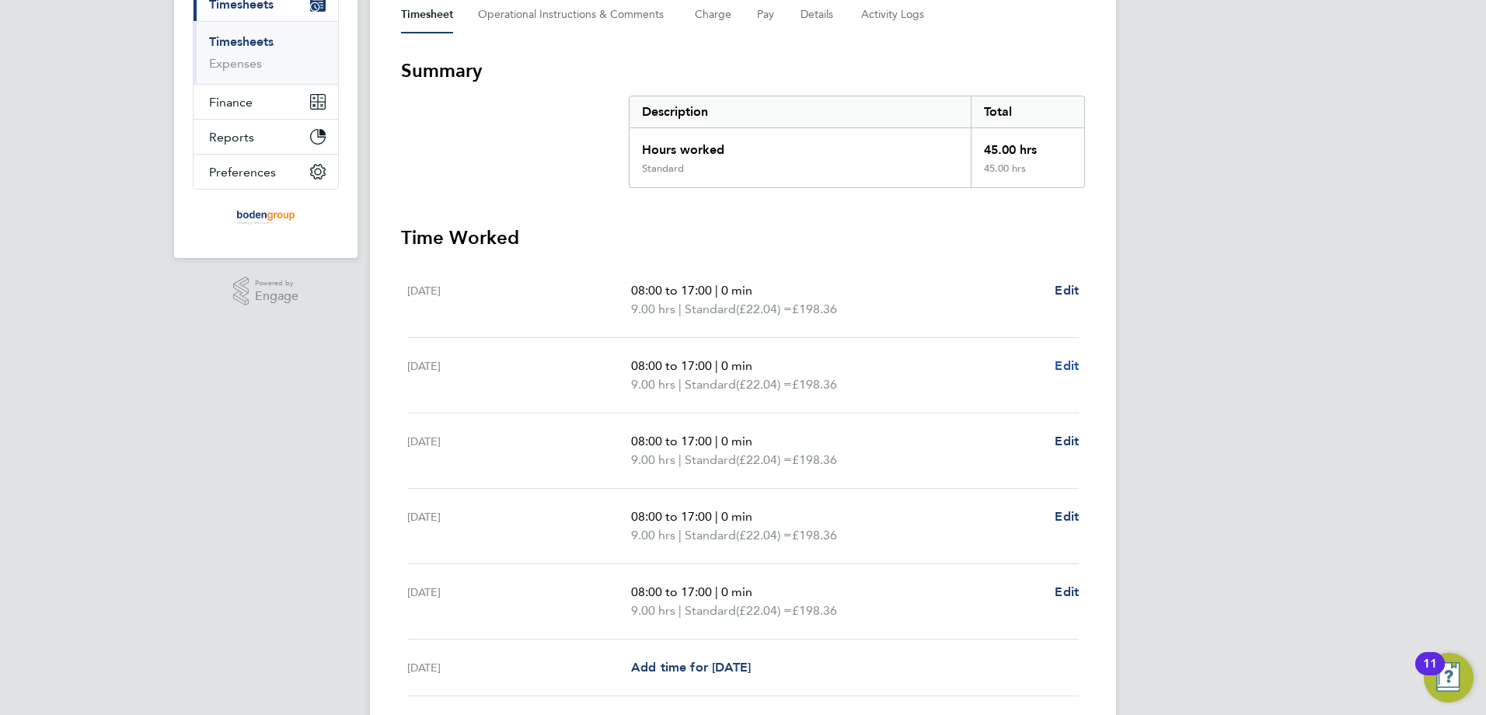
click at [1075, 361] on span "Edit" at bounding box center [1067, 365] width 24 height 15
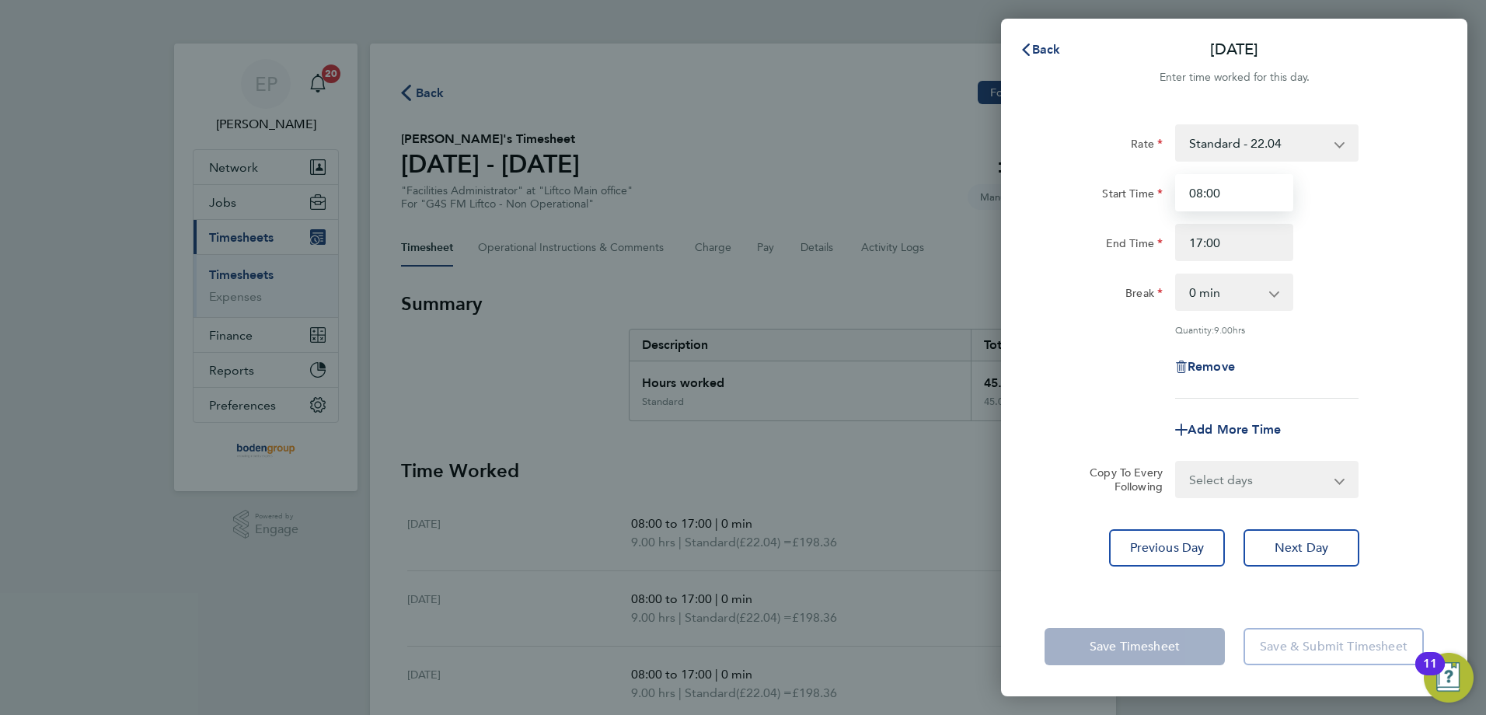
drag, startPoint x: 1231, startPoint y: 188, endPoint x: 1122, endPoint y: 204, distance: 110.7
click at [1122, 203] on div "Start Time 08:00" at bounding box center [1234, 192] width 392 height 37
type input "09:00"
click at [1080, 332] on div "Quantity: 9.00 hrs" at bounding box center [1234, 329] width 392 height 12
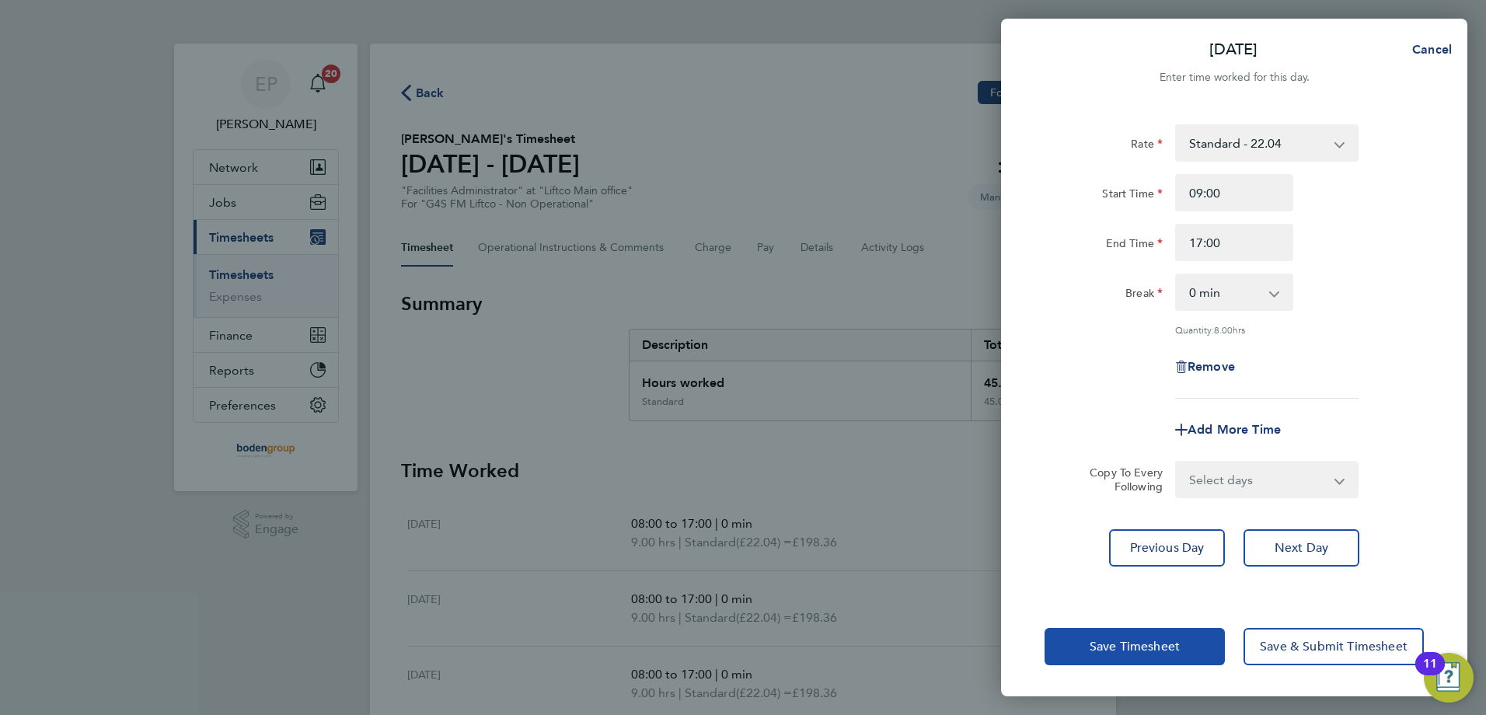
click at [1160, 647] on span "Save Timesheet" at bounding box center [1135, 647] width 90 height 16
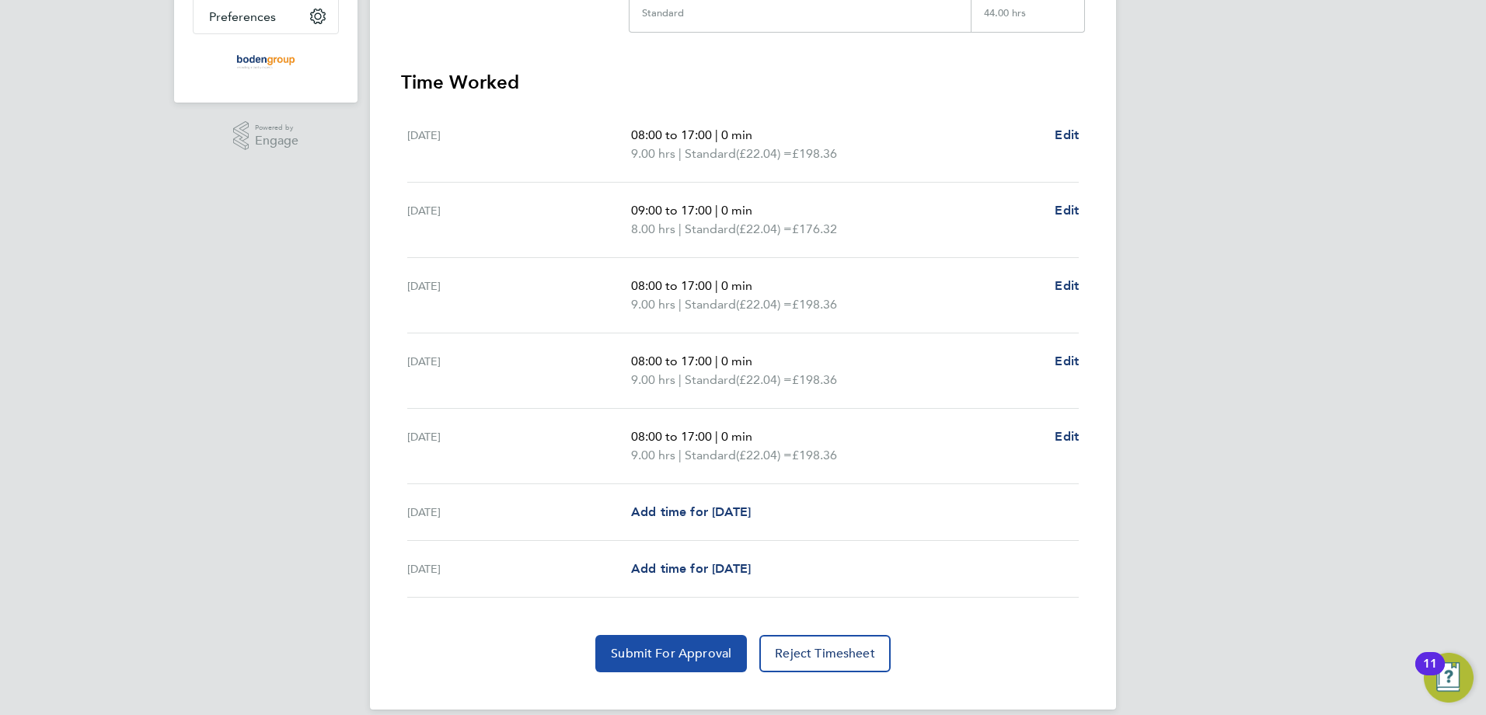
drag, startPoint x: 680, startPoint y: 662, endPoint x: 584, endPoint y: 505, distance: 183.8
click at [681, 661] on button "Submit For Approval" at bounding box center [671, 653] width 152 height 37
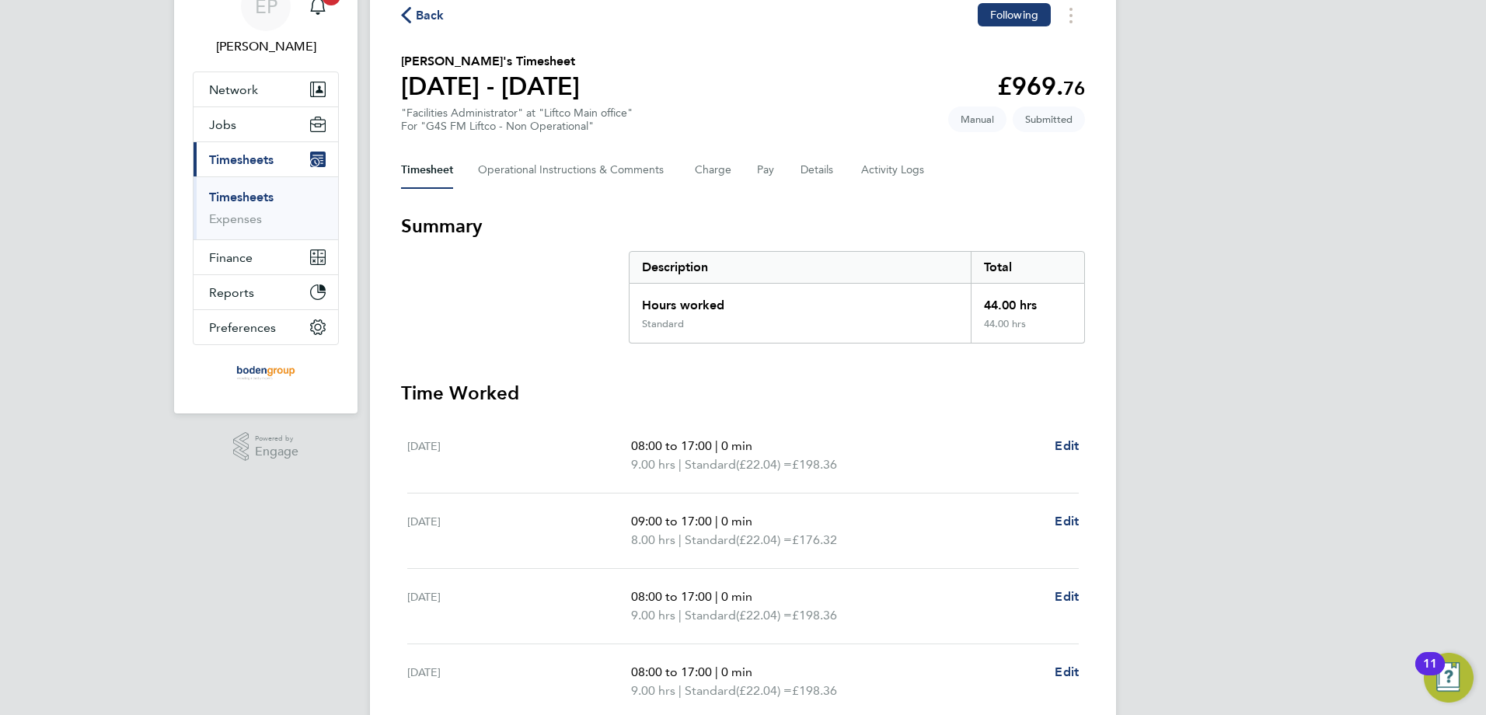
click at [429, 9] on span "Back" at bounding box center [430, 15] width 29 height 19
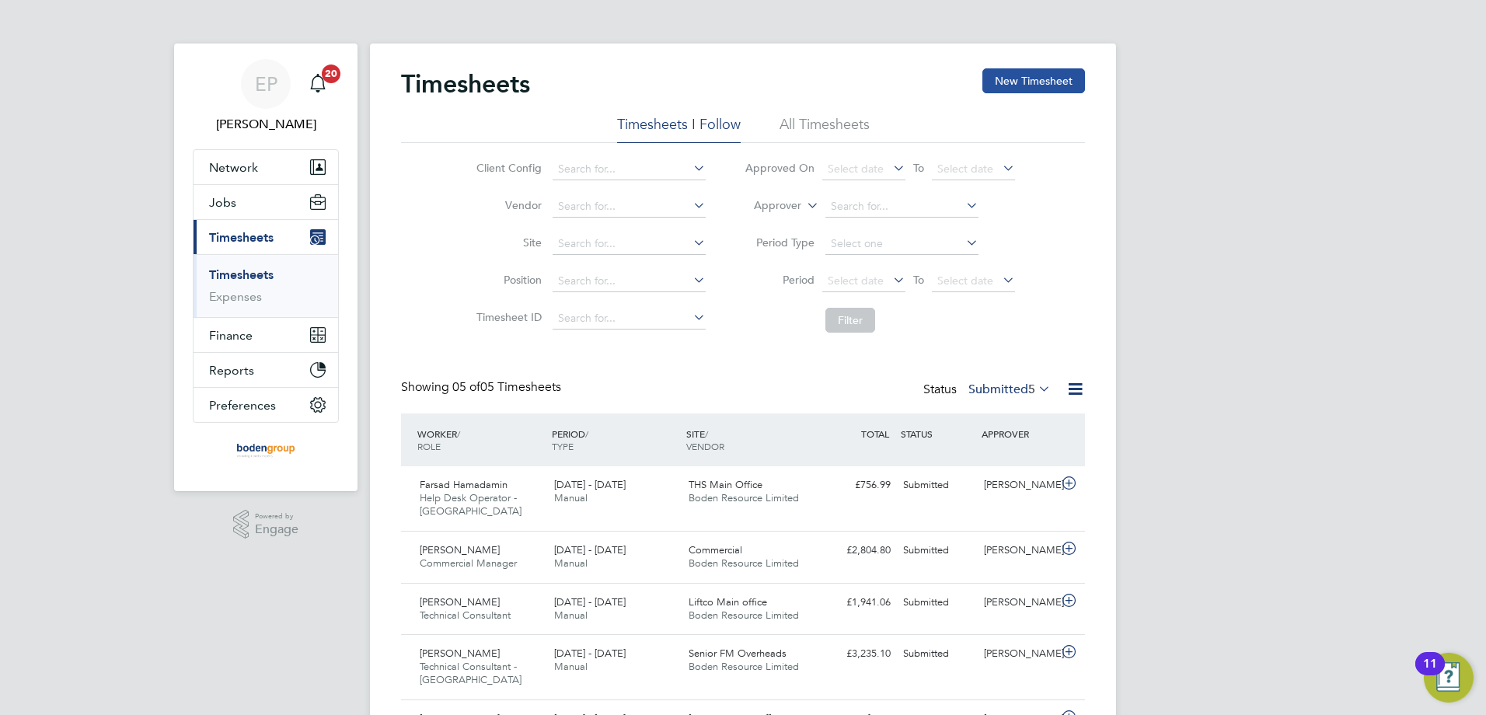
drag, startPoint x: 982, startPoint y: 77, endPoint x: 1008, endPoint y: 76, distance: 25.7
click at [985, 77] on button "New Timesheet" at bounding box center [1033, 80] width 103 height 25
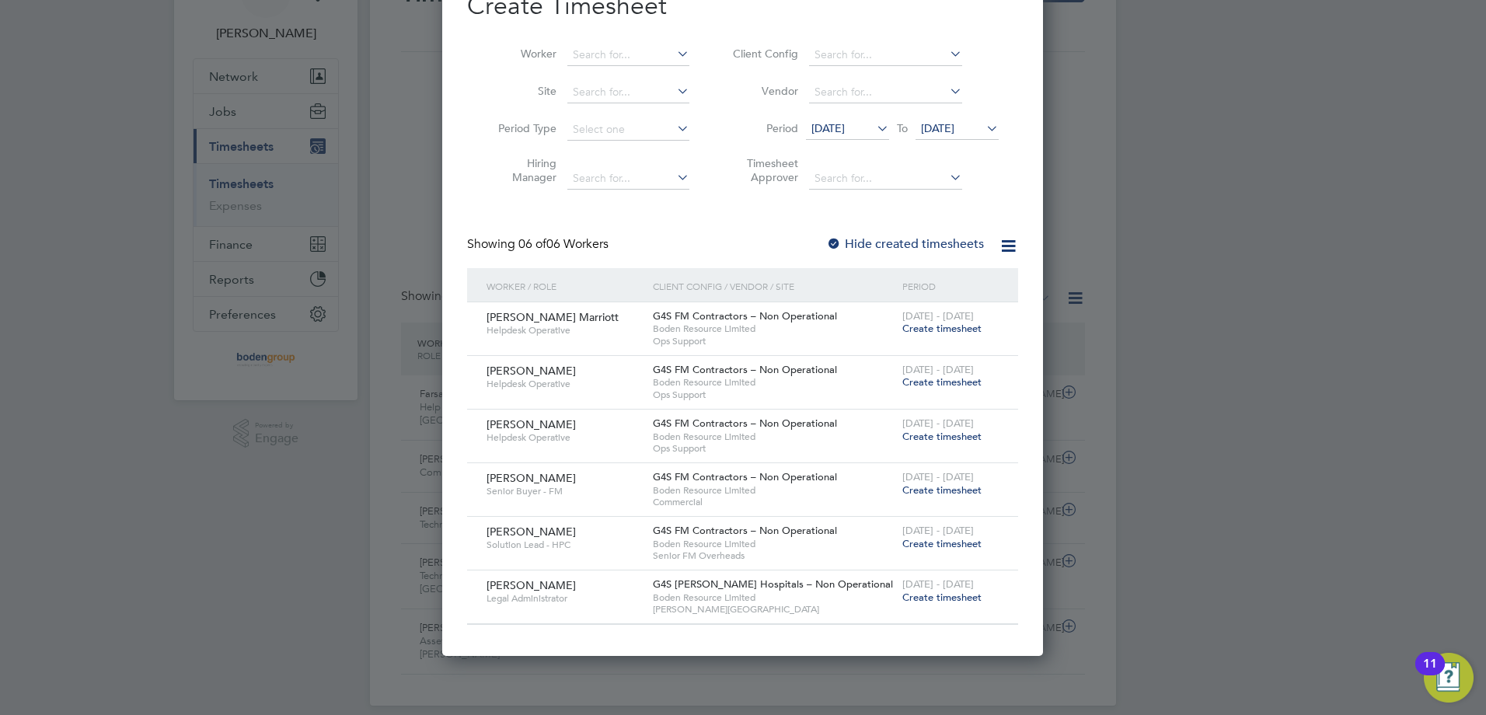
scroll to position [93, 0]
click at [911, 487] on span "Create timesheet" at bounding box center [941, 487] width 79 height 13
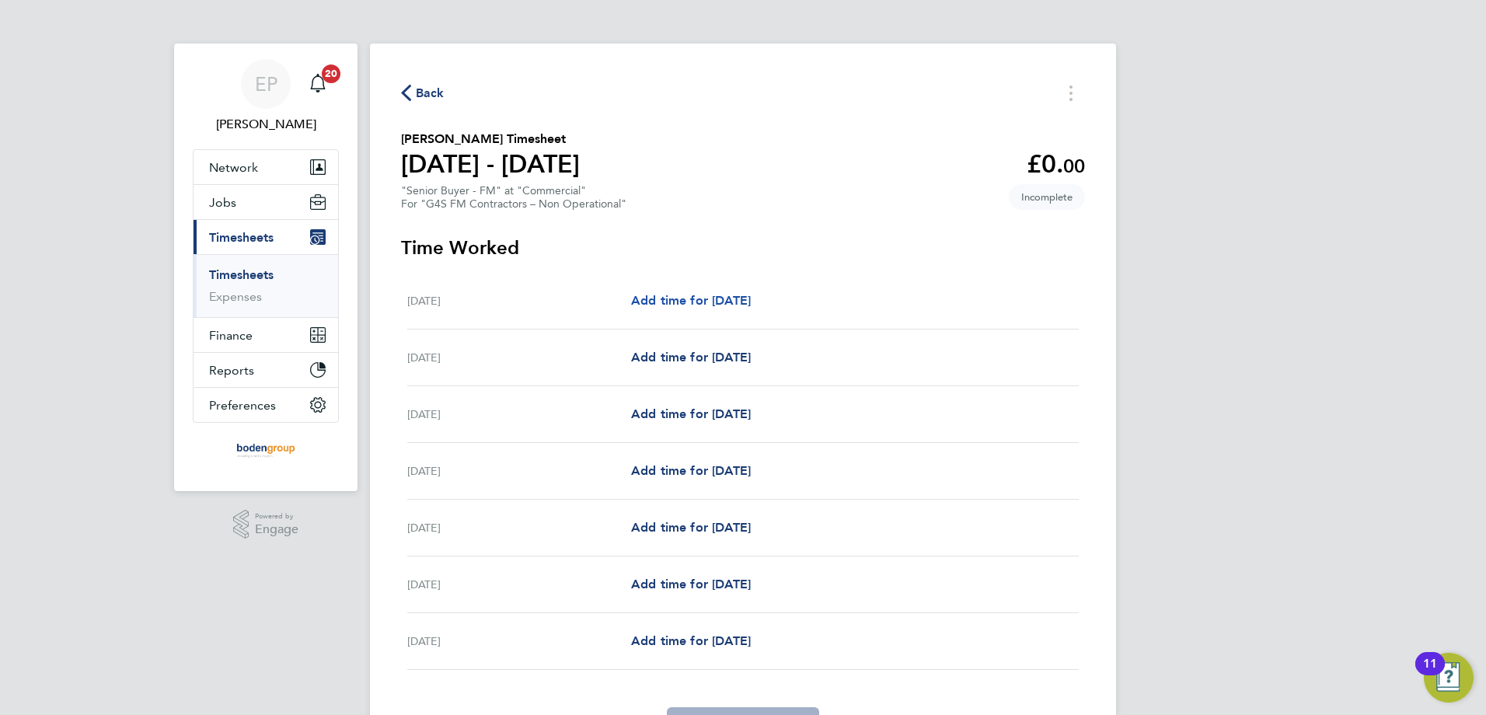
click at [750, 298] on span "Add time for [DATE]" at bounding box center [691, 300] width 120 height 15
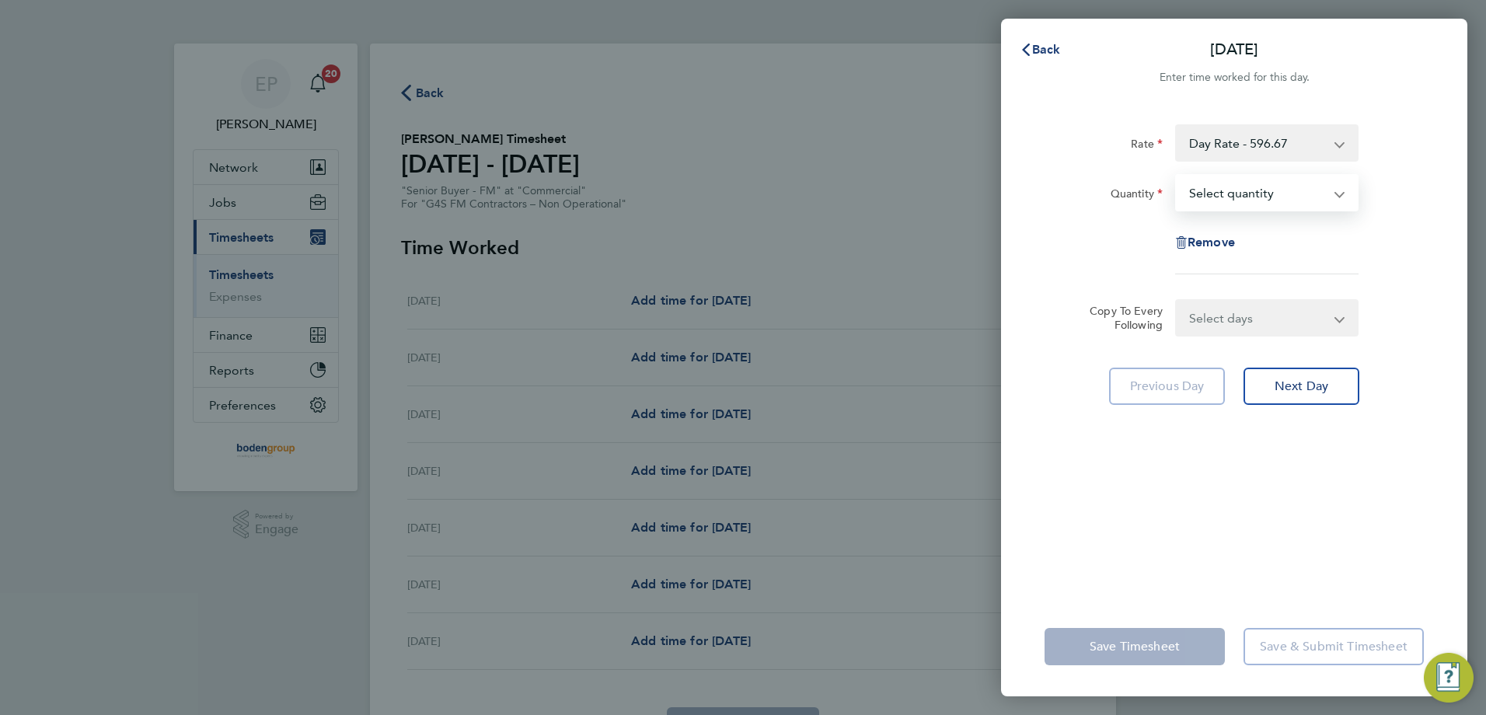
click at [1235, 209] on select "Select quantity 0.5 1" at bounding box center [1258, 193] width 162 height 34
select select "1"
click at [1177, 176] on select "Select quantity 0.5 1" at bounding box center [1258, 193] width 162 height 34
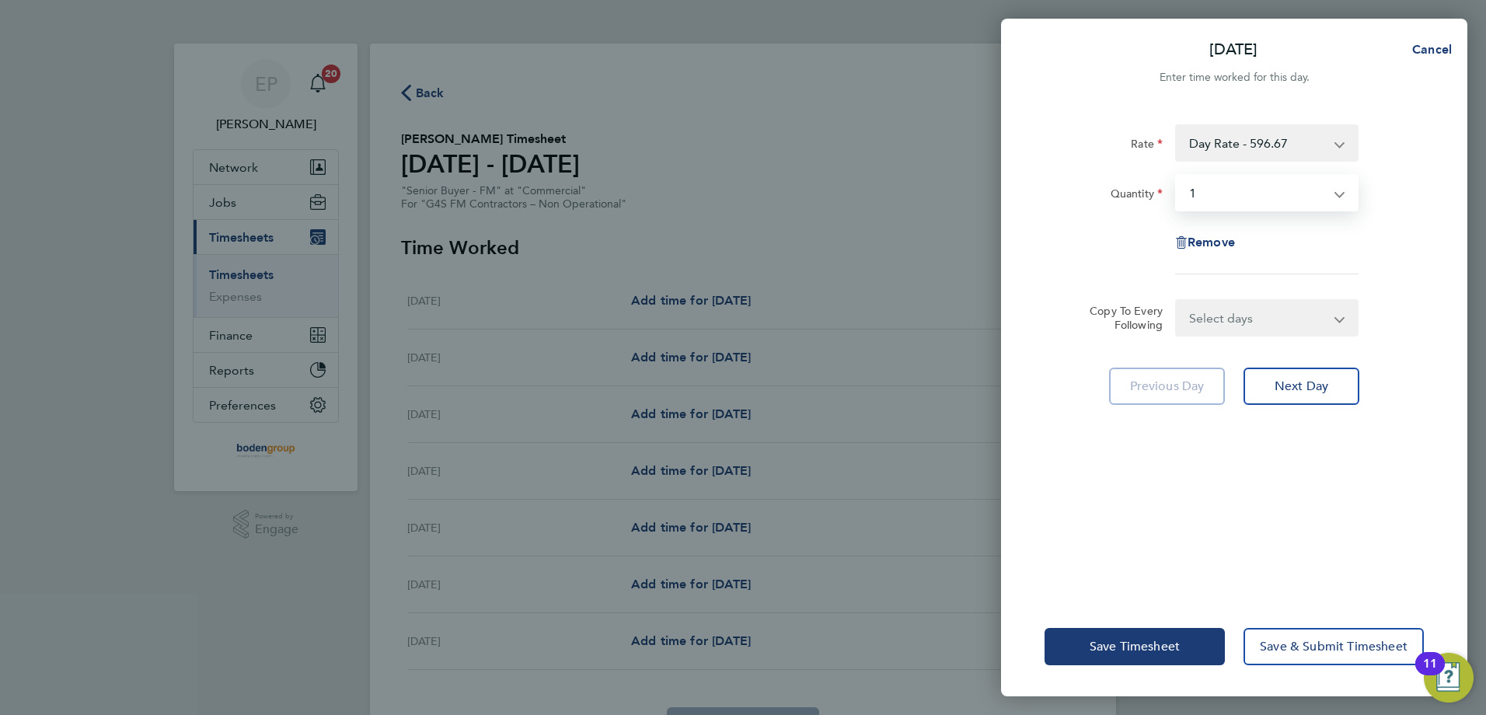
drag, startPoint x: 1239, startPoint y: 318, endPoint x: 1237, endPoint y: 337, distance: 18.8
click at [1239, 323] on select "Select days Day Weekday (Mon-Fri) Weekend (Sat-Sun) [DATE] [DATE] [DATE] [DATE]…" at bounding box center [1258, 318] width 163 height 34
select select "WEEKDAY"
click at [1177, 301] on select "Select days Day Weekday (Mon-Fri) Weekend (Sat-Sun) [DATE] [DATE] [DATE] [DATE]…" at bounding box center [1258, 318] width 163 height 34
select select "[DATE]"
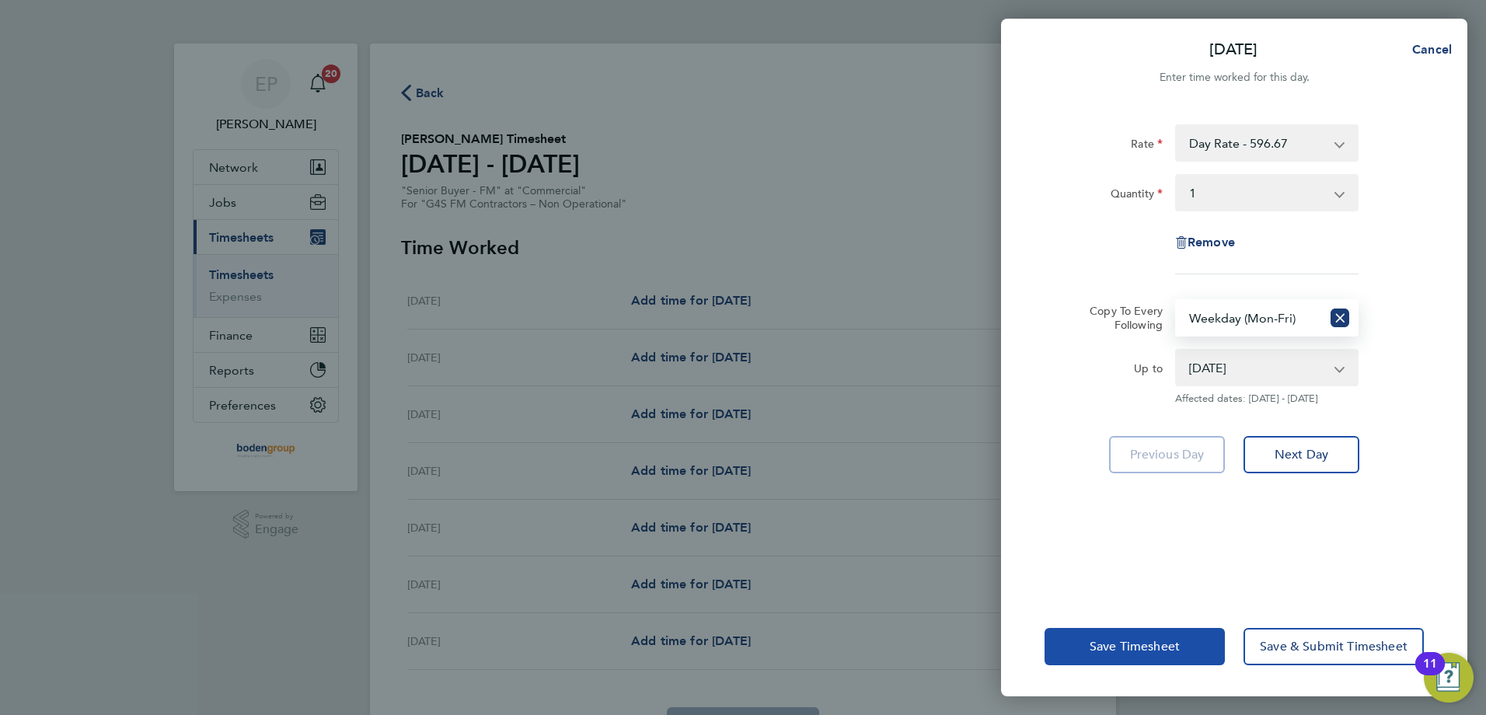
click at [1112, 651] on span "Save Timesheet" at bounding box center [1135, 647] width 90 height 16
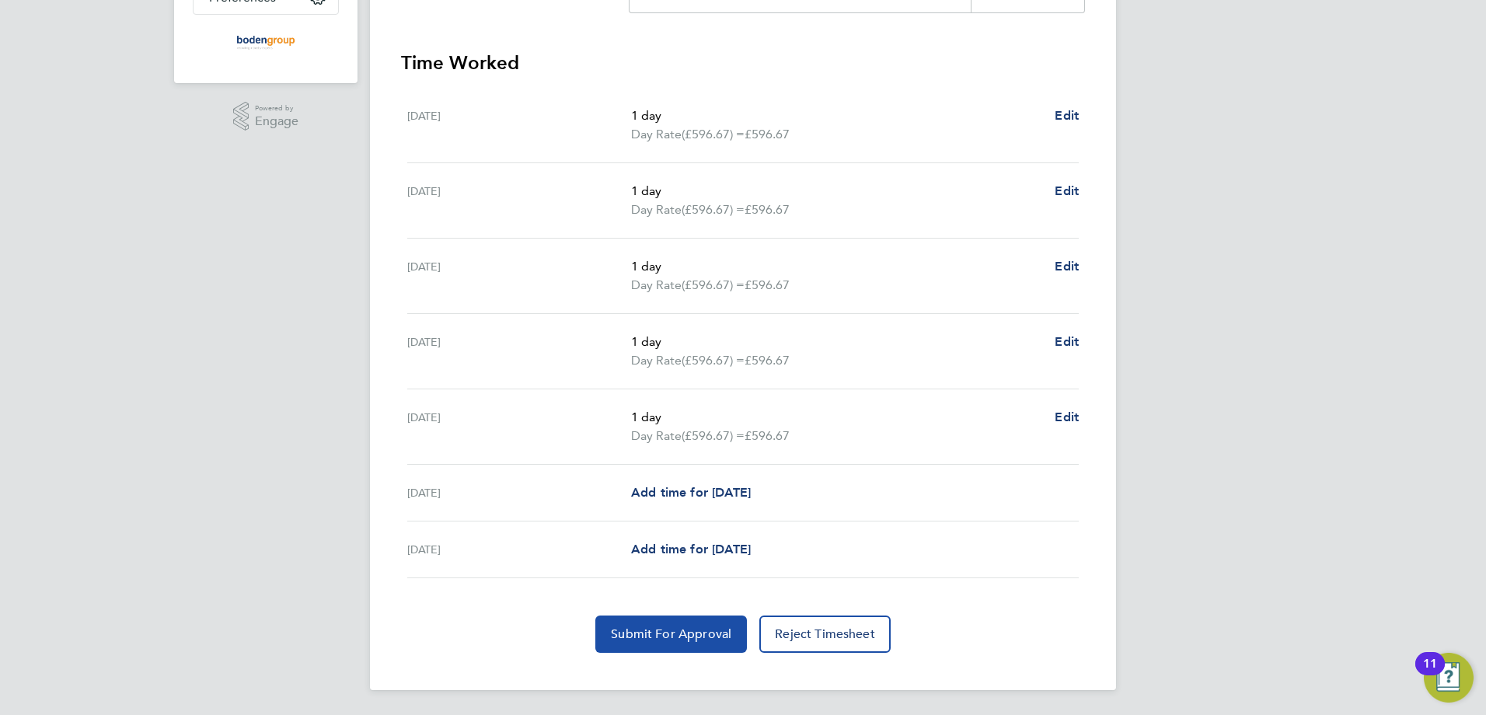
click at [656, 631] on span "Submit For Approval" at bounding box center [671, 634] width 120 height 16
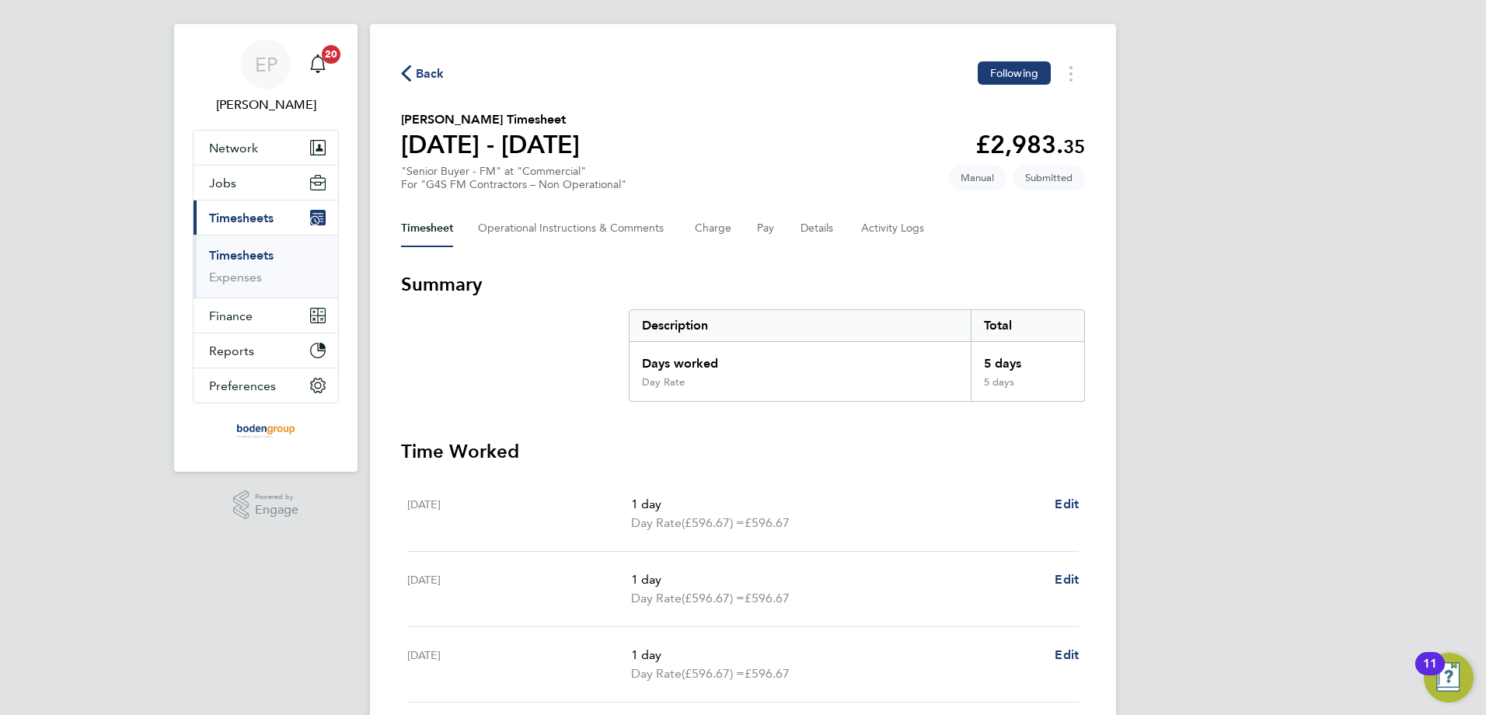
click at [417, 69] on span "Back" at bounding box center [430, 74] width 29 height 19
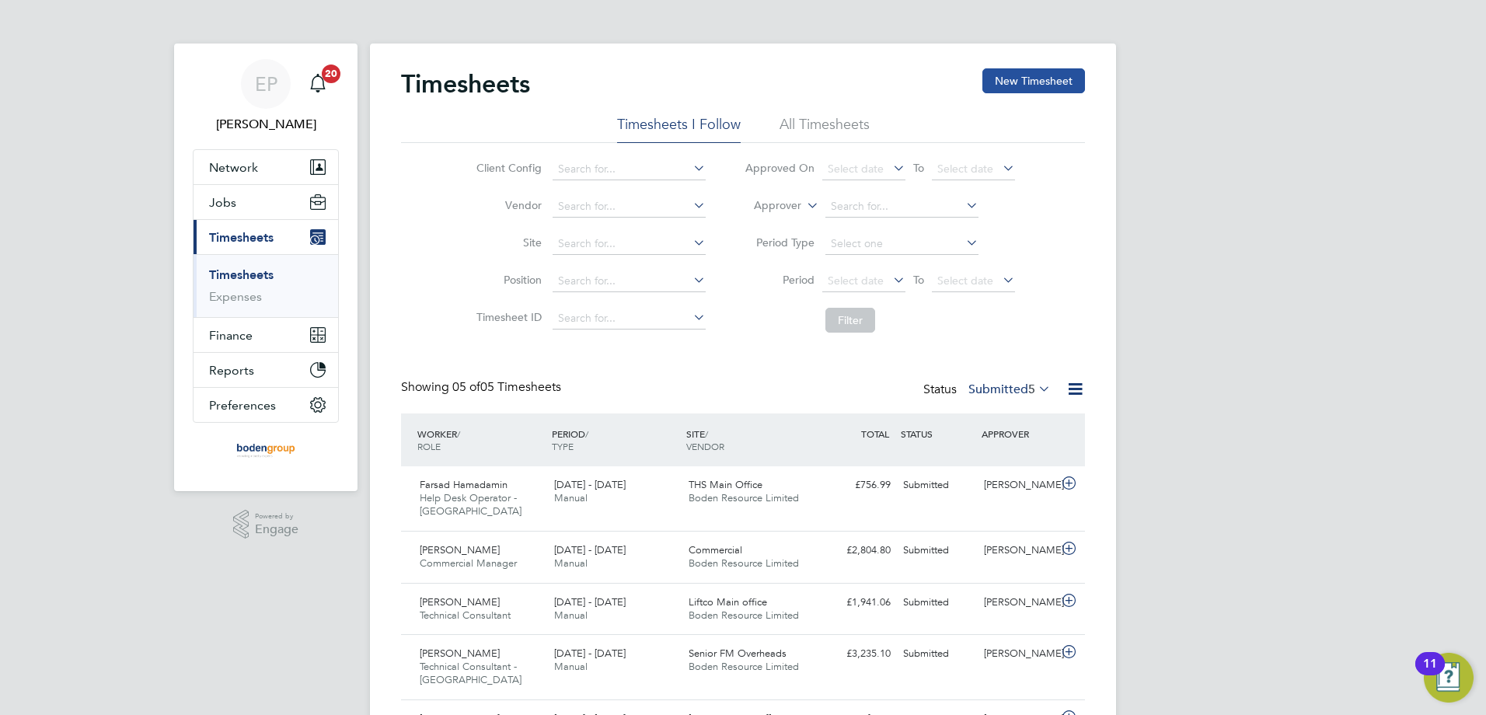
click at [1055, 91] on button "New Timesheet" at bounding box center [1033, 80] width 103 height 25
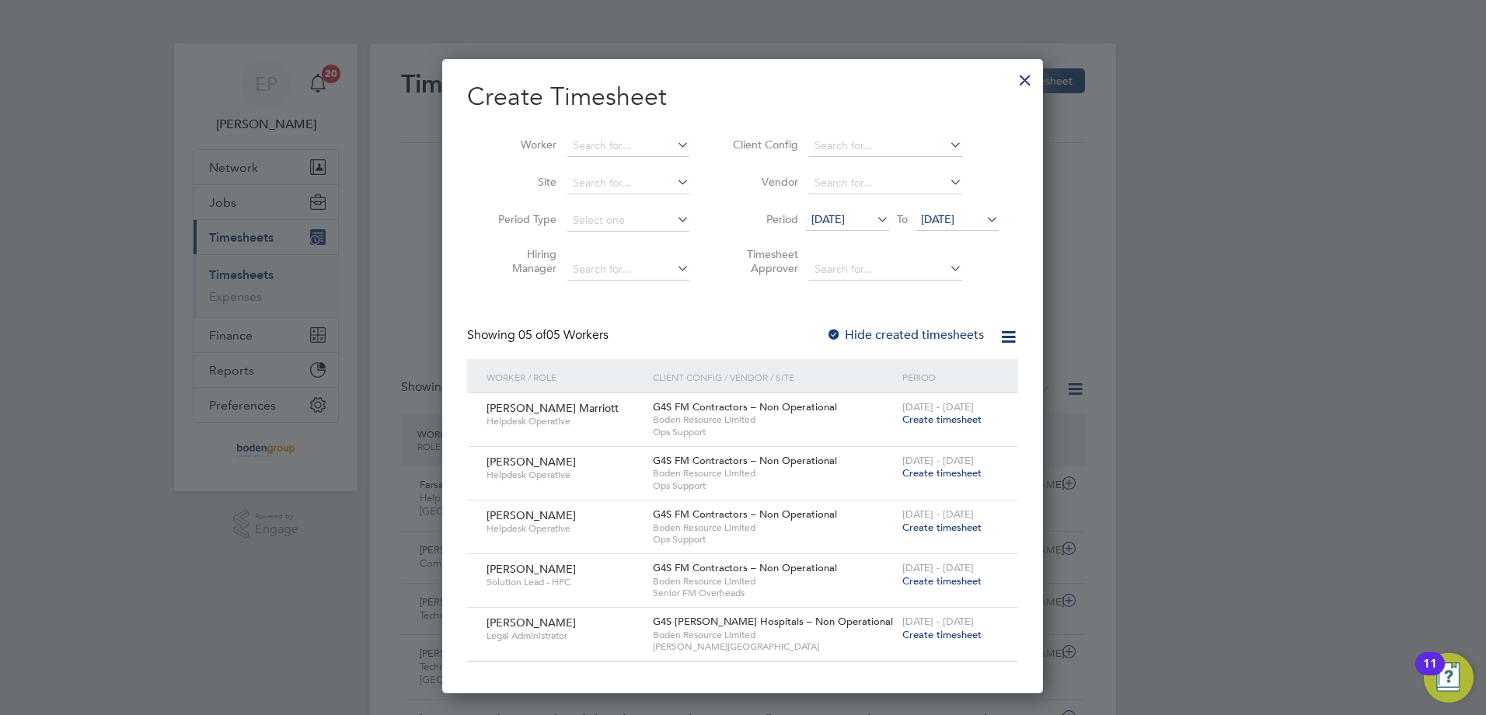
click at [936, 636] on span "Create timesheet" at bounding box center [941, 634] width 79 height 13
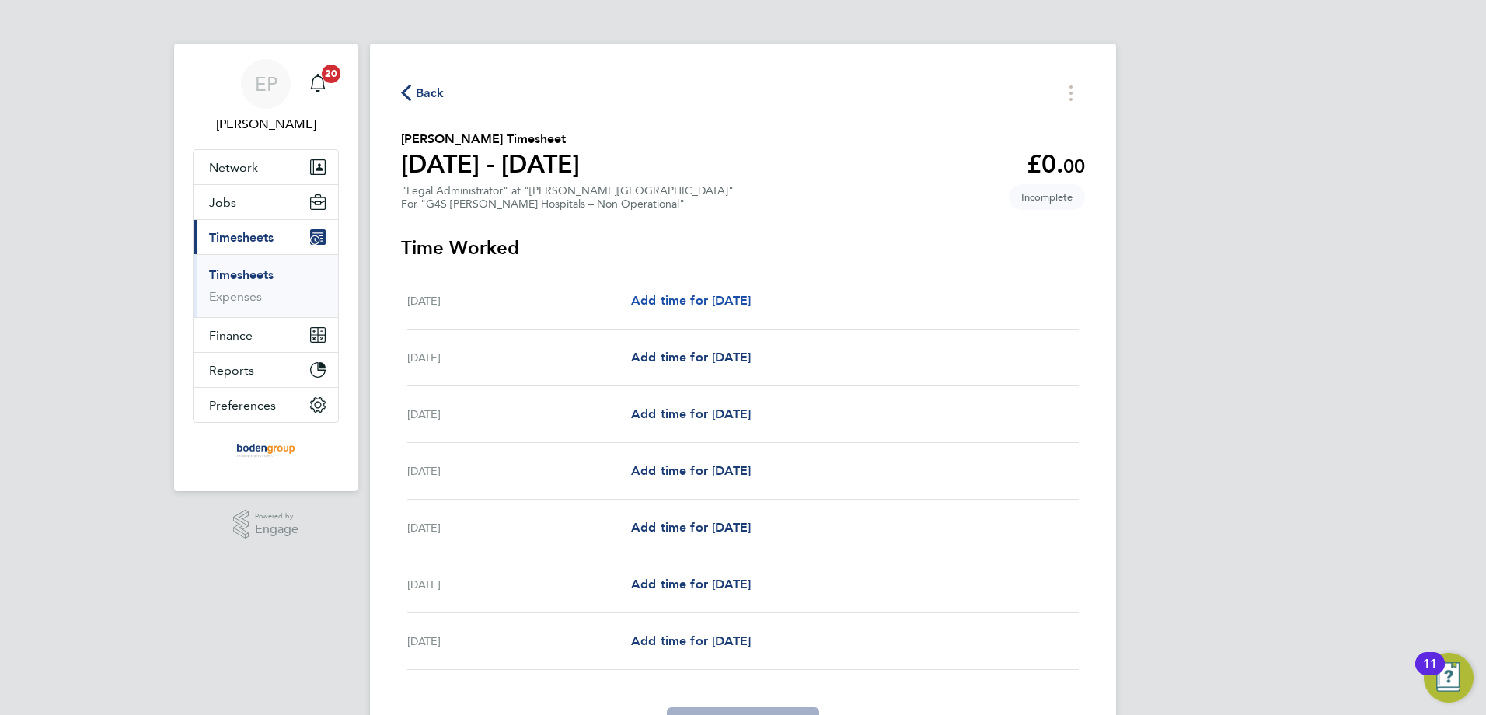
click at [731, 297] on span "Add time for [DATE]" at bounding box center [691, 300] width 120 height 15
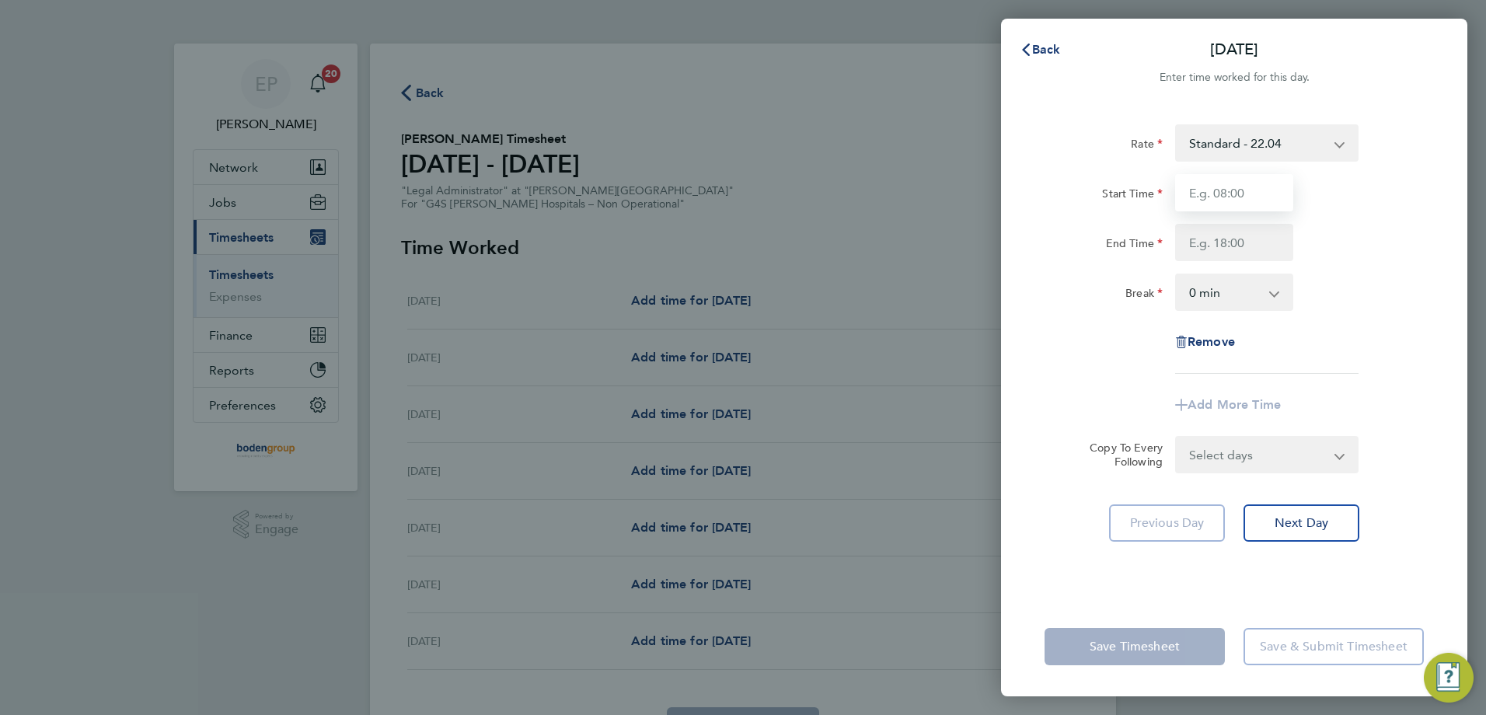
click at [1238, 200] on input "Start Time" at bounding box center [1234, 192] width 118 height 37
type input "09:00"
click at [1196, 253] on input "End Time" at bounding box center [1234, 242] width 118 height 37
type input "17:00"
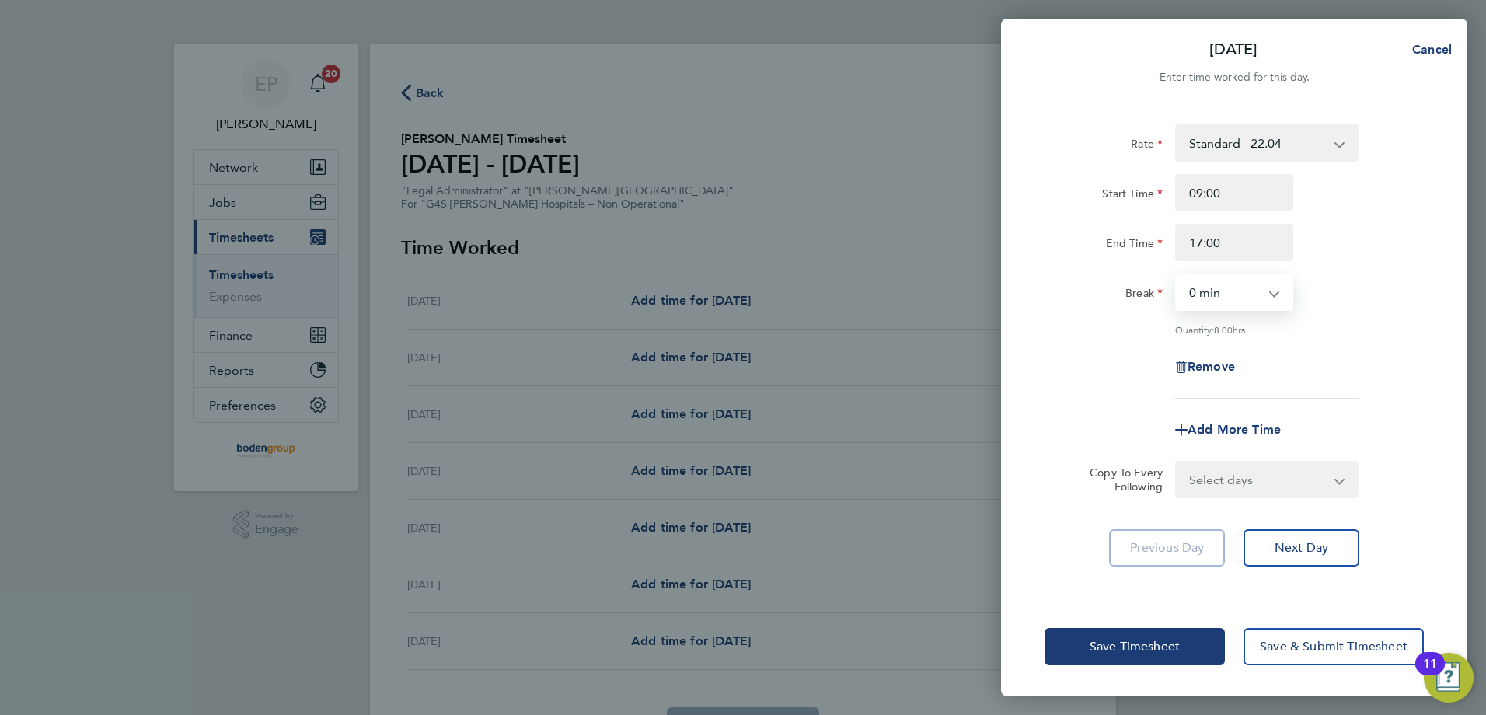
drag, startPoint x: 1195, startPoint y: 285, endPoint x: 1203, endPoint y: 309, distance: 24.6
click at [1195, 285] on select "0 min 15 min 30 min 45 min 60 min 75 min 90 min" at bounding box center [1225, 292] width 96 height 34
select select "60"
click at [1177, 275] on select "0 min 15 min 30 min 45 min 60 min 75 min 90 min" at bounding box center [1225, 292] width 96 height 34
click at [1303, 570] on div "Rate Standard - 22.04 Start Time 09:00 End Time 17:00 Break 0 min 15 min 30 min…" at bounding box center [1234, 351] width 466 height 491
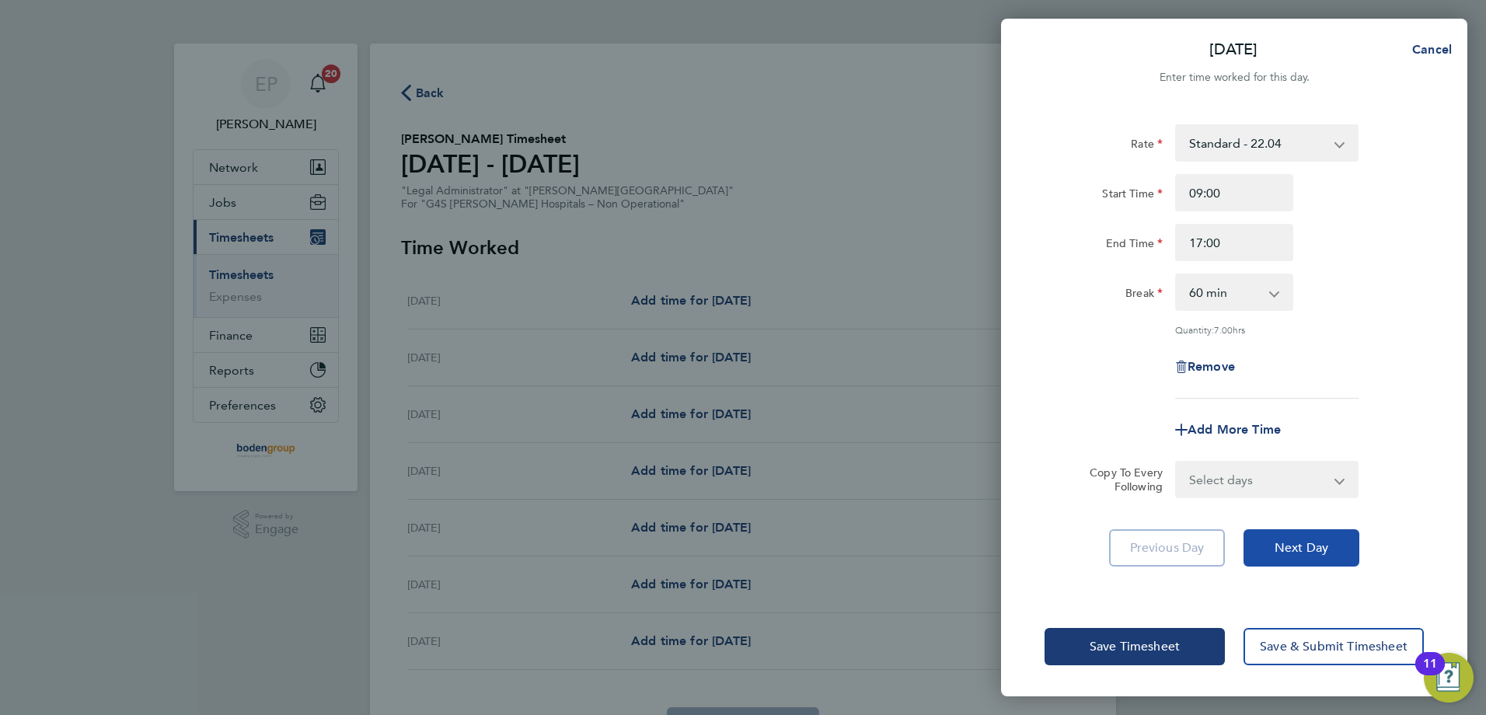
click at [1321, 555] on button "Next Day" at bounding box center [1302, 547] width 116 height 37
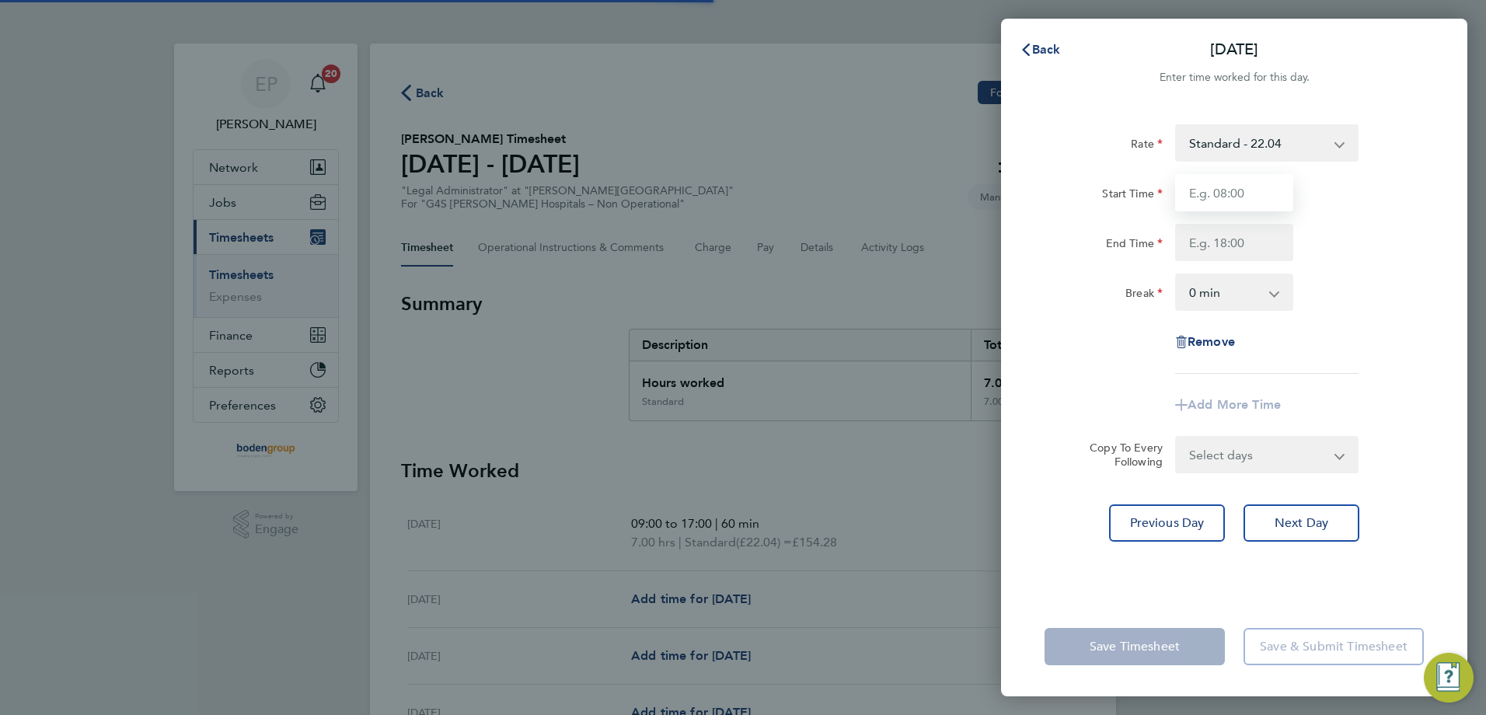
click at [1239, 199] on input "Start Time" at bounding box center [1234, 192] width 118 height 37
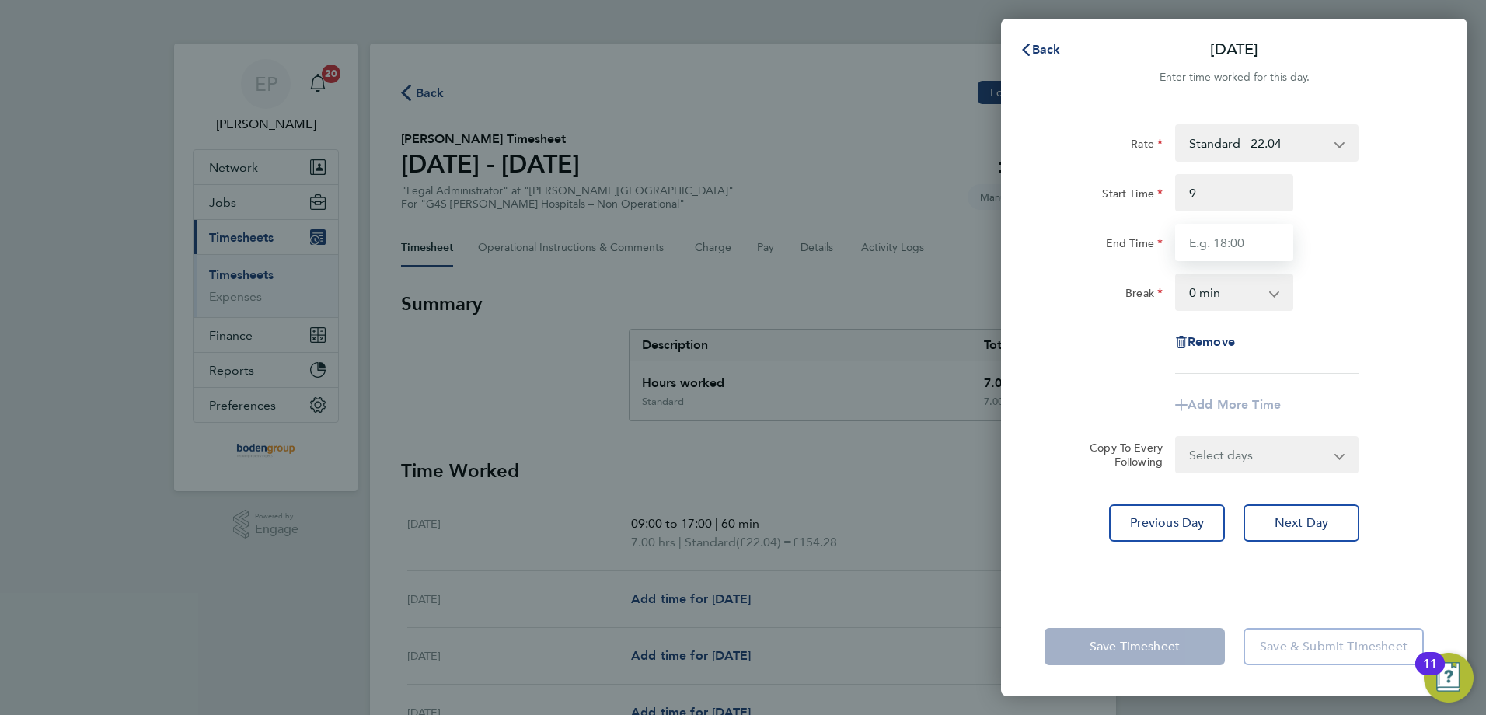
type input "09:00"
click at [1212, 244] on input "End Time" at bounding box center [1234, 242] width 118 height 37
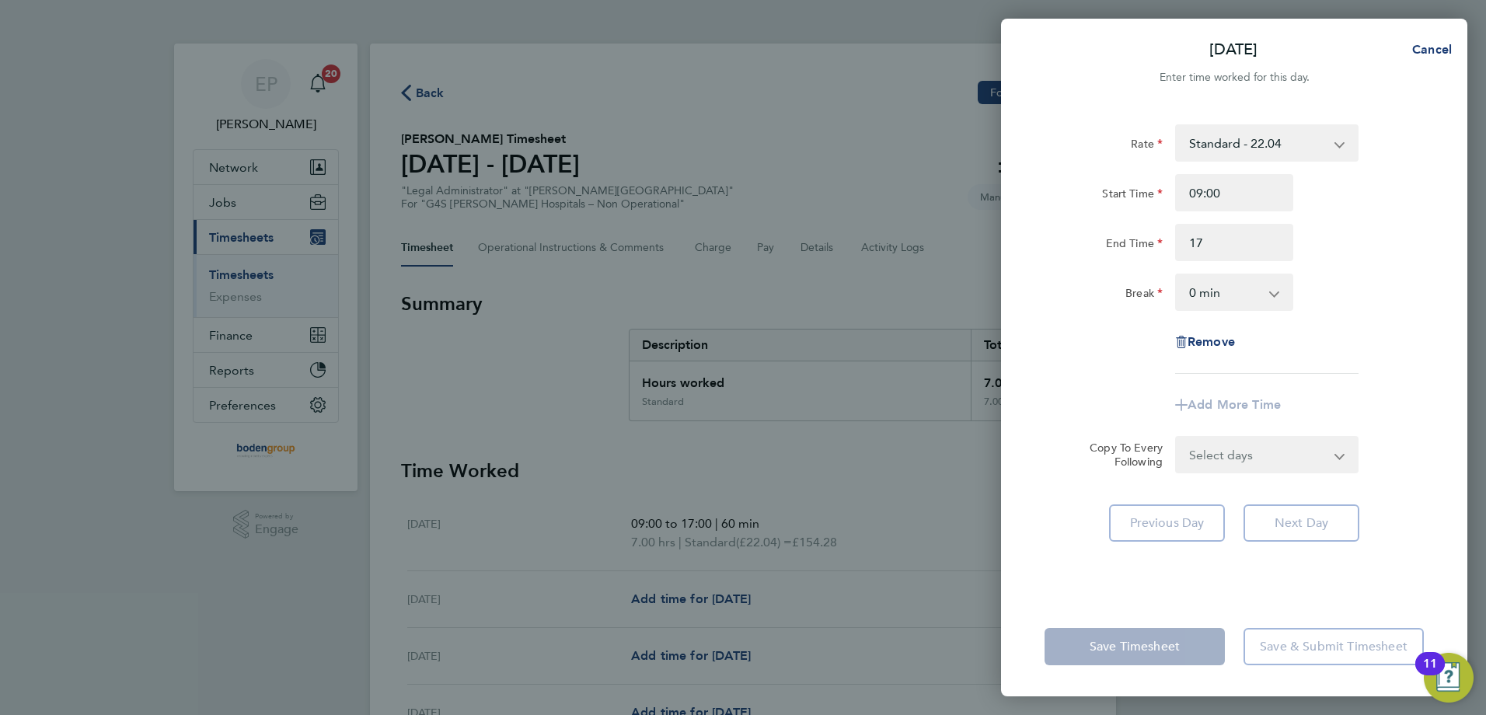
type input "17:00"
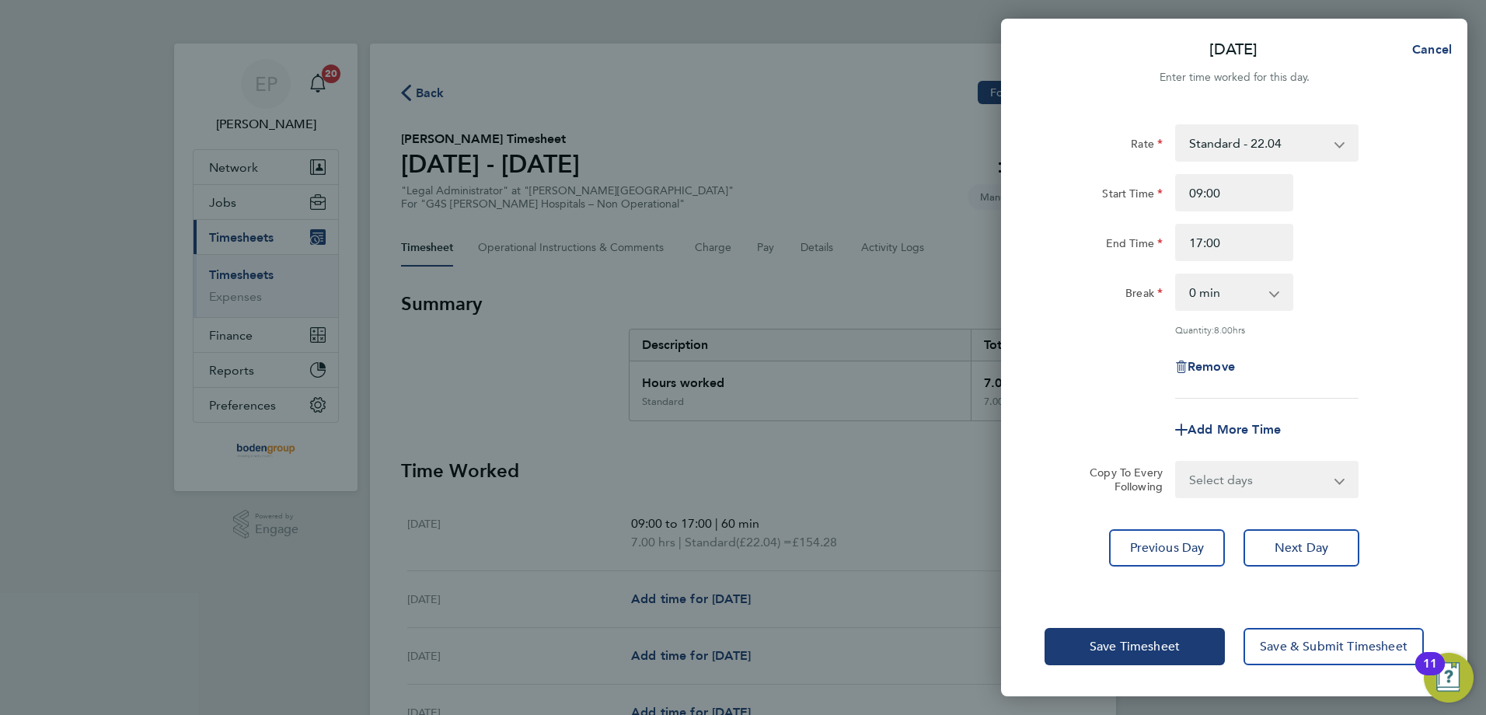
drag, startPoint x: 1255, startPoint y: 301, endPoint x: 1255, endPoint y: 310, distance: 9.3
click at [1255, 301] on select "0 min 15 min 30 min 45 min 60 min 75 min 90 min" at bounding box center [1225, 292] width 96 height 34
select select "60"
click at [1177, 275] on select "0 min 15 min 30 min 45 min 60 min 75 min 90 min" at bounding box center [1225, 292] width 96 height 34
click at [1271, 542] on button "Next Day" at bounding box center [1302, 547] width 116 height 37
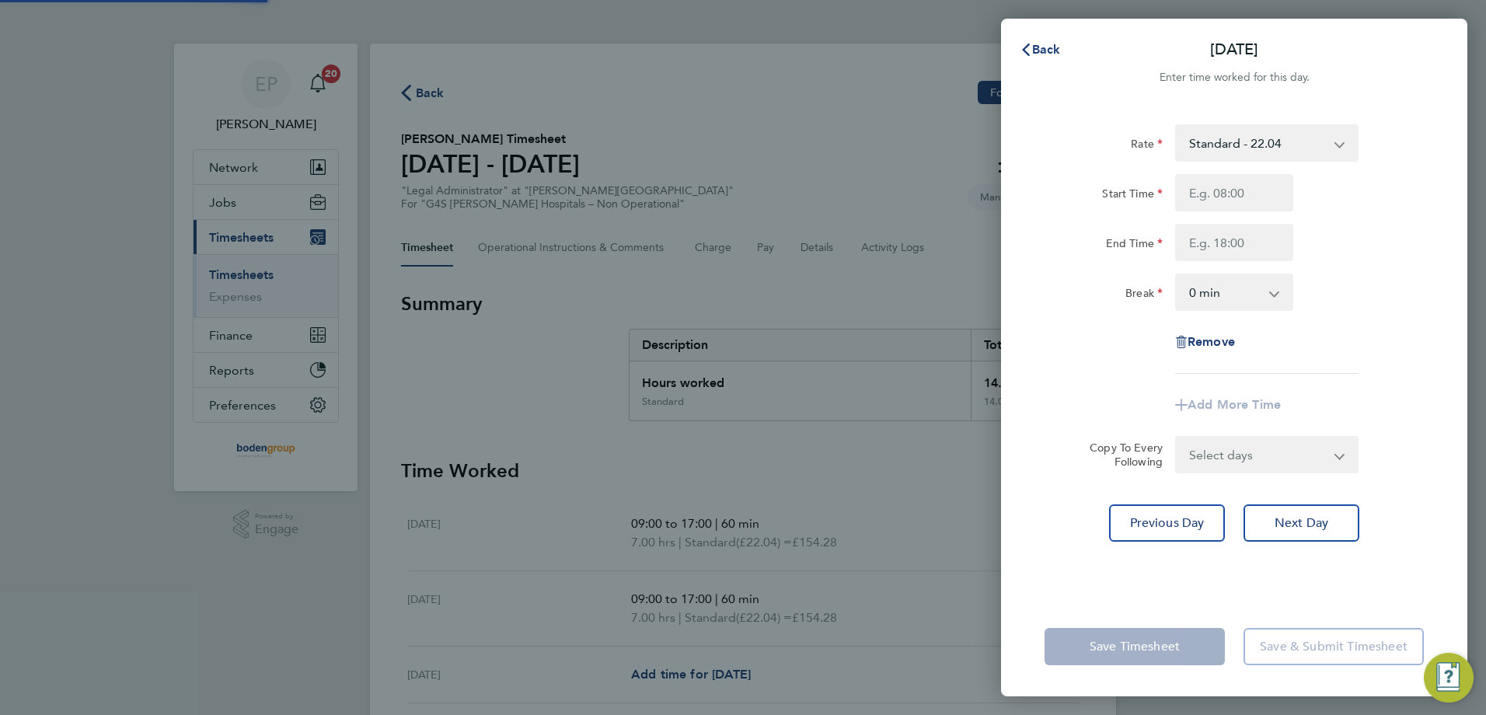
click at [1293, 550] on div "Rate Standard - 22.04 Start Time End Time Break 0 min 15 min 30 min 45 min 60 m…" at bounding box center [1234, 351] width 466 height 491
click at [1282, 527] on span "Next Day" at bounding box center [1302, 523] width 54 height 16
click at [1236, 183] on input "Start Time" at bounding box center [1234, 192] width 118 height 37
type input "09:00"
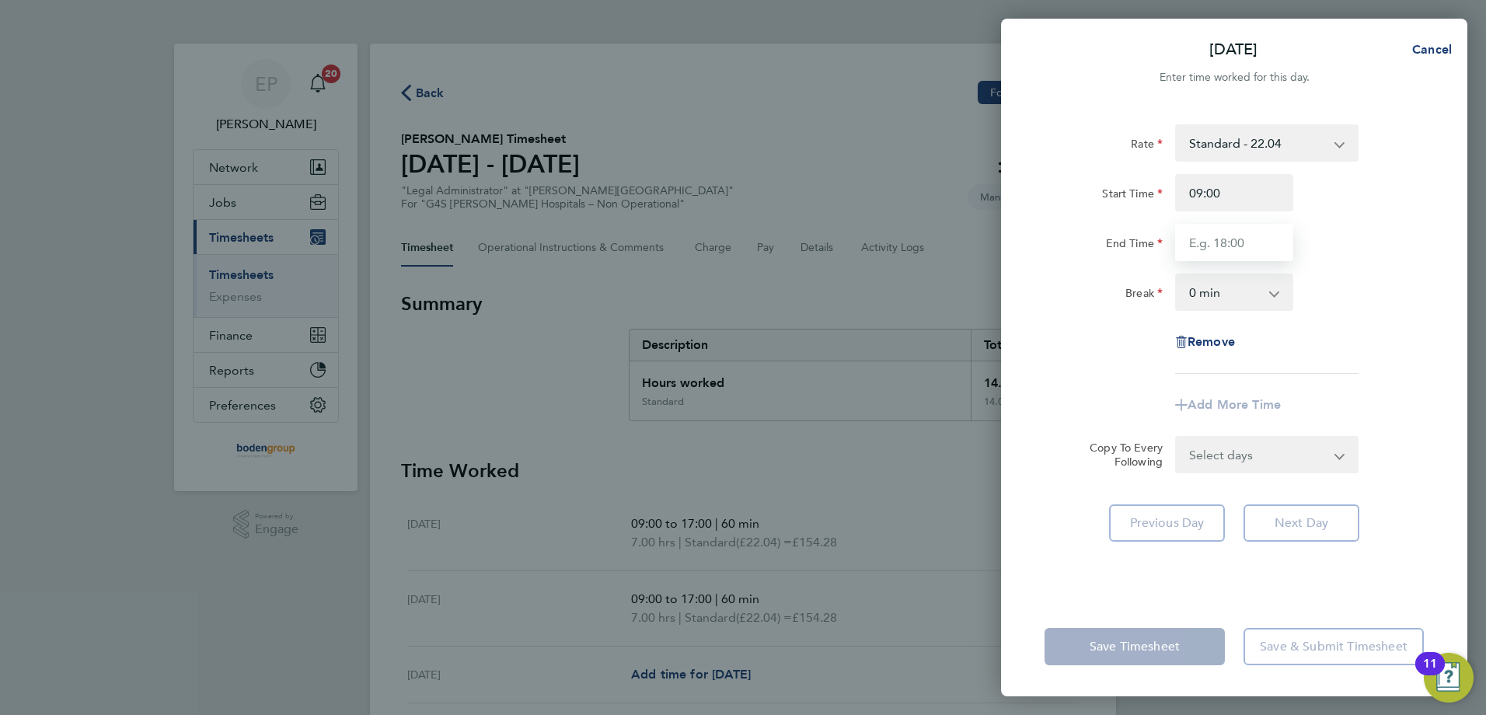
click at [1228, 251] on input "End Time" at bounding box center [1234, 242] width 118 height 37
type input "17:00"
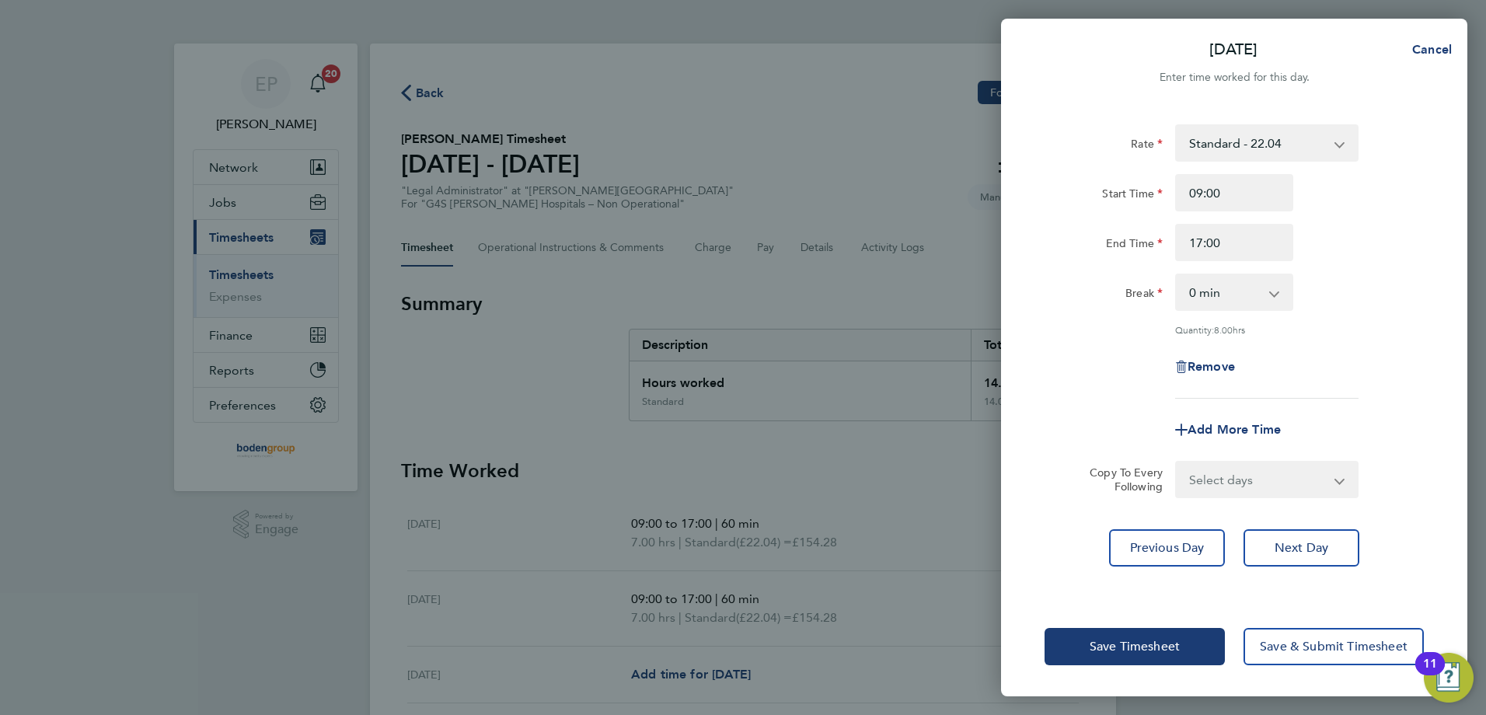
click at [1245, 304] on select "0 min 15 min 30 min 45 min 60 min 75 min 90 min" at bounding box center [1225, 292] width 96 height 34
select select "60"
click at [1177, 275] on select "0 min 15 min 30 min 45 min 60 min 75 min 90 min" at bounding box center [1225, 292] width 96 height 34
click at [1171, 640] on span "Save Timesheet" at bounding box center [1135, 647] width 90 height 16
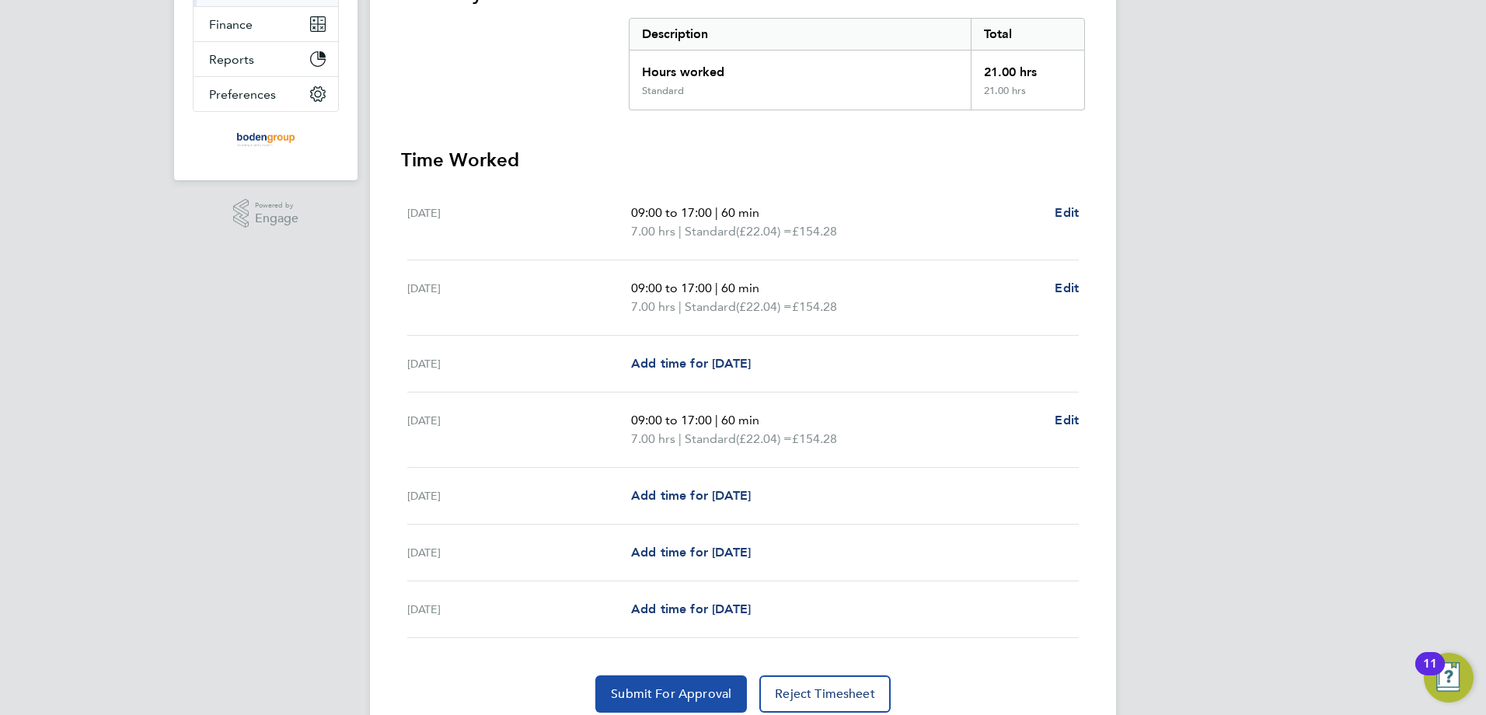
click at [653, 689] on span "Submit For Approval" at bounding box center [671, 694] width 120 height 16
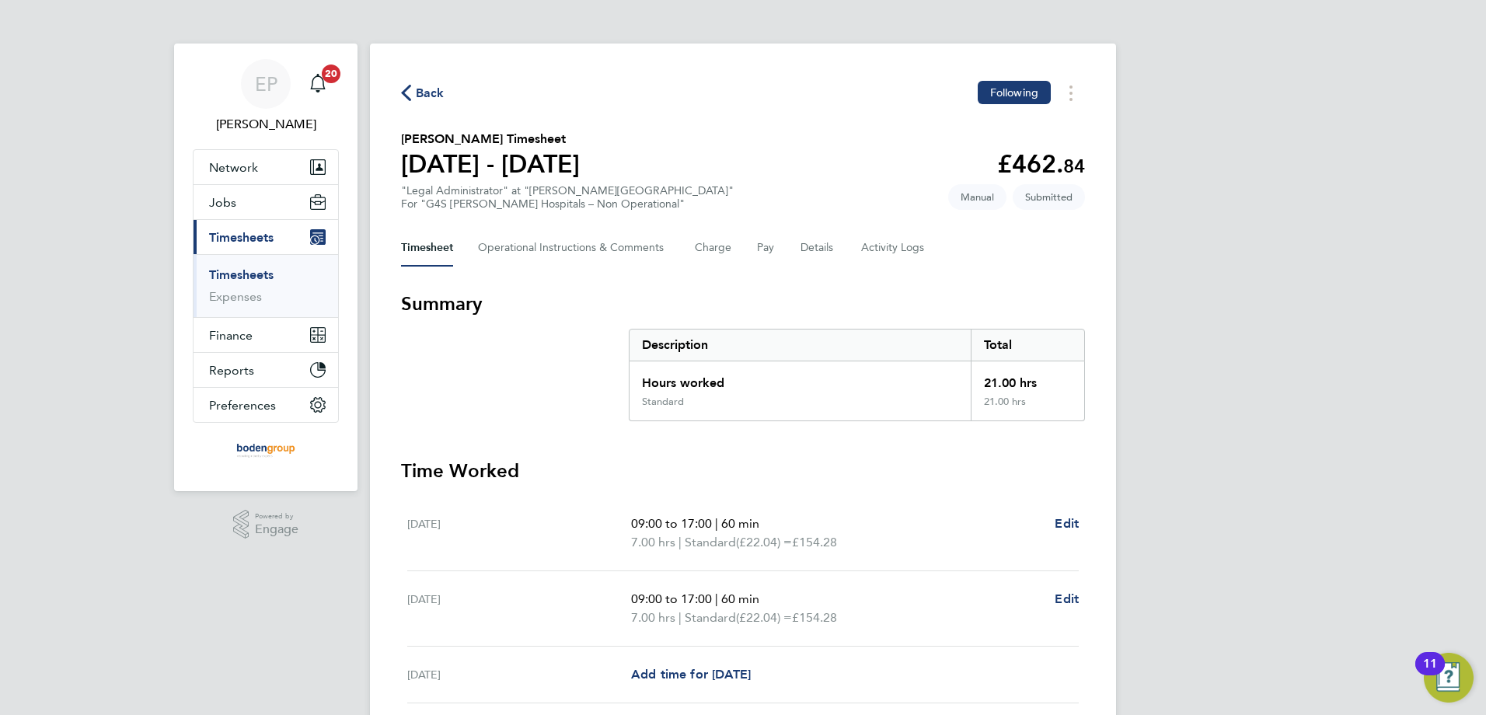
click at [427, 86] on span "Back" at bounding box center [430, 93] width 29 height 19
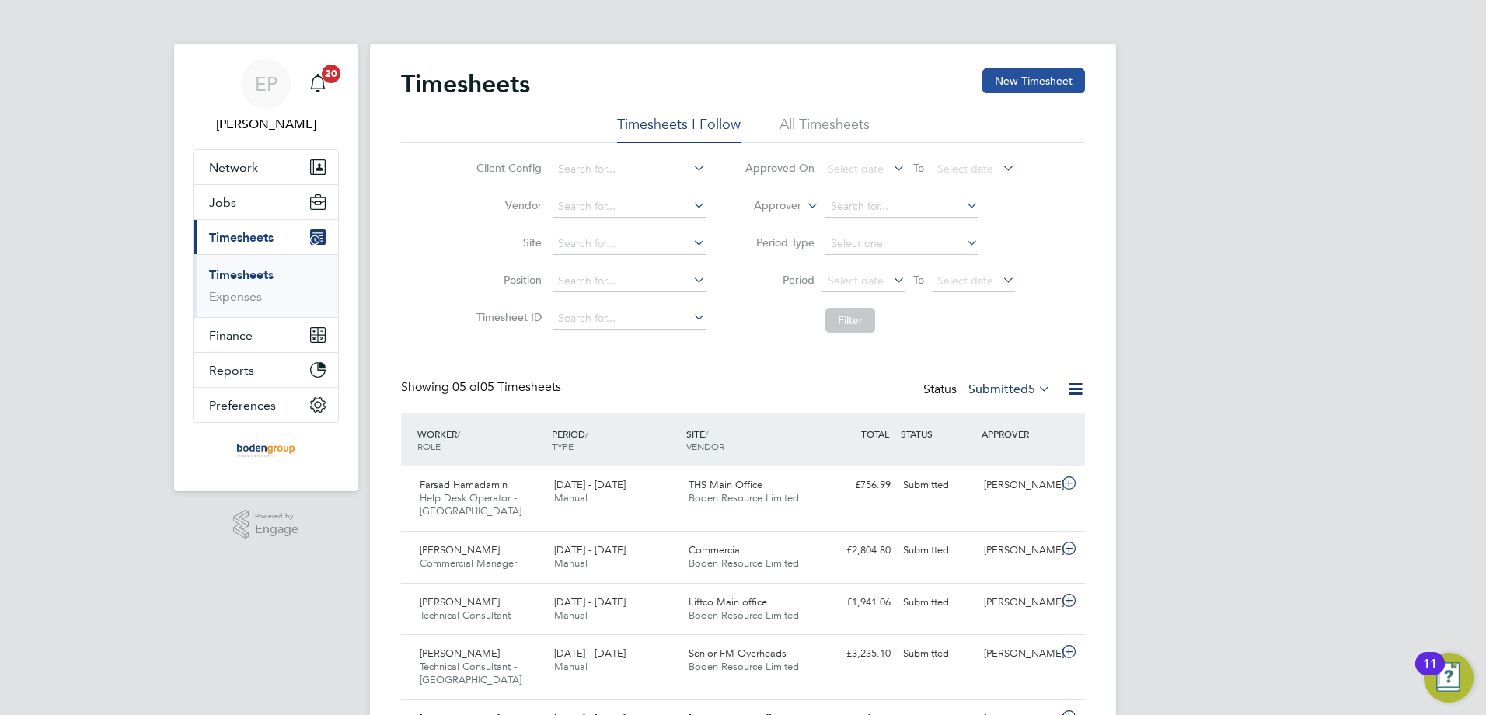
click at [1012, 76] on button "New Timesheet" at bounding box center [1033, 80] width 103 height 25
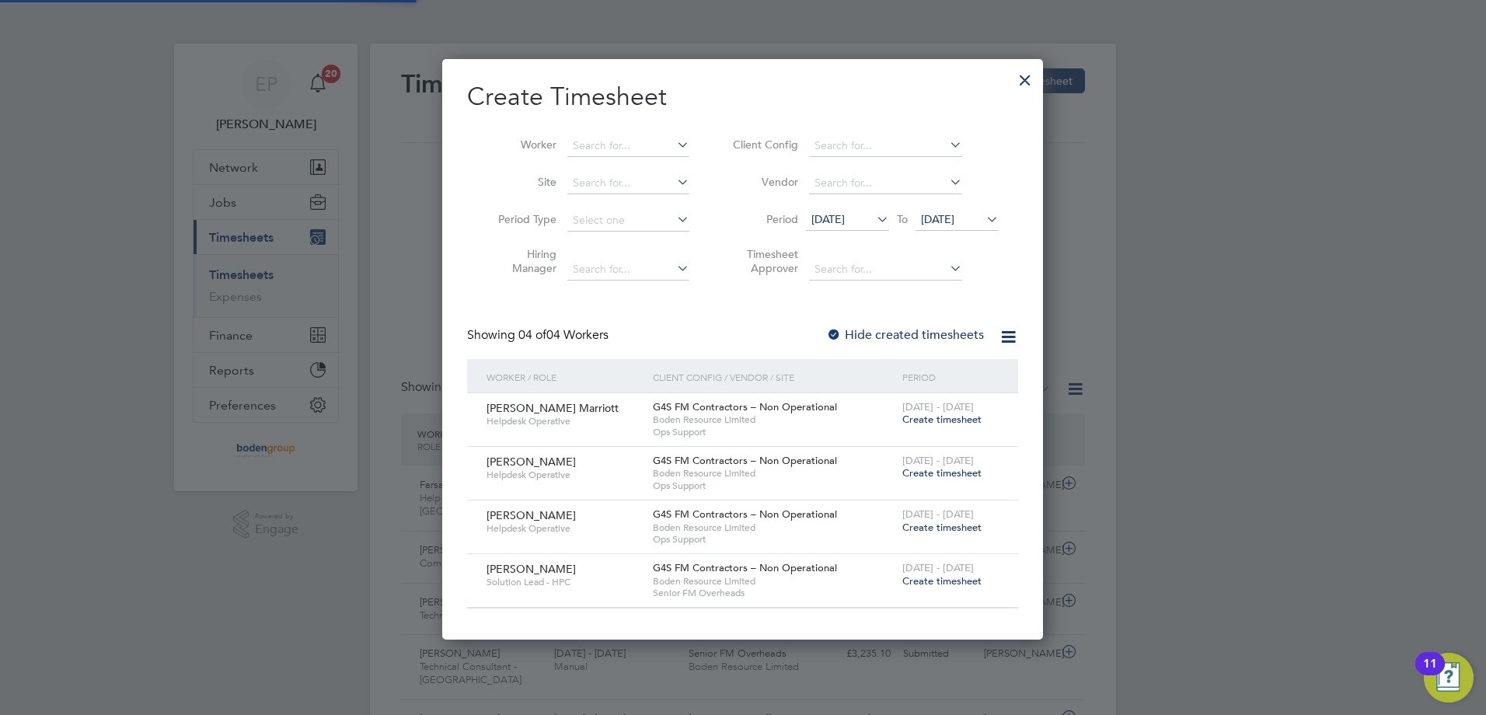
scroll to position [581, 602]
click at [937, 577] on span "Create timesheet" at bounding box center [941, 580] width 79 height 13
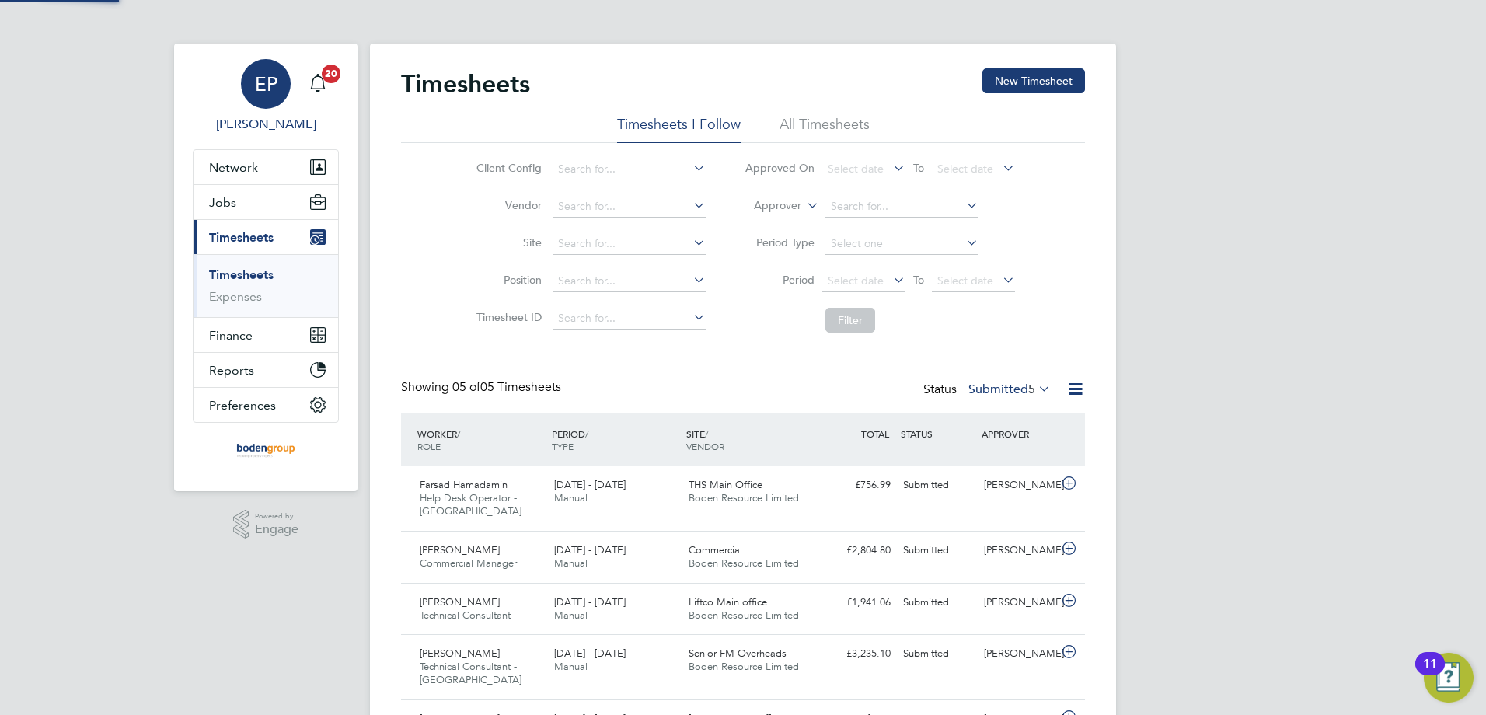
scroll to position [8, 8]
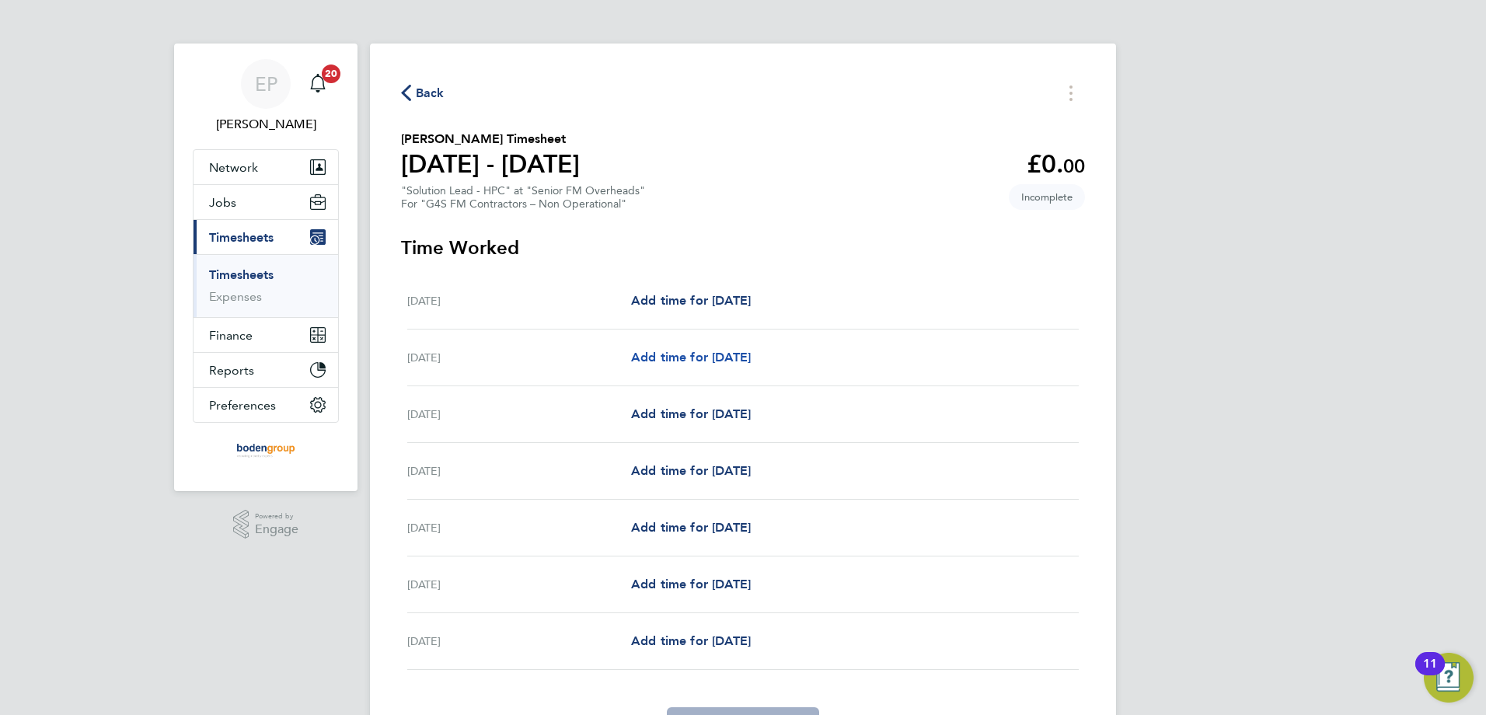
click at [719, 361] on span "Add time for [DATE]" at bounding box center [691, 357] width 120 height 15
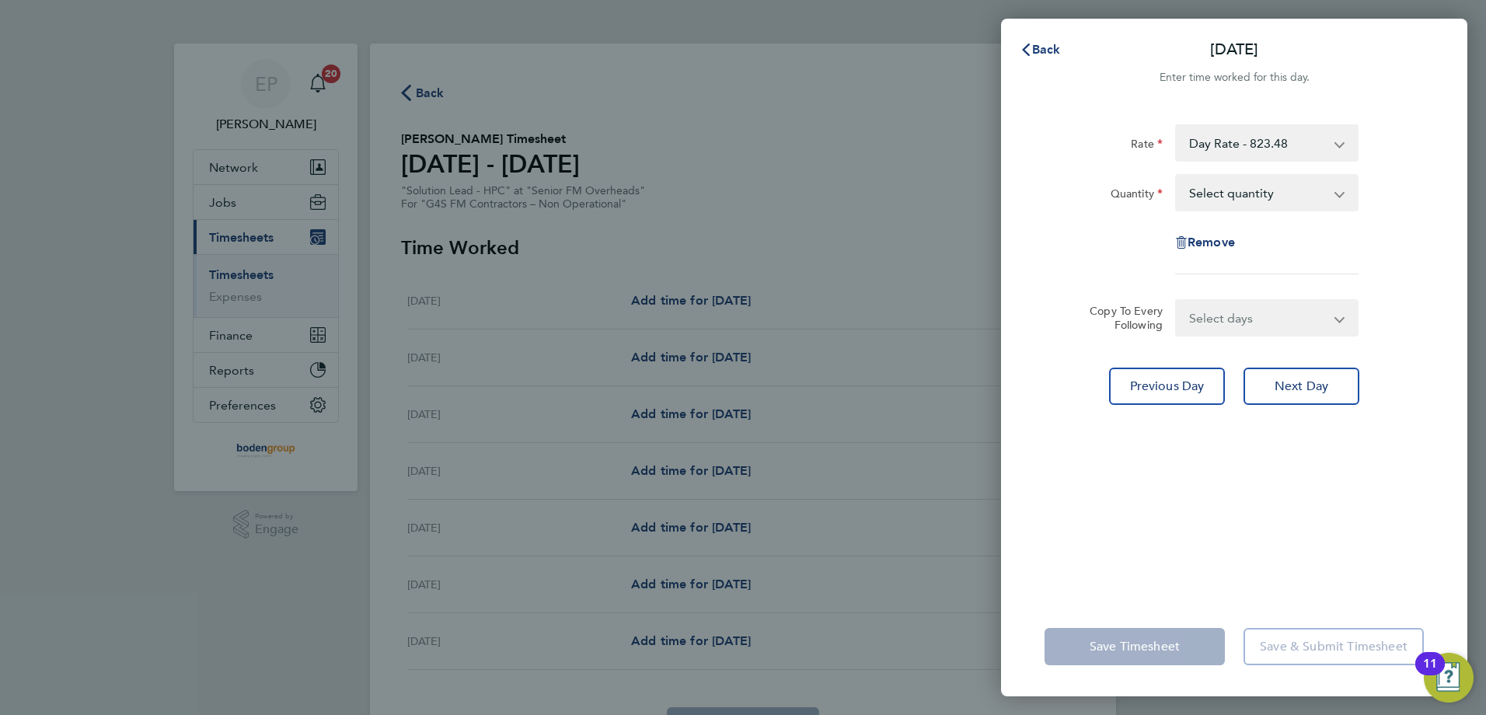
drag, startPoint x: 1249, startPoint y: 194, endPoint x: 1244, endPoint y: 211, distance: 17.0
click at [1249, 194] on select "Select quantity 0.5 1" at bounding box center [1258, 193] width 162 height 34
select select "1"
click at [1177, 176] on select "Select quantity 0.5 1" at bounding box center [1258, 193] width 162 height 34
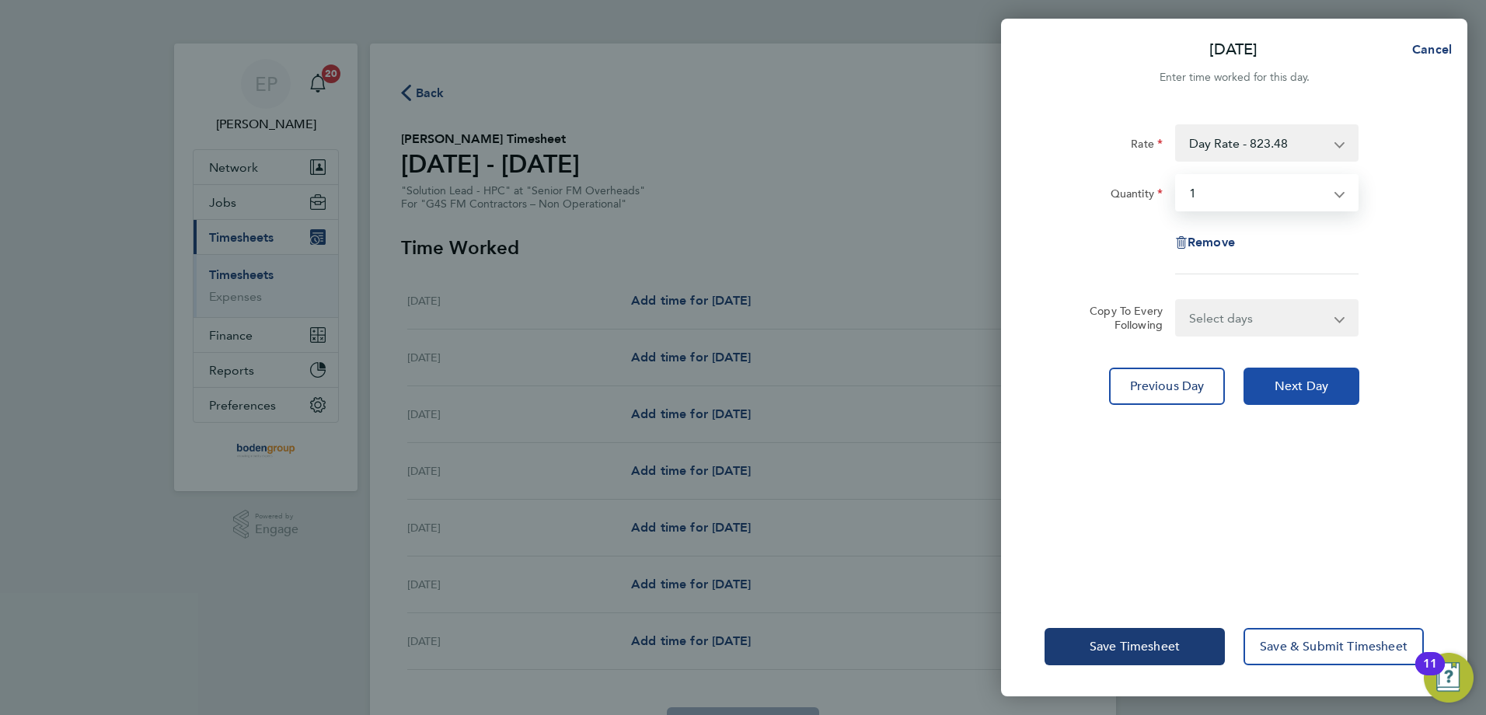
click at [1280, 395] on button "Next Day" at bounding box center [1302, 386] width 116 height 37
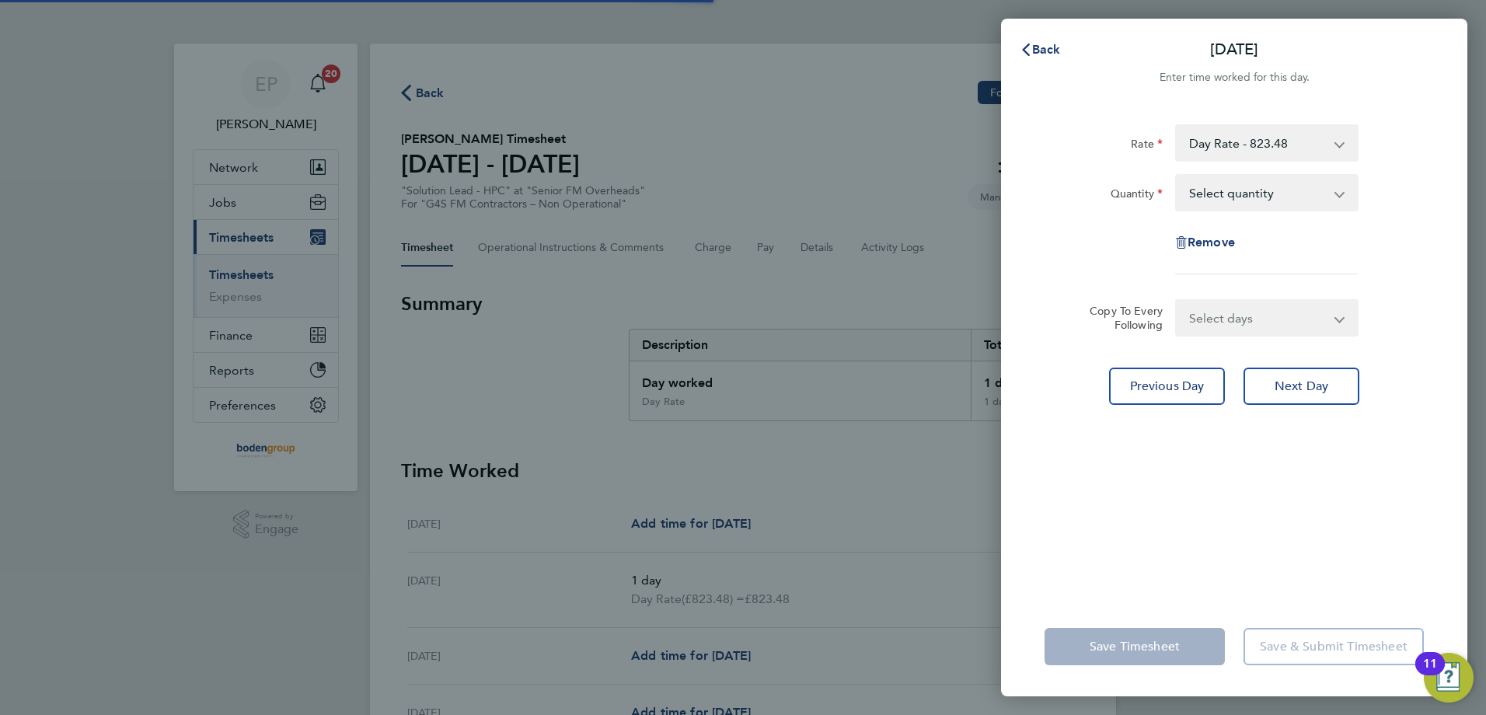
click at [1243, 183] on select "Select quantity 0.5 1" at bounding box center [1258, 193] width 162 height 34
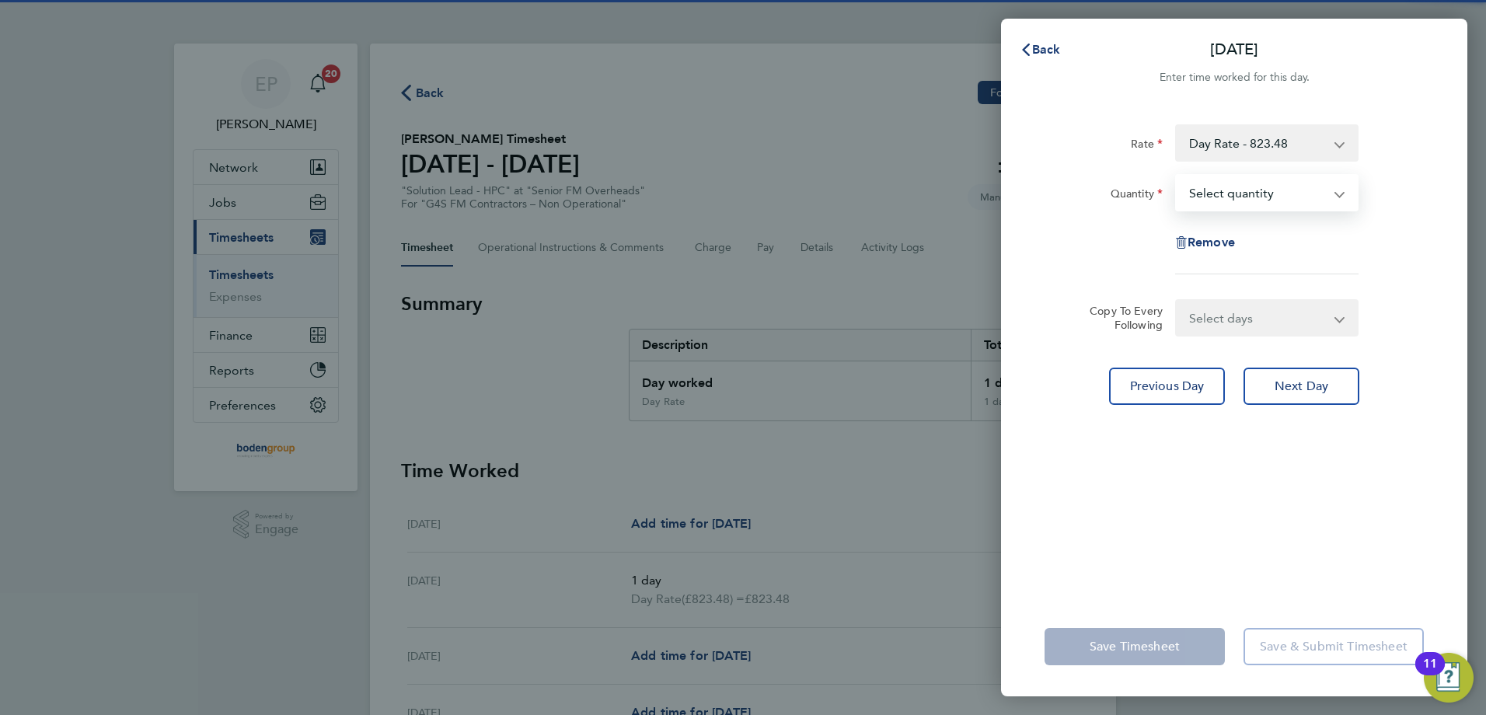
select select "1"
click at [1177, 176] on select "Select quantity 0.5 1" at bounding box center [1258, 193] width 162 height 34
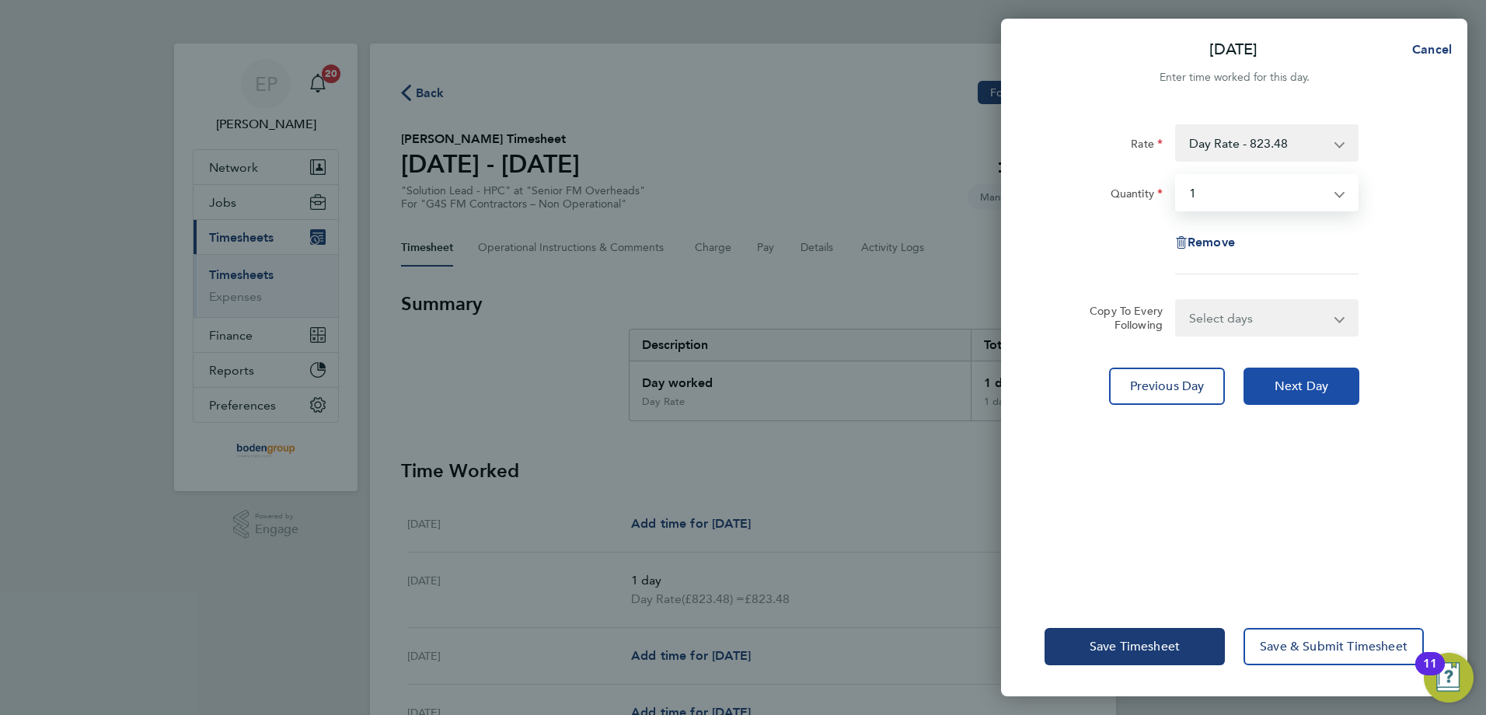
click at [1300, 382] on span "Next Day" at bounding box center [1302, 387] width 54 height 16
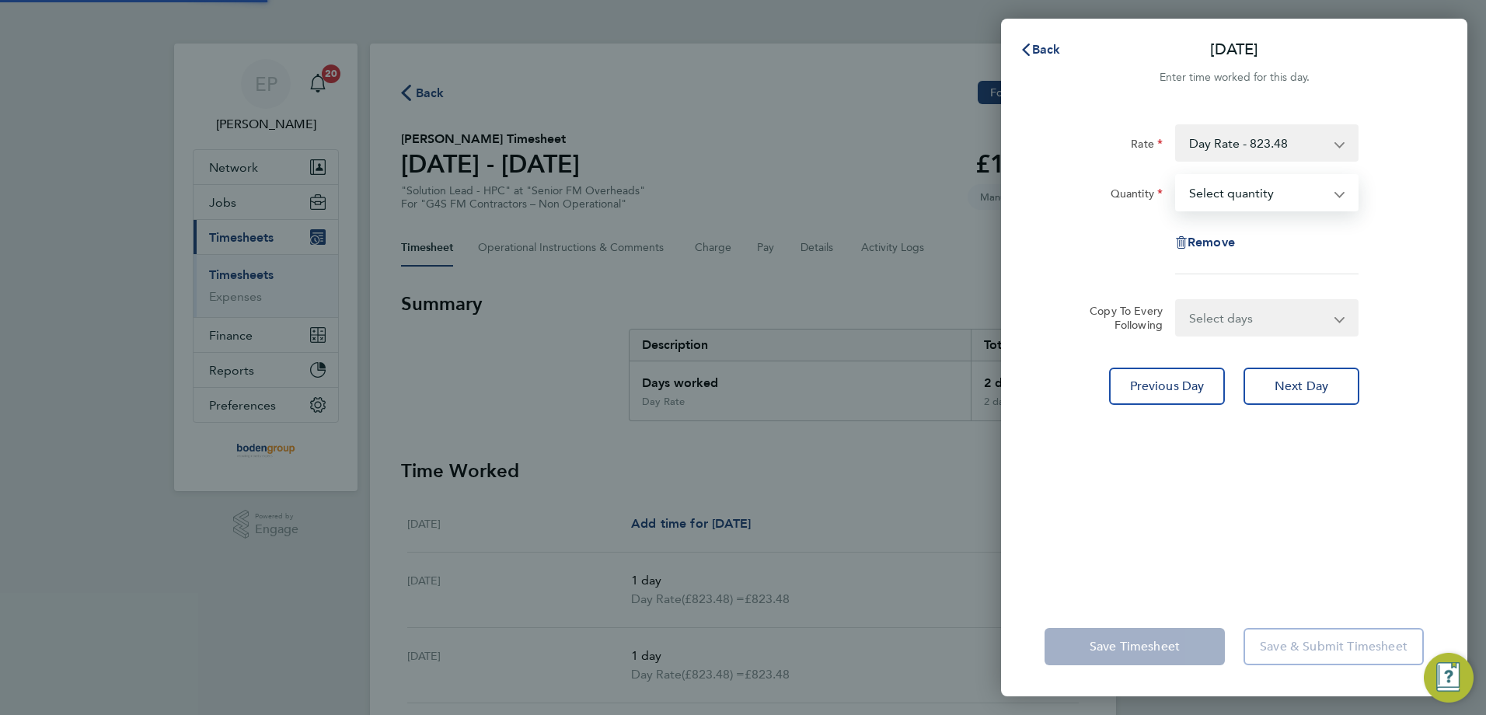
drag, startPoint x: 1255, startPoint y: 187, endPoint x: 1253, endPoint y: 199, distance: 12.7
click at [1255, 187] on select "Select quantity 0.5 1" at bounding box center [1258, 193] width 162 height 34
select select "1"
click at [1177, 176] on select "Select quantity 0.5 1" at bounding box center [1258, 193] width 162 height 34
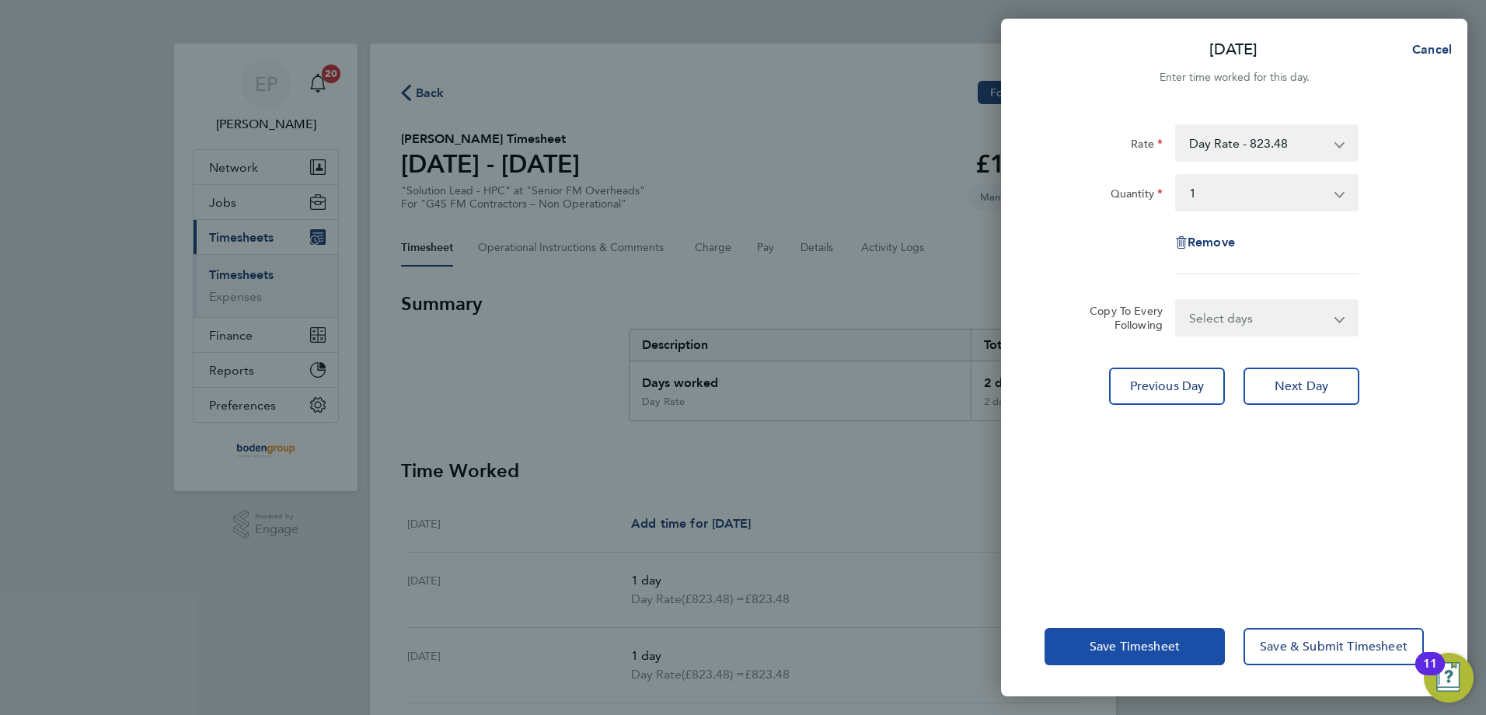
click at [1141, 644] on span "Save Timesheet" at bounding box center [1135, 647] width 90 height 16
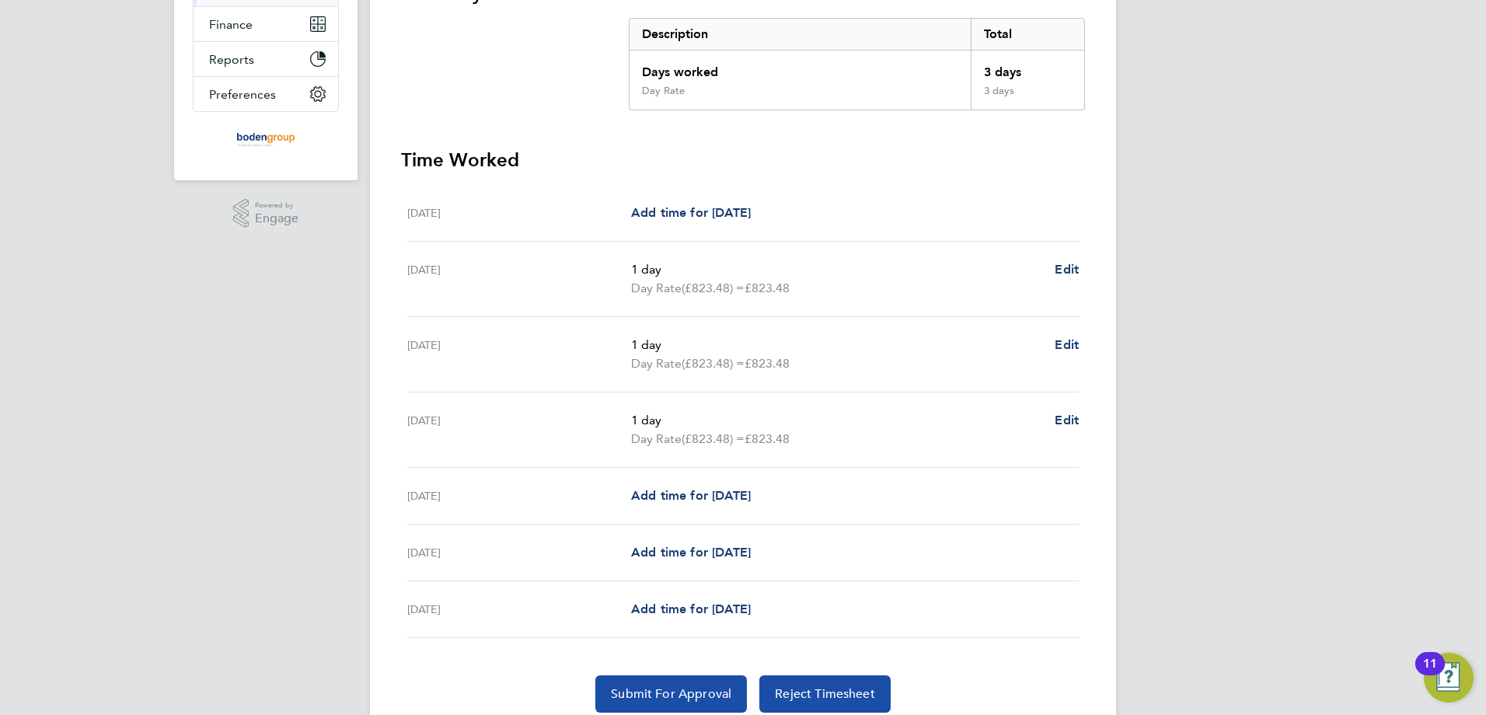
drag, startPoint x: 646, startPoint y: 688, endPoint x: 815, endPoint y: 692, distance: 168.7
click at [646, 688] on span "Submit For Approval" at bounding box center [671, 694] width 120 height 16
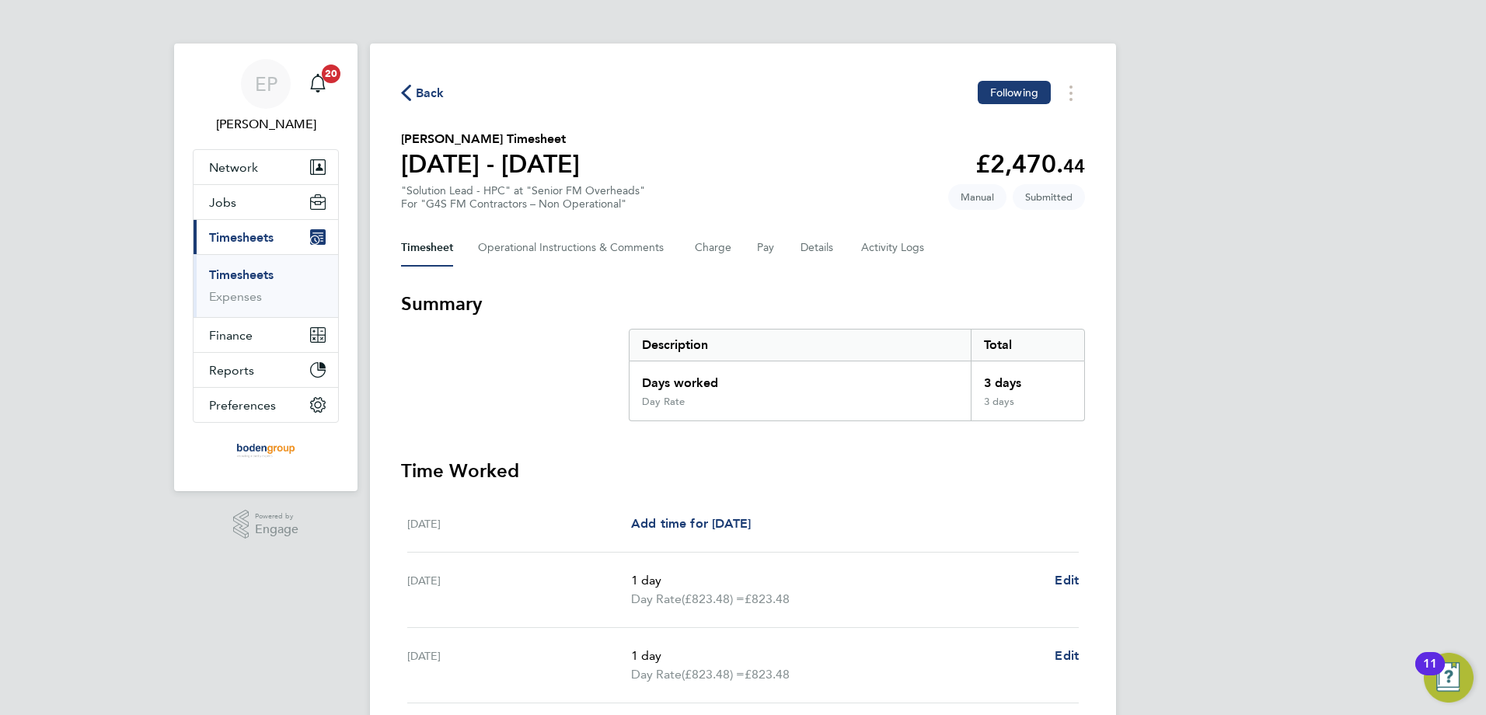
click at [420, 93] on span "Back" at bounding box center [430, 93] width 29 height 19
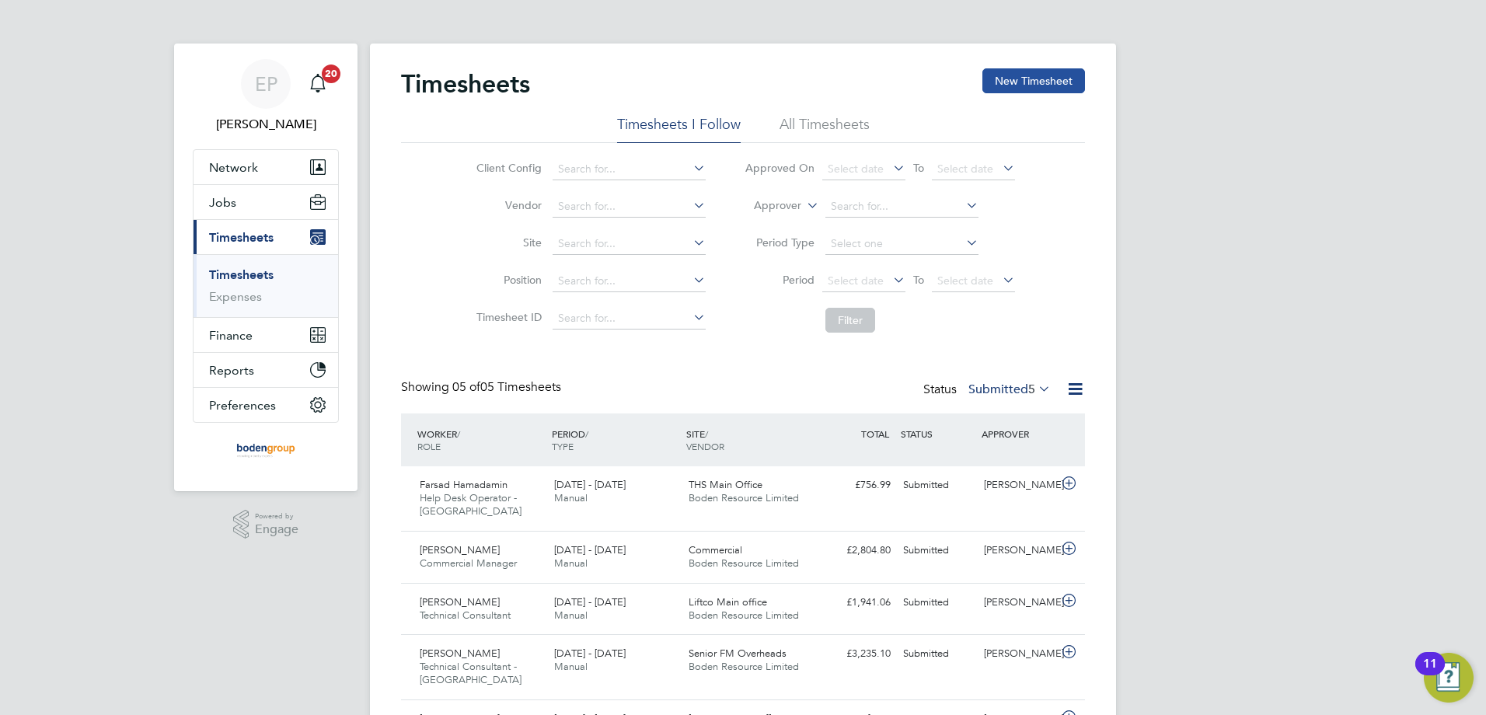
click at [1032, 80] on button "New Timesheet" at bounding box center [1033, 80] width 103 height 25
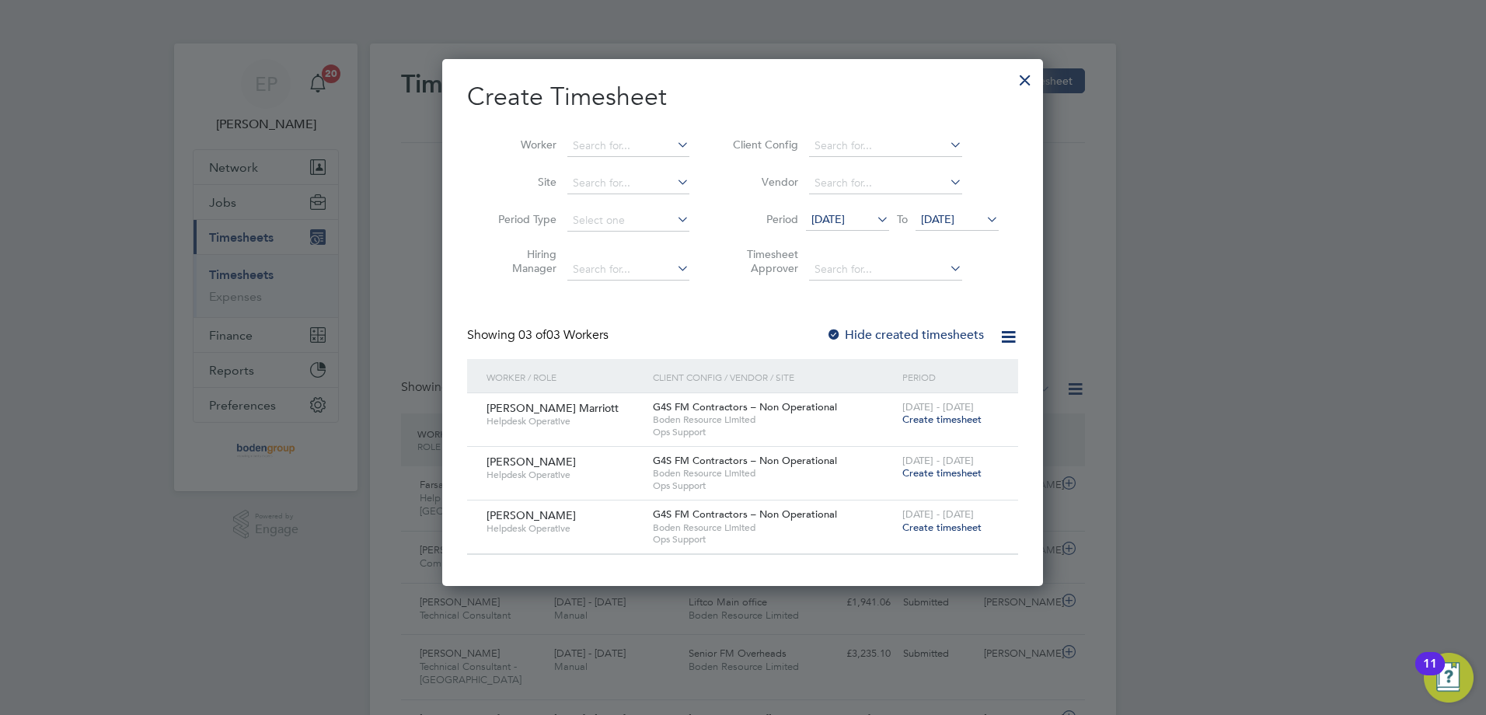
click at [918, 476] on span "Create timesheet" at bounding box center [941, 472] width 79 height 13
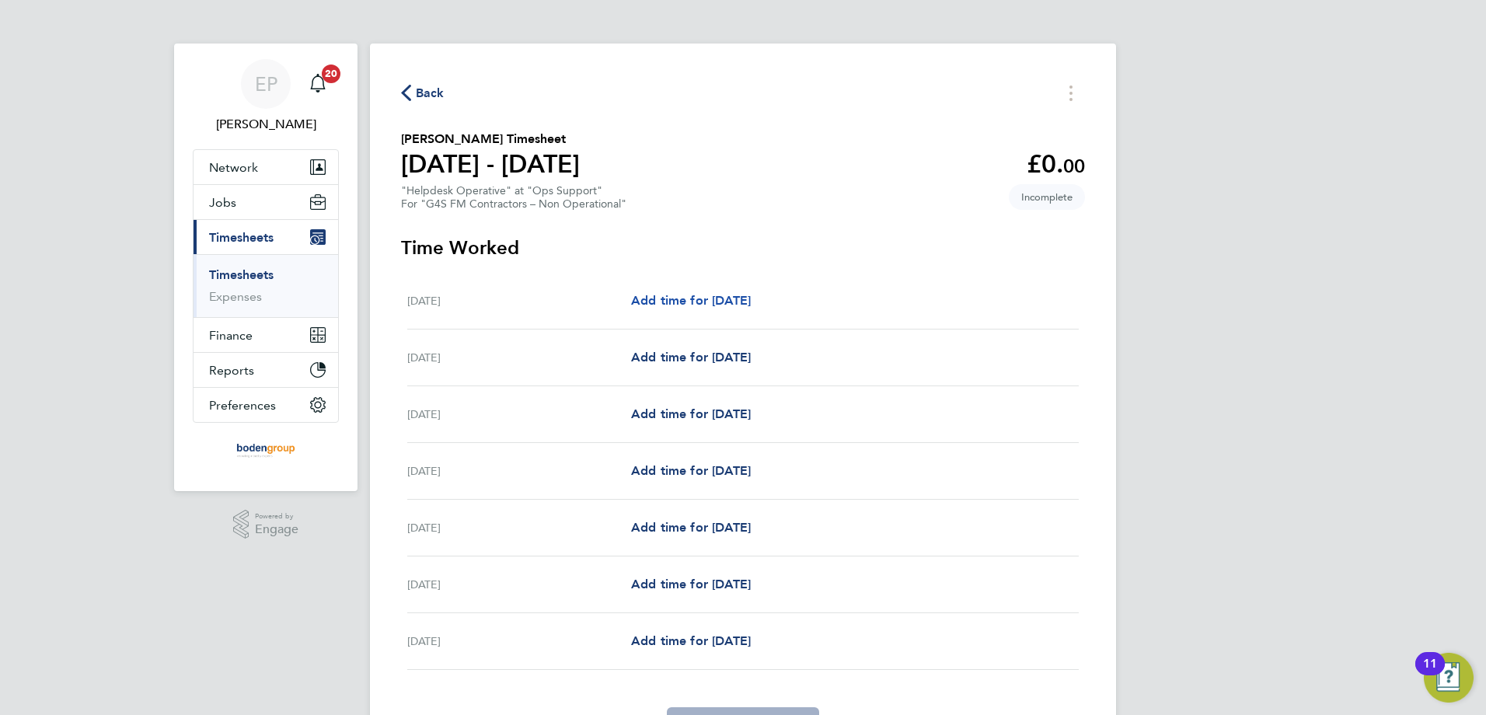
click at [741, 298] on span "Add time for [DATE]" at bounding box center [691, 300] width 120 height 15
select select "60"
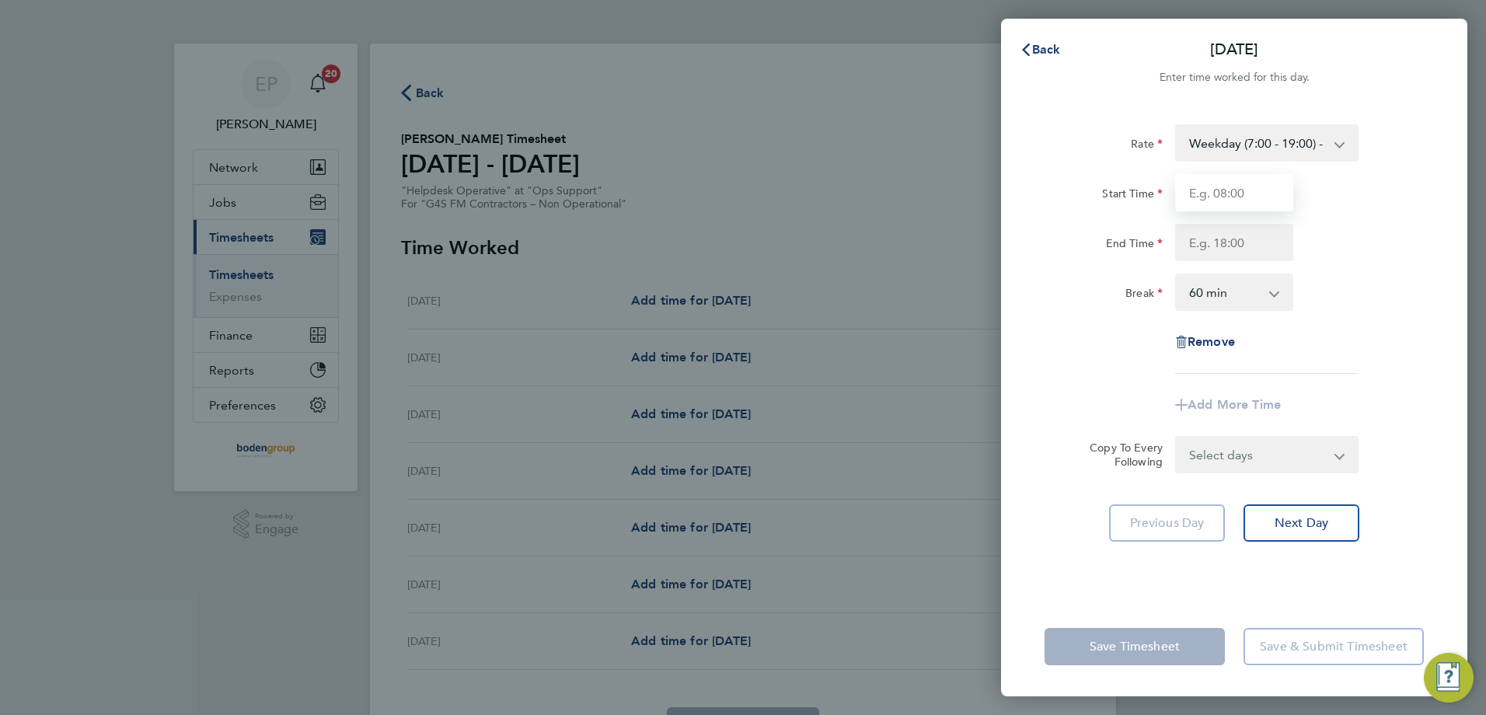
click at [1233, 186] on input "Start Time" at bounding box center [1234, 192] width 118 height 37
type input "07:00"
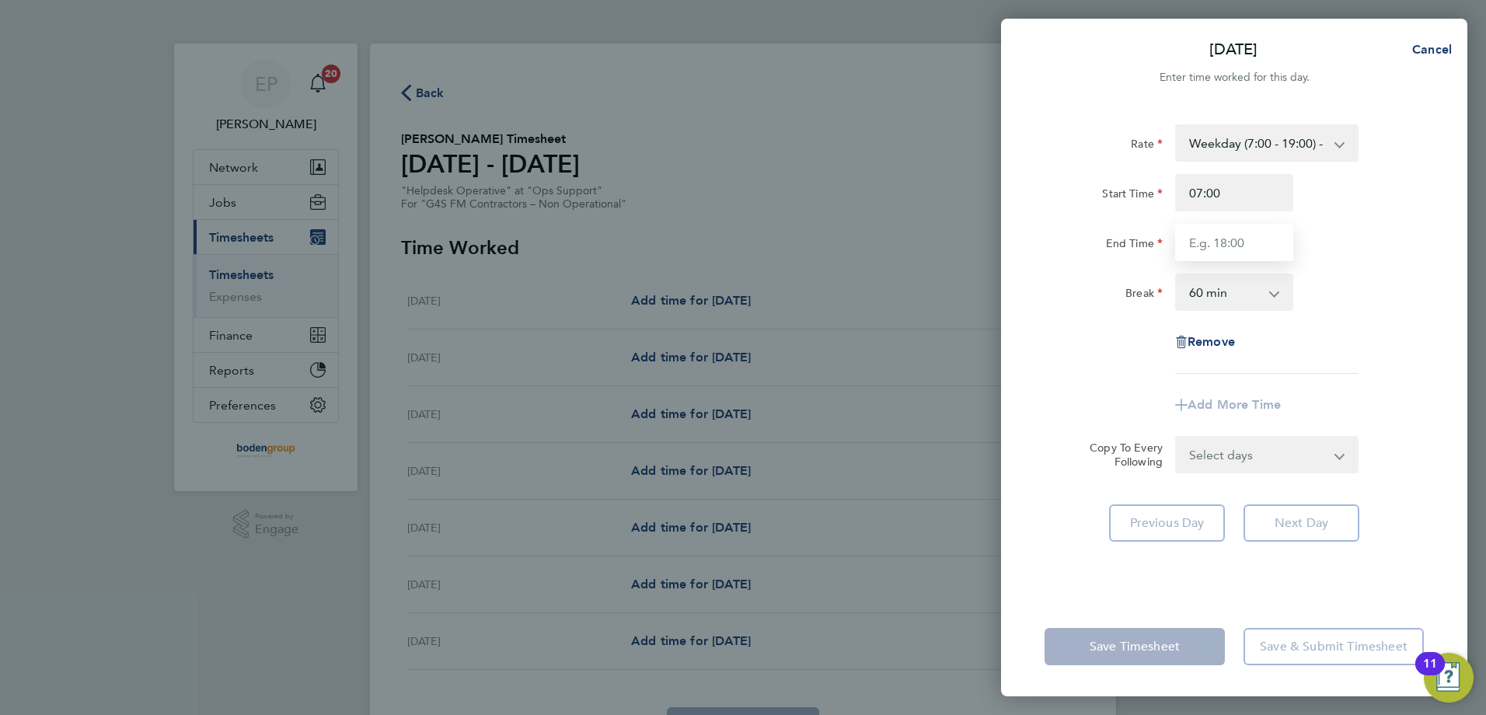
click at [1195, 245] on input "End Time" at bounding box center [1234, 242] width 118 height 37
type input "16:00"
click at [1048, 481] on div "Rate Weekday (7:00 - 19:00) - 19.41 Evening & Weekend - 23.70 x 1.5 - 29.12 Ban…" at bounding box center [1234, 351] width 466 height 491
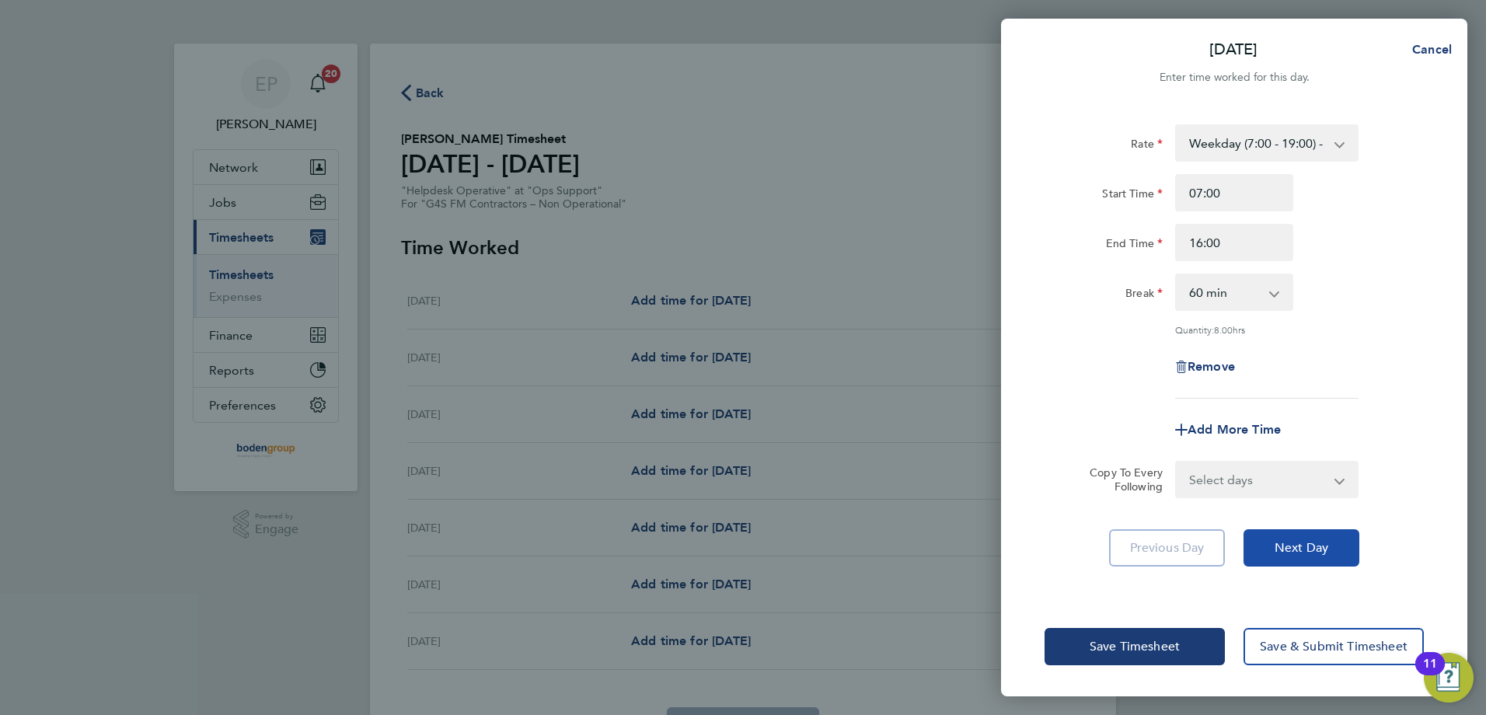
click at [1272, 543] on button "Next Day" at bounding box center [1302, 547] width 116 height 37
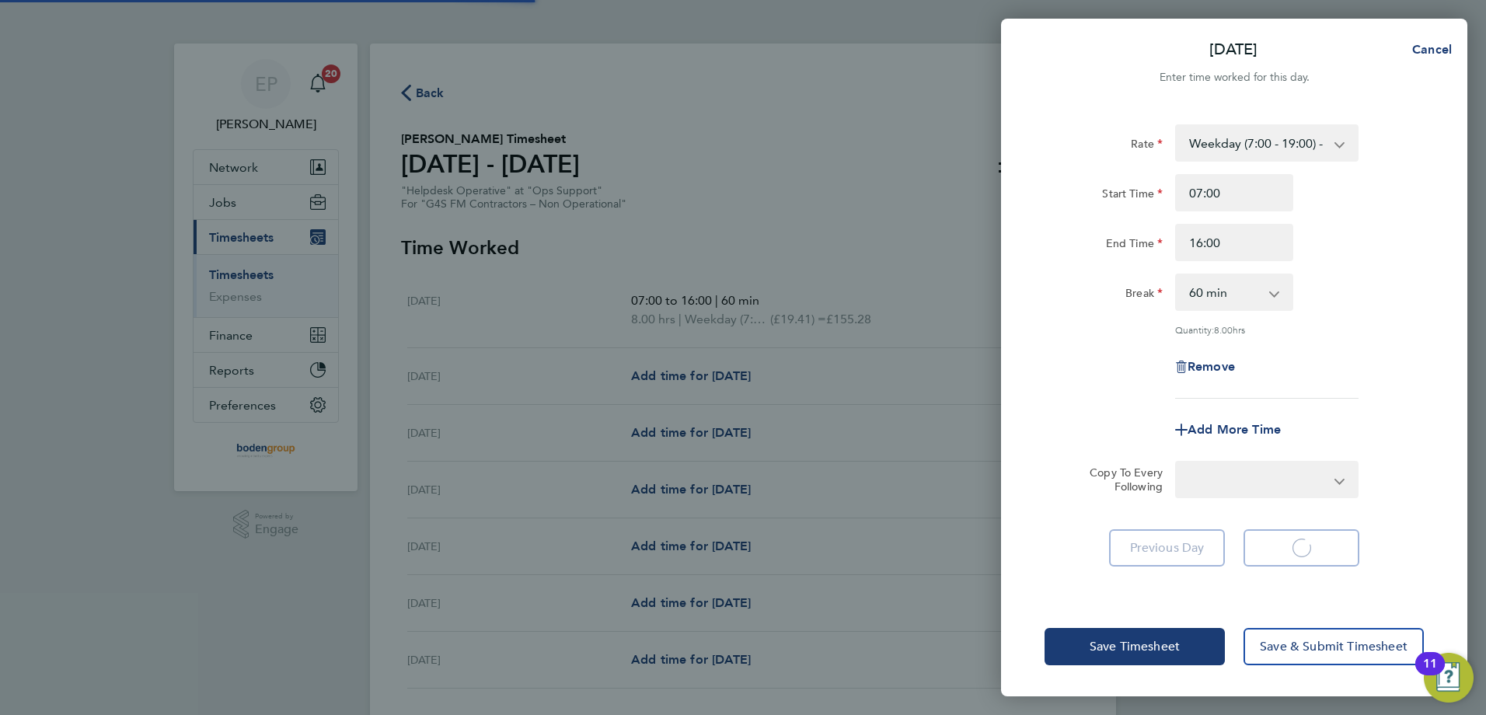
select select "60"
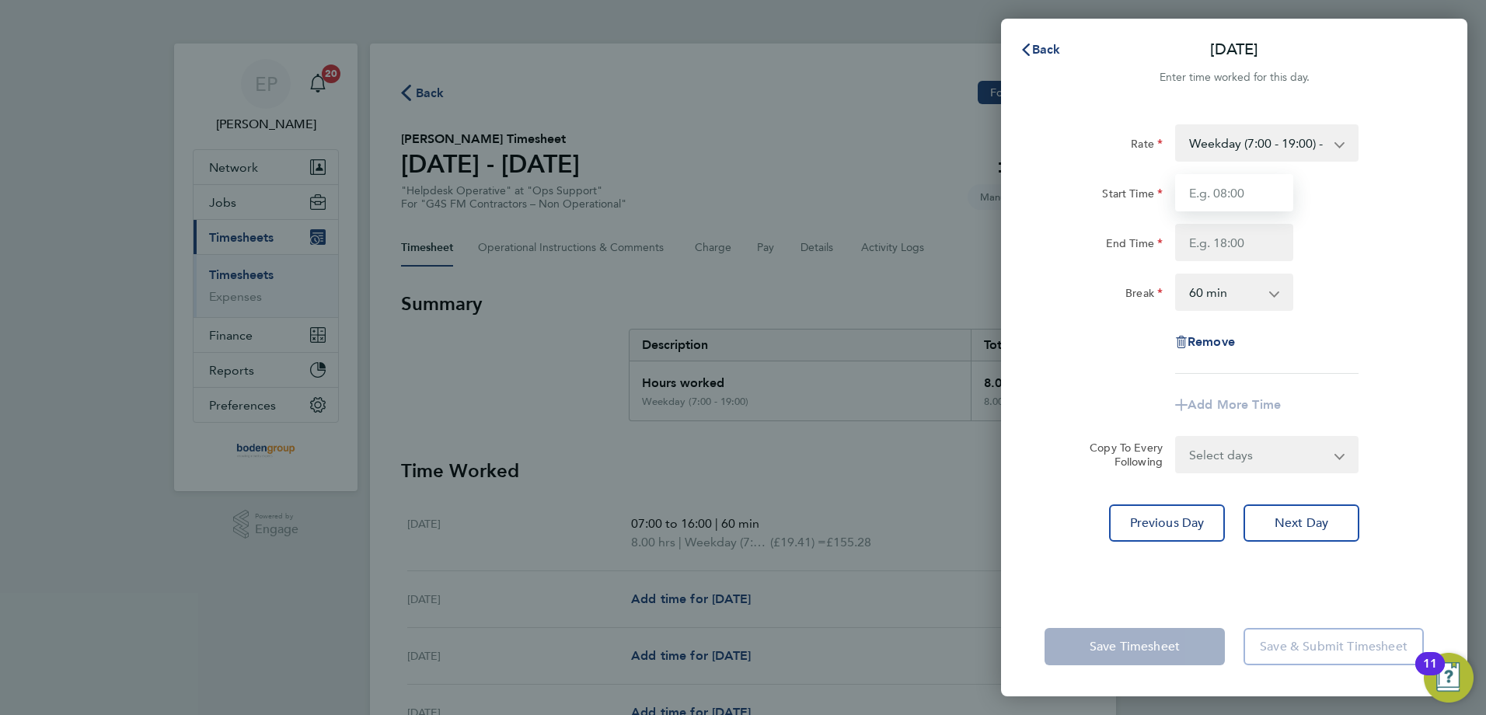
click at [1216, 191] on input "Start Time" at bounding box center [1234, 192] width 118 height 37
type input "08:00"
click at [1190, 242] on input "End Time" at bounding box center [1234, 242] width 118 height 37
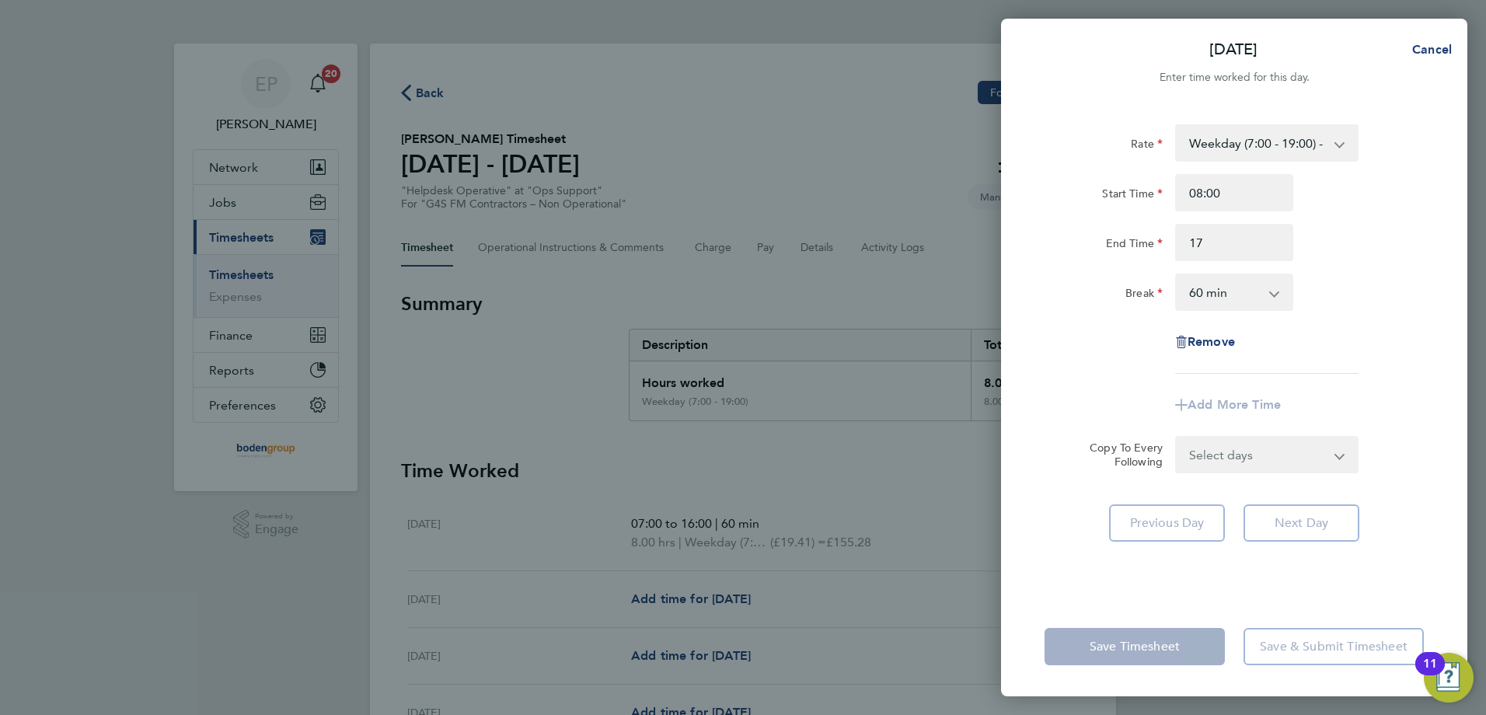
type input "17:00"
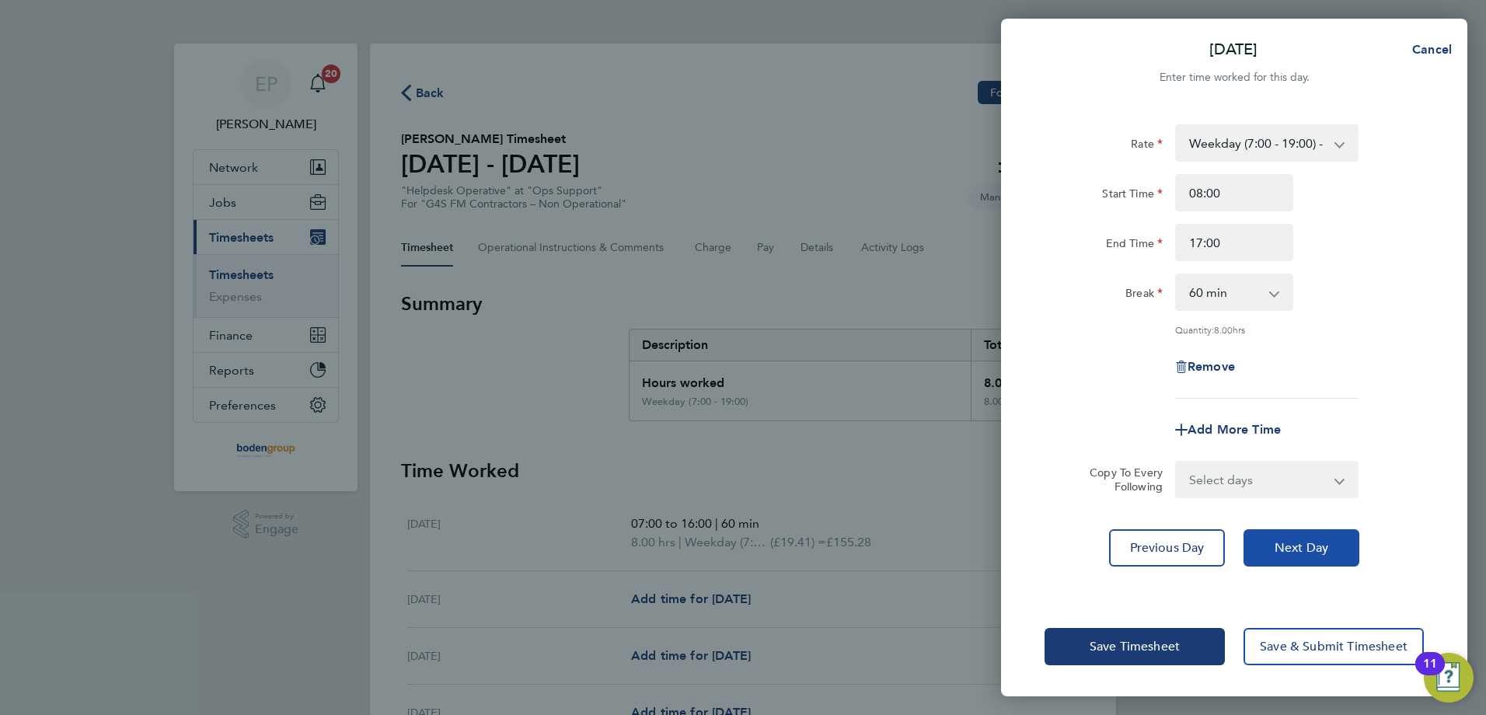
click at [1278, 536] on button "Next Day" at bounding box center [1302, 547] width 116 height 37
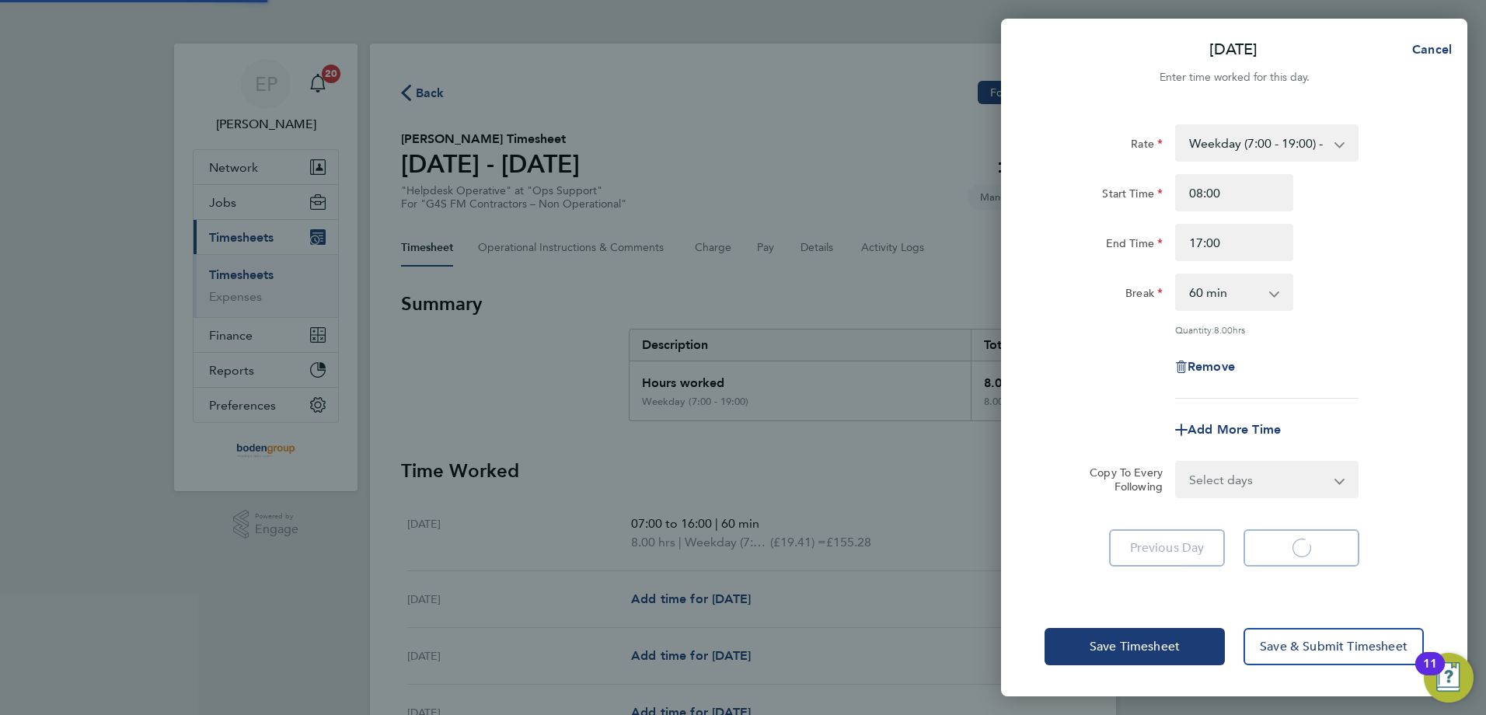
select select "60"
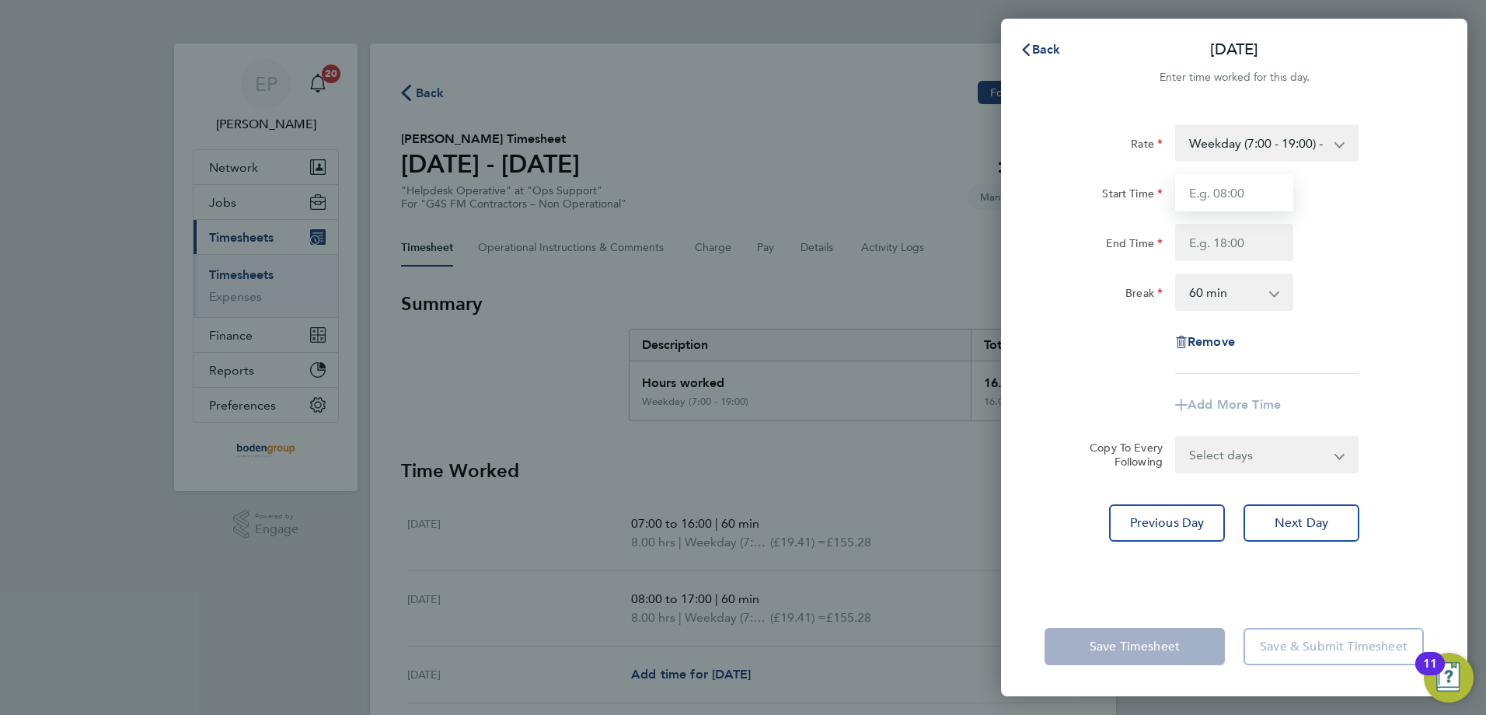
click at [1233, 193] on input "Start Time" at bounding box center [1234, 192] width 118 height 37
type input "07:00"
click at [1190, 239] on input "End Time" at bounding box center [1234, 242] width 118 height 37
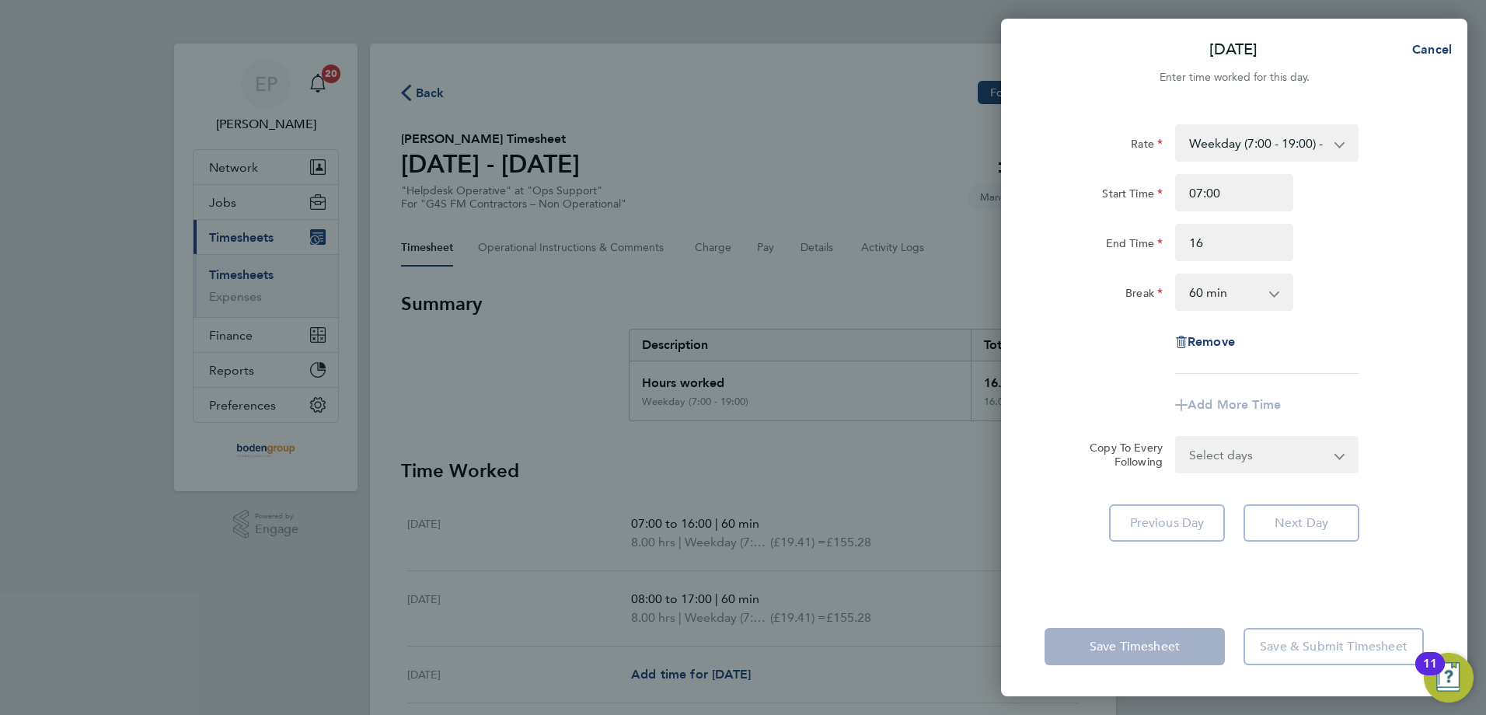
type input "16:00"
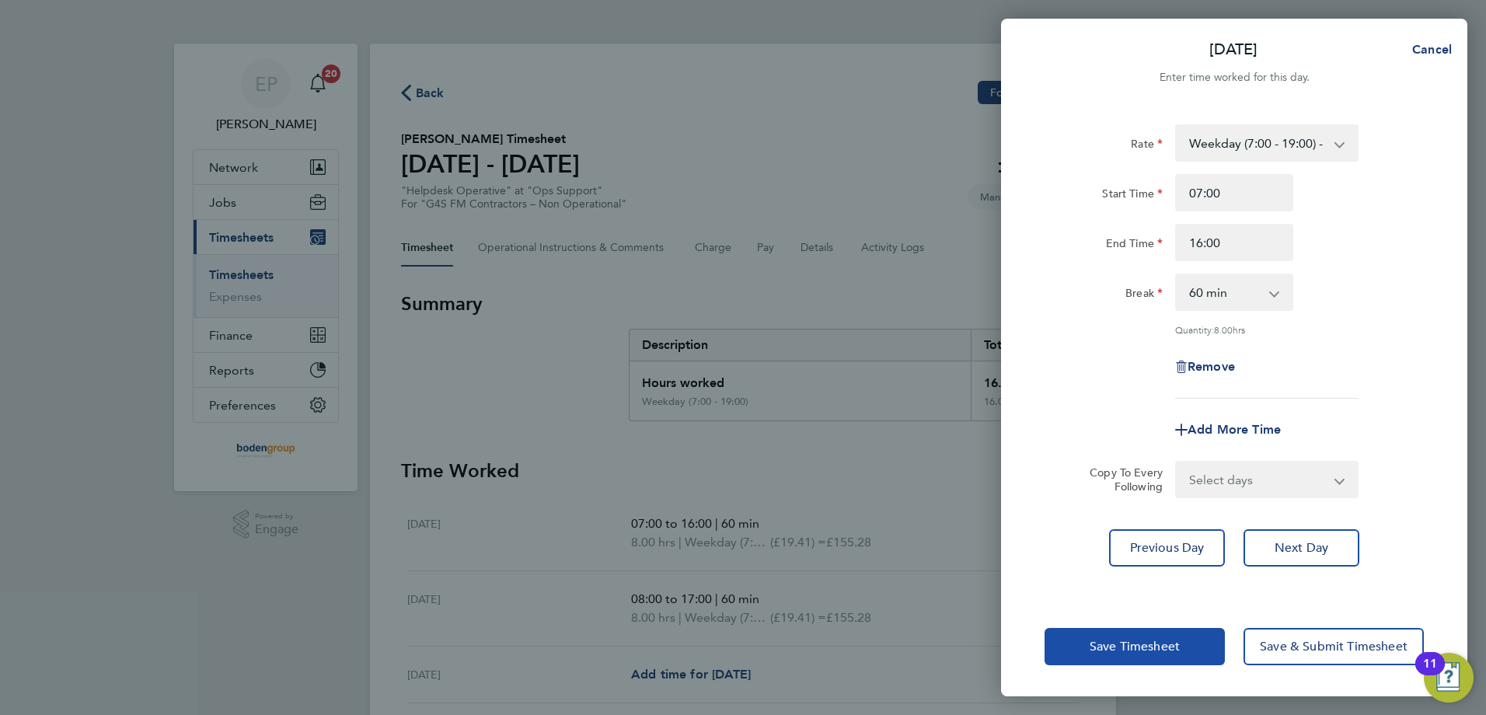
click at [1153, 631] on button "Save Timesheet" at bounding box center [1135, 646] width 180 height 37
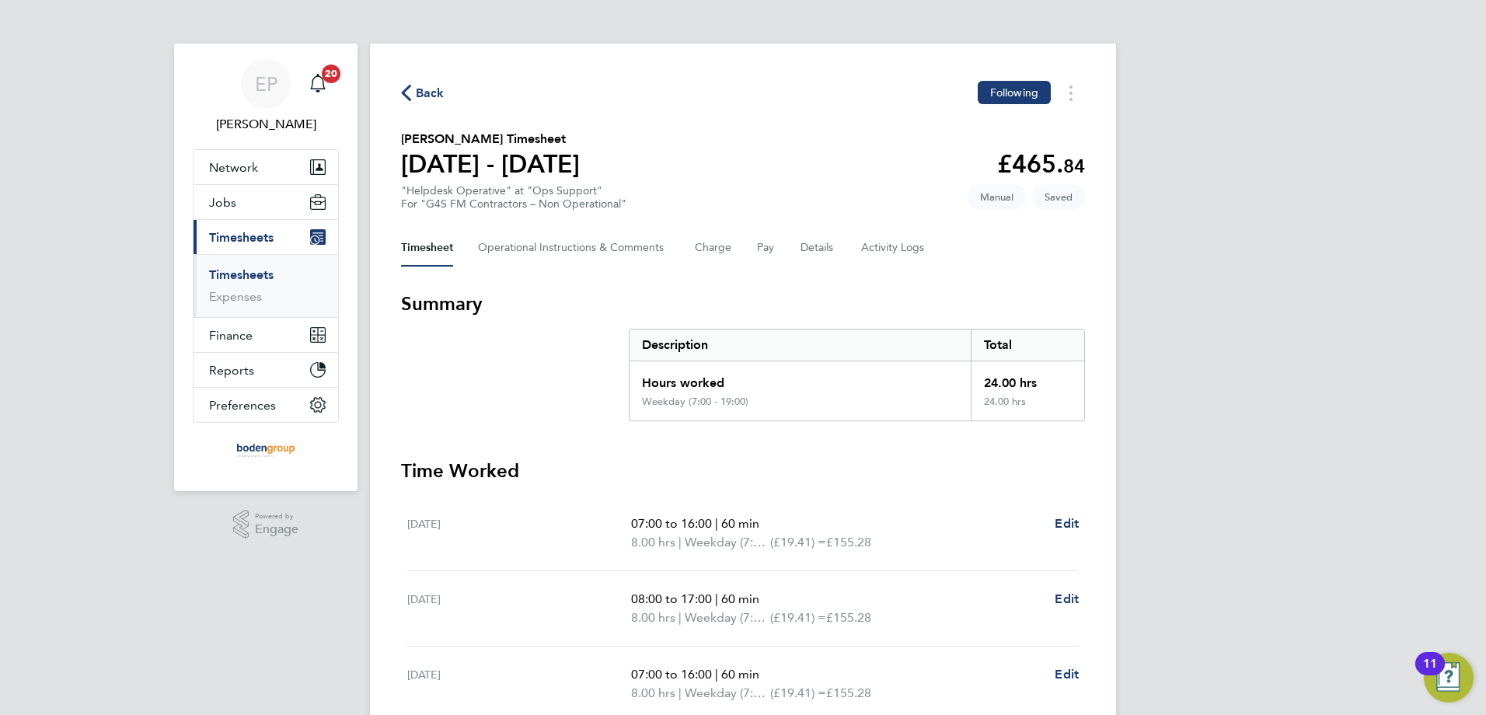
scroll to position [371, 0]
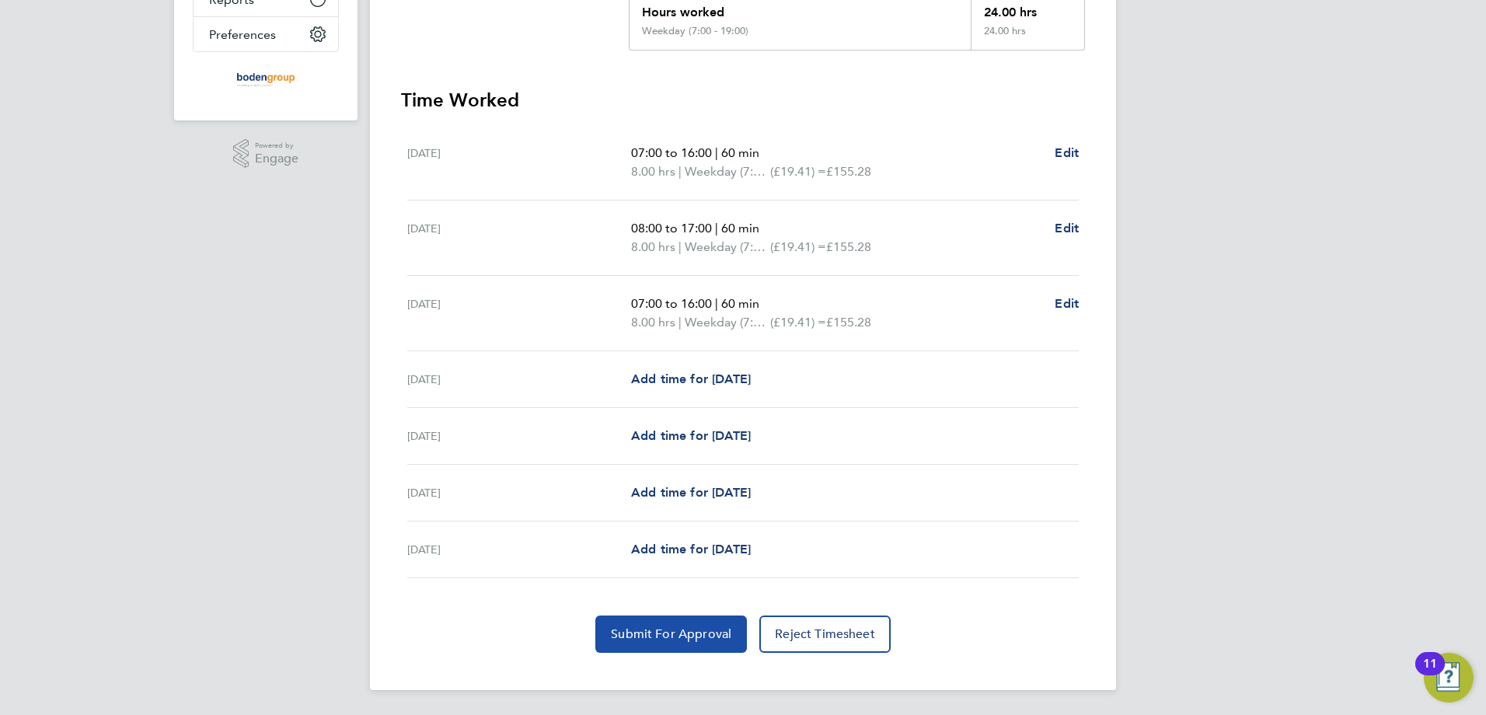
drag, startPoint x: 695, startPoint y: 627, endPoint x: 687, endPoint y: 602, distance: 26.8
click at [694, 627] on span "Submit For Approval" at bounding box center [671, 634] width 120 height 16
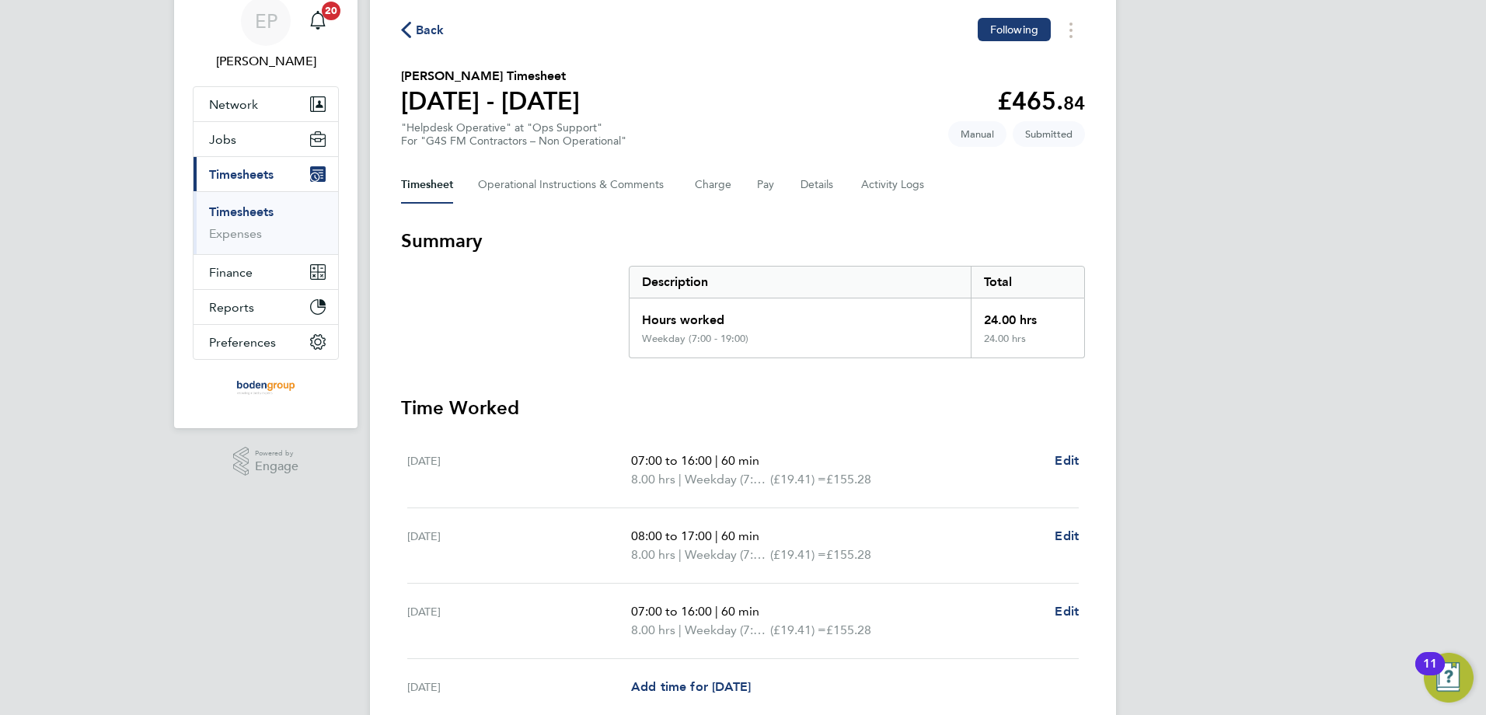
scroll to position [0, 0]
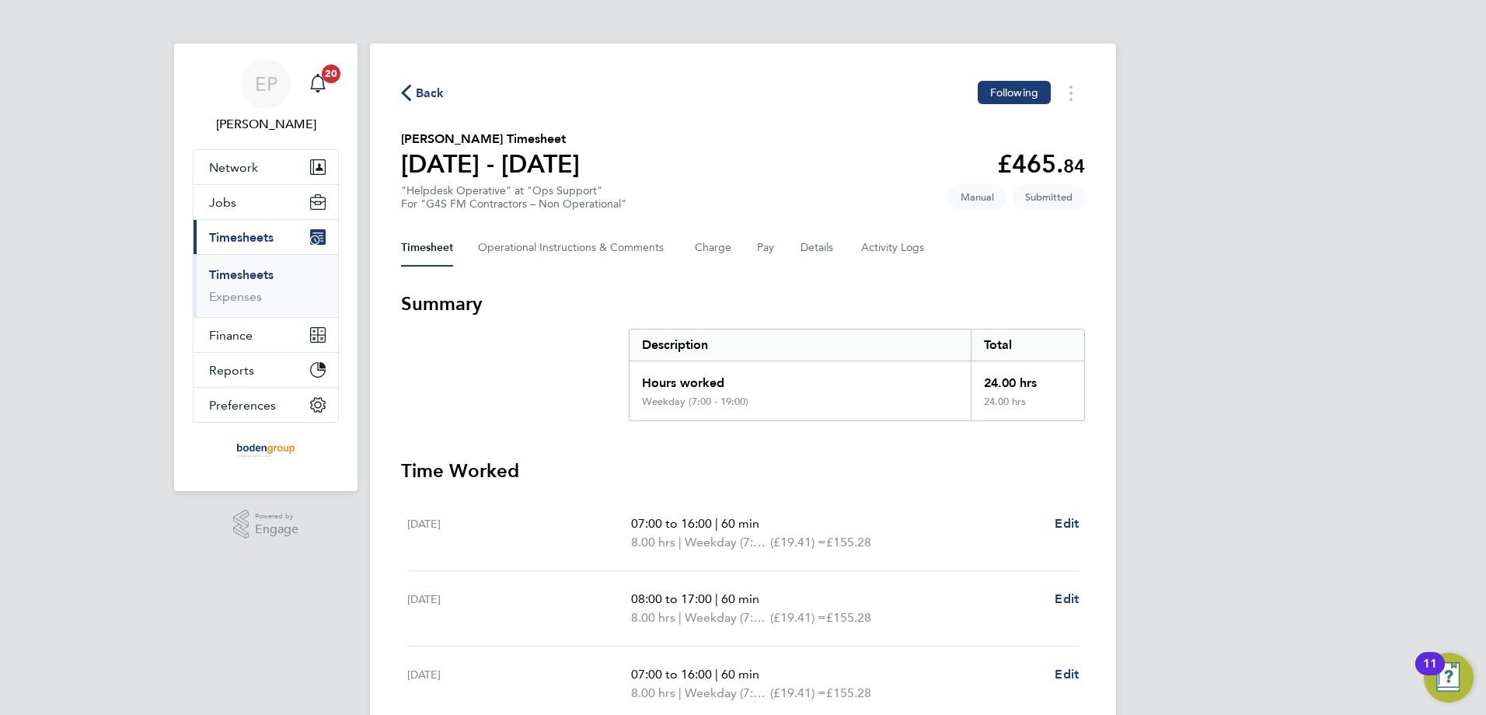
click at [427, 85] on span "Back" at bounding box center [430, 93] width 29 height 19
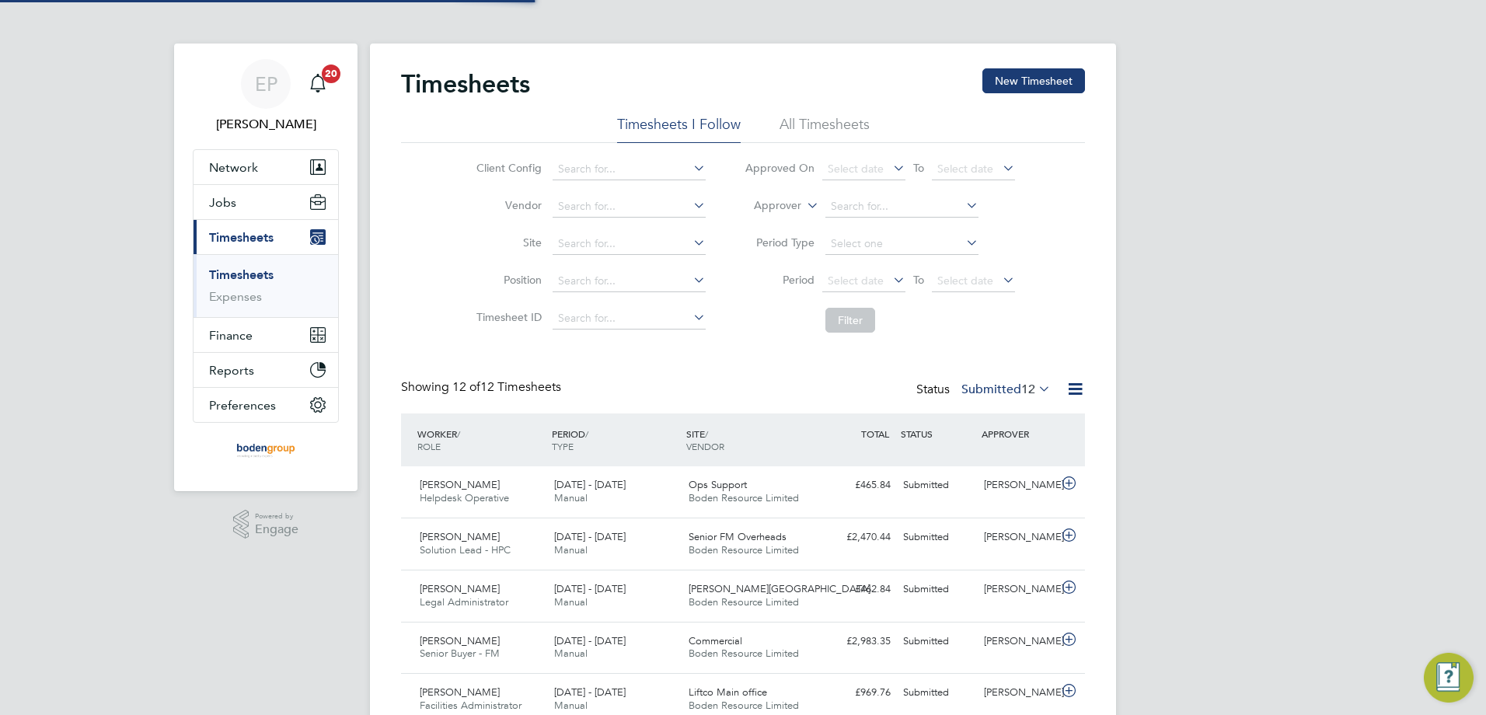
scroll to position [8, 8]
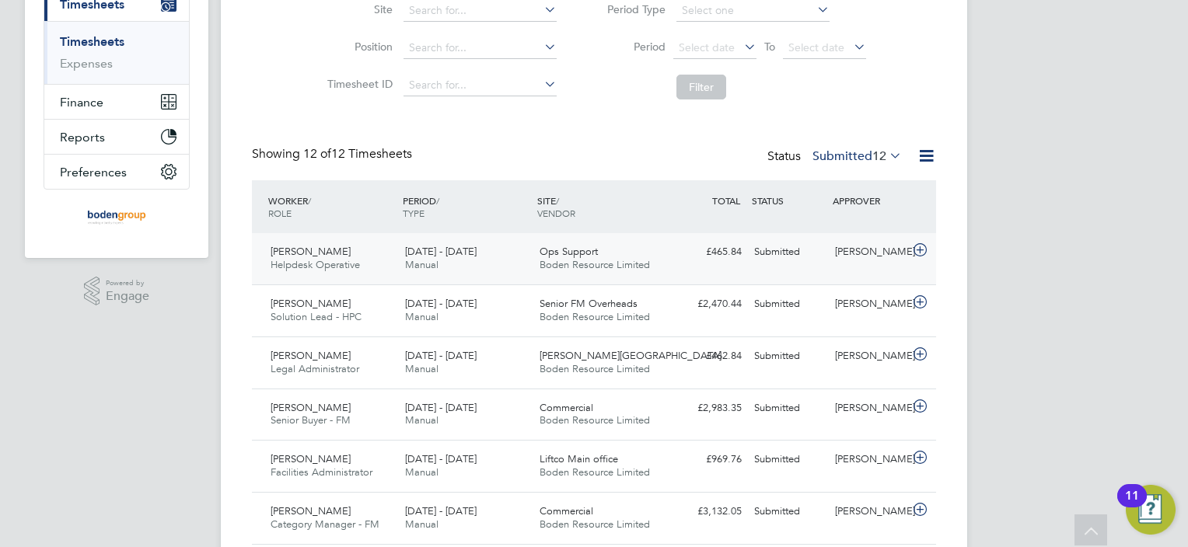
click at [594, 252] on span "Ops Support" at bounding box center [568, 251] width 58 height 13
